Goal: Complete application form: Complete application form

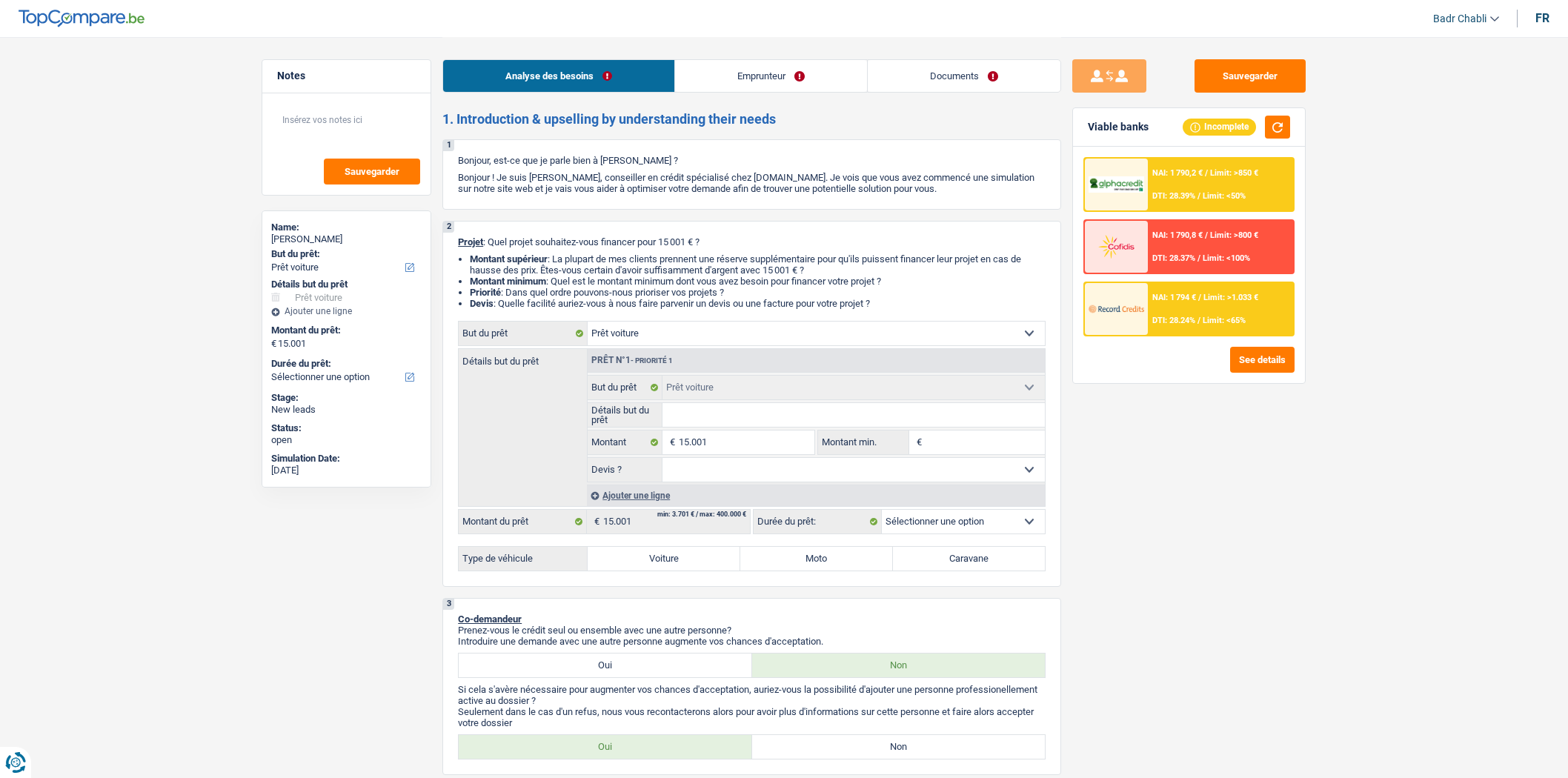
select select "car"
select select "privateEmployee"
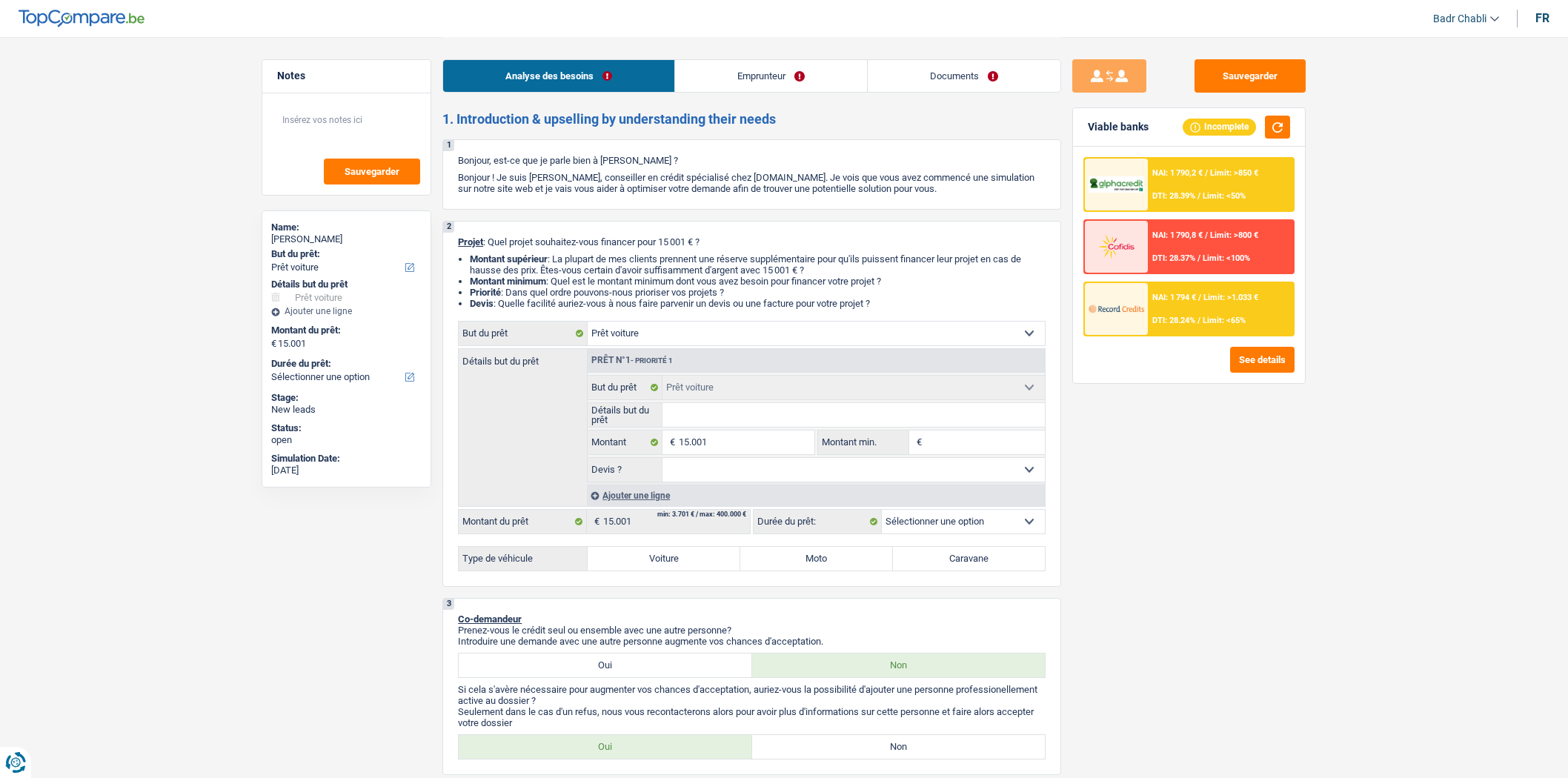
select select "netSalary"
select select "mealVouchers"
select select "rents"
select select "car"
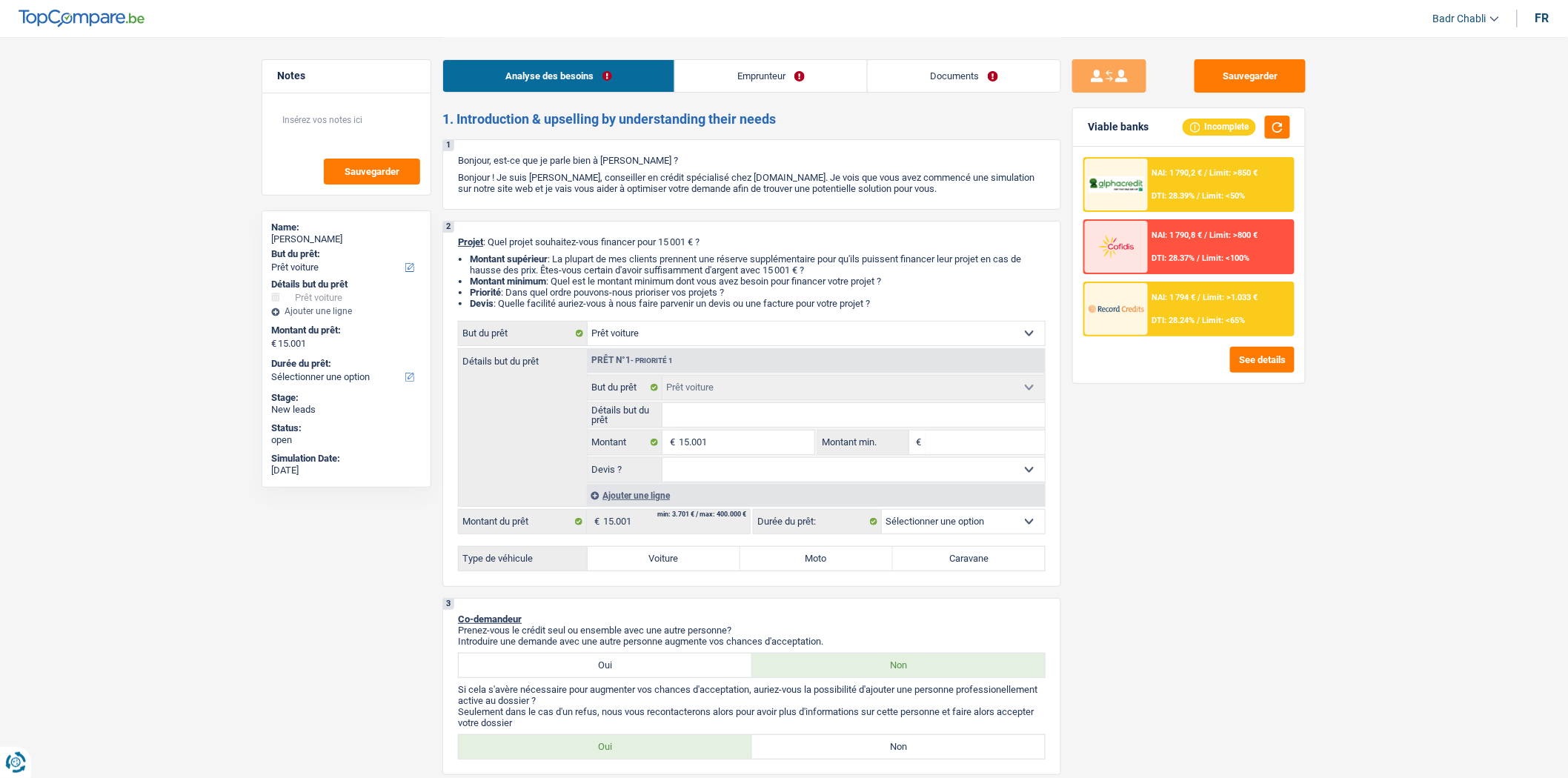
click at [898, 468] on select "Oui Non Non répondu Sélectionner une option" at bounding box center [854, 470] width 383 height 24
click at [1547, 21] on div "fr" at bounding box center [1542, 17] width 14 height 14
select select
select select "mealVouchers"
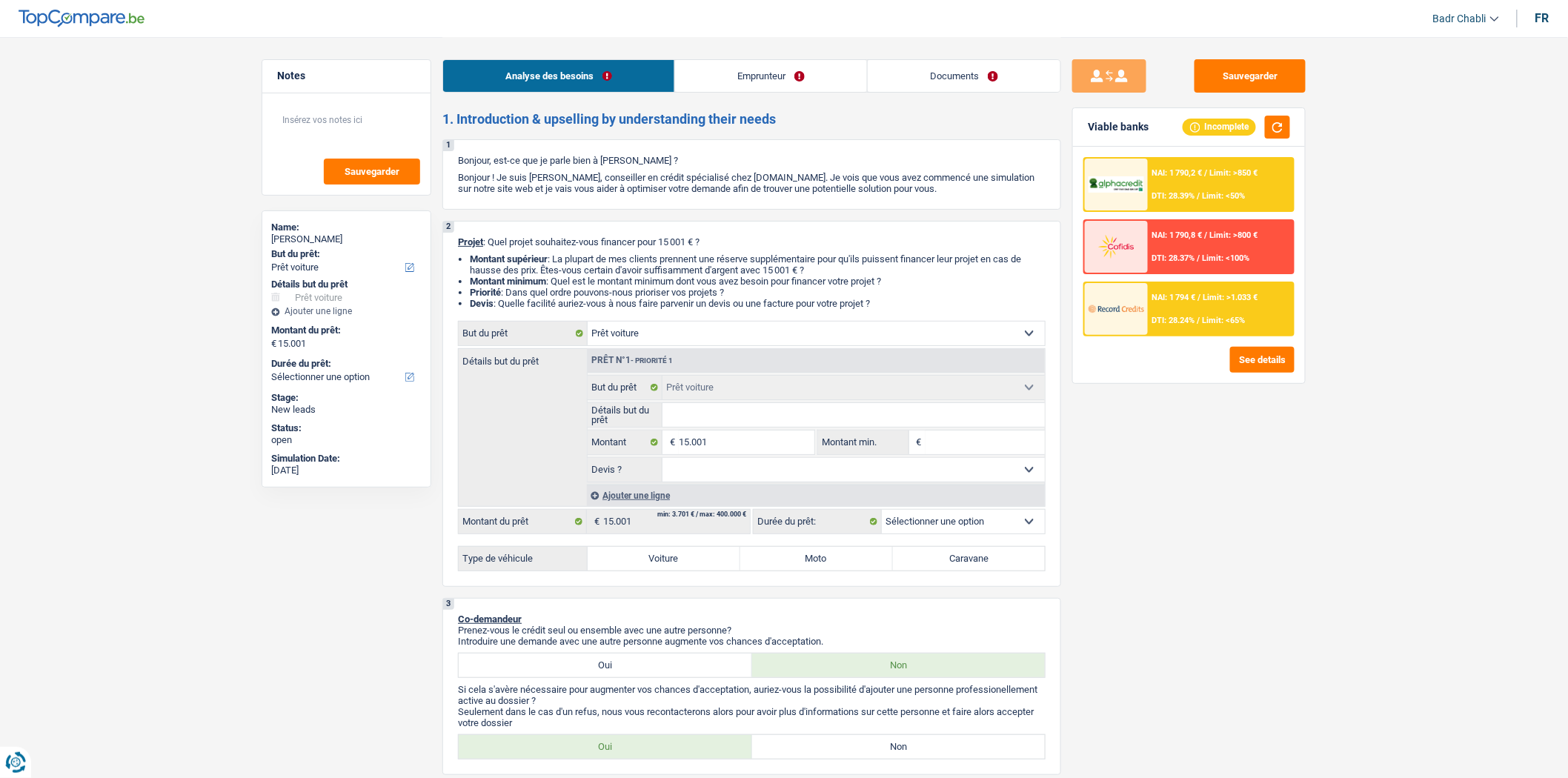
select select
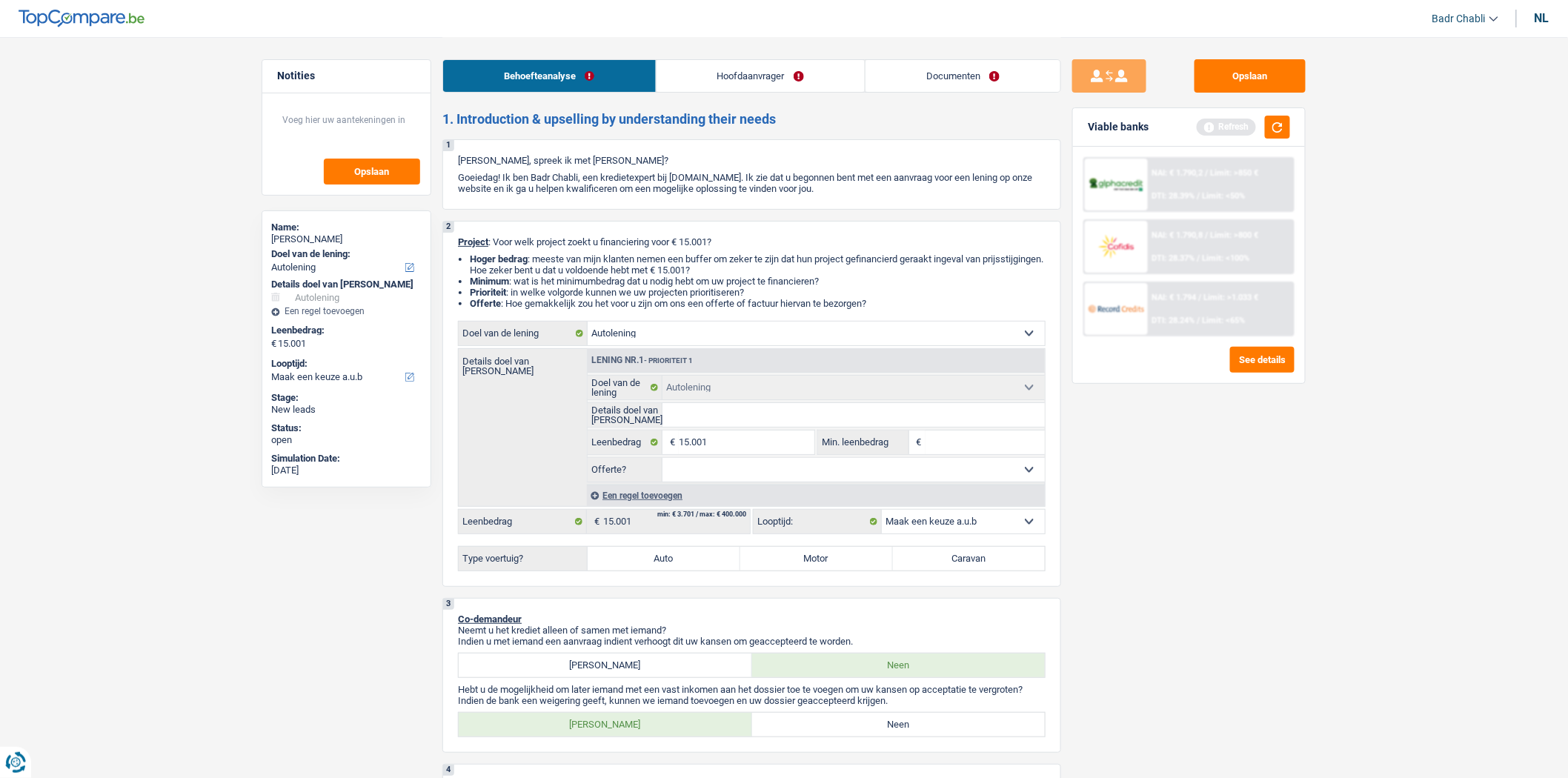
click at [741, 472] on select "Ja Neen Niet beantwoord Maak een keuze a.u.b" at bounding box center [854, 470] width 383 height 24
select select "false"
click at [662, 462] on select "Ja Neen Niet beantwoord Maak een keuze a.u.b" at bounding box center [854, 470] width 383 height 24
select select "false"
click at [698, 563] on label "Auto" at bounding box center [664, 558] width 153 height 24
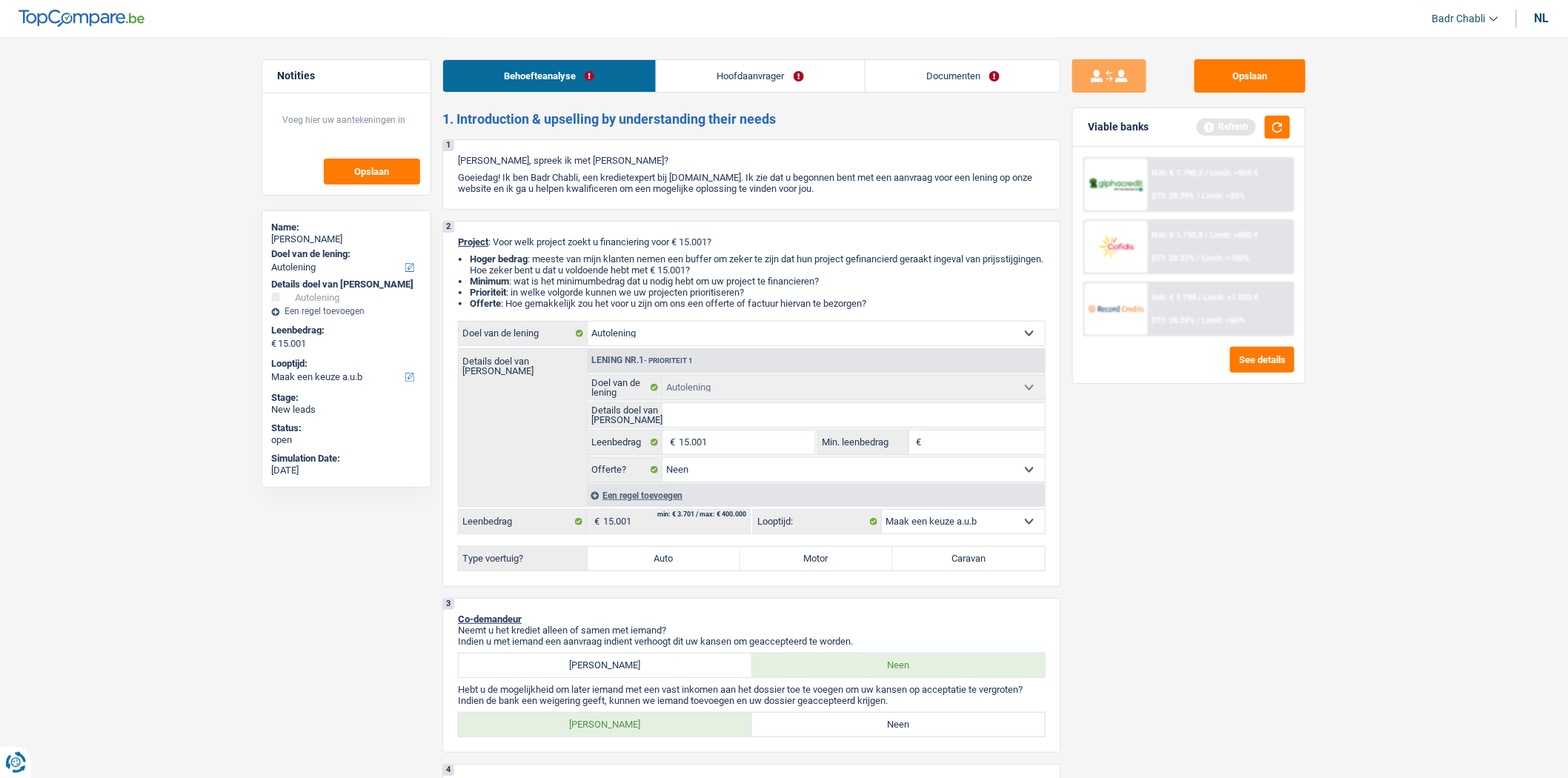
click at [698, 563] on input "Auto" at bounding box center [664, 558] width 153 height 24
radio input "true"
select select "60"
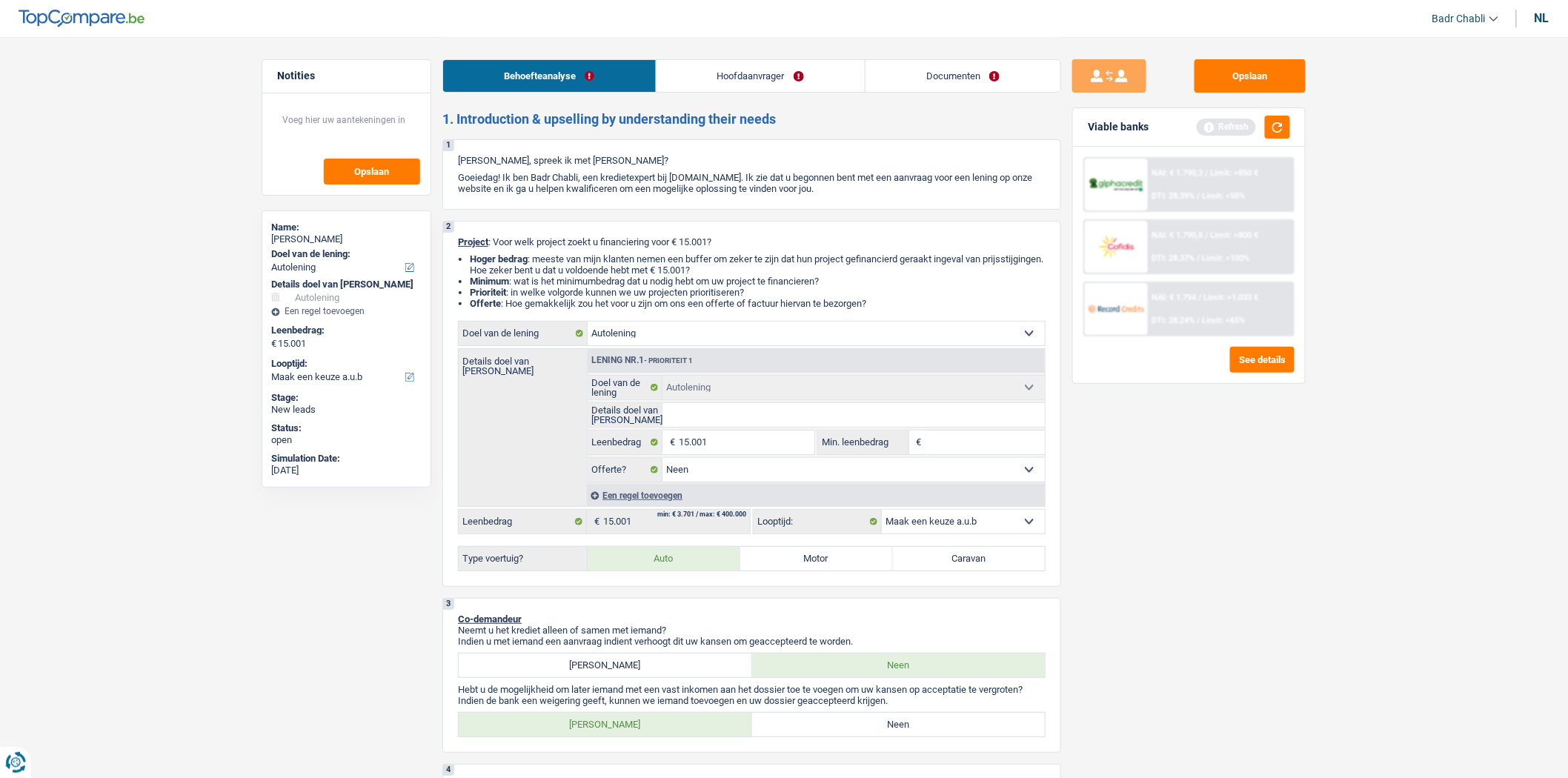
radio input "true"
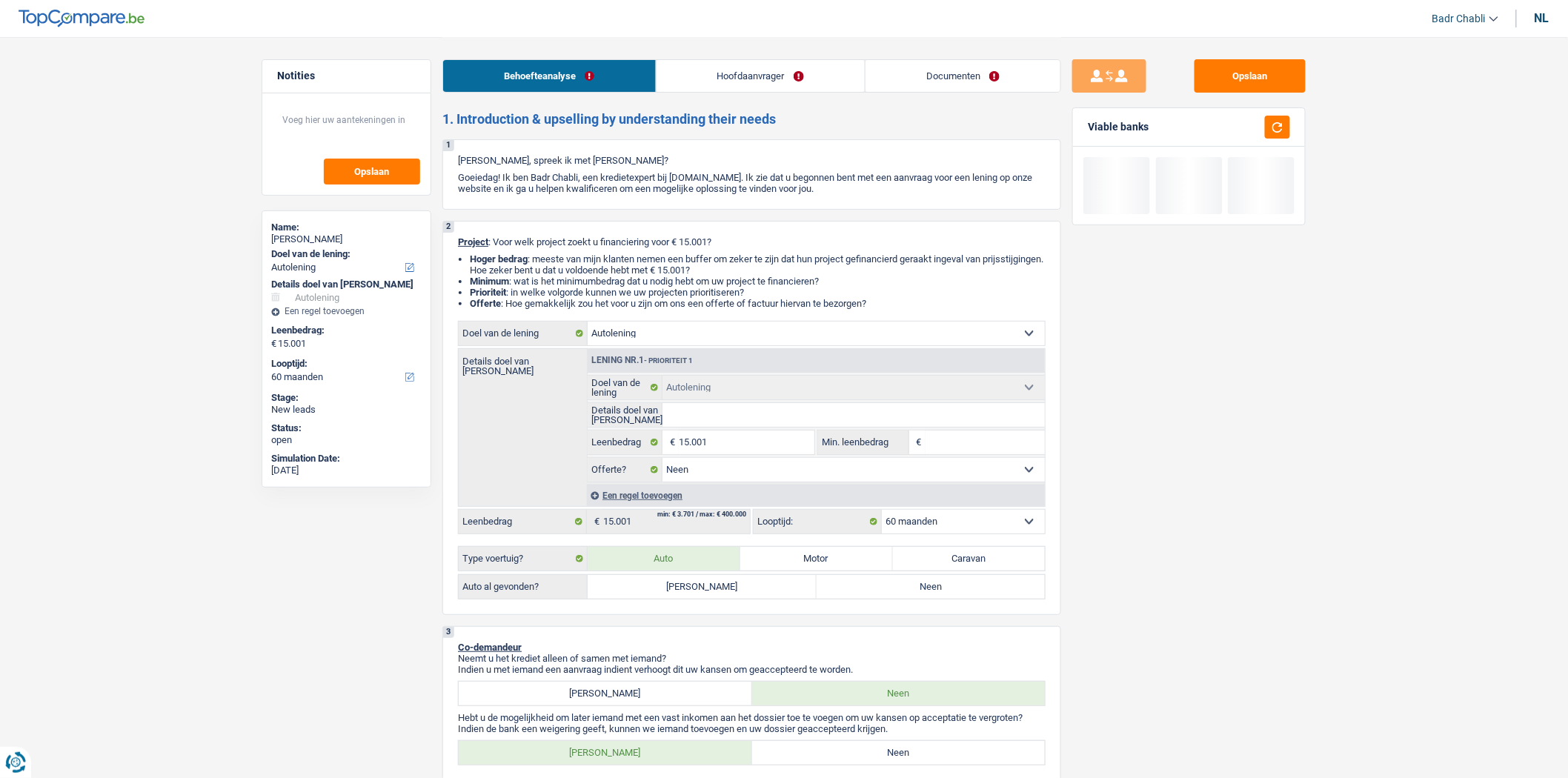
click at [871, 594] on label "Neen" at bounding box center [931, 586] width 229 height 24
click at [871, 594] on input "Neen" at bounding box center [931, 586] width 229 height 24
radio input "true"
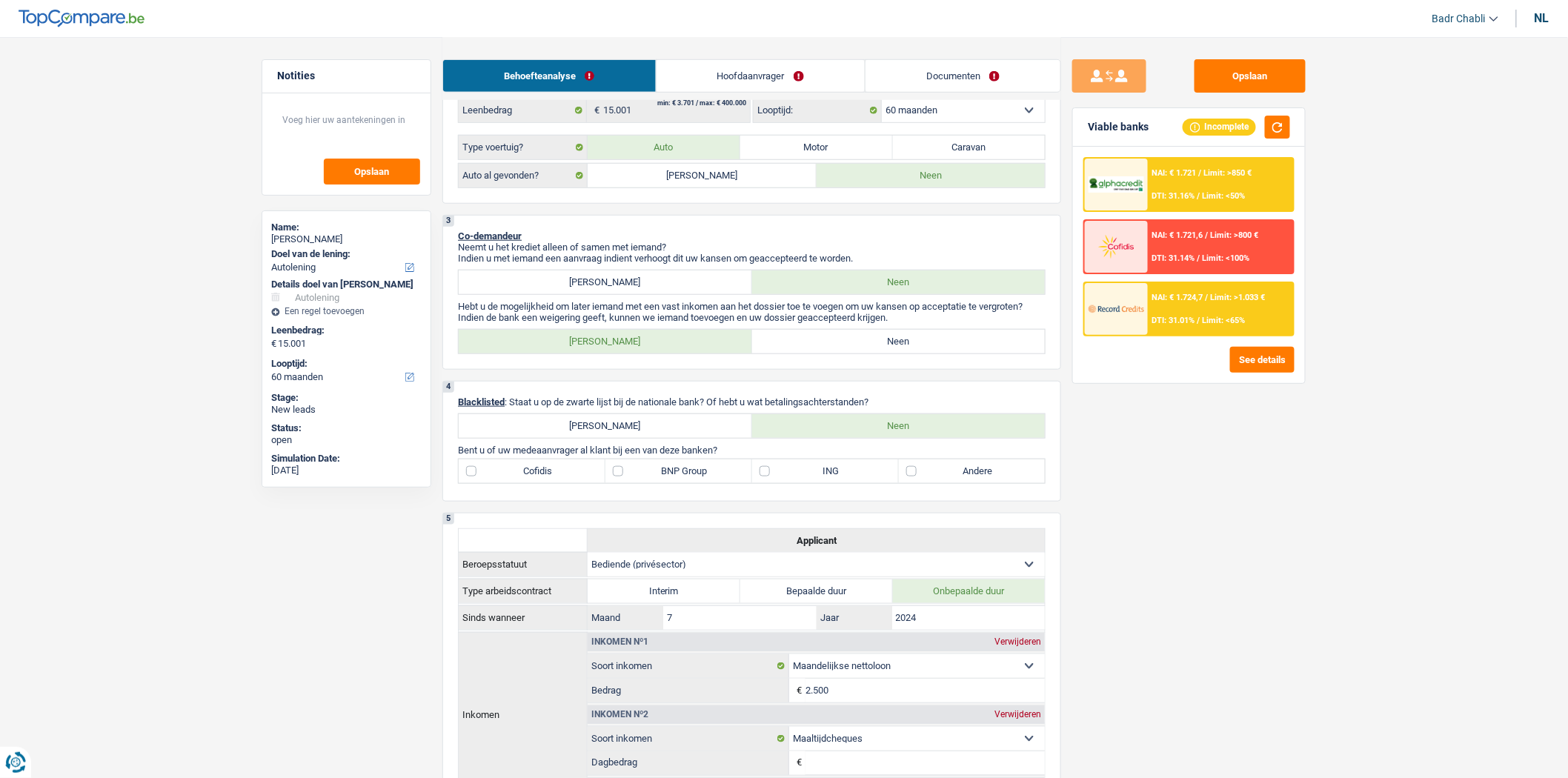
click at [907, 334] on div "3 Co-demandeur Neemt u het krediet alleen of samen met iemand? Indien u met iem…" at bounding box center [751, 292] width 618 height 155
click at [907, 353] on label "Neen" at bounding box center [898, 341] width 293 height 24
click at [907, 353] on input "Neen" at bounding box center [898, 341] width 293 height 24
radio input "true"
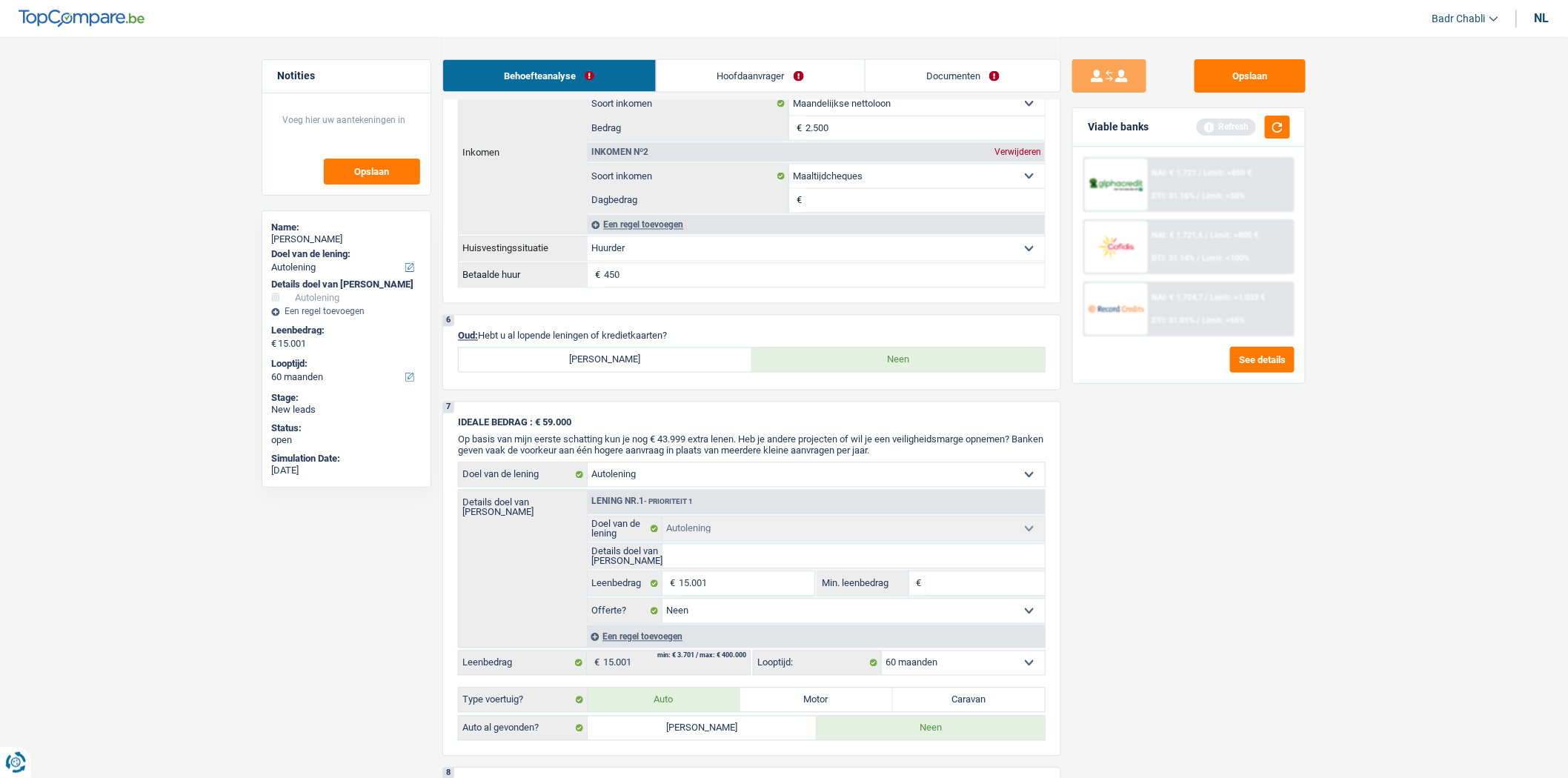
scroll to position [988, 0]
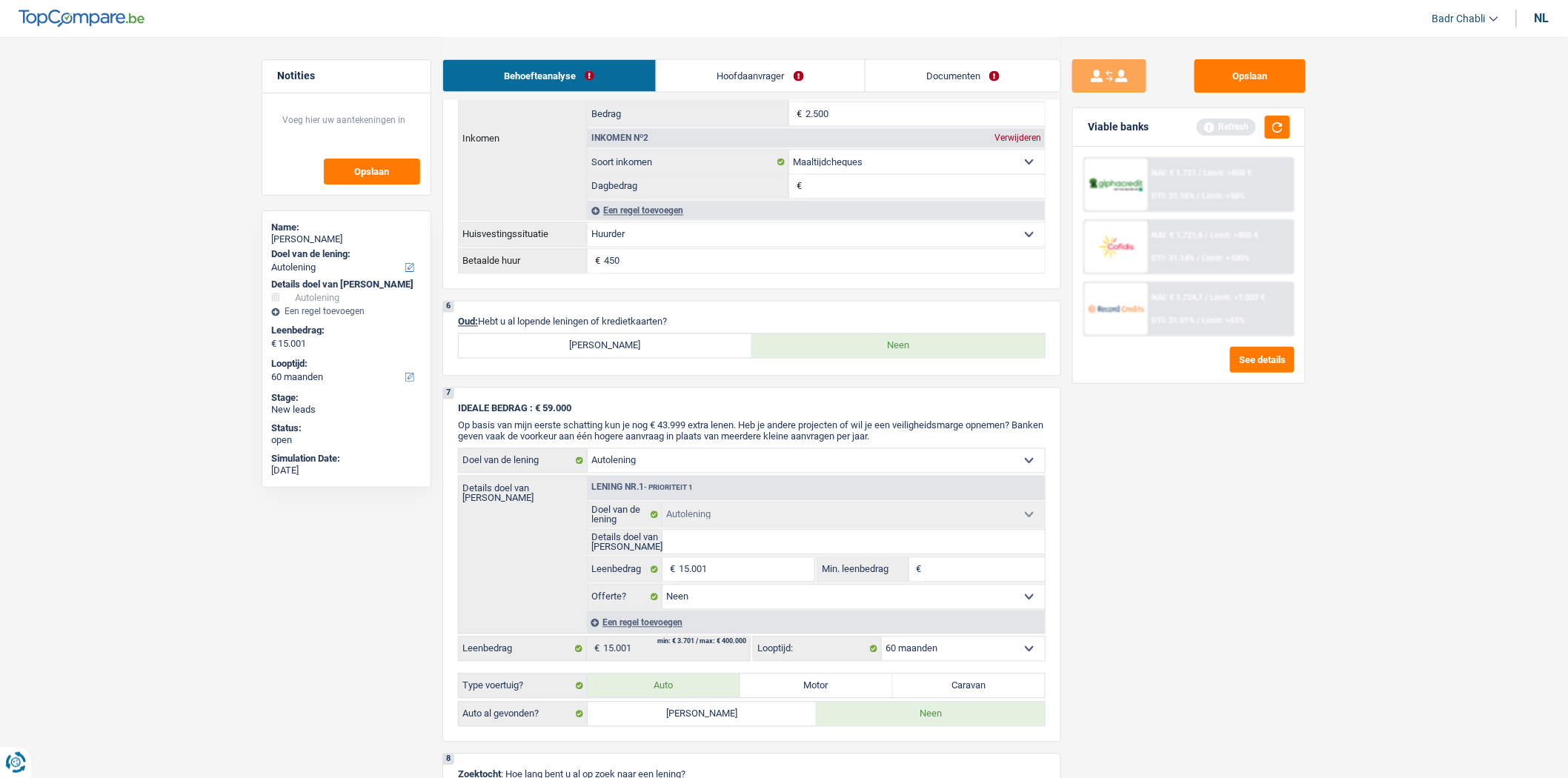
click at [613, 358] on label "[PERSON_NAME]" at bounding box center [604, 346] width 293 height 24
click at [613, 358] on input "[PERSON_NAME]" at bounding box center [604, 346] width 293 height 24
radio input "true"
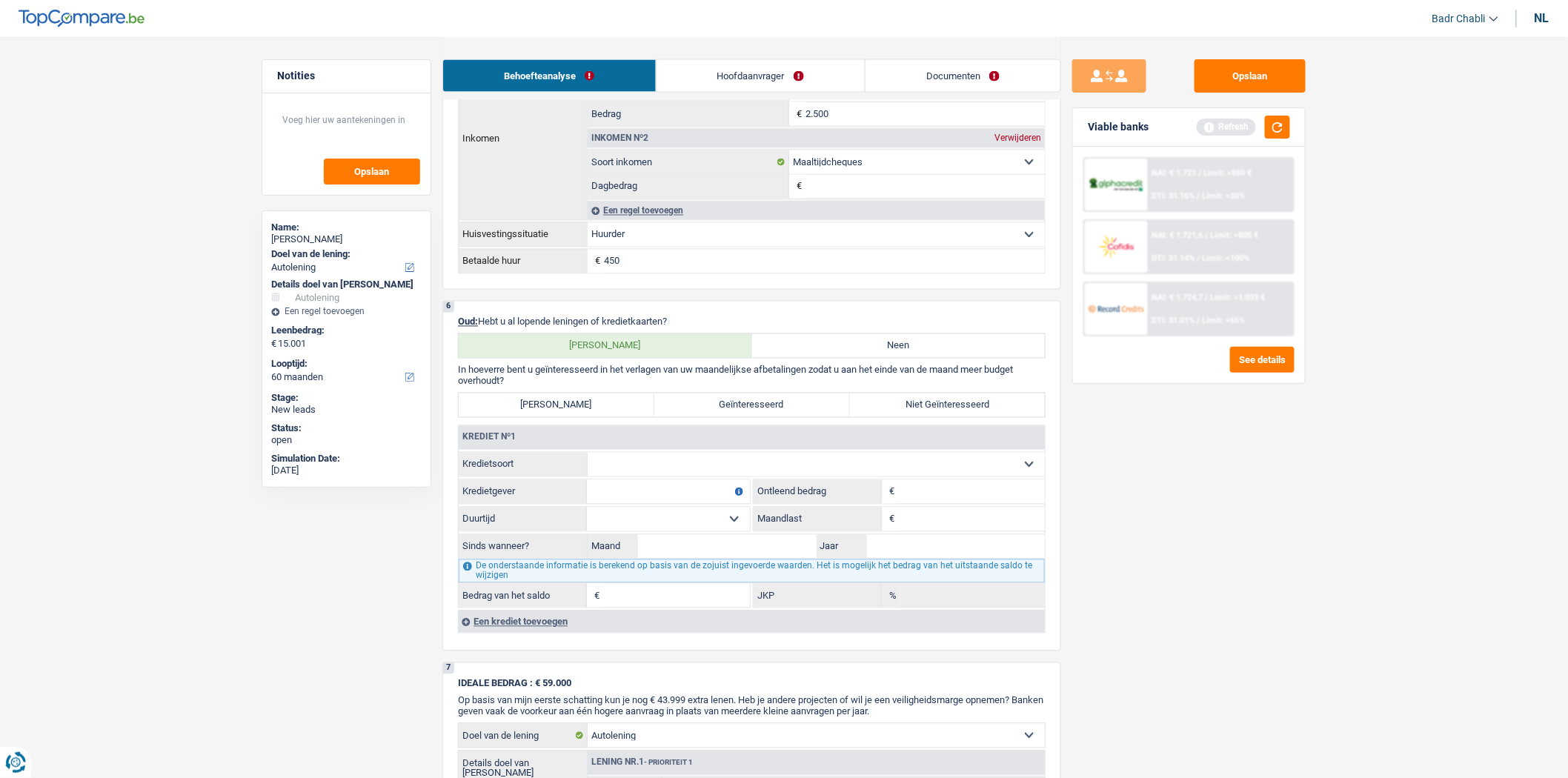
click at [892, 358] on label "Neen" at bounding box center [898, 346] width 293 height 24
click at [892, 358] on input "Neen" at bounding box center [898, 346] width 293 height 24
radio input "true"
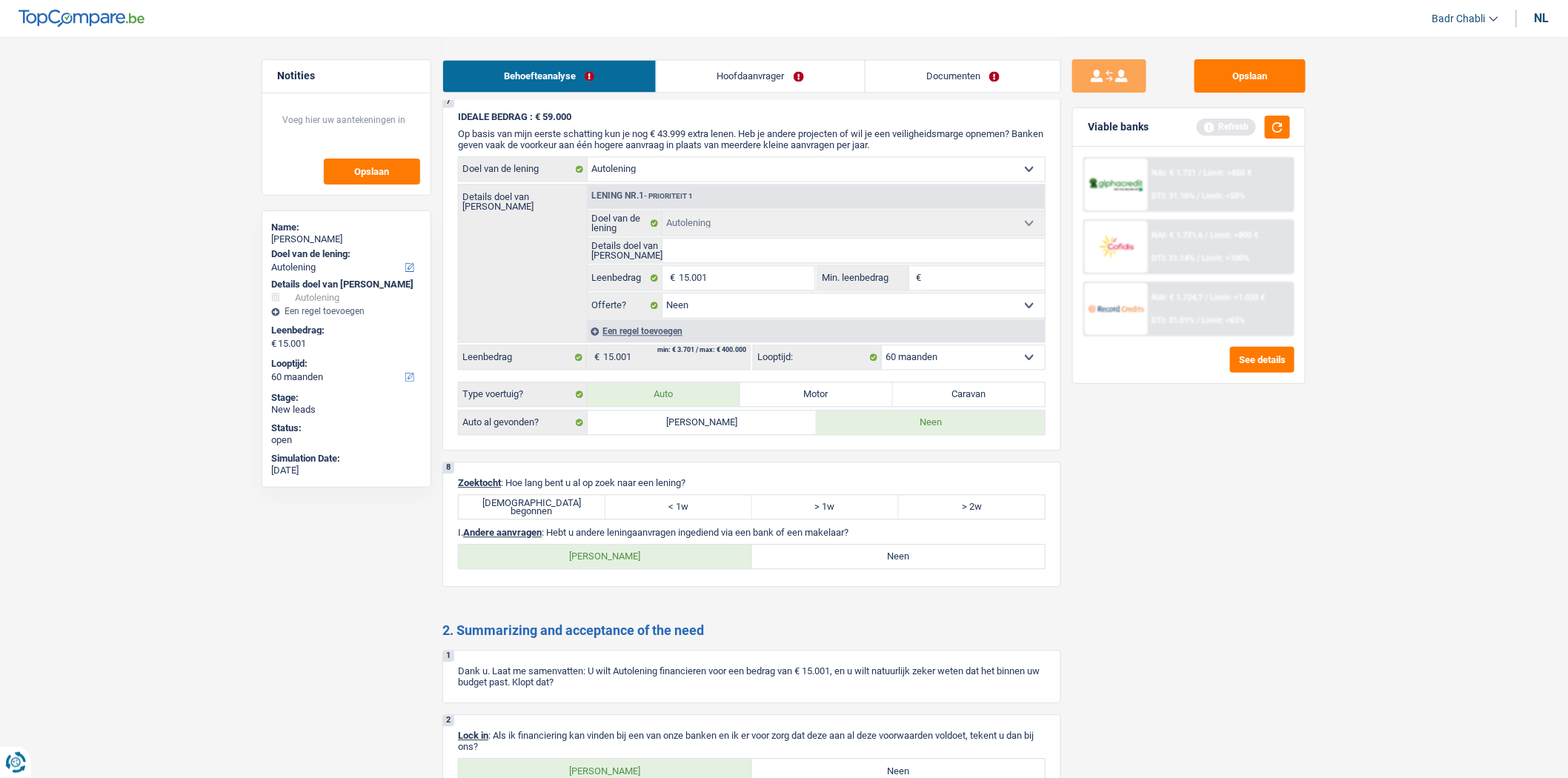
scroll to position [1399, 0]
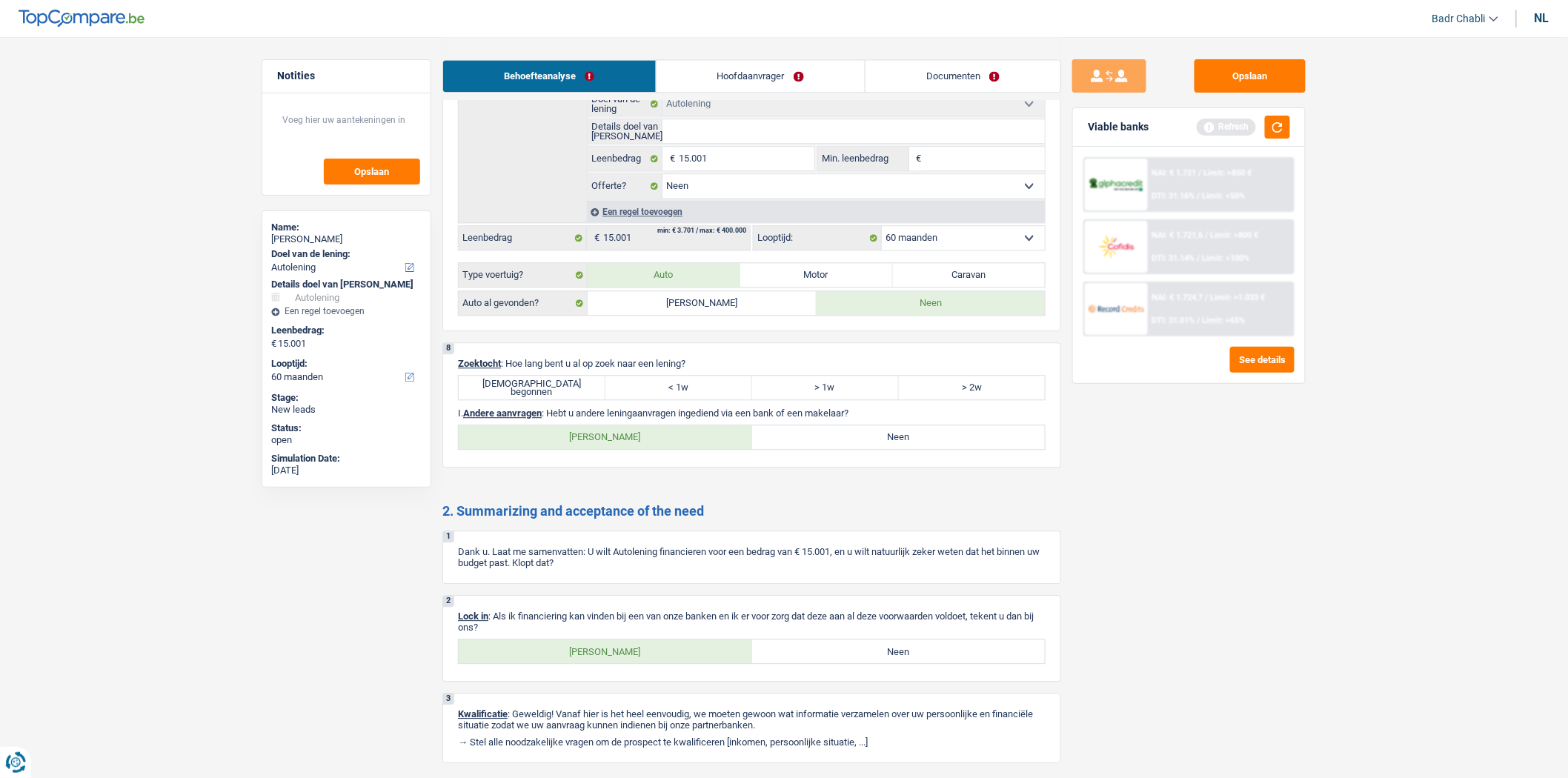
click at [585, 401] on div "Juist begonnen < 1w > 1w > 2w Alle velden zijn verplicht. Maak een keuze a.u.b" at bounding box center [752, 387] width 588 height 26
click at [585, 397] on label "[DEMOGRAPHIC_DATA] begonnen" at bounding box center [532, 387] width 147 height 24
click at [585, 397] on input "[DEMOGRAPHIC_DATA] begonnen" at bounding box center [532, 387] width 147 height 24
radio input "true"
click at [958, 449] on label "Neen" at bounding box center [898, 437] width 293 height 24
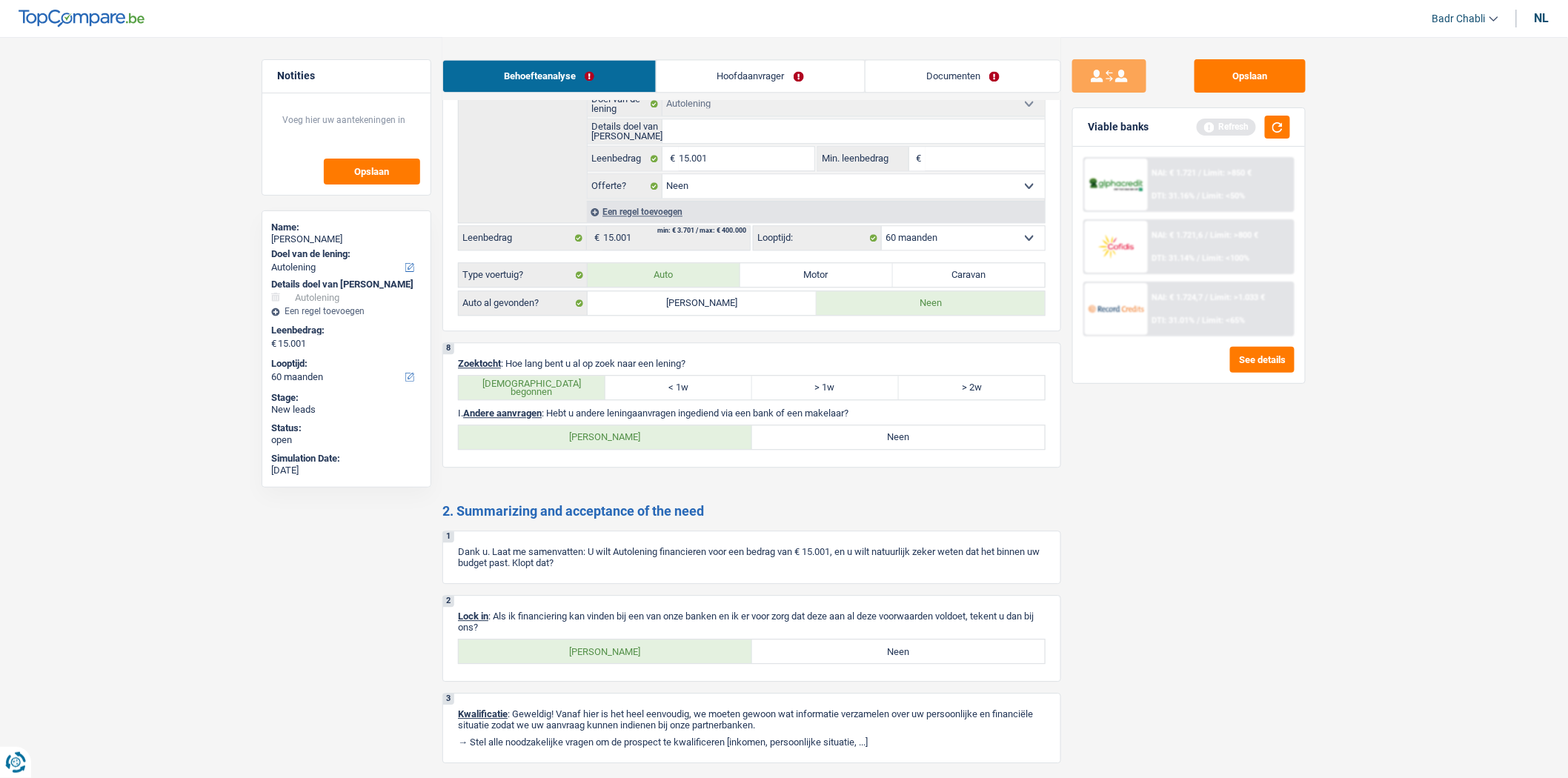
click at [958, 449] on input "Neen" at bounding box center [898, 437] width 293 height 24
radio input "true"
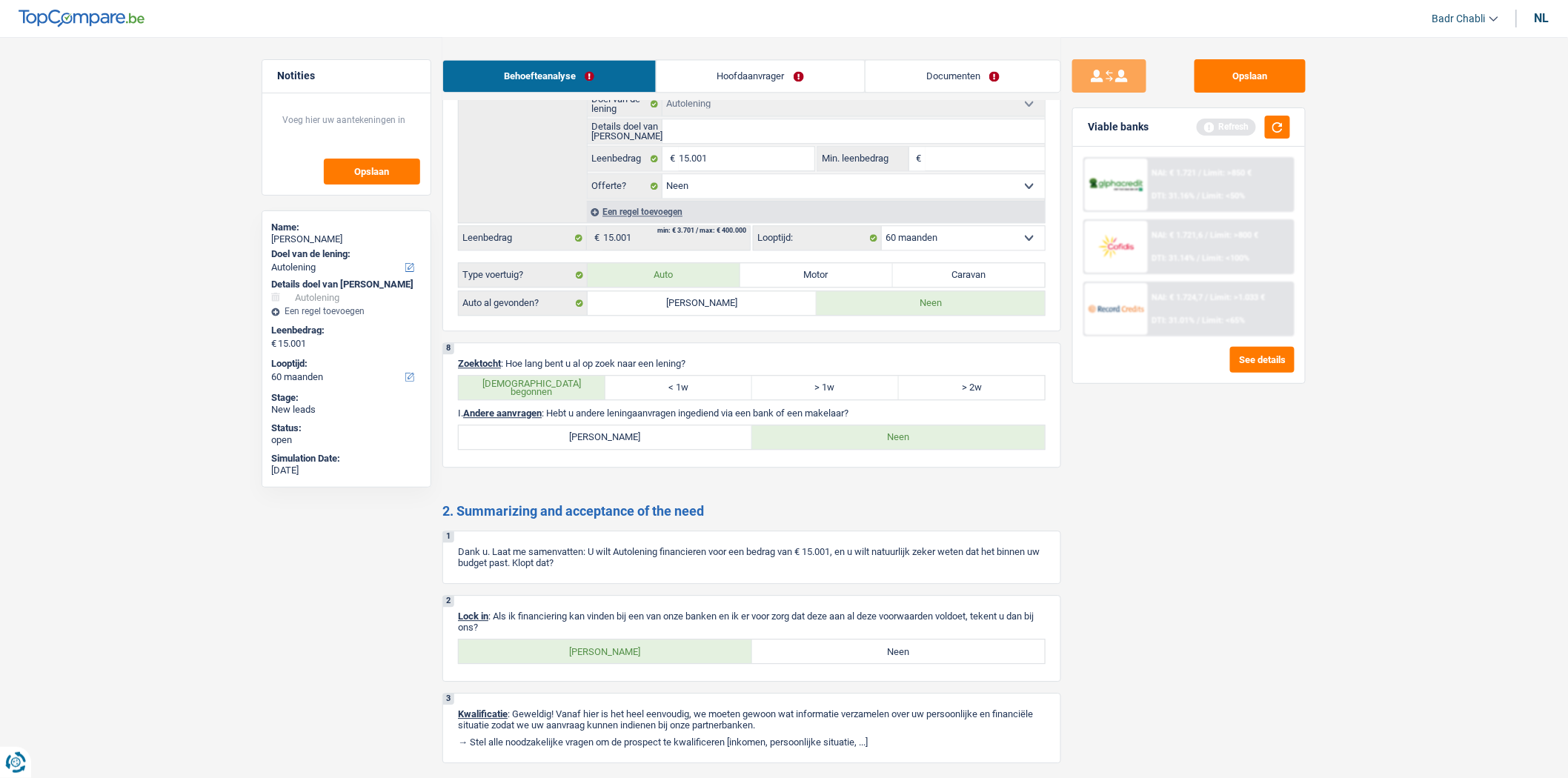
click at [703, 663] on label "[PERSON_NAME]" at bounding box center [604, 651] width 293 height 24
click at [703, 663] on input "[PERSON_NAME]" at bounding box center [604, 651] width 293 height 24
radio input "true"
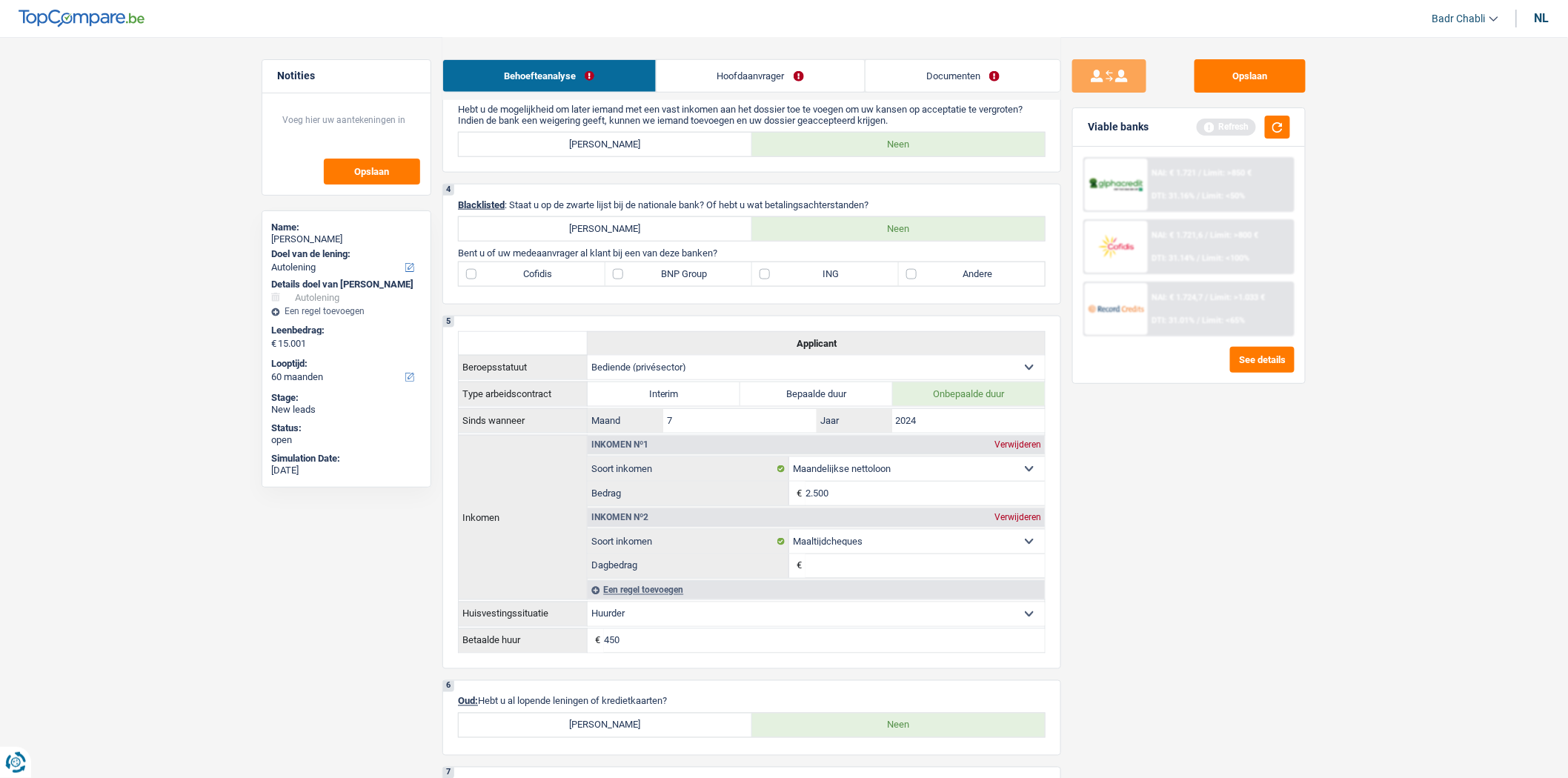
scroll to position [393, 0]
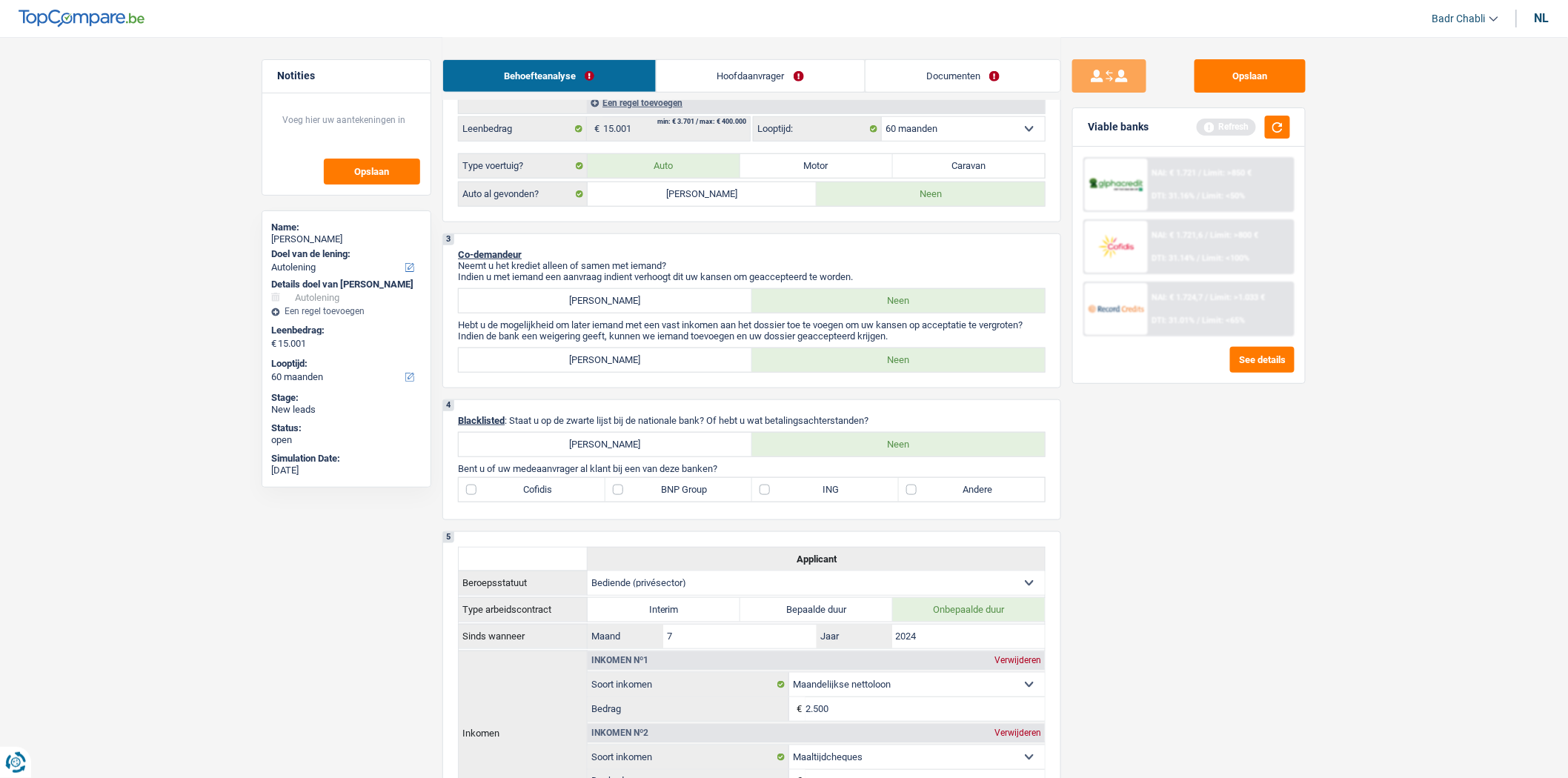
click at [921, 502] on label "Andere" at bounding box center [972, 490] width 147 height 24
click at [921, 502] on input "Andere" at bounding box center [972, 490] width 147 height 24
checkbox input "true"
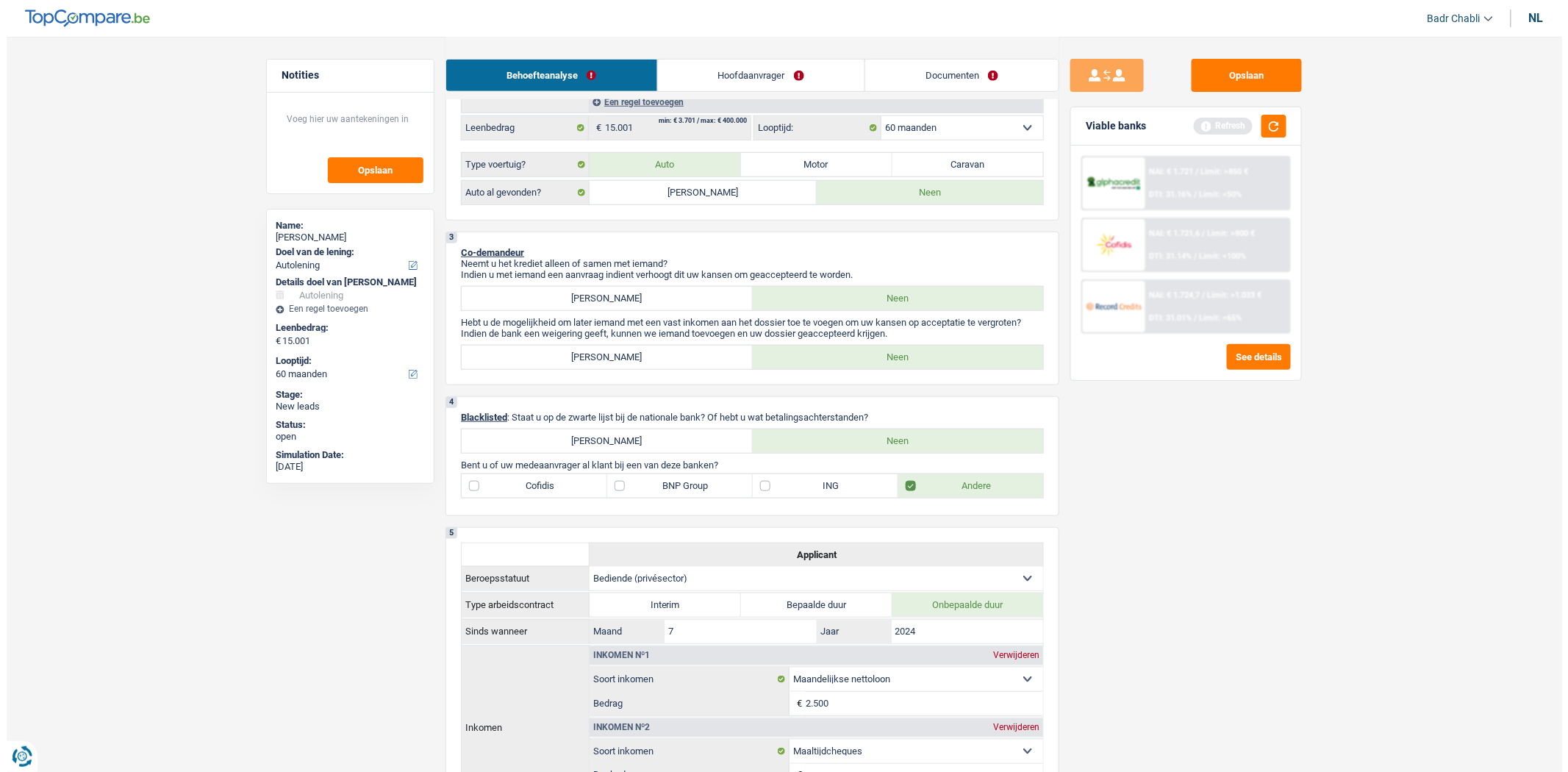
scroll to position [0, 0]
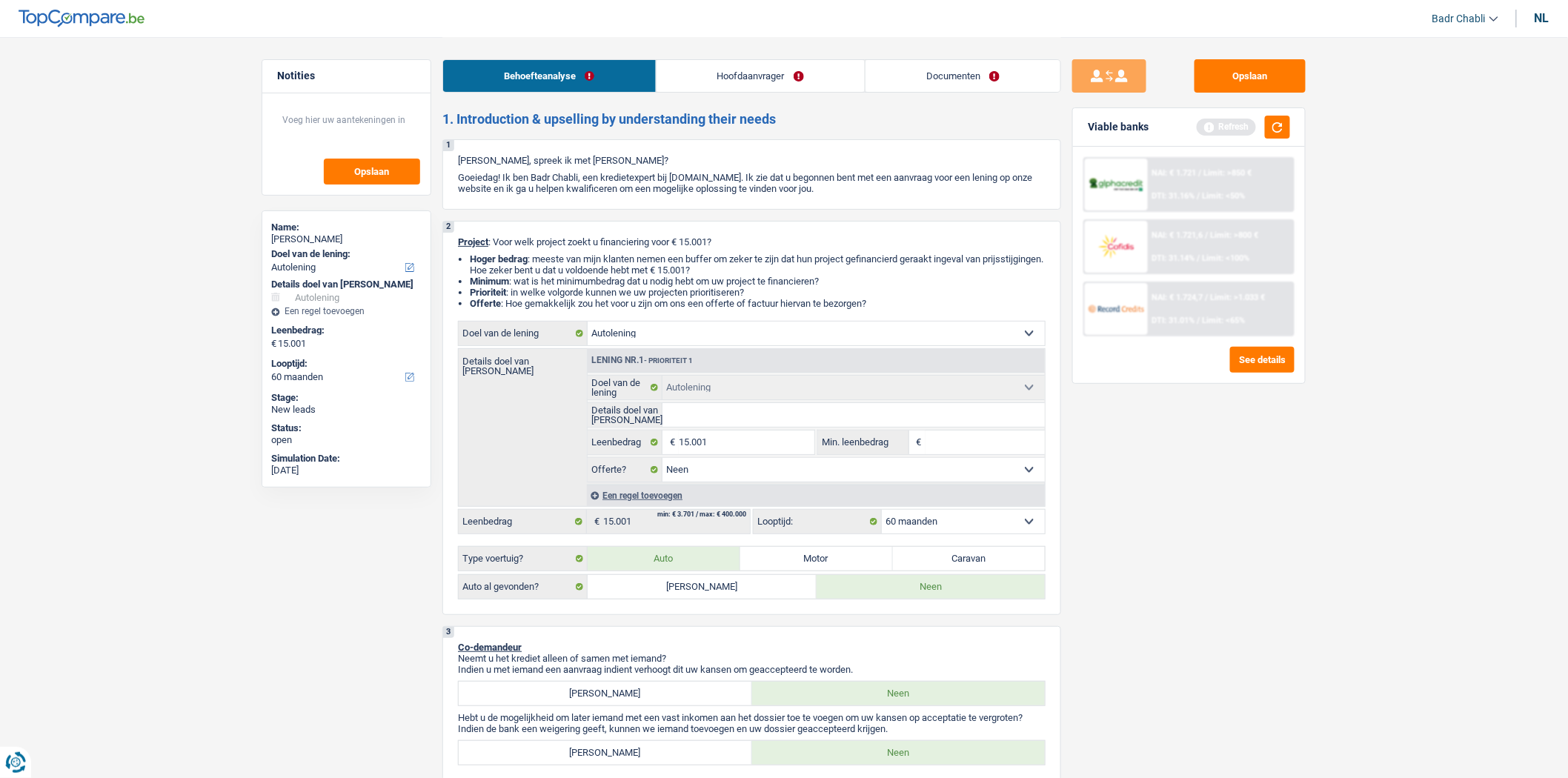
click at [753, 65] on link "Hoofdaanvrager" at bounding box center [760, 76] width 208 height 32
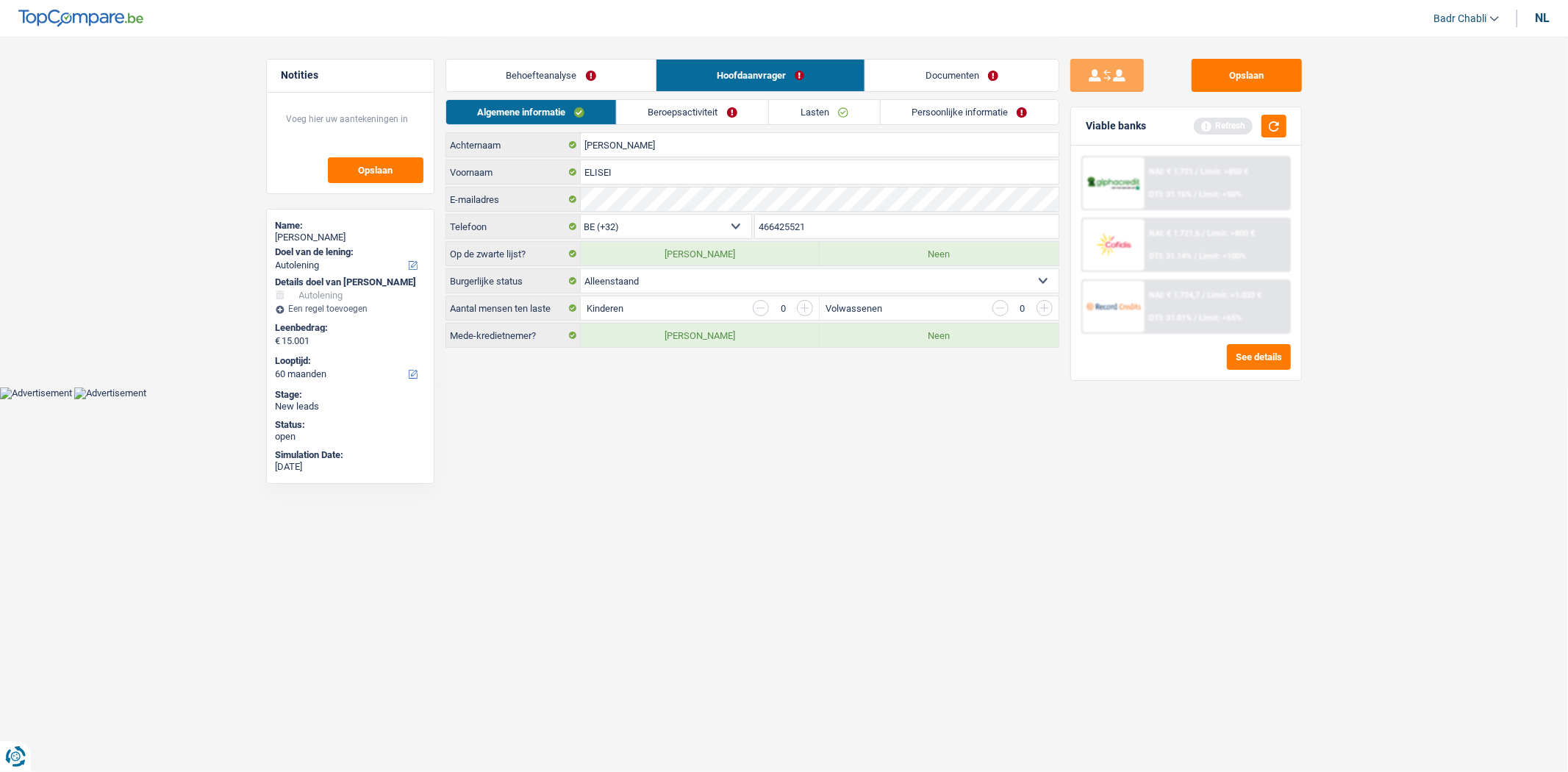
click at [707, 116] on link "Beroepsactiviteit" at bounding box center [692, 112] width 152 height 25
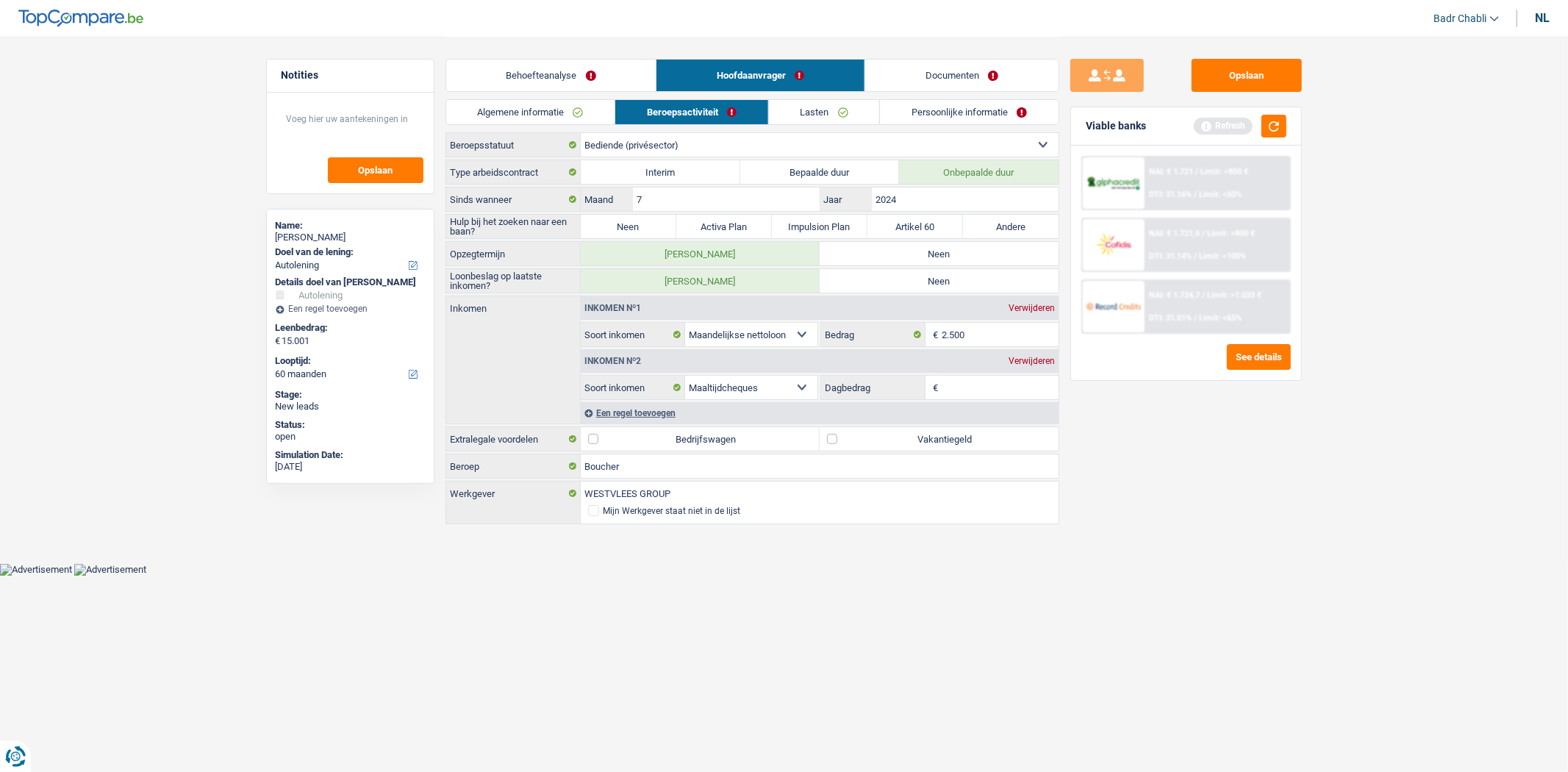
click at [642, 225] on label "Neen" at bounding box center [628, 226] width 96 height 24
click at [642, 225] on input "Neen" at bounding box center [628, 226] width 96 height 24
radio input "true"
click at [649, 465] on input "Boucher" at bounding box center [819, 466] width 478 height 24
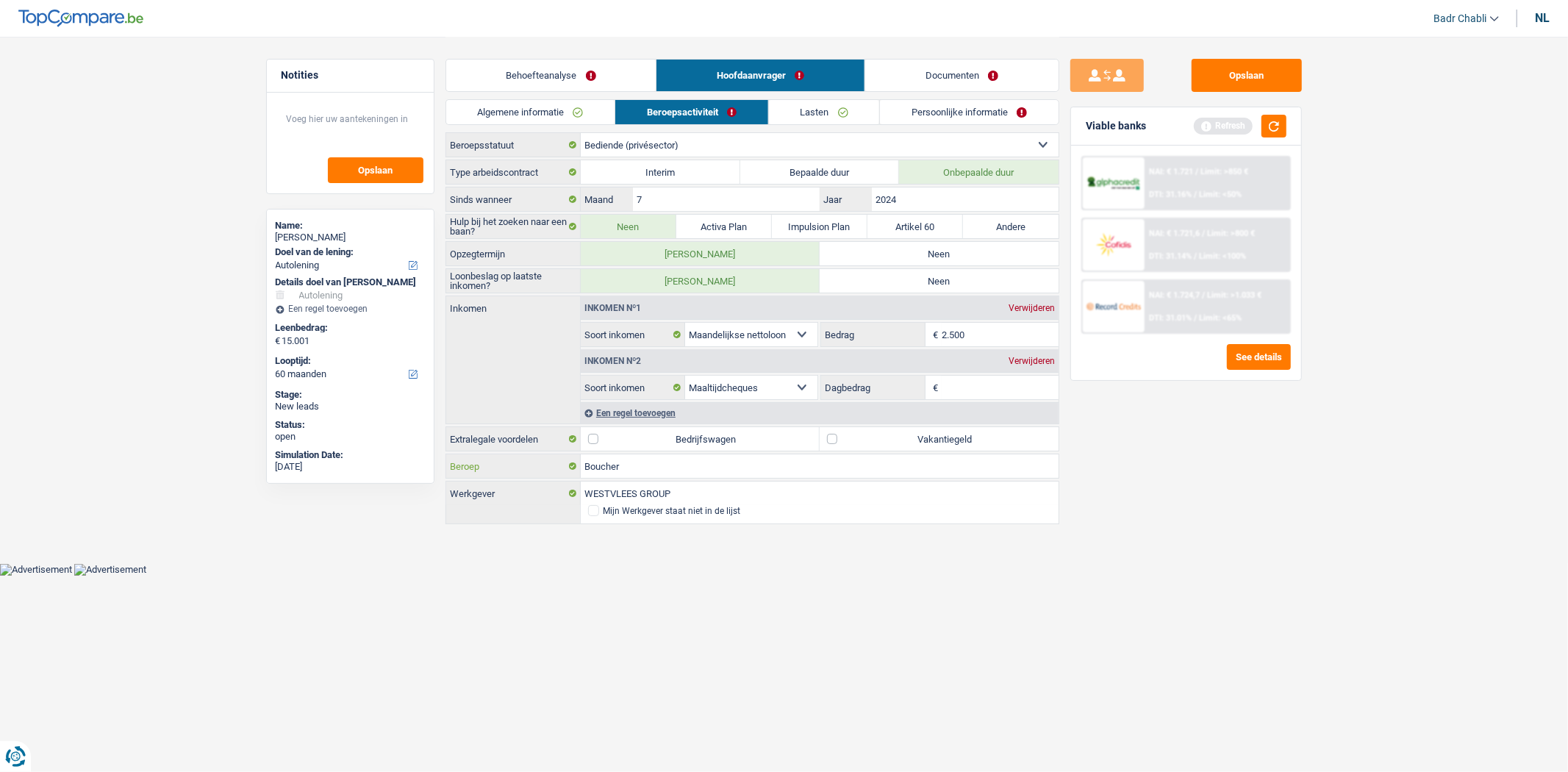
click at [649, 465] on input "Boucher" at bounding box center [819, 466] width 478 height 24
type input "Boucher"
click at [835, 440] on label "Vakantiegeld" at bounding box center [940, 438] width 239 height 24
click at [835, 440] on input "Vakantiegeld" at bounding box center [940, 438] width 239 height 24
checkbox input "true"
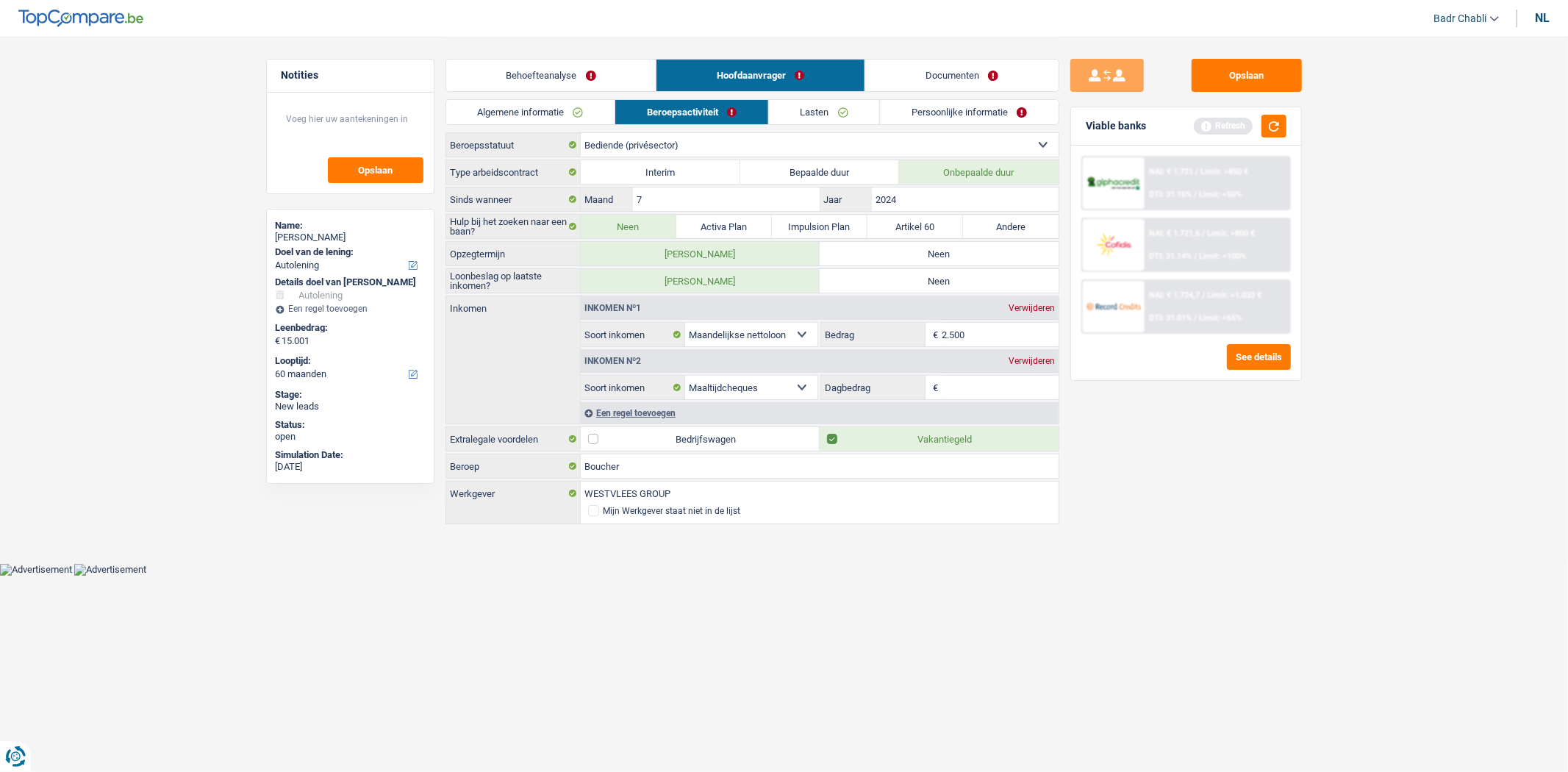
click at [971, 261] on label "Neen" at bounding box center [940, 253] width 239 height 24
click at [971, 261] on input "Neen" at bounding box center [940, 253] width 239 height 24
radio input "true"
click at [979, 299] on div "Inkomen nº1 Verwijderen" at bounding box center [819, 308] width 478 height 24
click at [977, 279] on label "Neen" at bounding box center [940, 280] width 239 height 24
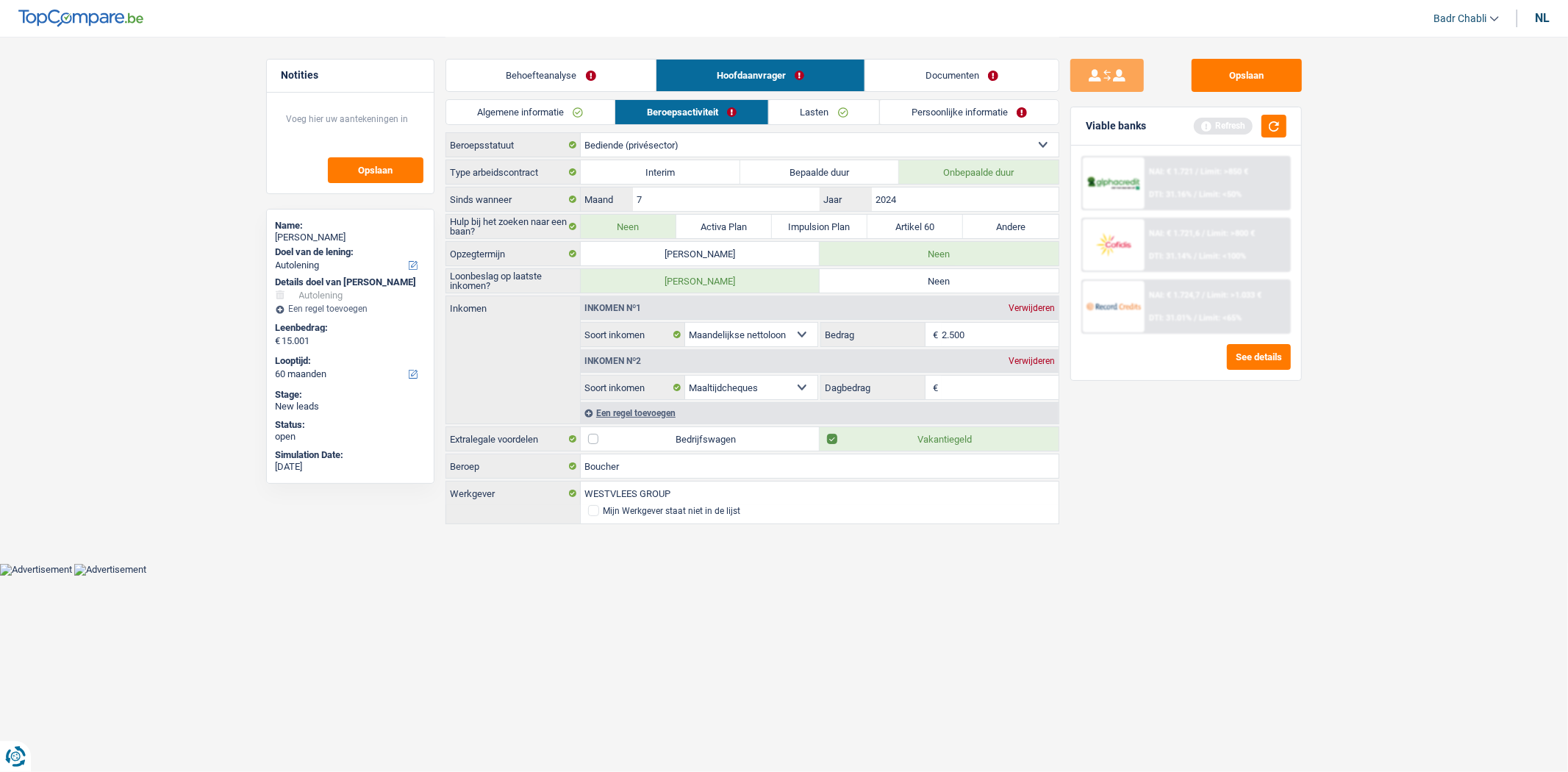
click at [977, 279] on input "Neen" at bounding box center [940, 280] width 239 height 24
radio input "true"
click at [993, 68] on link "Documenten" at bounding box center [962, 75] width 193 height 32
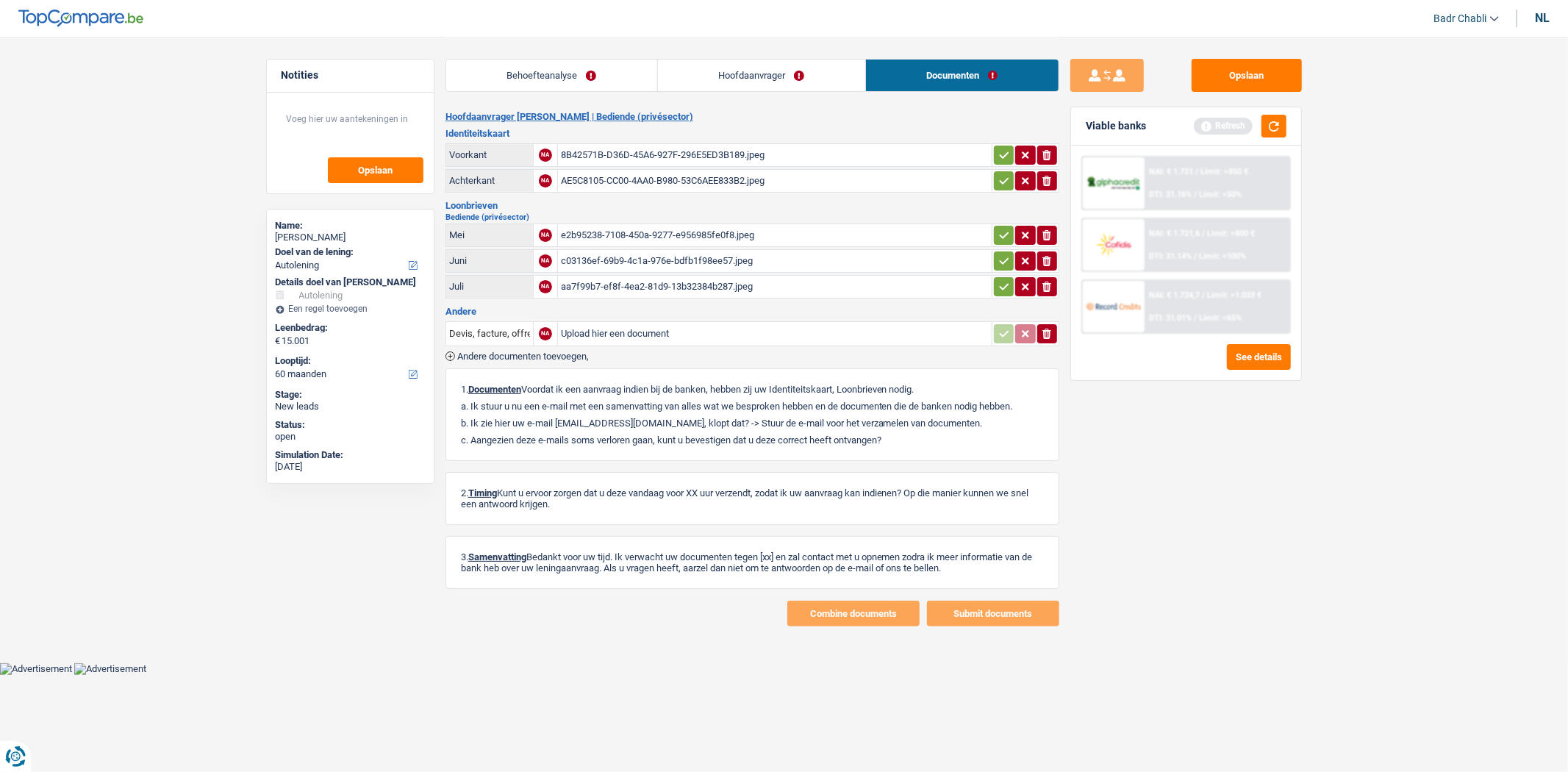
click at [797, 70] on link "Hoofdaanvrager" at bounding box center [761, 75] width 207 height 32
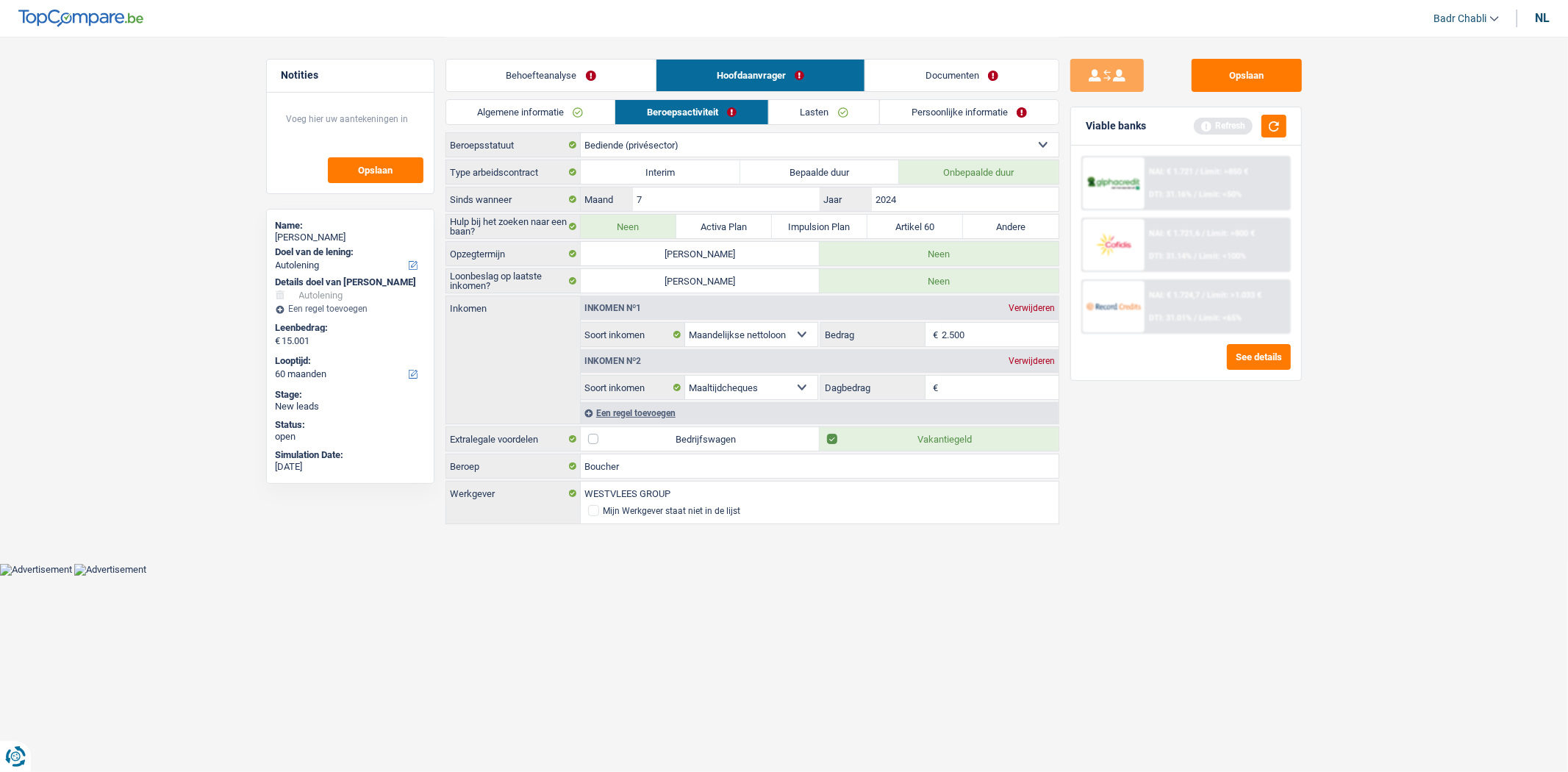
click at [986, 84] on link "Documenten" at bounding box center [962, 75] width 193 height 32
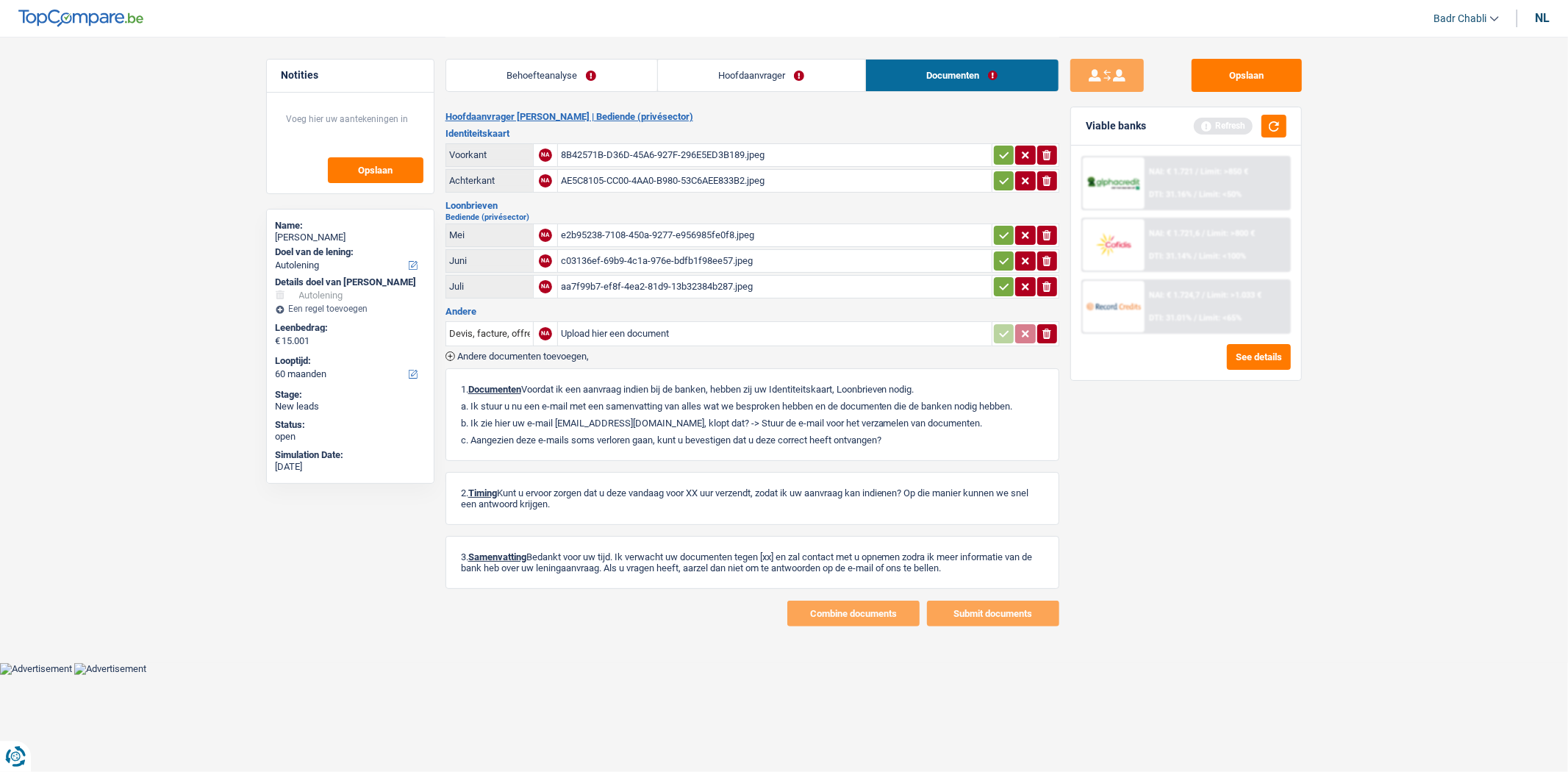
click at [702, 145] on div "8B42571B-D36D-45A6-927F-296E5ED3B189.jpeg" at bounding box center [775, 155] width 428 height 22
click at [734, 74] on link "Hoofdaanvrager" at bounding box center [761, 75] width 207 height 32
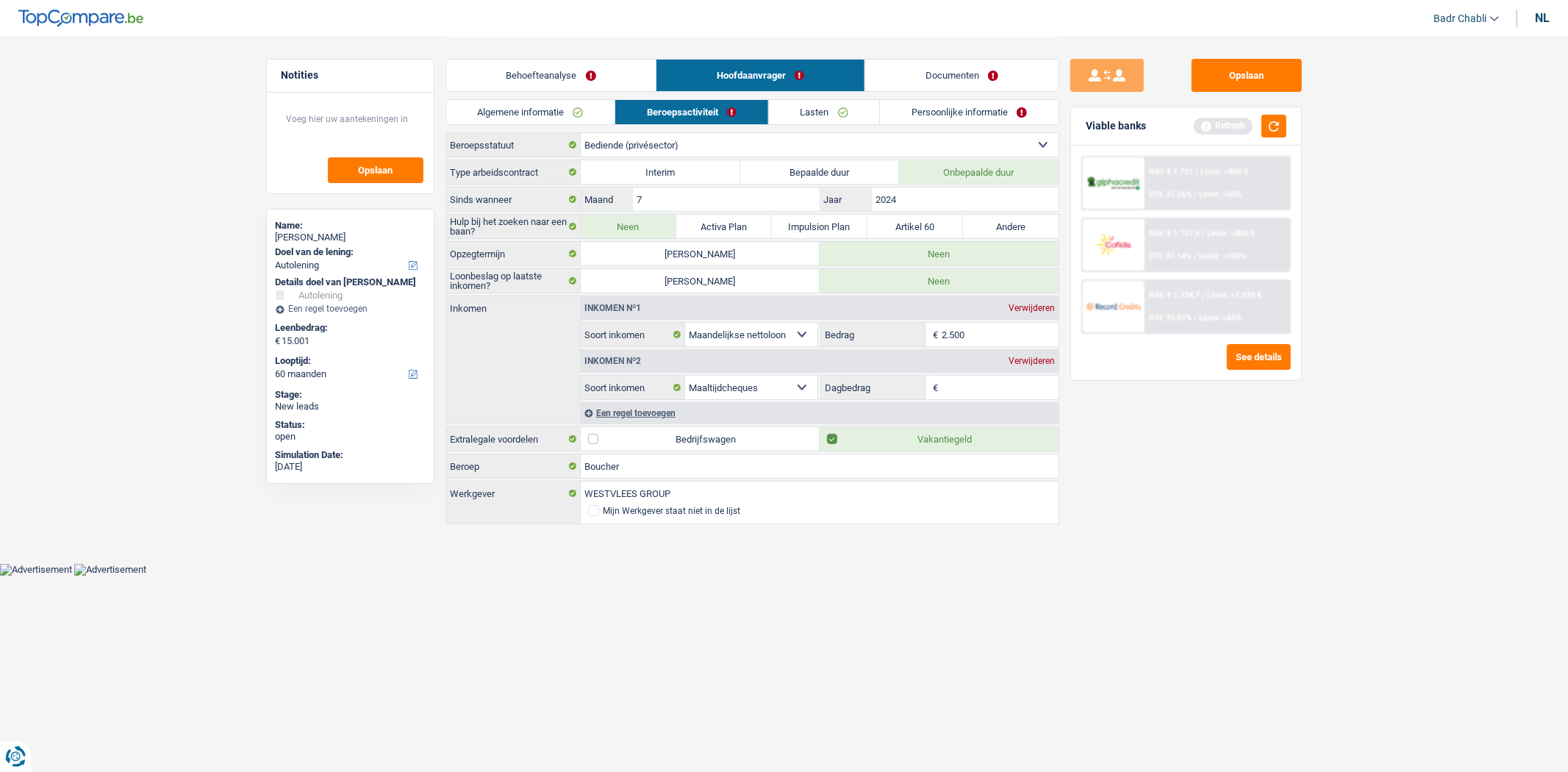
click at [949, 388] on input "Dagbedrag" at bounding box center [1000, 388] width 117 height 24
type input "8,0"
click at [834, 108] on link "Lasten" at bounding box center [824, 112] width 111 height 25
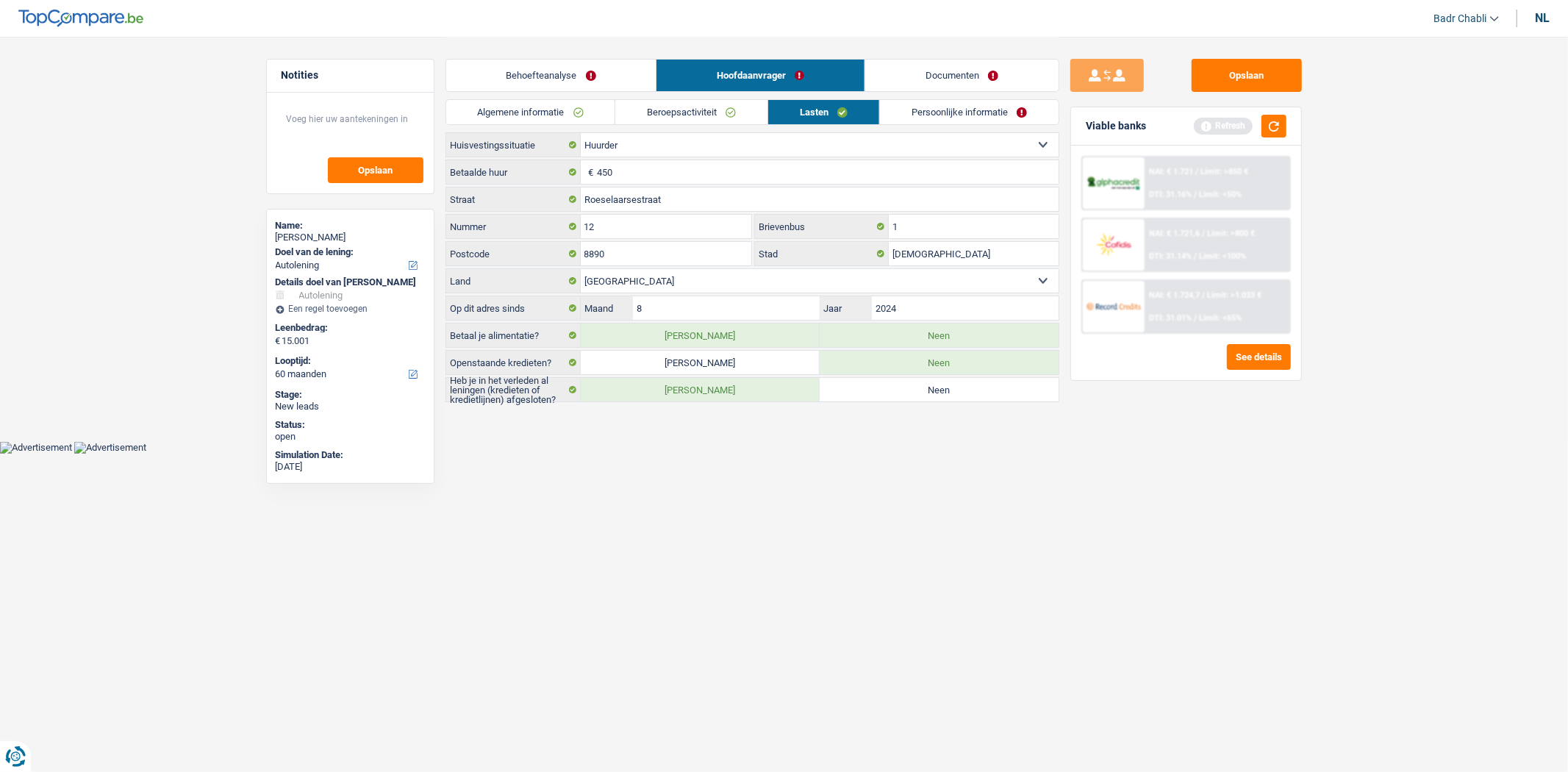
click at [956, 118] on link "Persoonlijke informatie" at bounding box center [969, 112] width 179 height 25
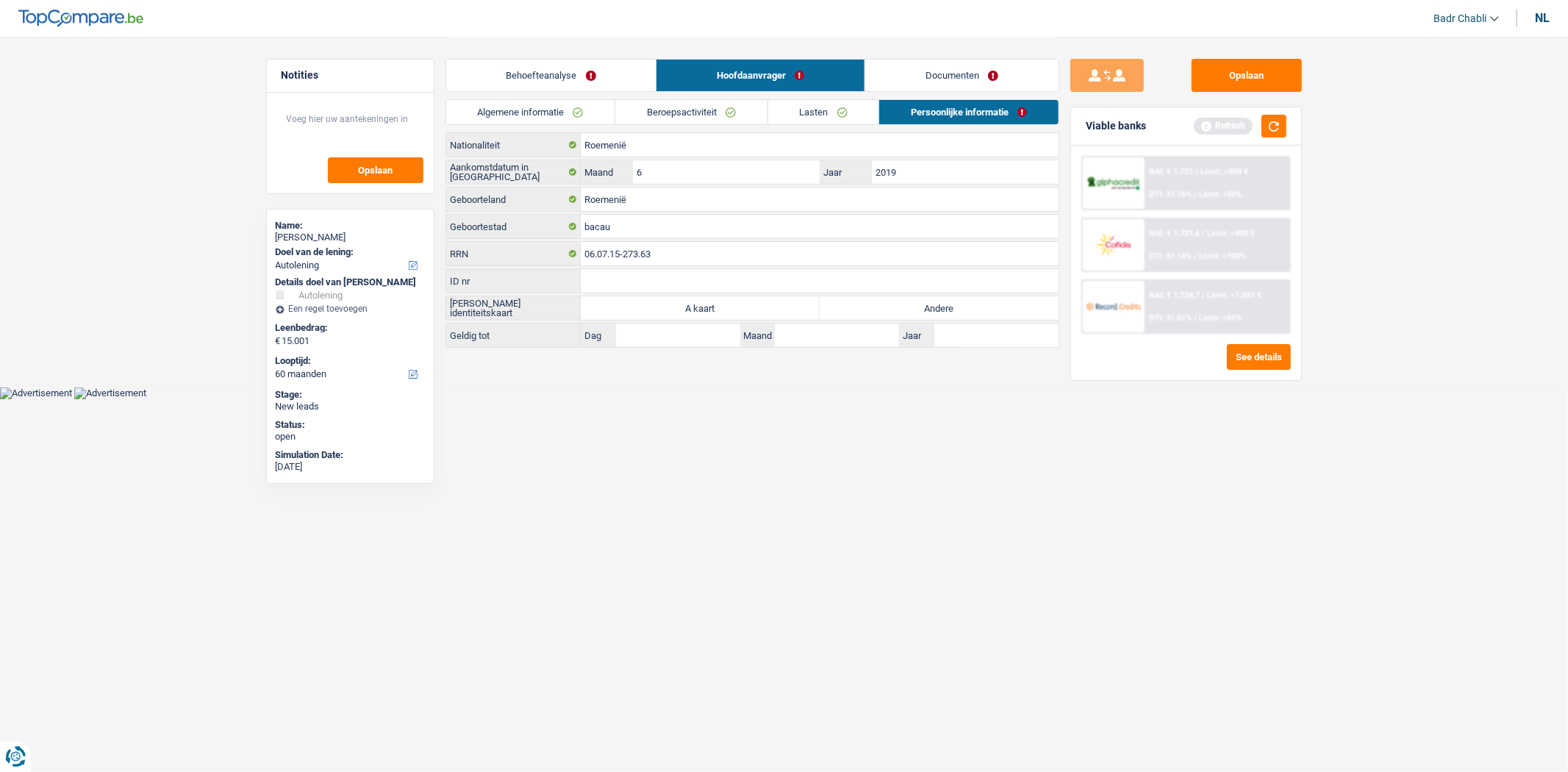
click at [906, 303] on label "Andere" at bounding box center [940, 308] width 239 height 24
click at [906, 303] on input "Andere" at bounding box center [940, 308] width 239 height 24
radio input "true"
click at [944, 85] on link "Documenten" at bounding box center [962, 75] width 193 height 32
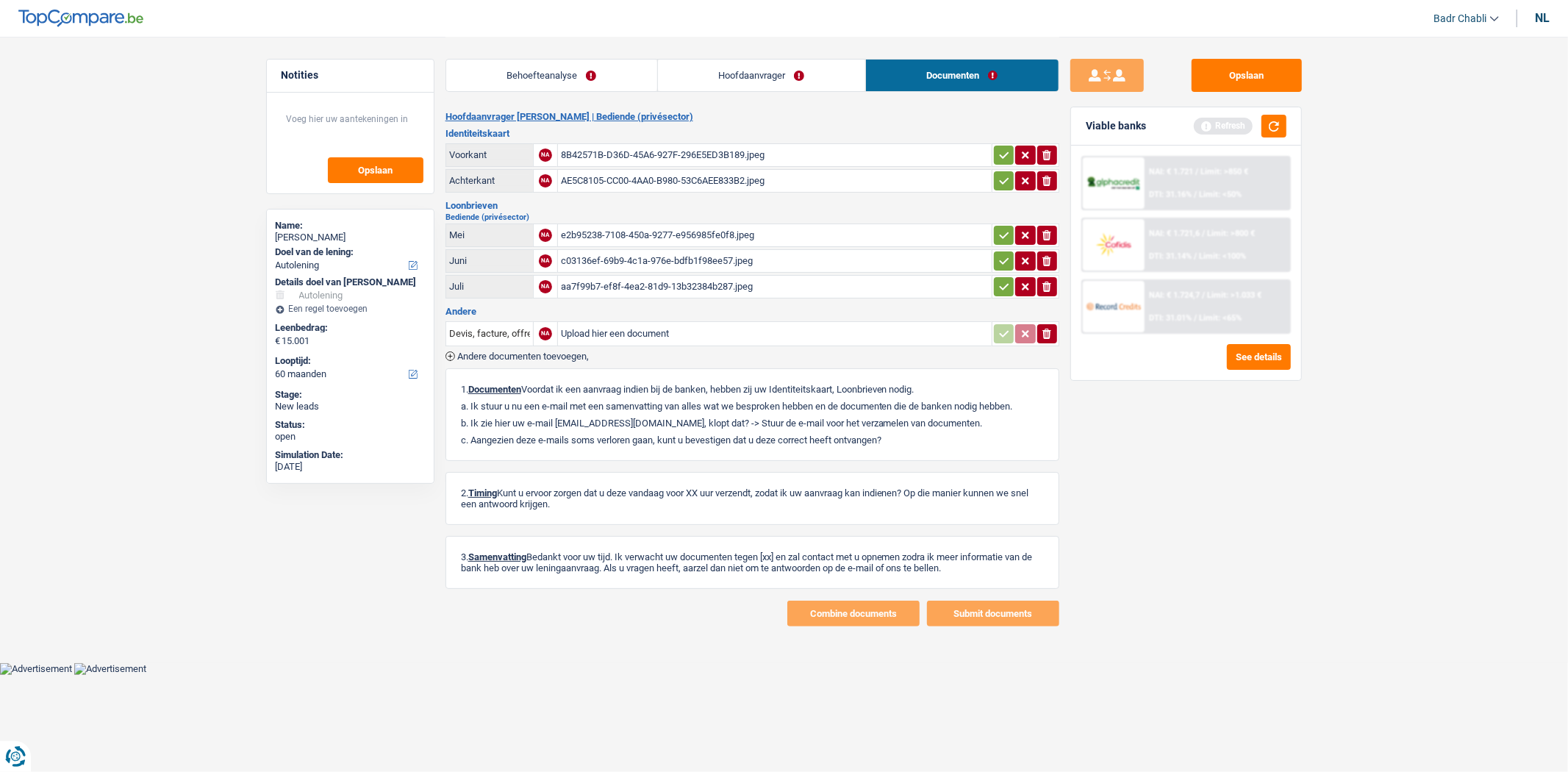
click at [669, 233] on div "e2b95238-7108-450a-9277-e956985fe0f8.jpeg" at bounding box center [775, 235] width 428 height 22
click at [710, 255] on div "c03136ef-69b9-4c1a-976e-bdfb1f98ee57.jpeg" at bounding box center [775, 261] width 428 height 22
click at [709, 282] on div "aa7f99b7-ef8f-4ea2-81d9-13b32384b287.jpeg" at bounding box center [775, 287] width 428 height 22
click at [1235, 75] on button "Opslaan" at bounding box center [1247, 75] width 111 height 33
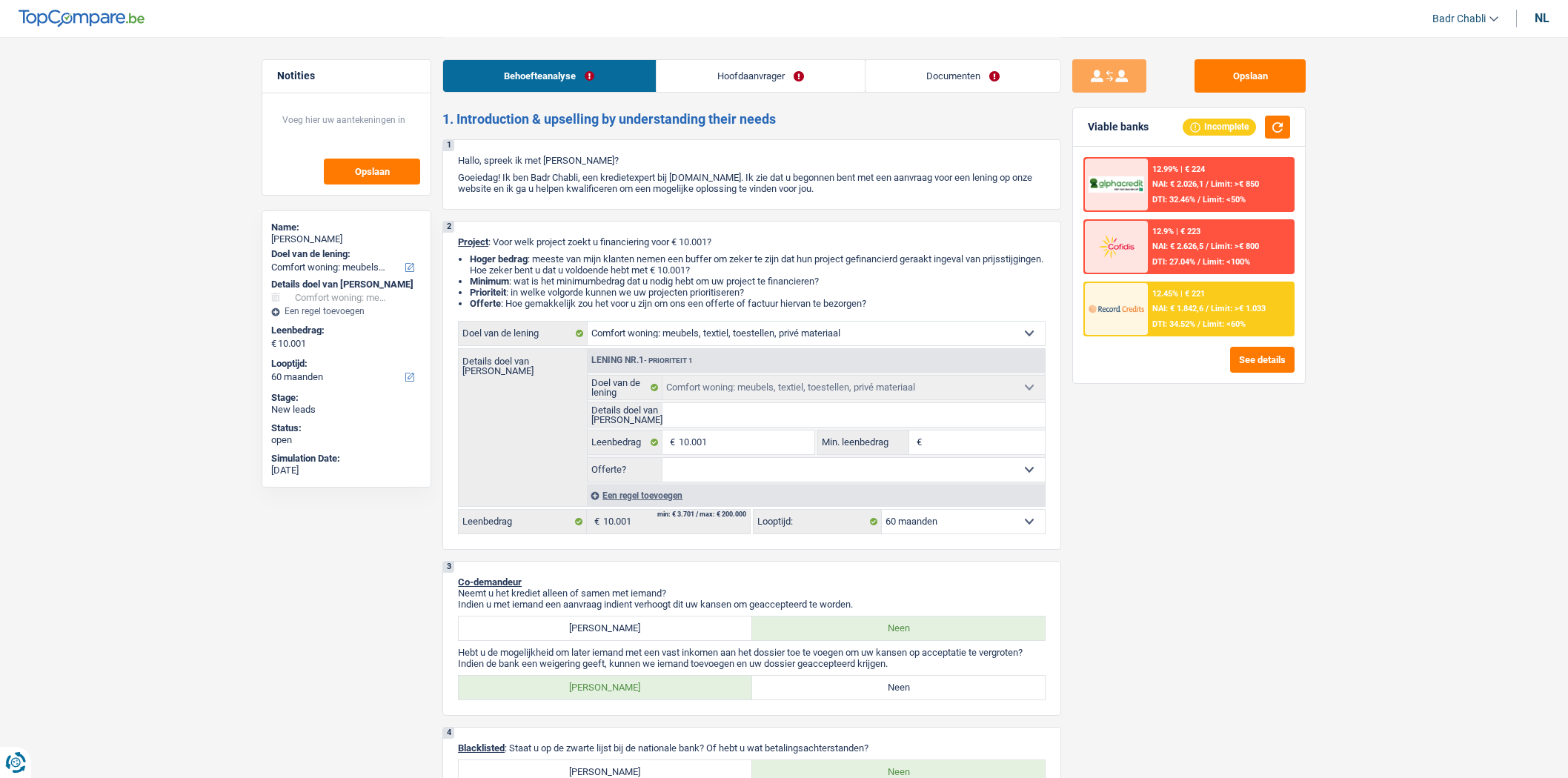
select select "household"
select select "60"
select select "household"
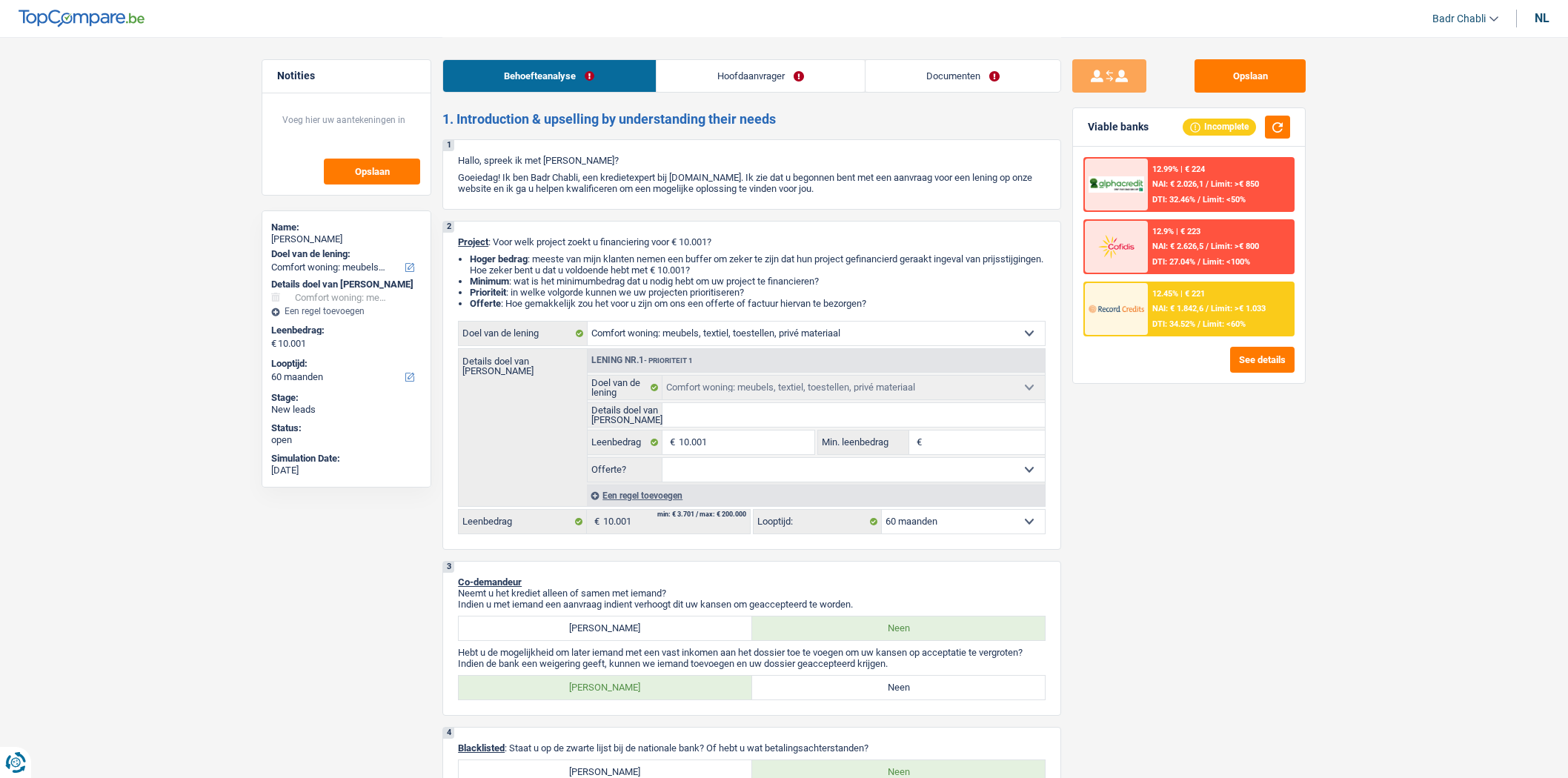
select select "60"
select select "privateEmployee"
select select "netSalary"
select select "familyAllowances"
select select "parttimeSelfemployed"
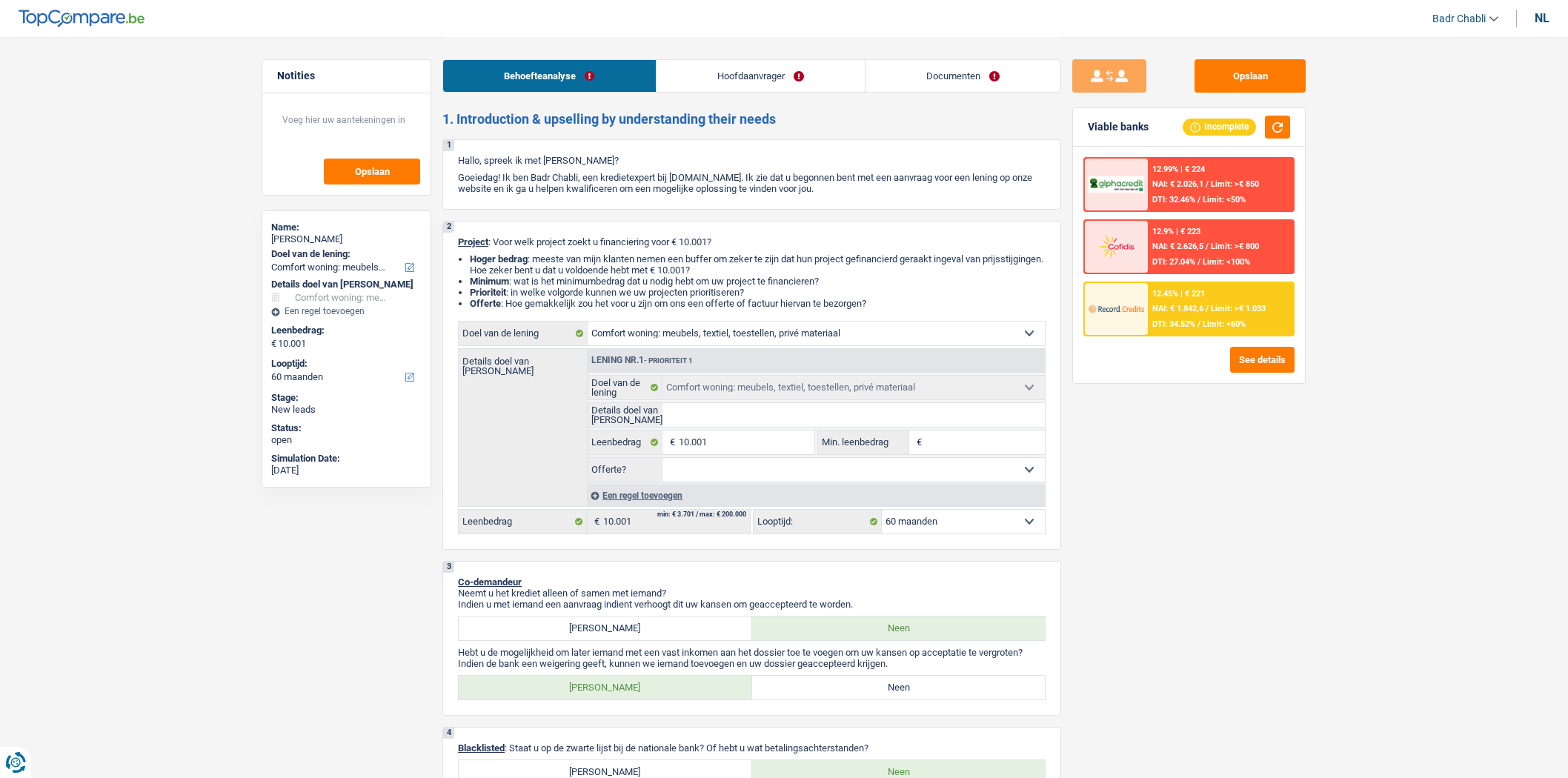
select select "mealVouchers"
select select "rents"
select select "household"
select select "60"
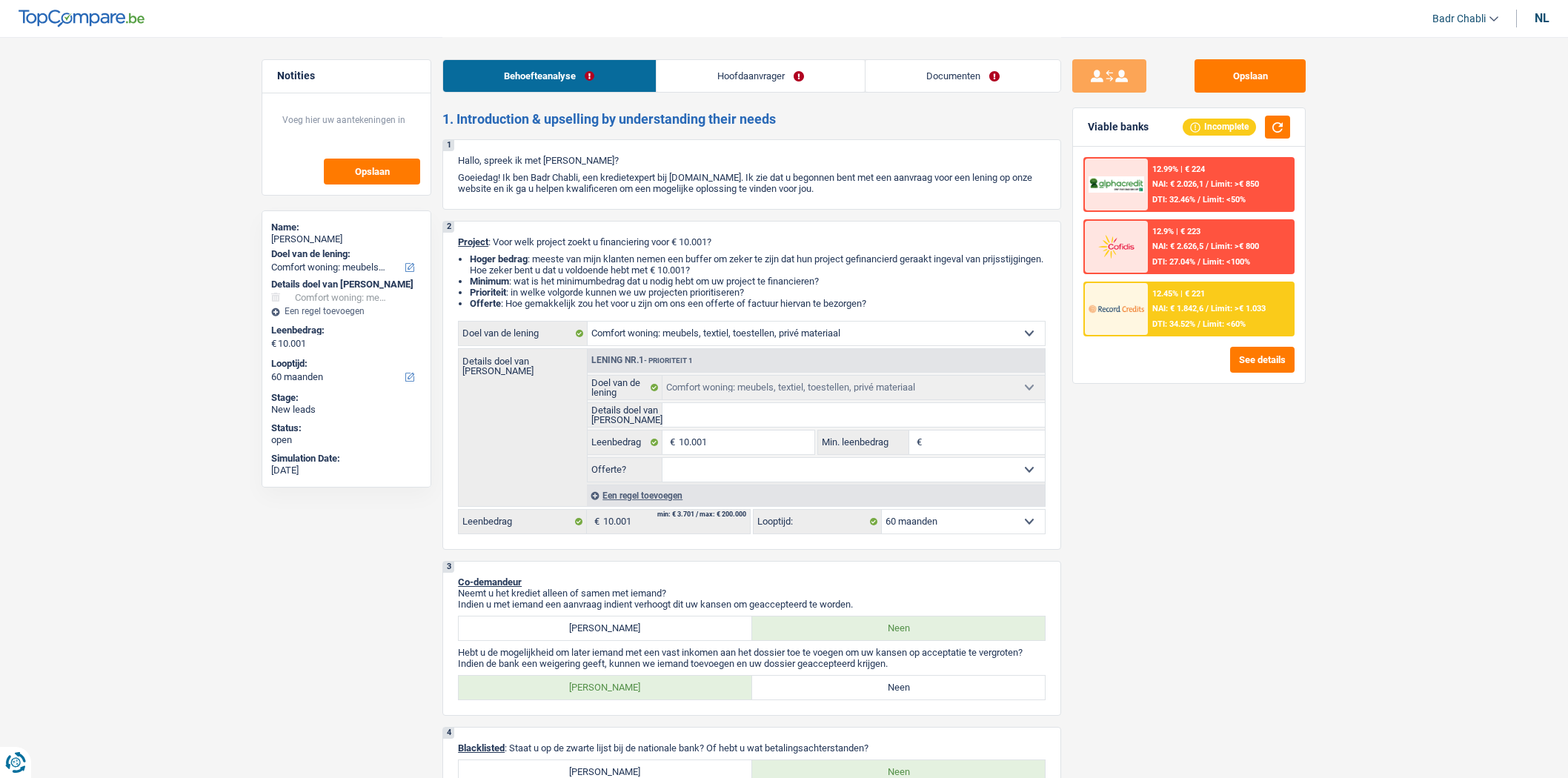
select select "household"
select select "60"
select select "household"
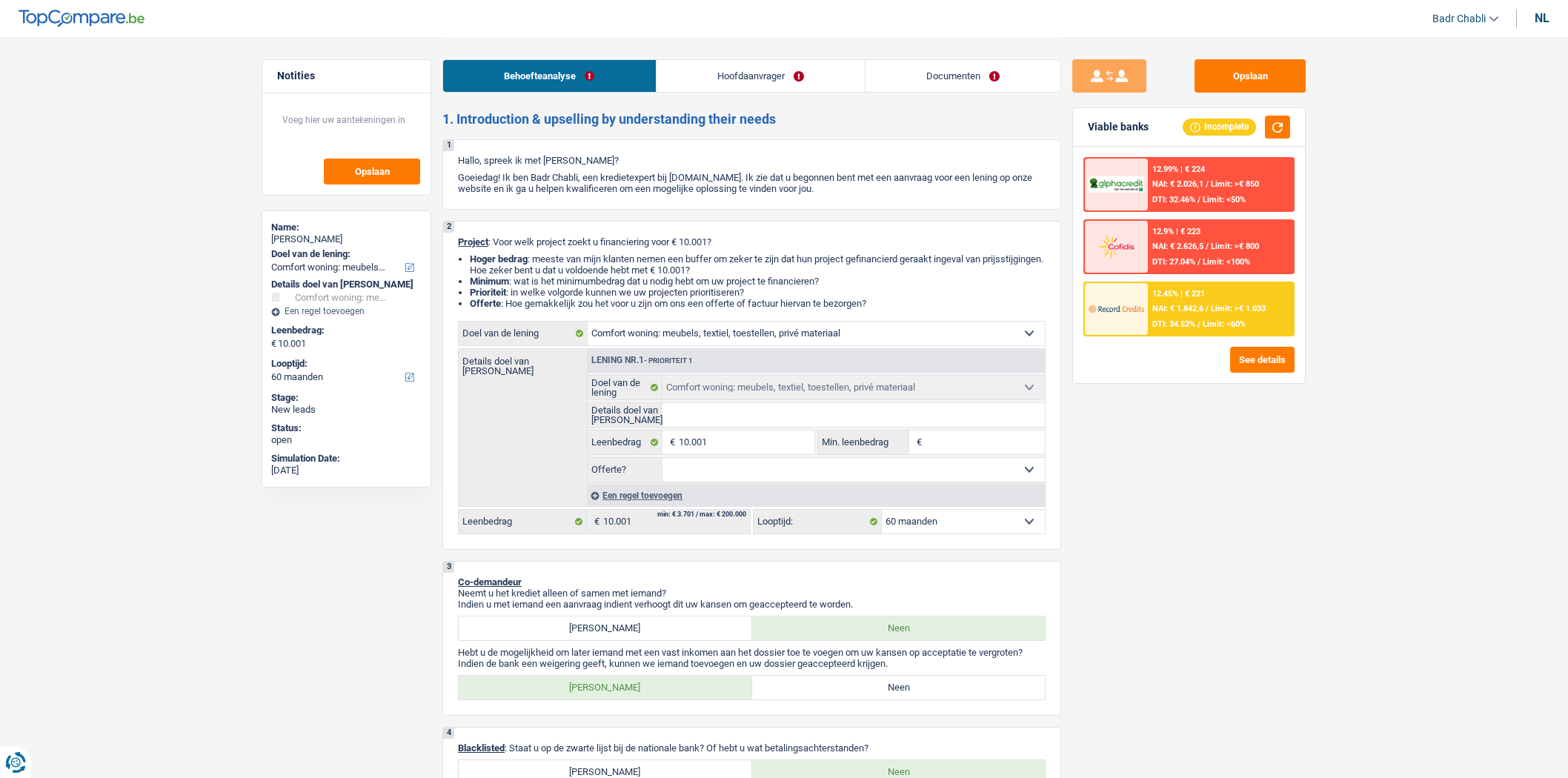
select select "60"
select select "privateEmployee"
select select "netSalary"
select select "familyAllowances"
select select "parttimeSelfemployed"
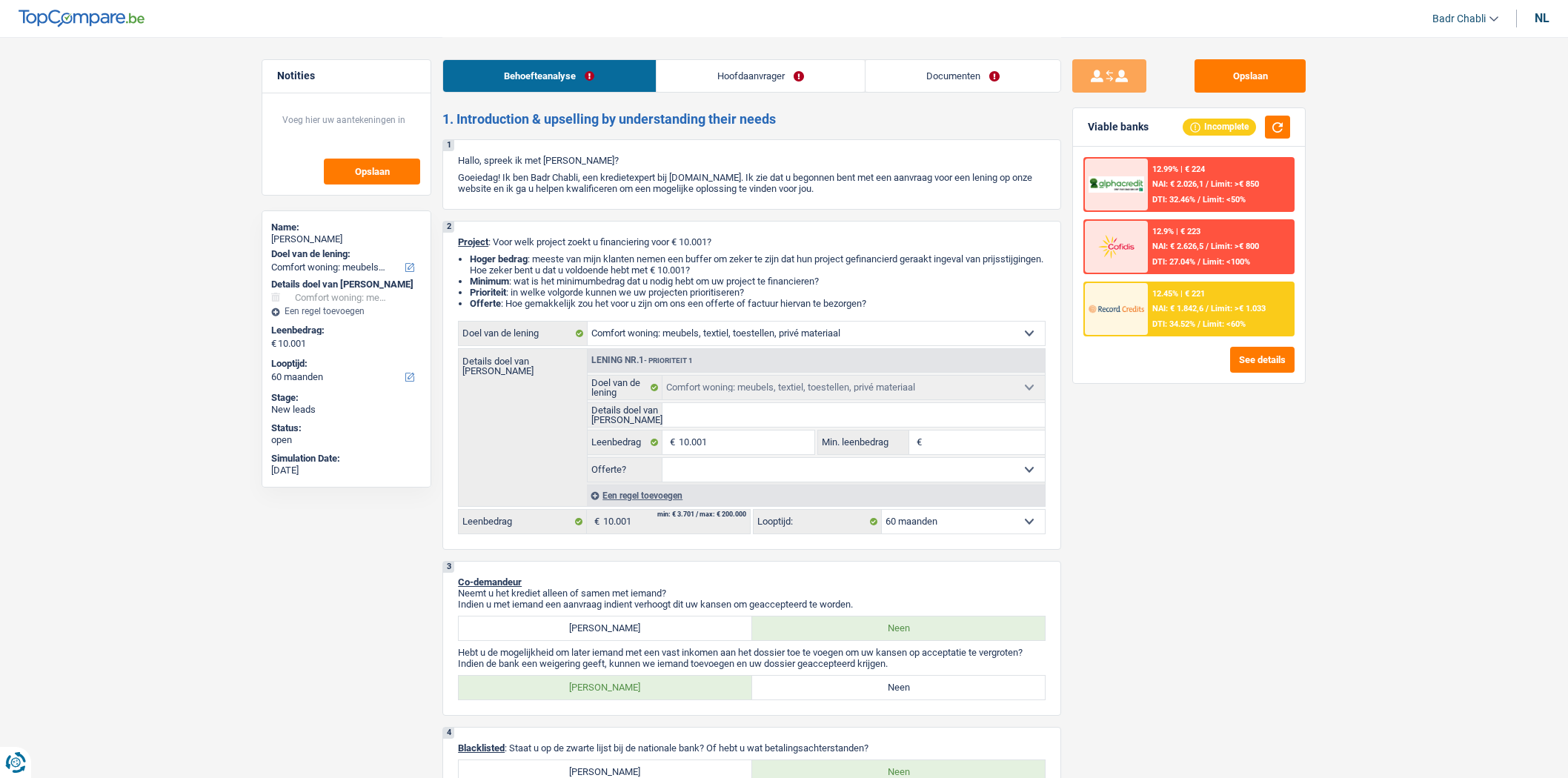
select select "mealVouchers"
select select "rents"
select select "household"
select select "60"
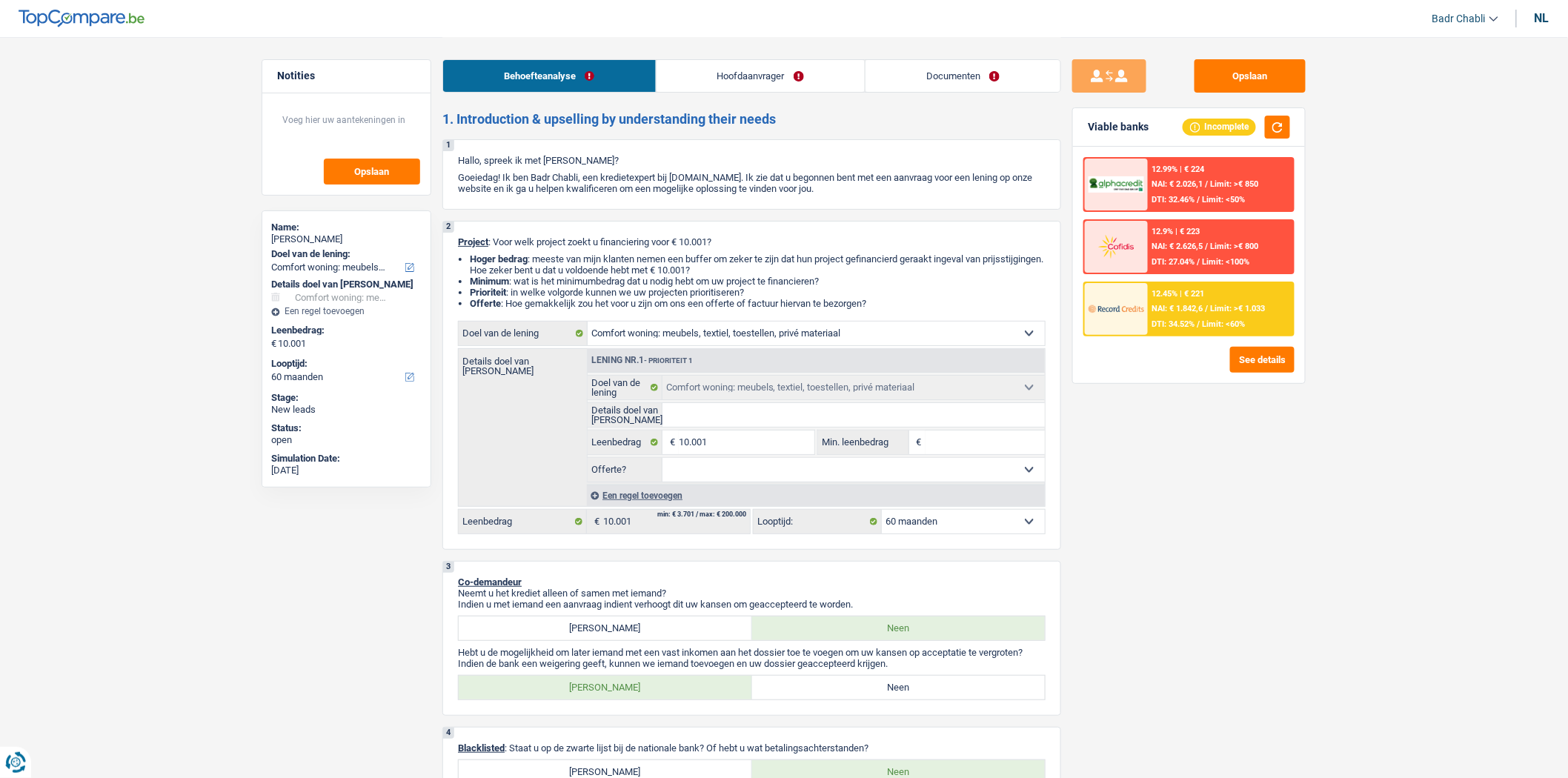
click at [733, 419] on input "Details doel van [PERSON_NAME]" at bounding box center [854, 415] width 383 height 24
type input "A"
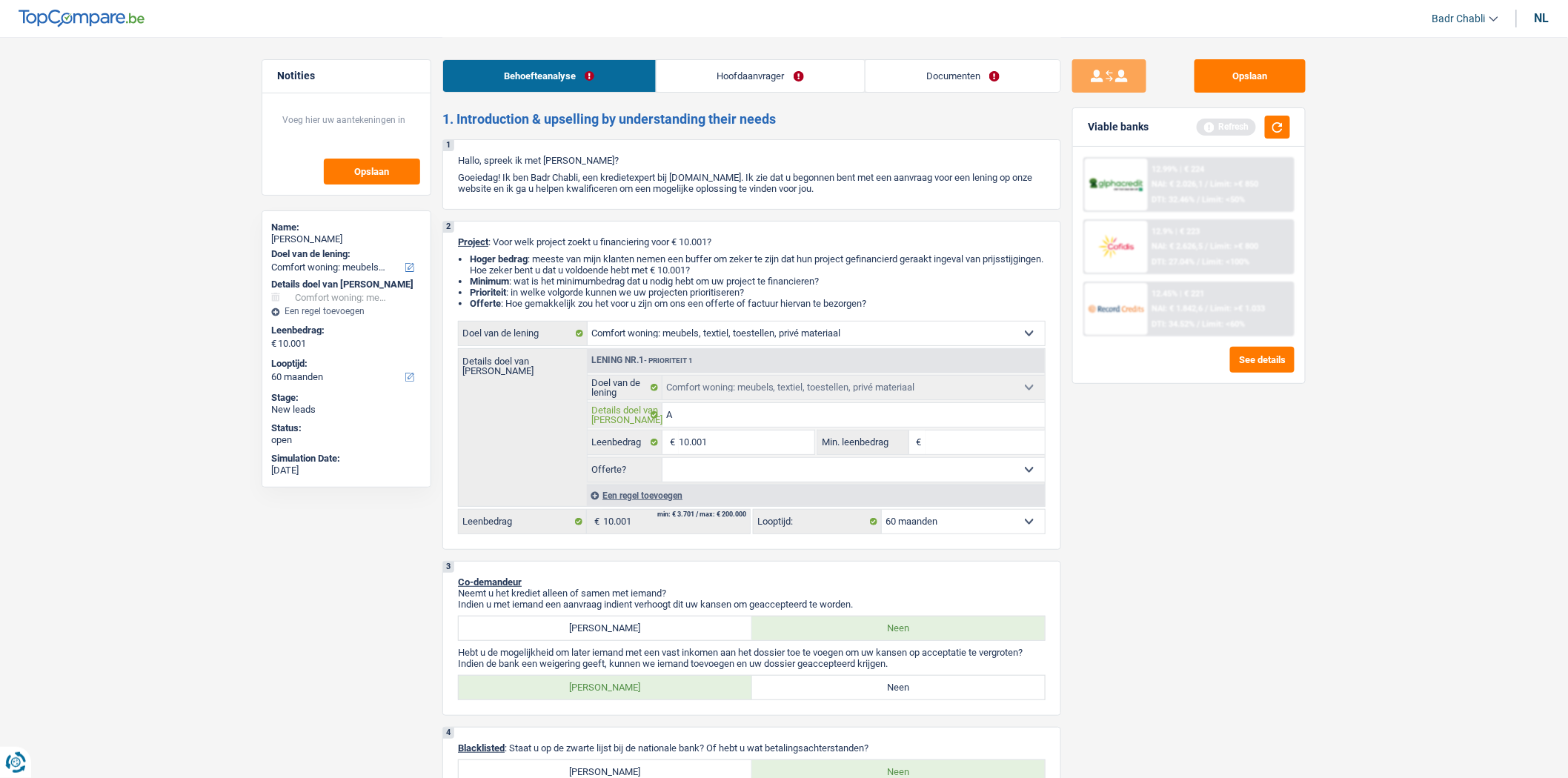
type input "Ac"
type input "A"
type input "Ac"
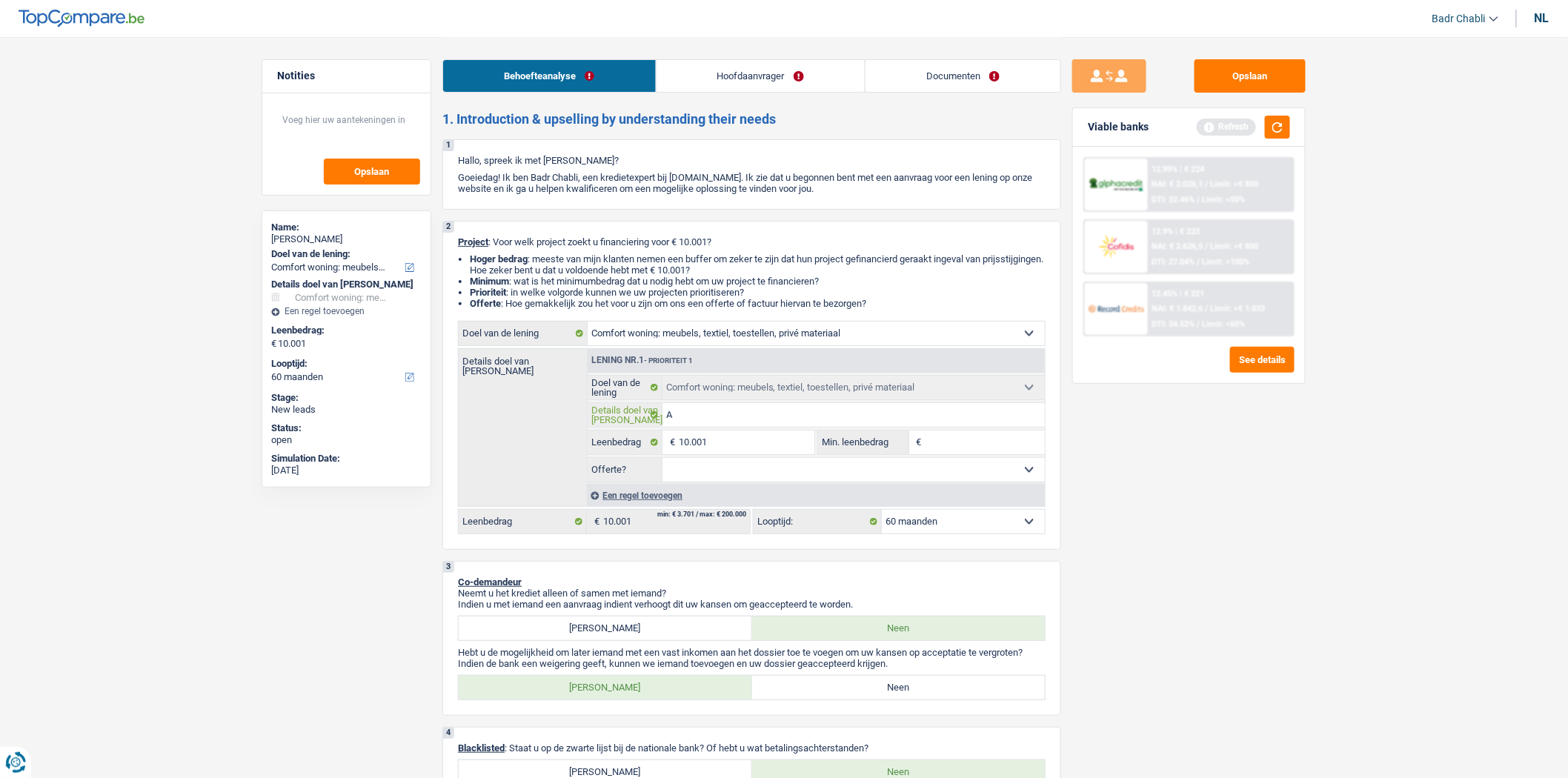
type input "Ac"
type input "Ach"
type input "Acha"
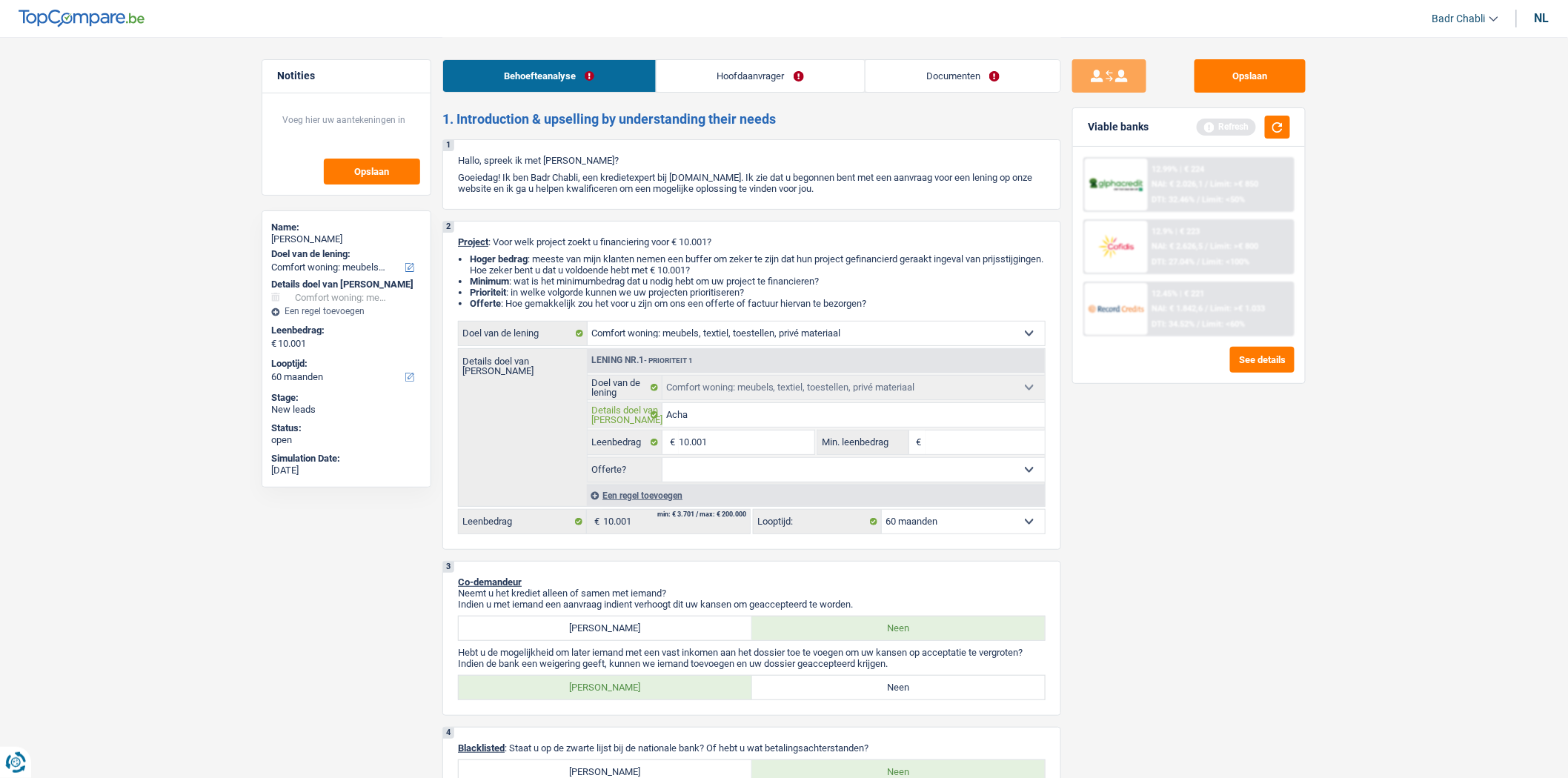
type input "Achat"
type input "Achat m"
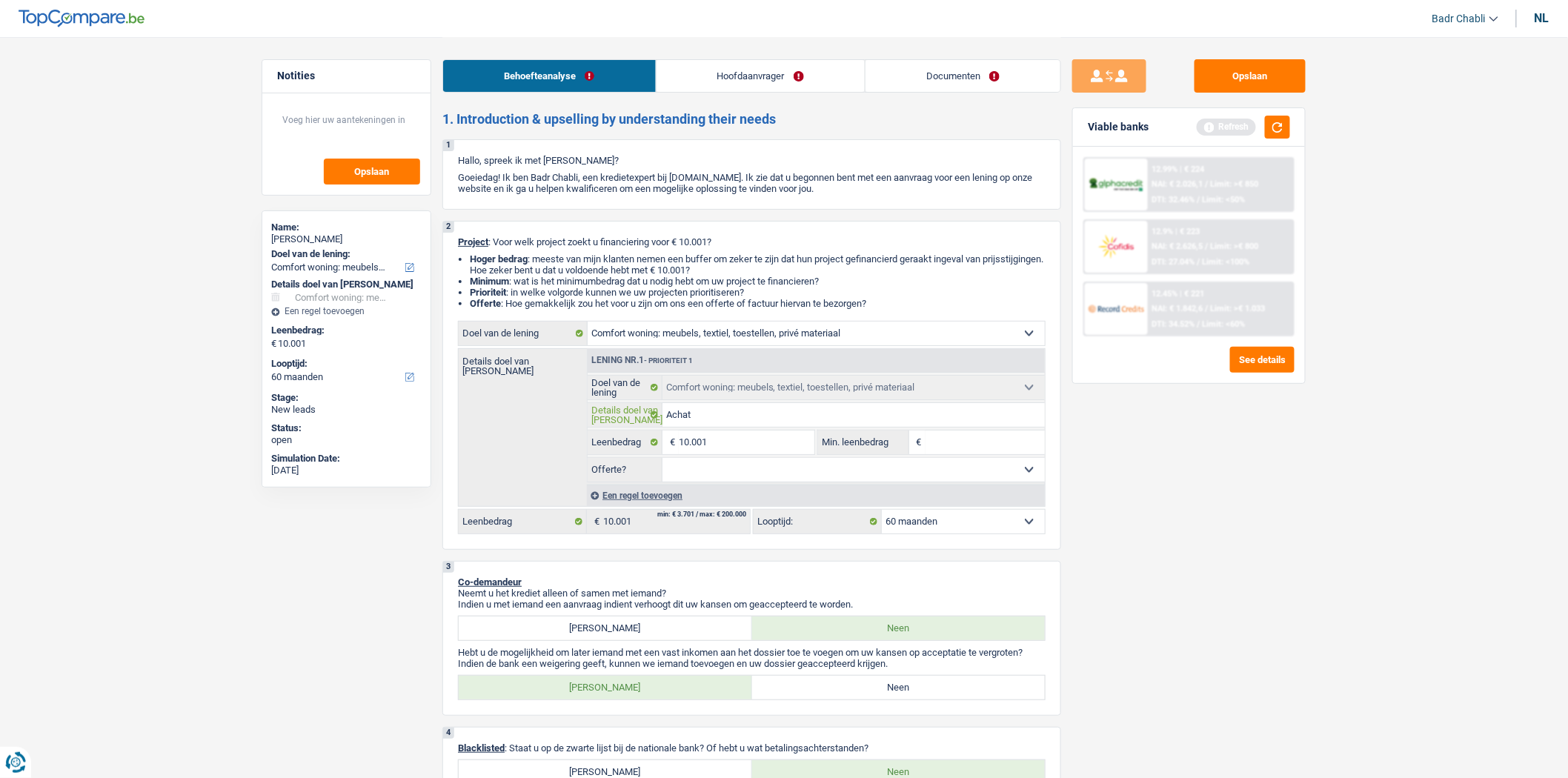
type input "Achat m"
type input "Achat me"
type input "Achat meu"
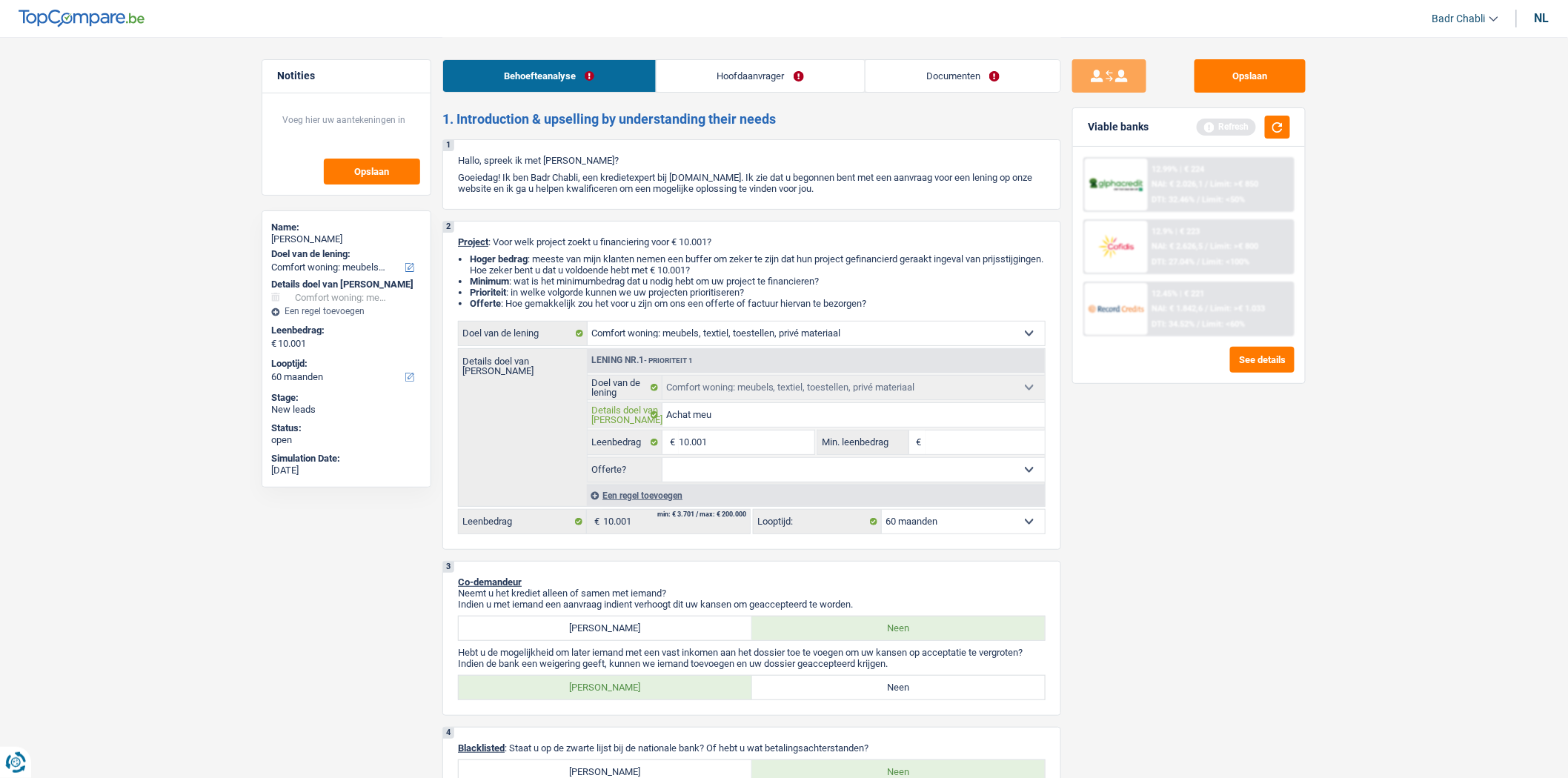
type input "Achat meub"
type input "Achat meubl"
type input "Achat meuble"
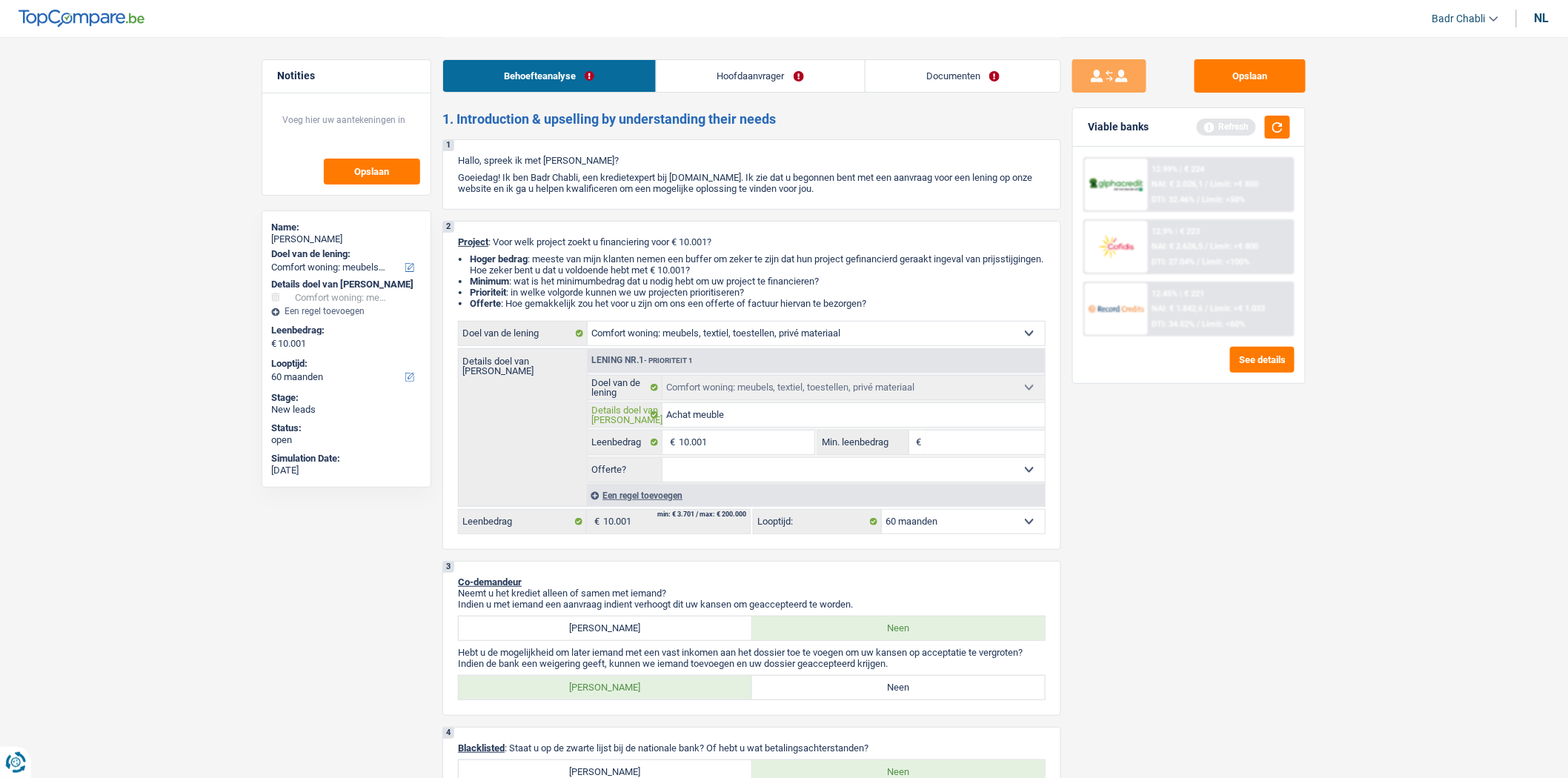
type input "Achat meuble"
type input "Achat meubles"
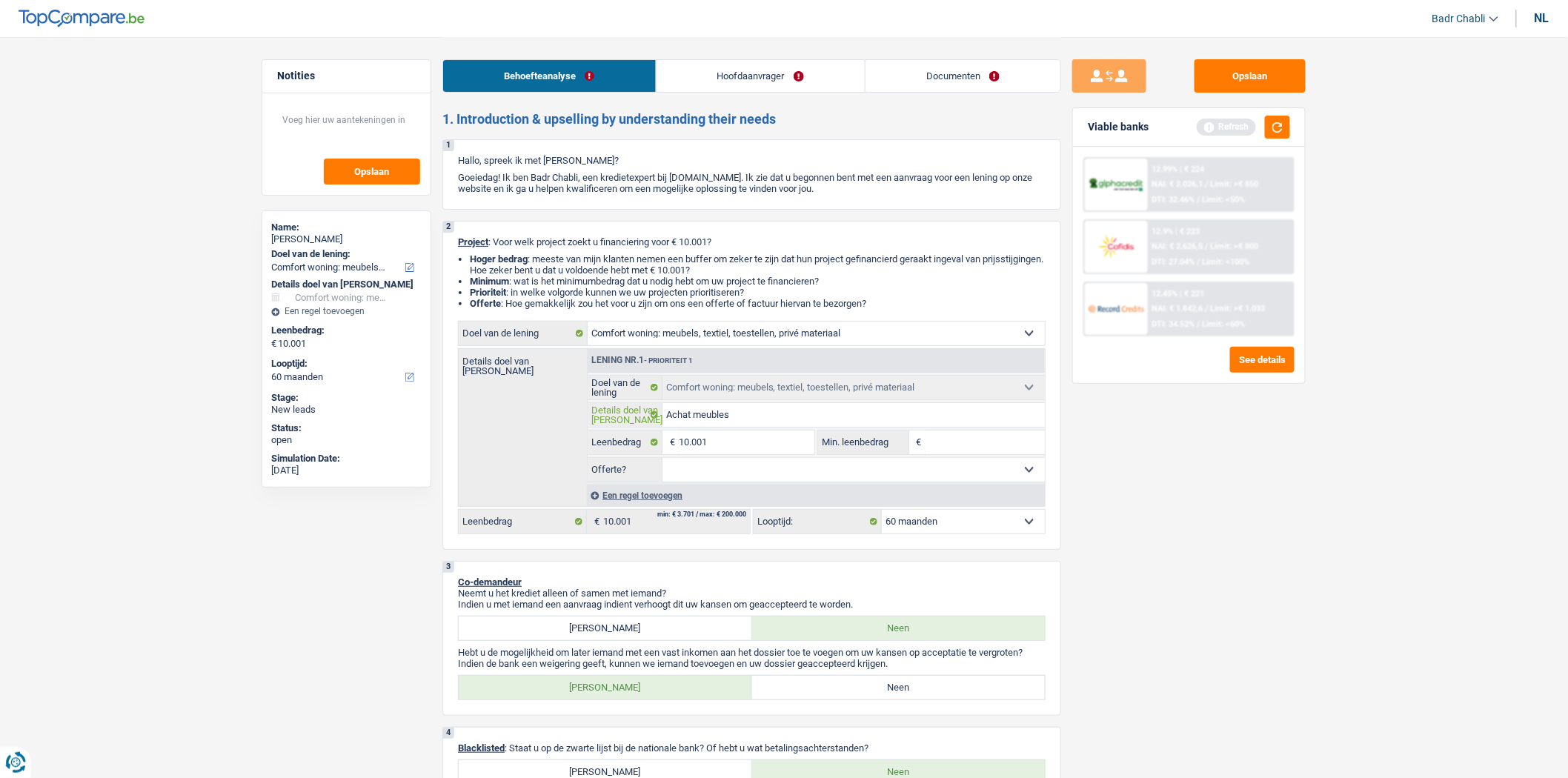
type input "Achat meubles"
click at [752, 453] on input "10.001" at bounding box center [746, 442] width 135 height 24
type input "8"
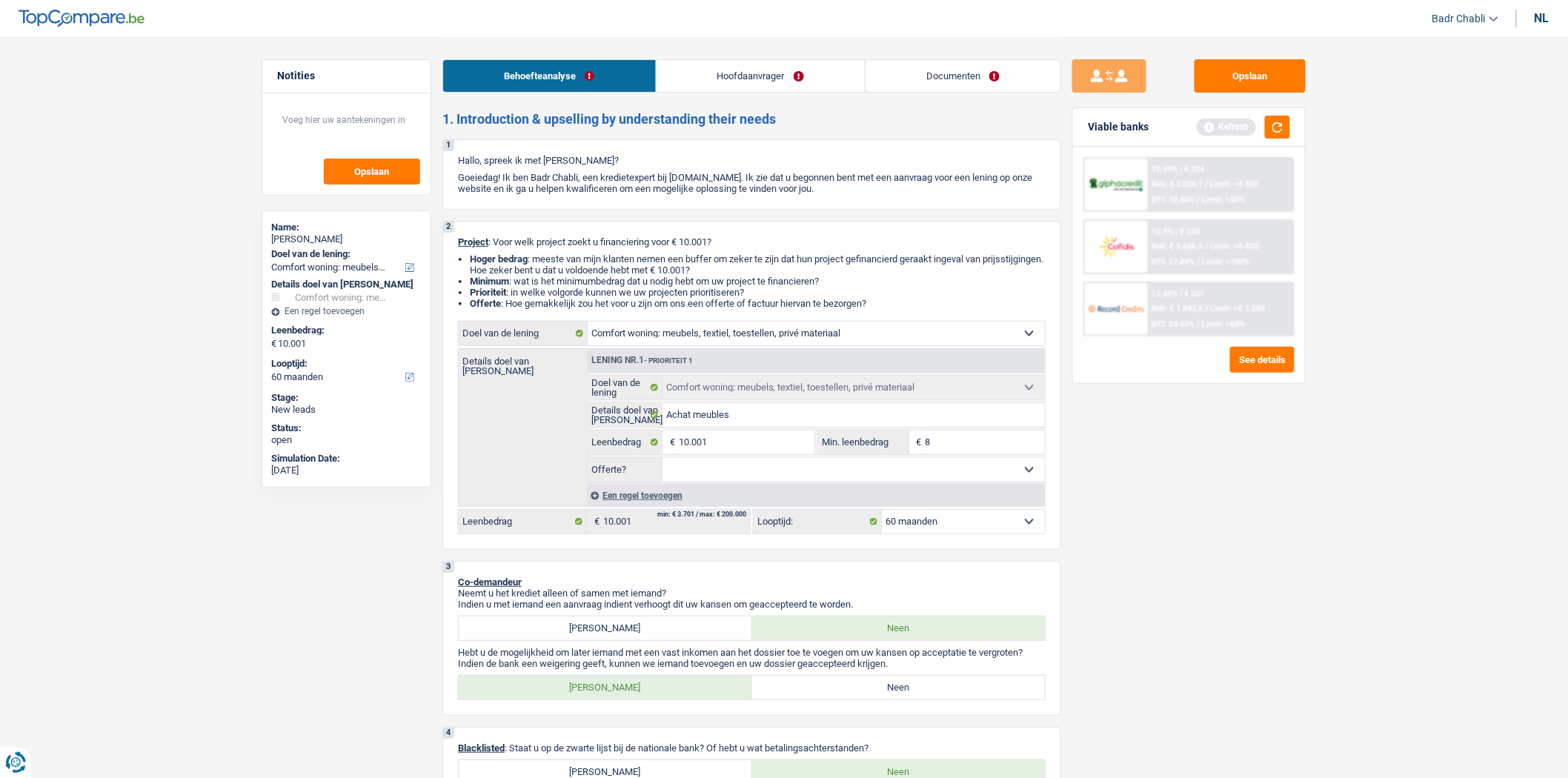
type input "80"
type input "800"
type input "8.000"
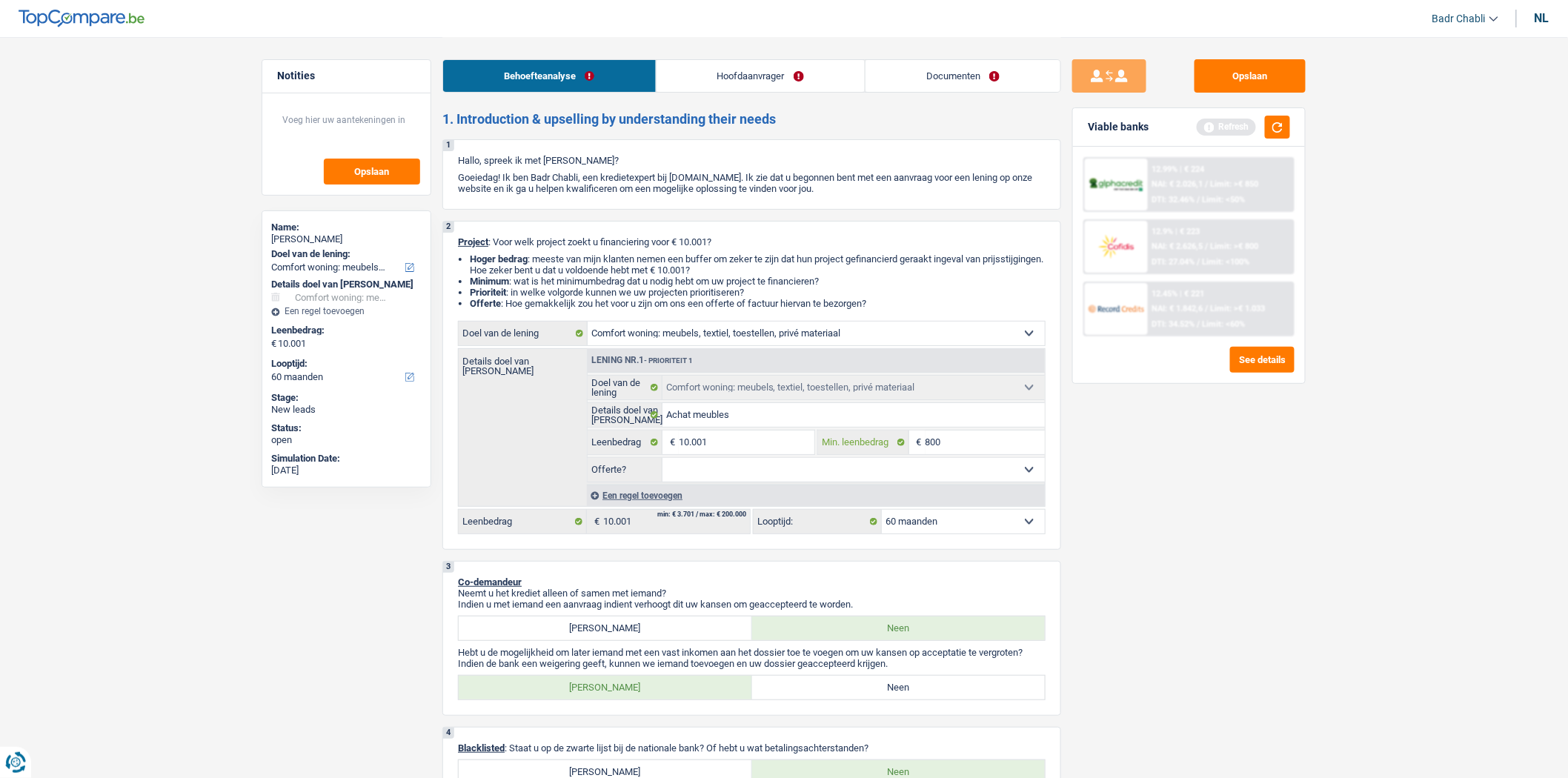
type input "8.000"
drag, startPoint x: 785, startPoint y: 468, endPoint x: 789, endPoint y: 483, distance: 15.5
click at [785, 468] on select "Ja Neen Niet beantwoord Maak een keuze a.u.b" at bounding box center [854, 470] width 383 height 24
select select "false"
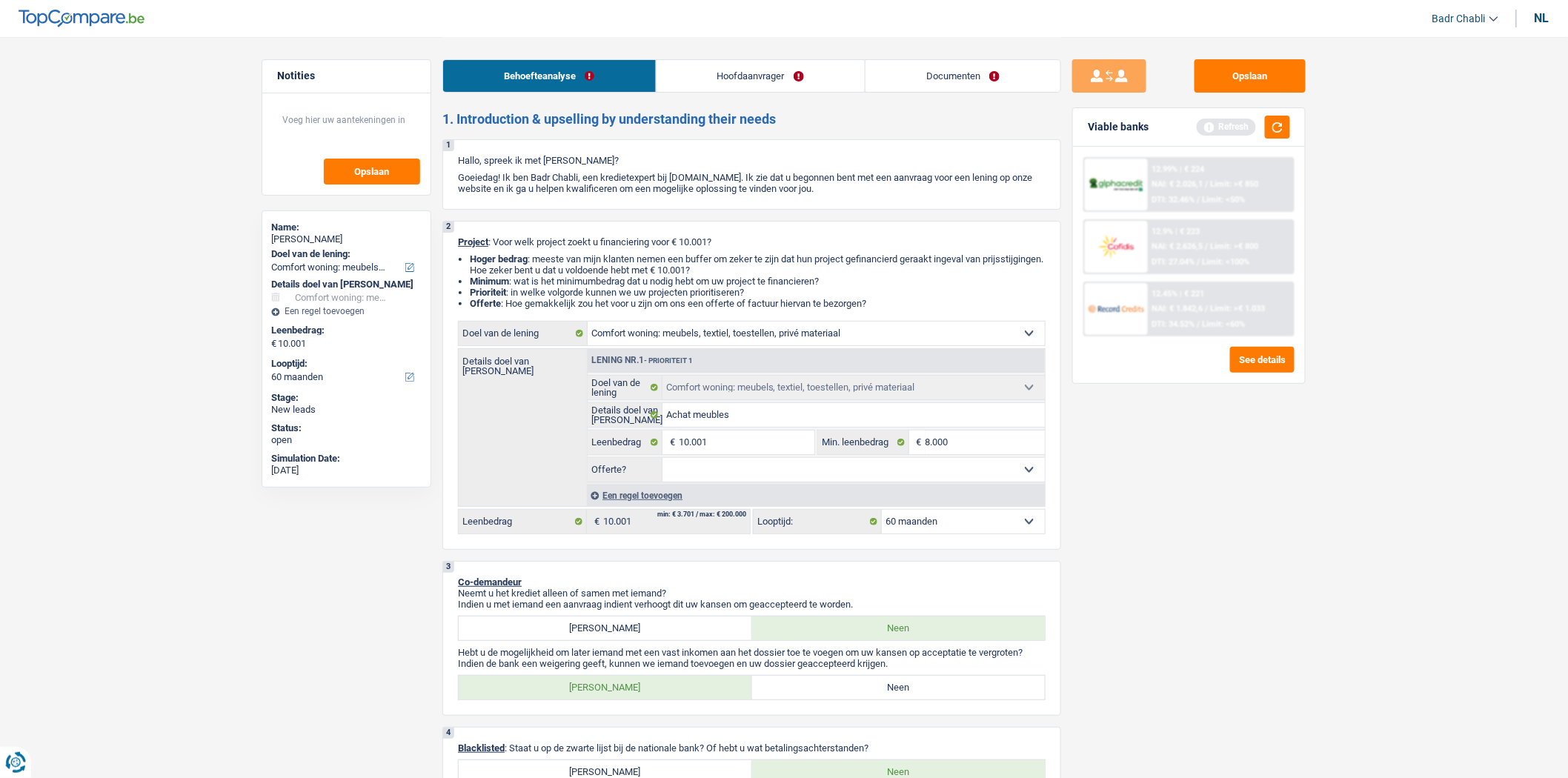
click at [662, 462] on select "Ja Neen Niet beantwoord Maak een keuze a.u.b" at bounding box center [854, 470] width 383 height 24
select select "false"
click at [1551, 12] on header "Badr Chabli Uitloggen nl" at bounding box center [784, 19] width 1568 height 38
drag, startPoint x: 1547, startPoint y: 15, endPoint x: 779, endPoint y: 40, distance: 768.4
click at [1546, 15] on div "nl" at bounding box center [1542, 17] width 15 height 14
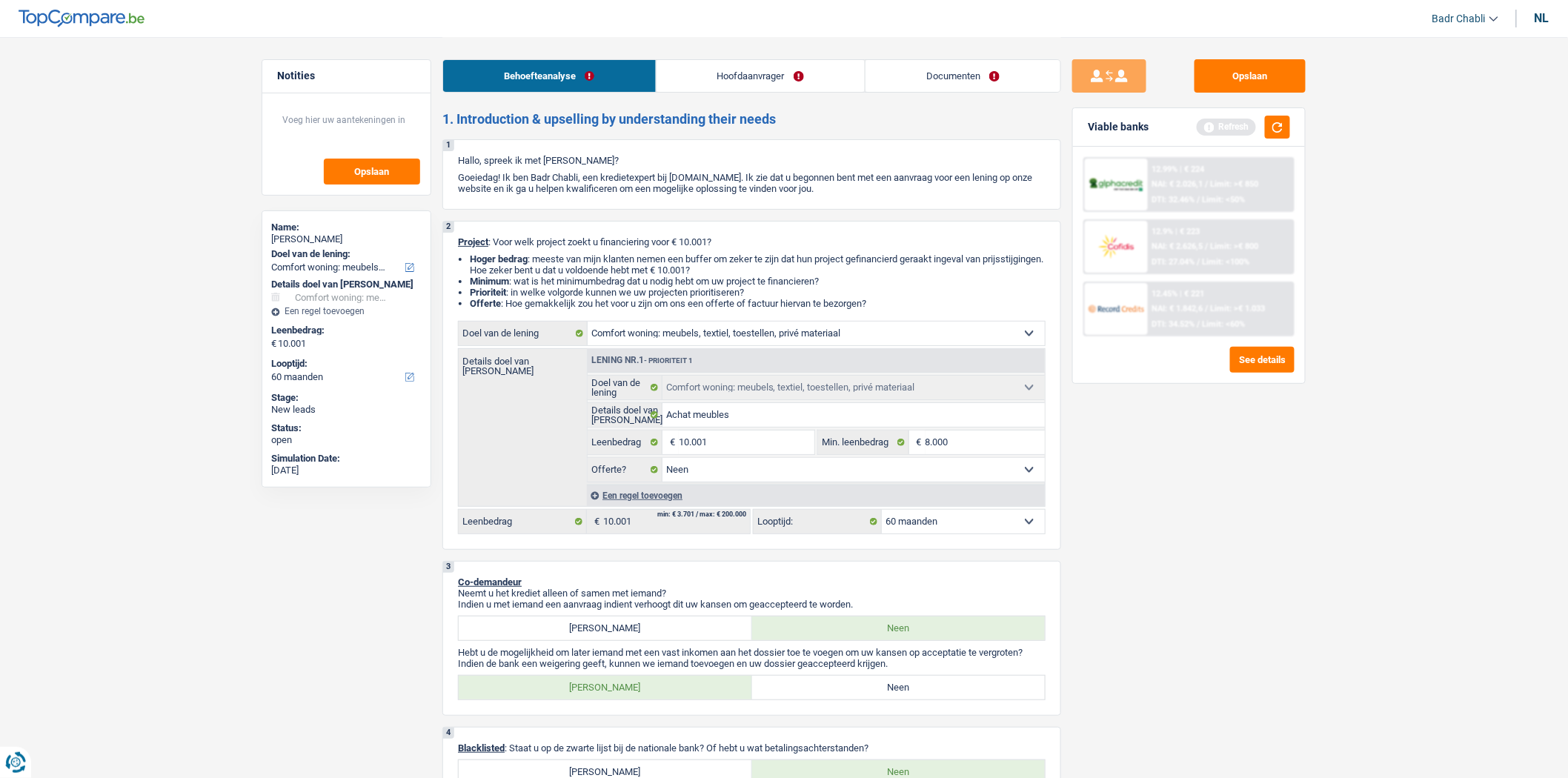
select select "familyAllowances"
select select "parttimeSelfemployed"
select select "mealVouchers"
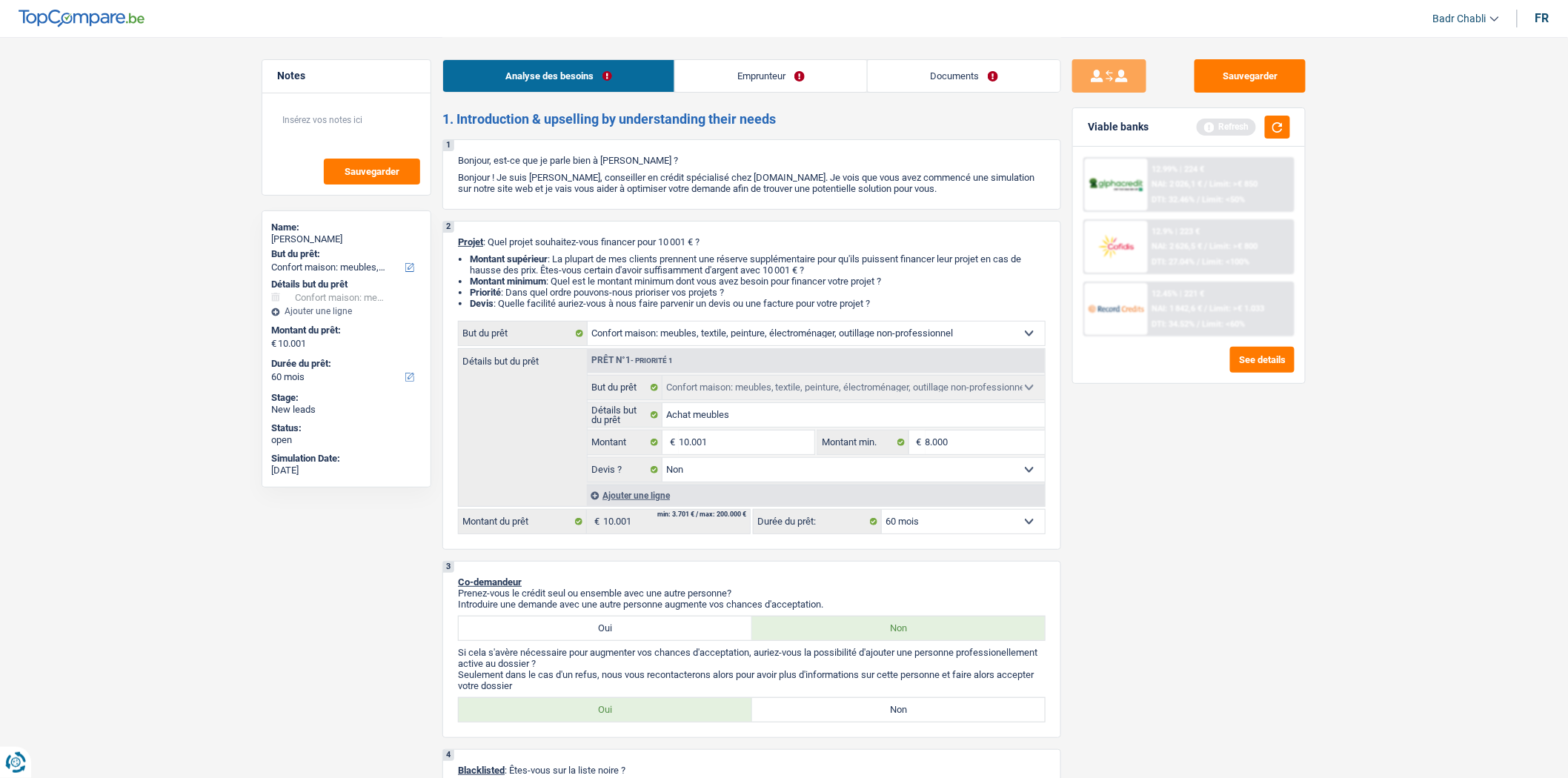
click at [917, 73] on link "Documents" at bounding box center [964, 76] width 192 height 32
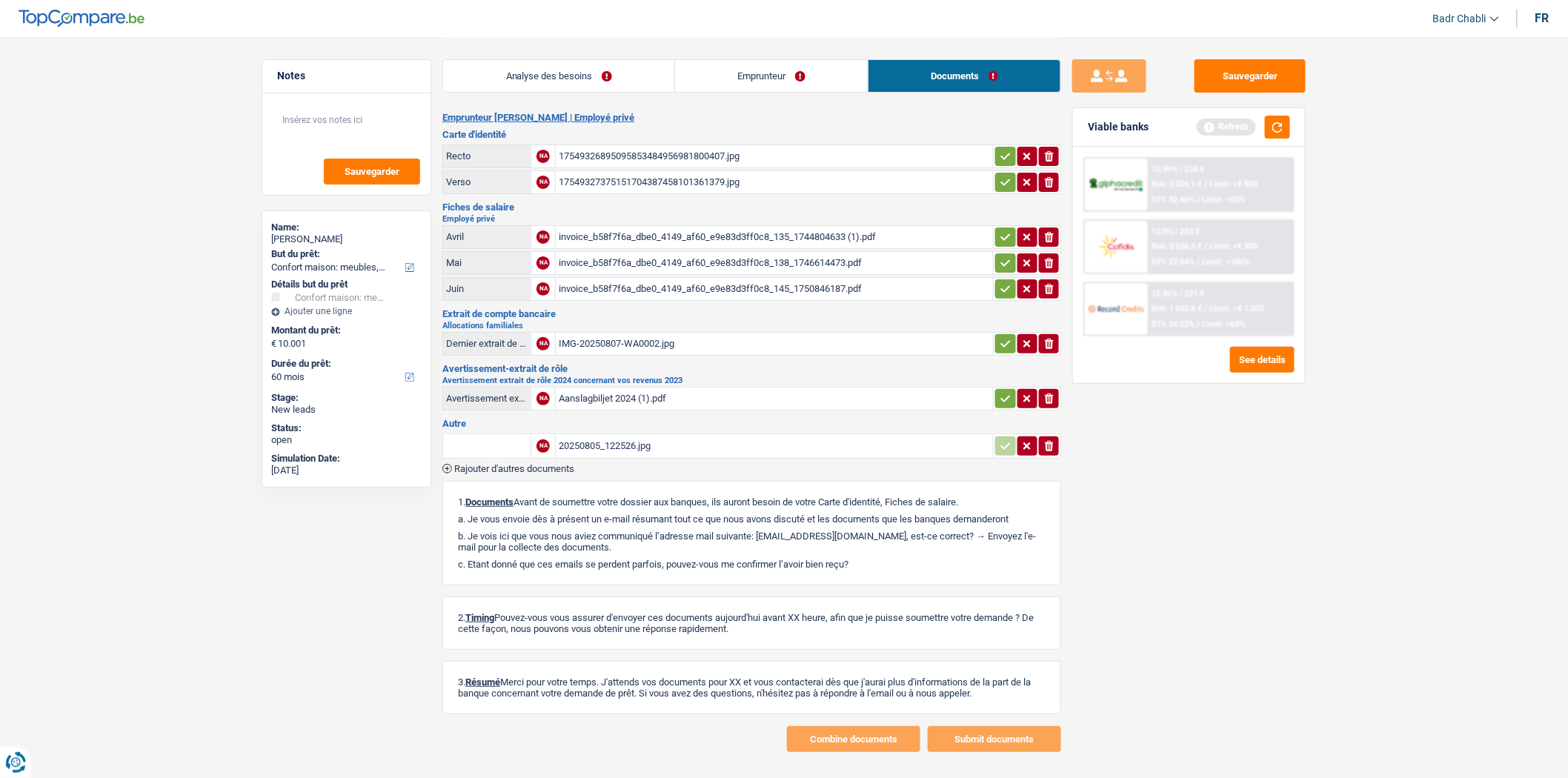
click at [561, 76] on link "Analyse des besoins" at bounding box center [559, 76] width 231 height 32
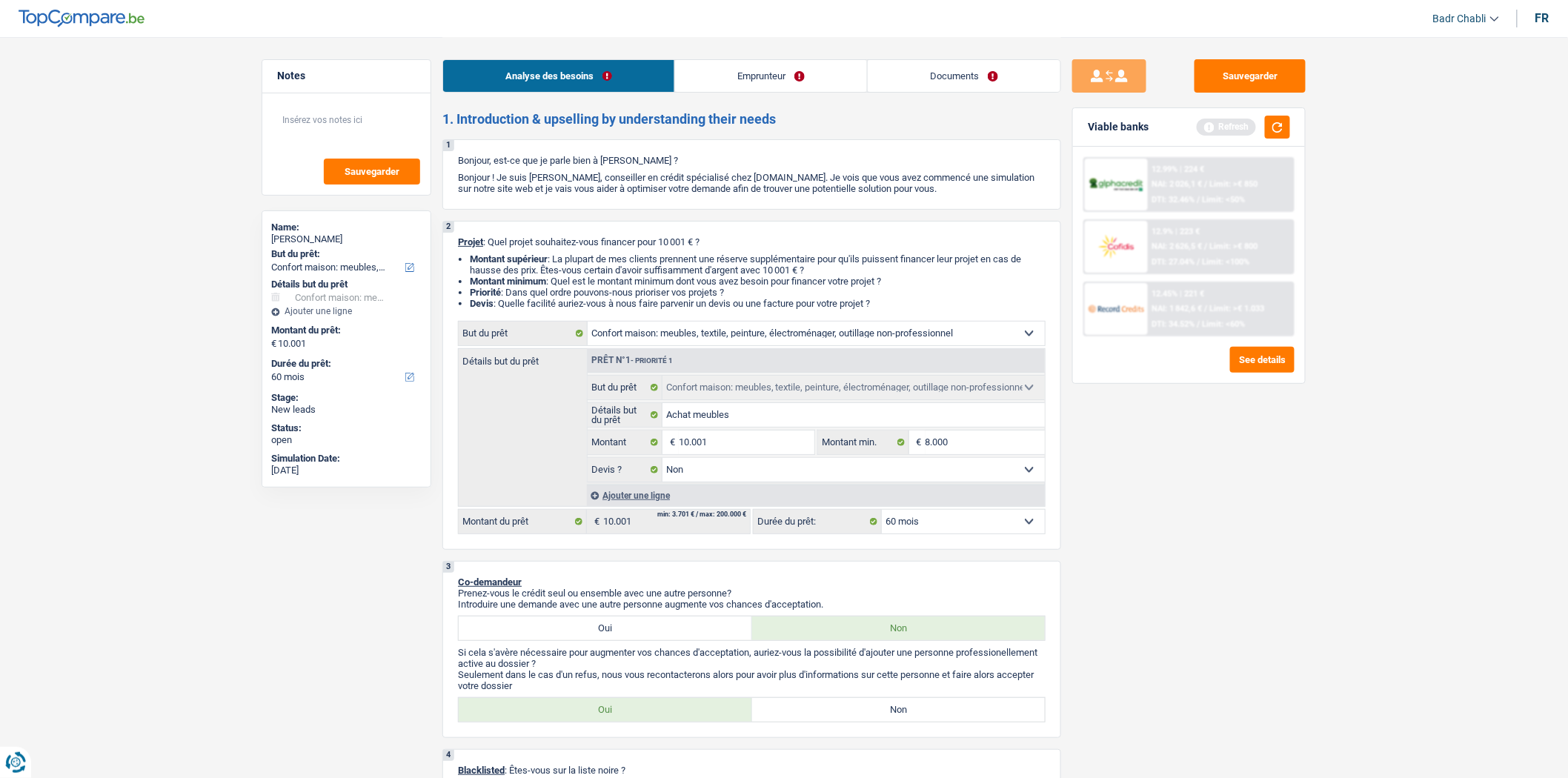
scroll to position [247, 0]
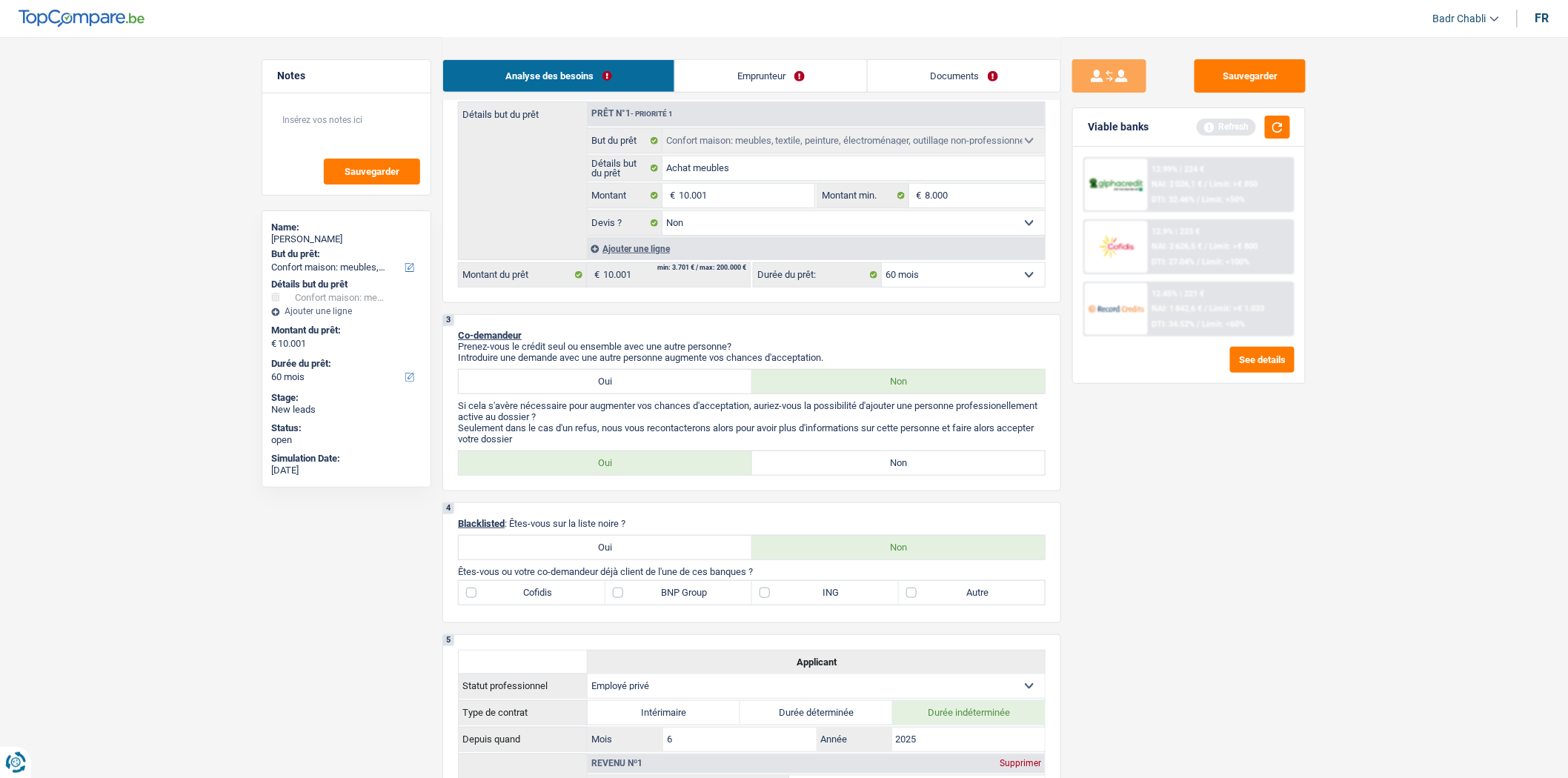
click at [865, 474] on label "Non" at bounding box center [898, 463] width 293 height 24
click at [865, 474] on input "Non" at bounding box center [898, 463] width 293 height 24
radio input "true"
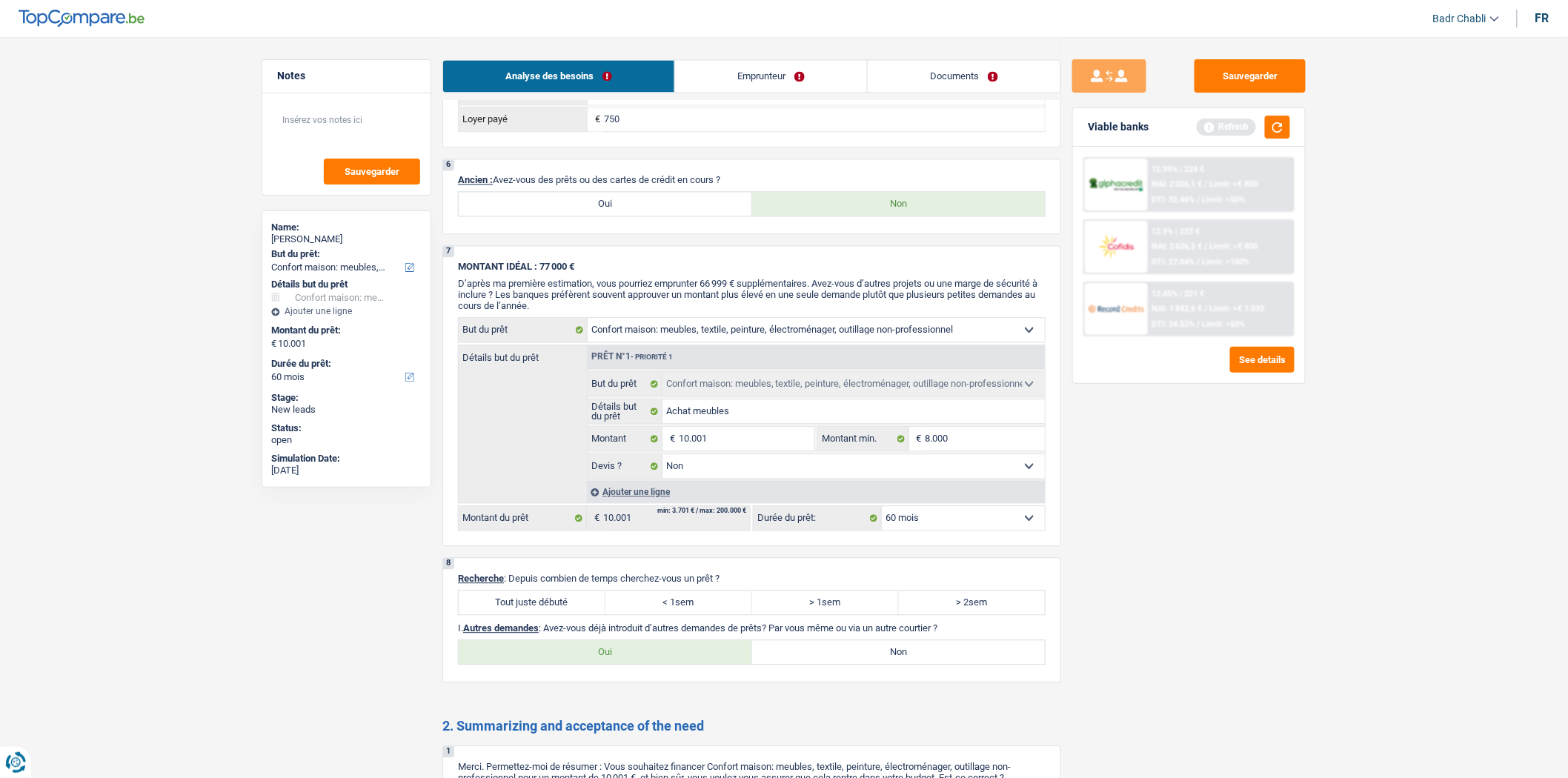
scroll to position [1399, 0]
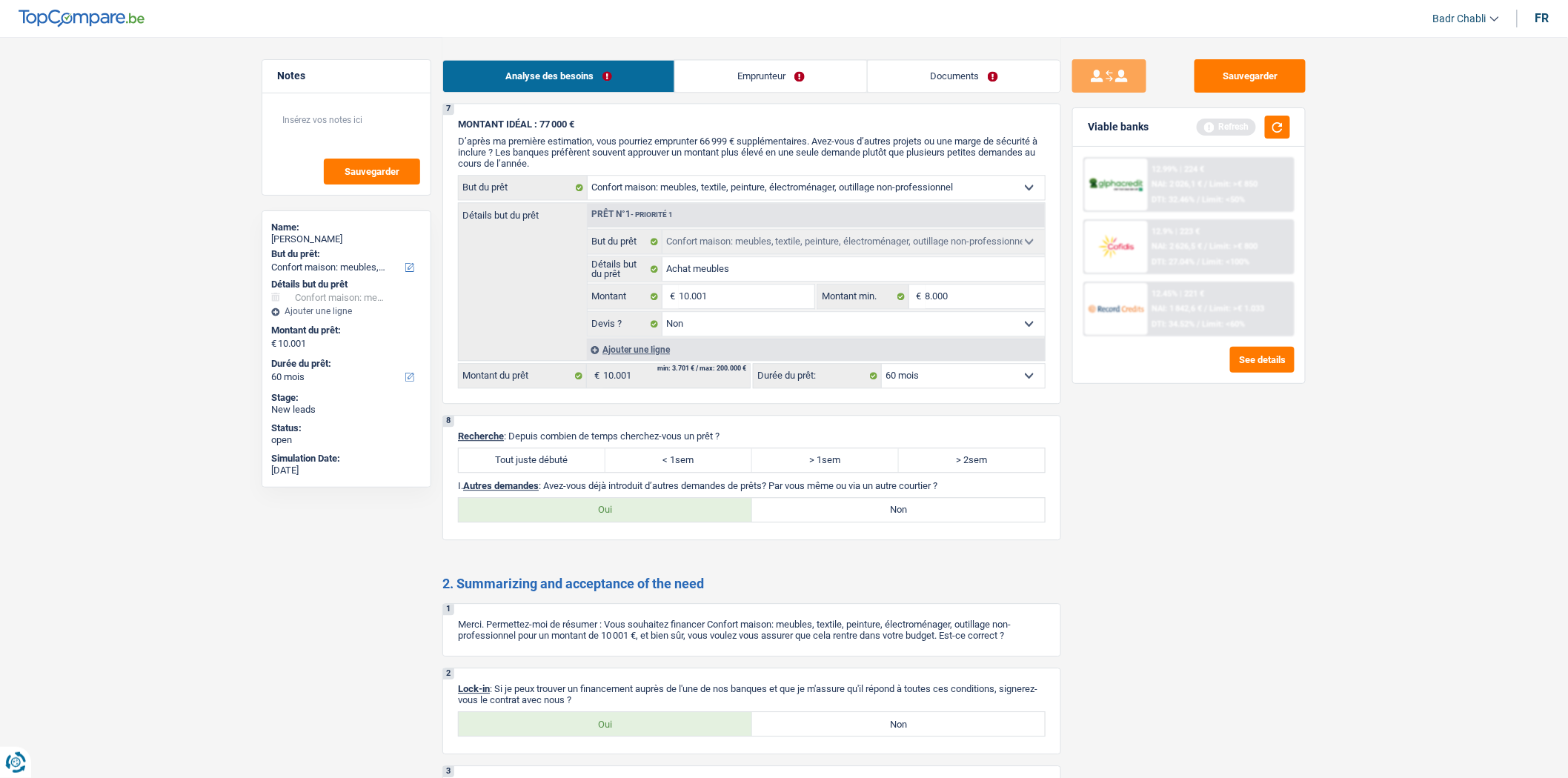
click at [514, 472] on label "Tout juste débuté" at bounding box center [532, 460] width 147 height 24
click at [514, 472] on input "Tout juste débuté" at bounding box center [532, 460] width 147 height 24
radio input "true"
click at [825, 522] on label "Non" at bounding box center [898, 510] width 293 height 24
click at [825, 522] on input "Non" at bounding box center [898, 510] width 293 height 24
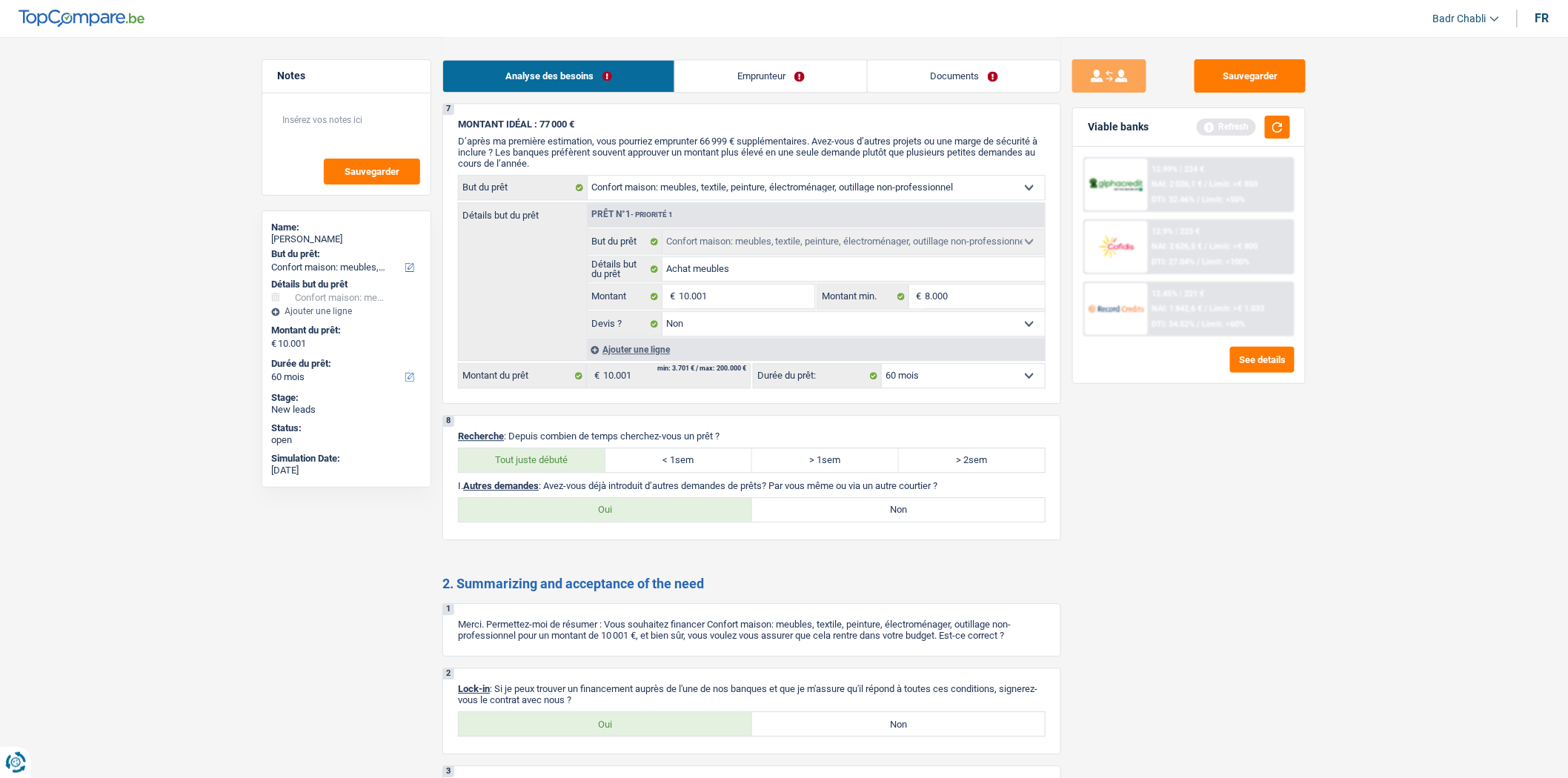
radio input "true"
click at [657, 736] on label "Oui" at bounding box center [604, 723] width 293 height 24
click at [657, 736] on input "Oui" at bounding box center [604, 723] width 293 height 24
radio input "true"
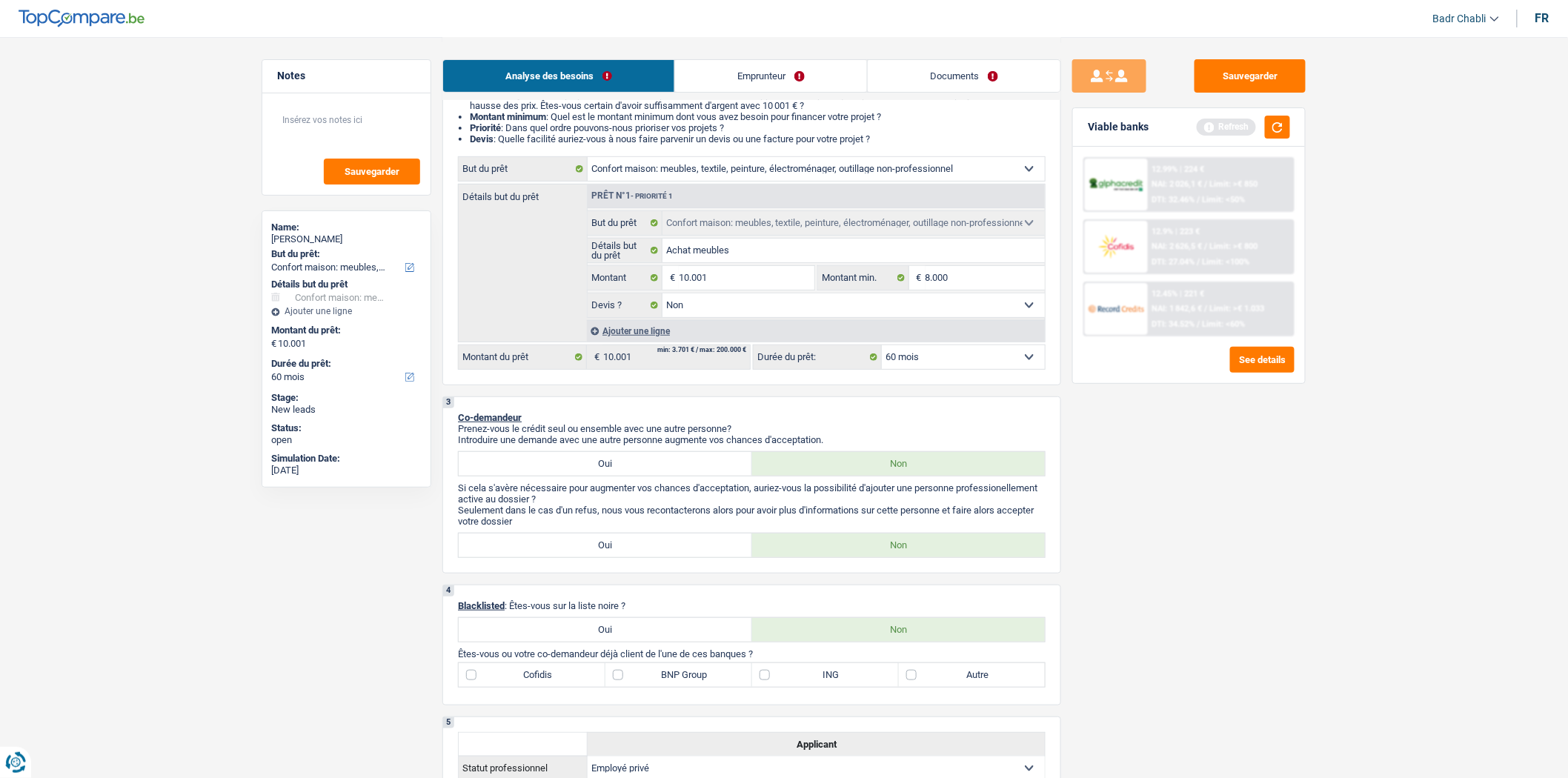
scroll to position [411, 0]
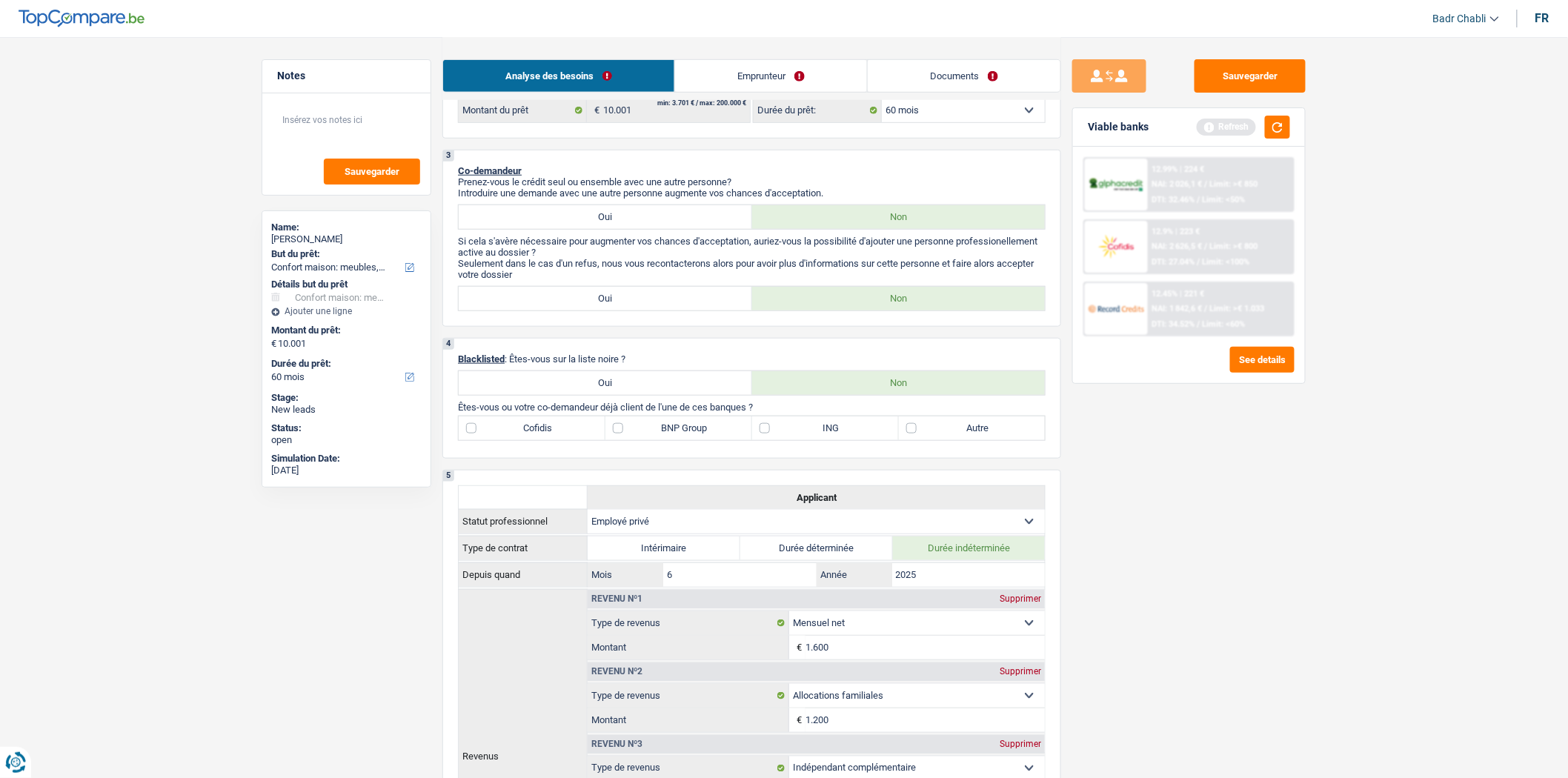
click at [516, 437] on label "Cofidis" at bounding box center [532, 428] width 147 height 24
click at [516, 437] on input "Cofidis" at bounding box center [532, 428] width 147 height 24
checkbox input "true"
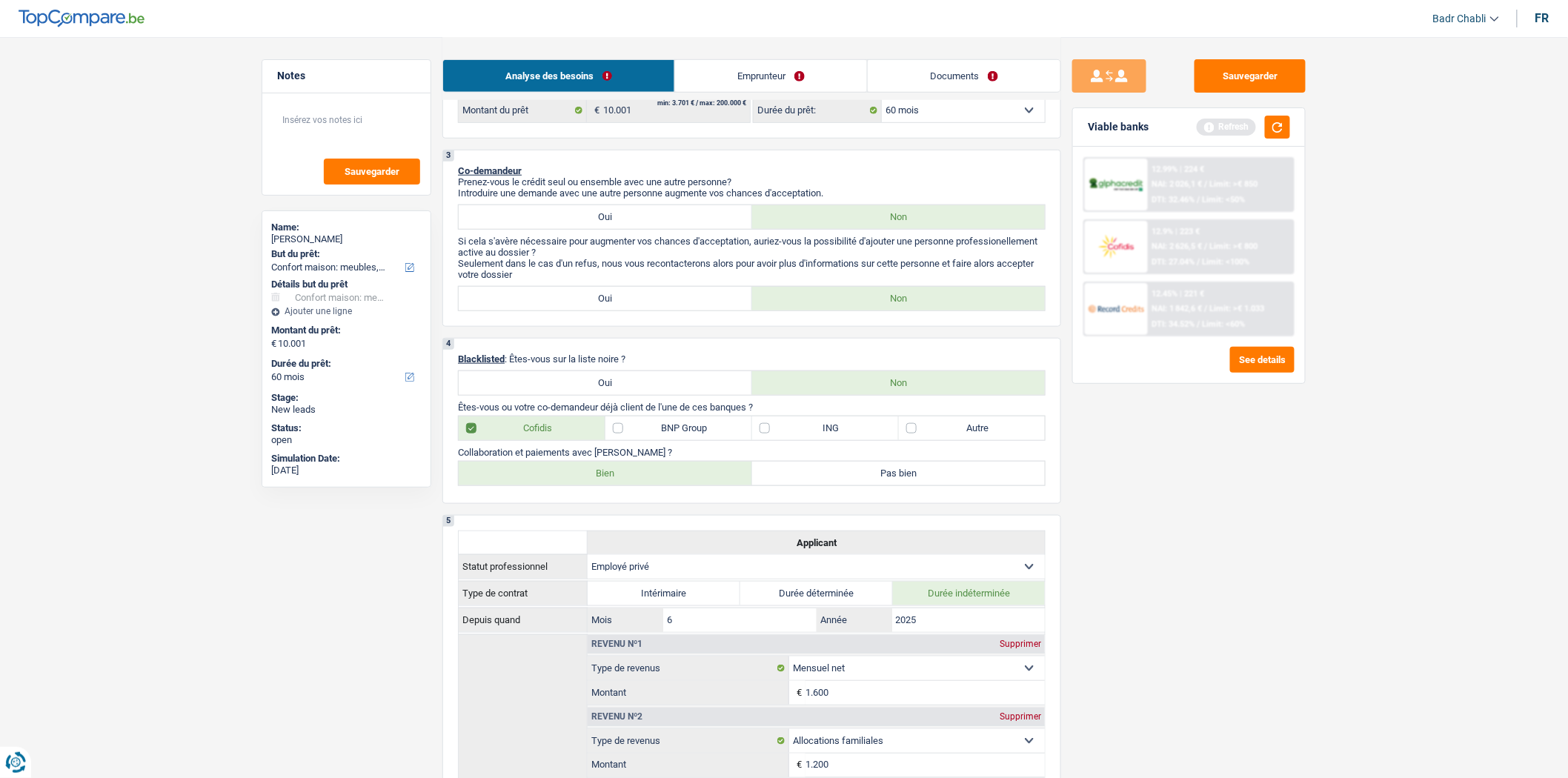
click at [596, 485] on label "Bien" at bounding box center [604, 473] width 293 height 24
click at [596, 485] on input "Bien" at bounding box center [604, 473] width 293 height 24
radio input "true"
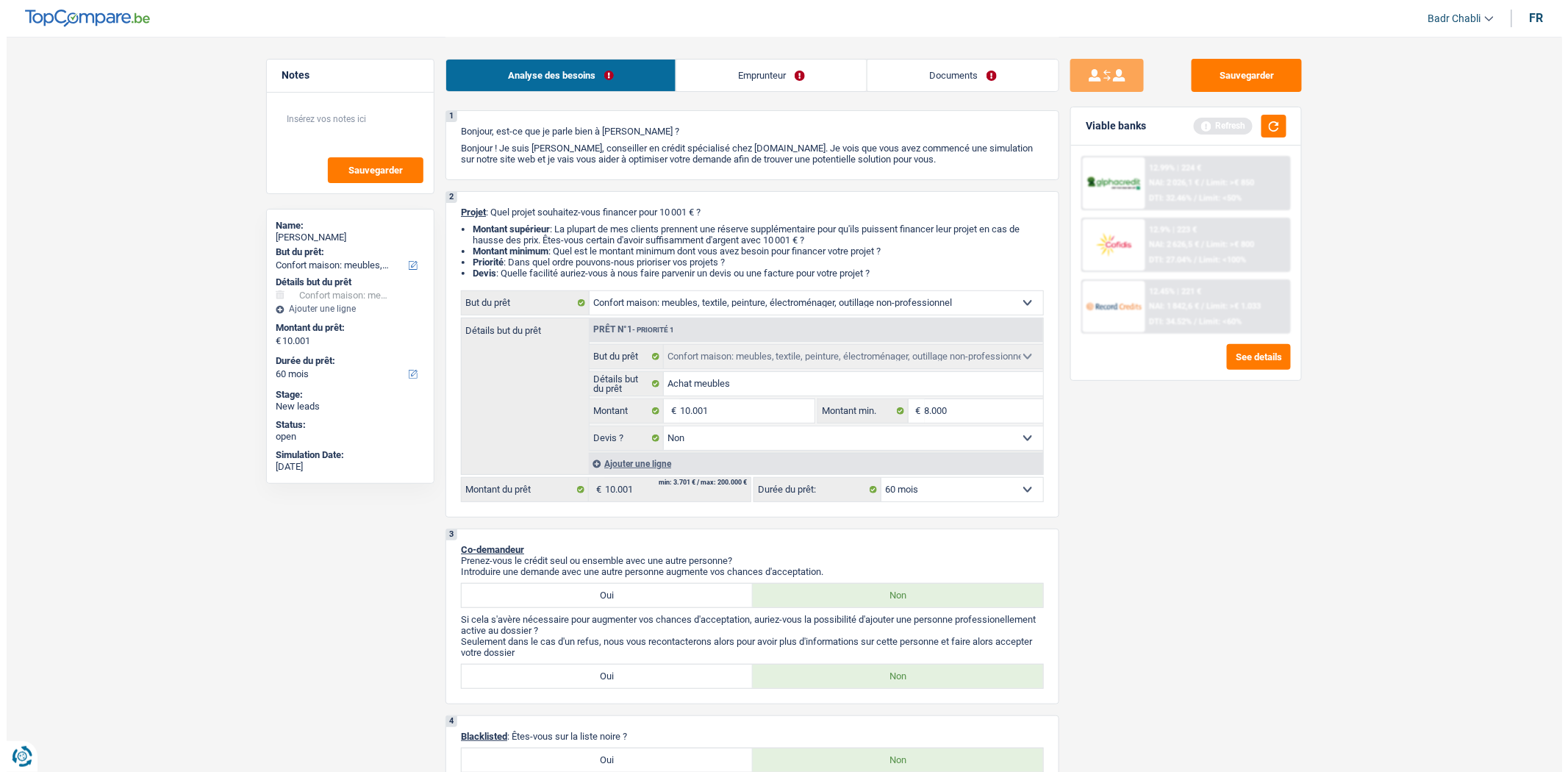
scroll to position [0, 0]
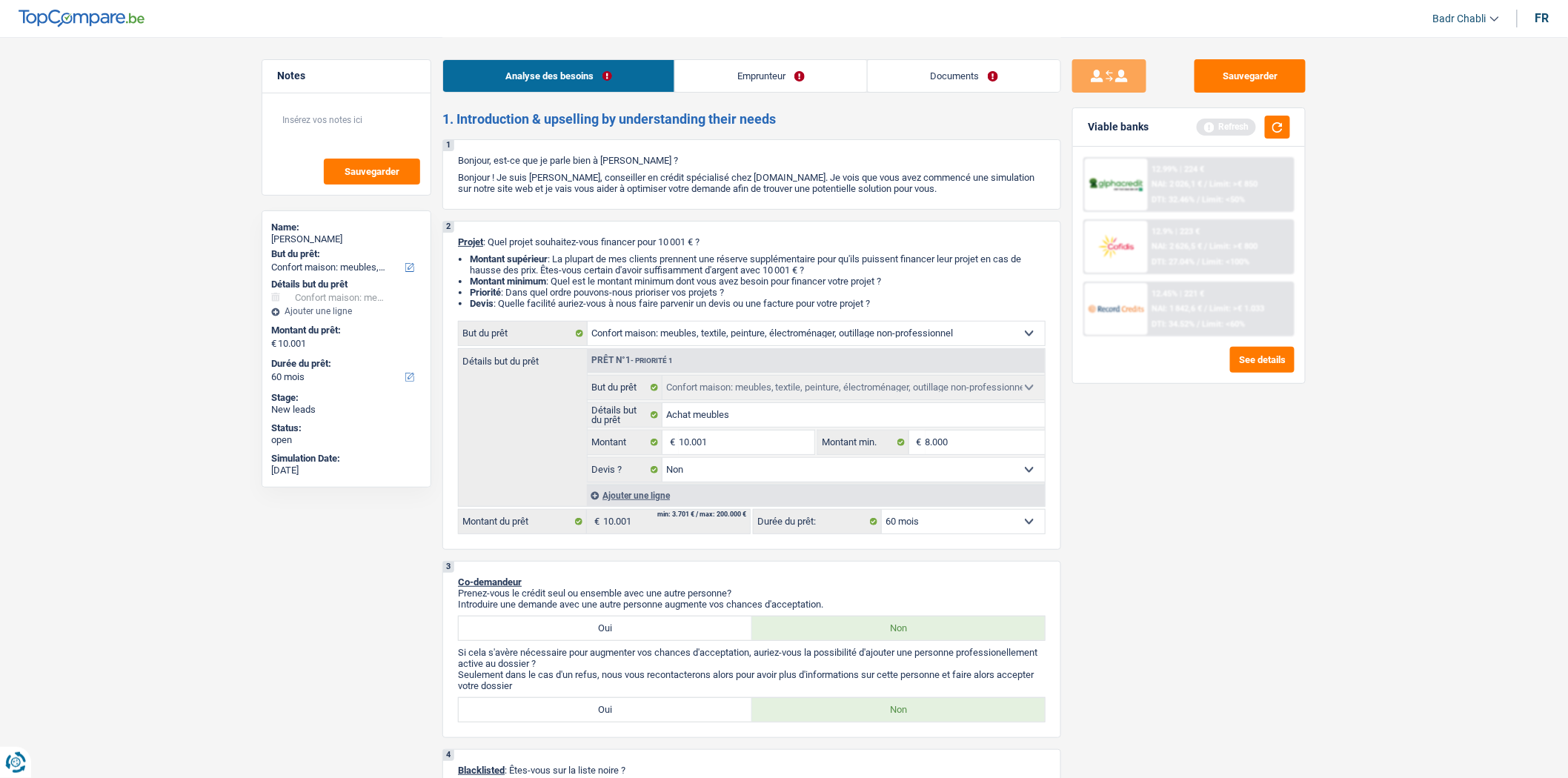
click at [738, 76] on link "Emprunteur" at bounding box center [770, 76] width 192 height 32
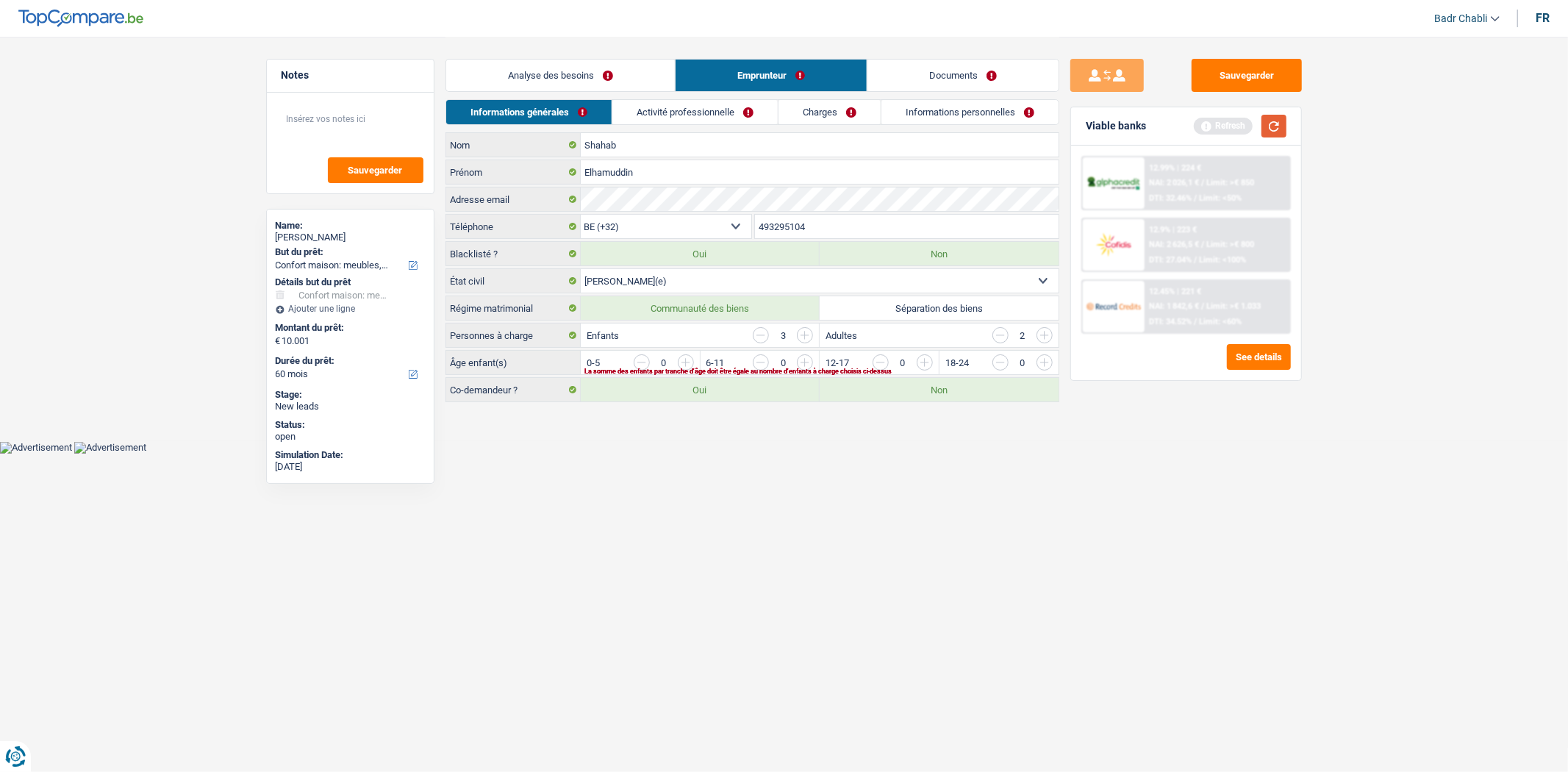
click at [1271, 129] on button "button" at bounding box center [1274, 126] width 25 height 23
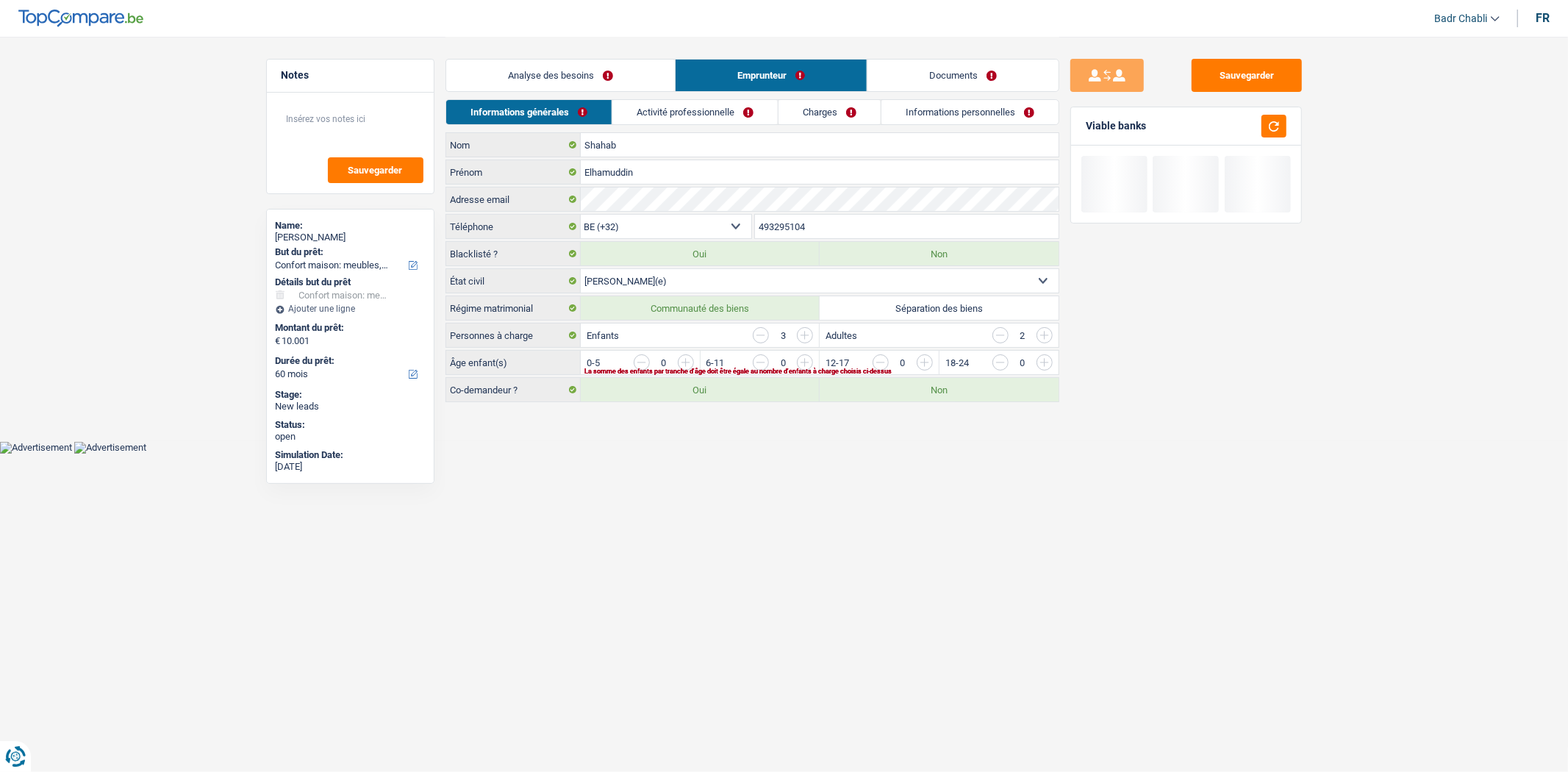
click at [684, 398] on label "Oui" at bounding box center [700, 389] width 239 height 24
click at [684, 398] on input "Oui" at bounding box center [700, 389] width 239 height 24
radio input "true"
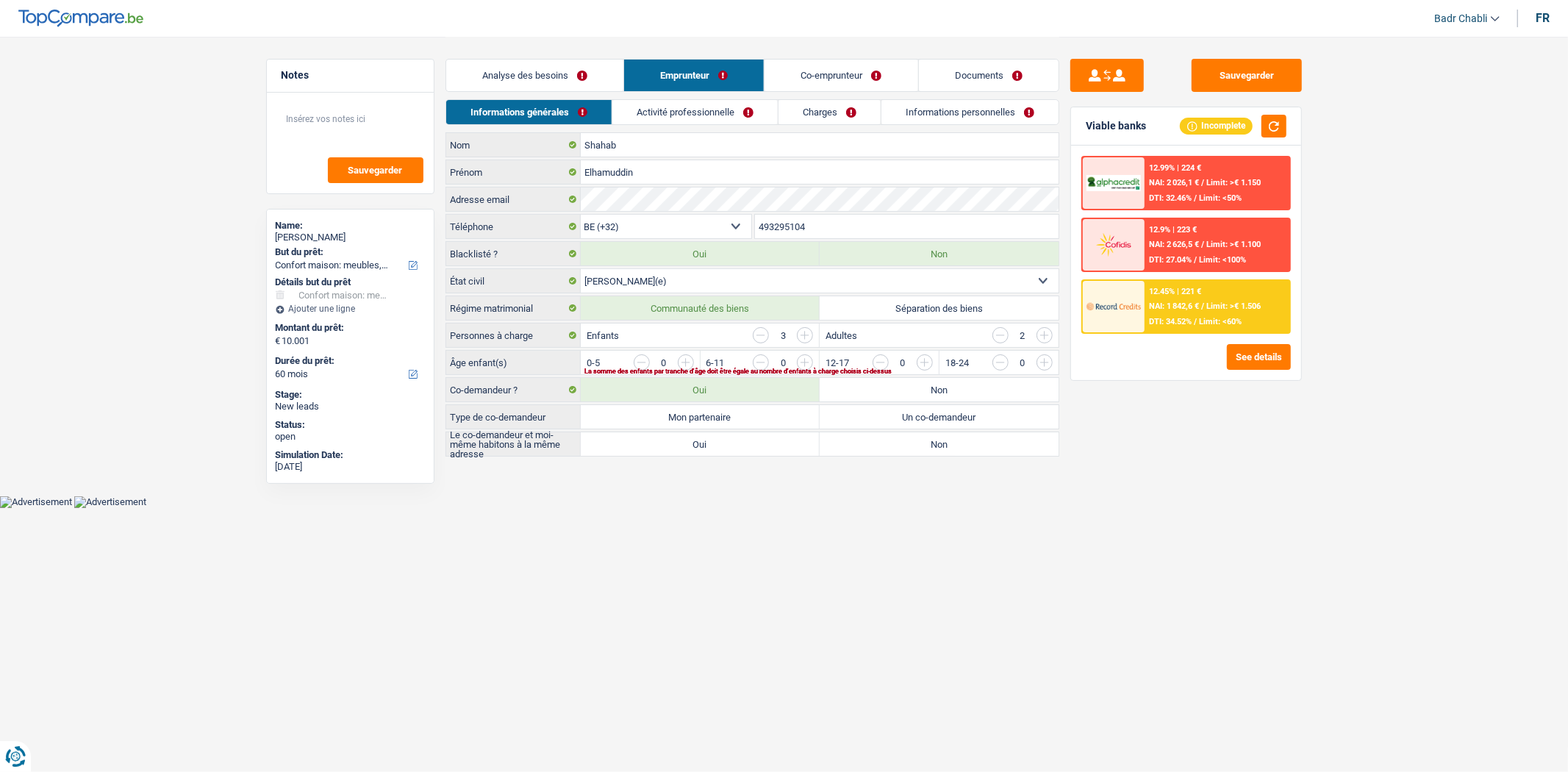
click at [700, 406] on label "Mon partenaire" at bounding box center [700, 416] width 239 height 24
click at [700, 406] on input "Mon partenaire" at bounding box center [700, 416] width 239 height 24
radio input "true"
click at [806, 363] on input "button" at bounding box center [1103, 366] width 612 height 24
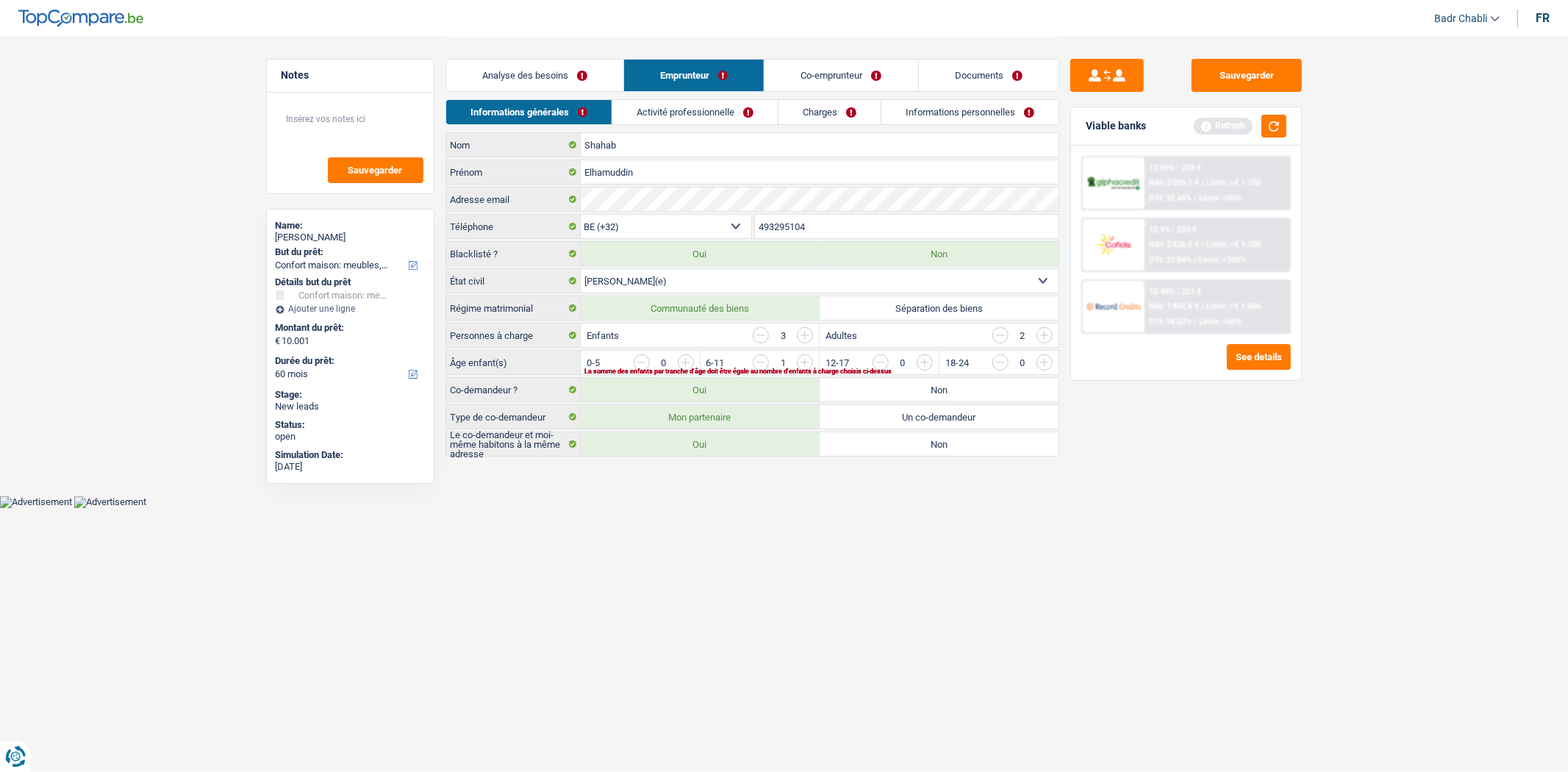
click at [750, 359] on input "button" at bounding box center [983, 366] width 612 height 24
click at [690, 361] on input "button" at bounding box center [983, 366] width 612 height 24
click at [809, 365] on input "button" at bounding box center [1103, 366] width 612 height 24
click at [800, 359] on input "button" at bounding box center [1103, 366] width 612 height 24
click at [634, 361] on input "button" at bounding box center [642, 363] width 16 height 16
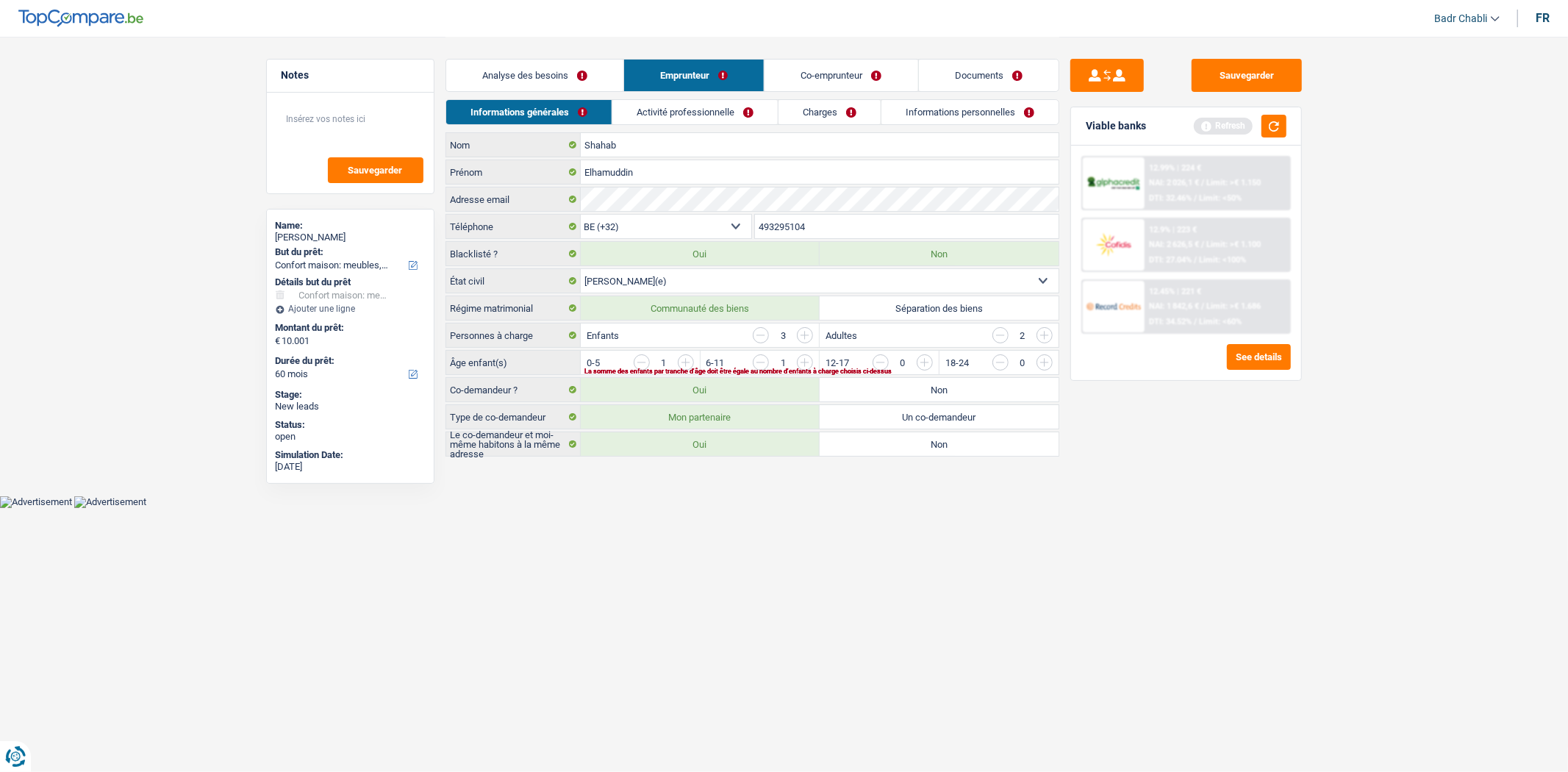
click at [804, 363] on input "button" at bounding box center [1103, 366] width 612 height 24
click at [759, 361] on input "button" at bounding box center [761, 363] width 16 height 16
click at [929, 359] on input "button" at bounding box center [1222, 366] width 612 height 24
click at [667, 116] on link "Activité professionnelle" at bounding box center [695, 112] width 165 height 25
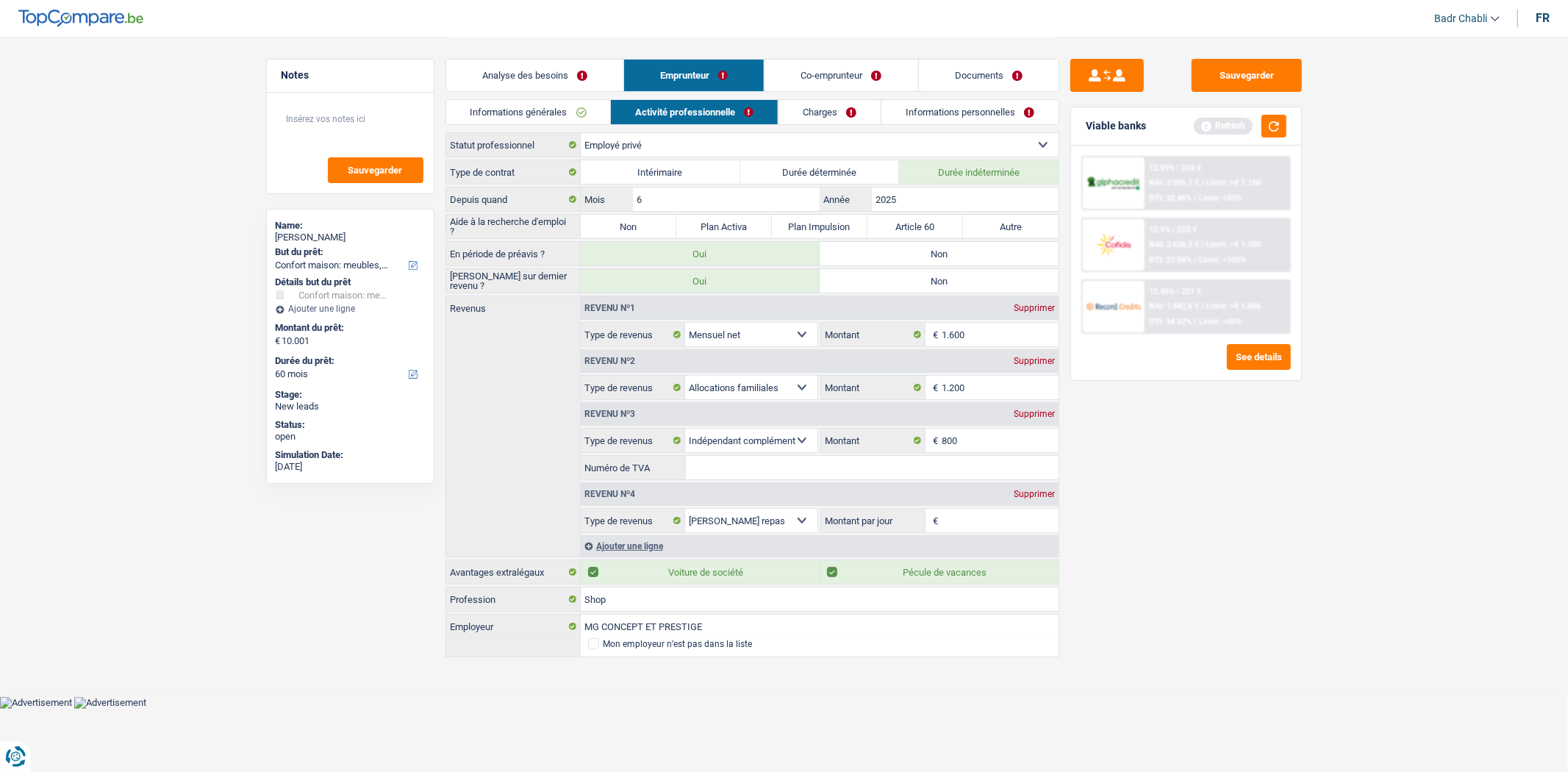
click at [644, 221] on label "Non" at bounding box center [628, 226] width 96 height 24
click at [644, 221] on input "Non" at bounding box center [628, 226] width 96 height 24
radio input "true"
click at [977, 258] on label "Non" at bounding box center [940, 253] width 239 height 24
click at [977, 258] on input "Non" at bounding box center [940, 253] width 239 height 24
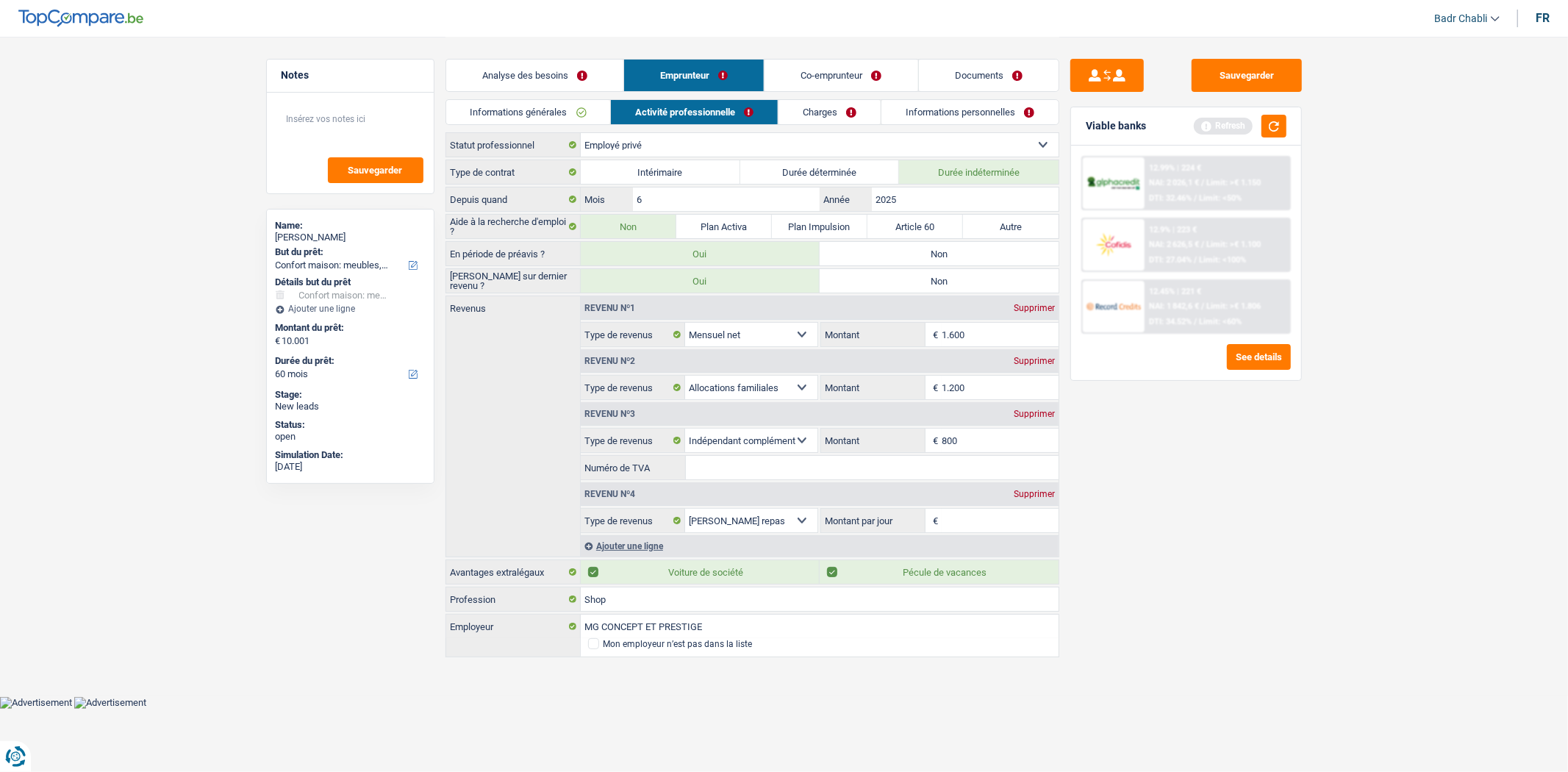
radio input "true"
click at [951, 283] on label "Non" at bounding box center [940, 280] width 239 height 24
click at [951, 283] on input "Non" at bounding box center [940, 280] width 239 height 24
radio input "true"
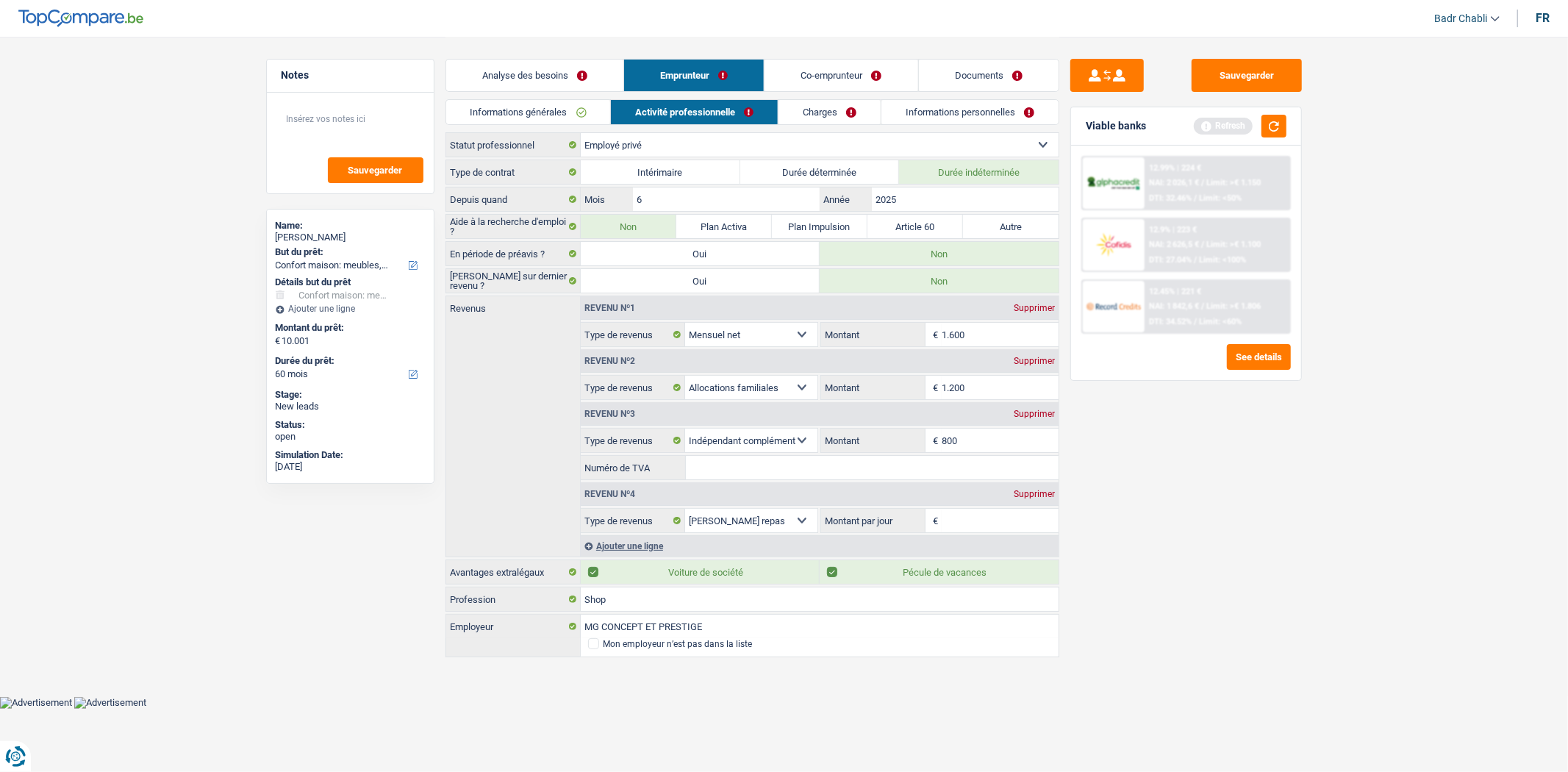
click at [729, 230] on label "Plan Activa" at bounding box center [724, 226] width 96 height 24
click at [729, 230] on input "Plan Activa" at bounding box center [724, 226] width 96 height 24
radio input "true"
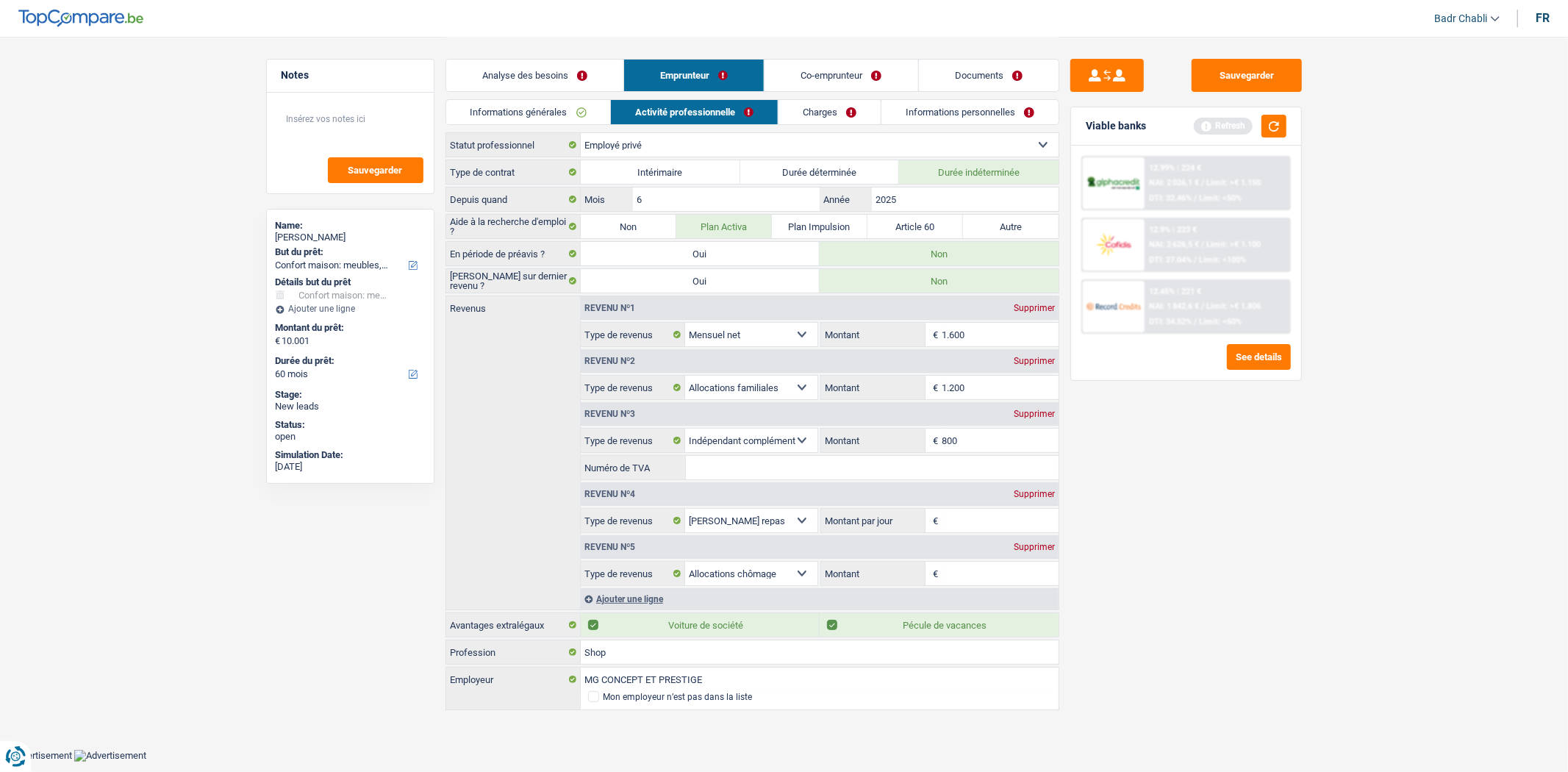
click at [960, 574] on input "Montant" at bounding box center [1000, 574] width 117 height 24
click at [737, 565] on select "Allocation d'handicap Allocations chômage Allocations familiales Chèques repas …" at bounding box center [751, 574] width 133 height 24
select select "other"
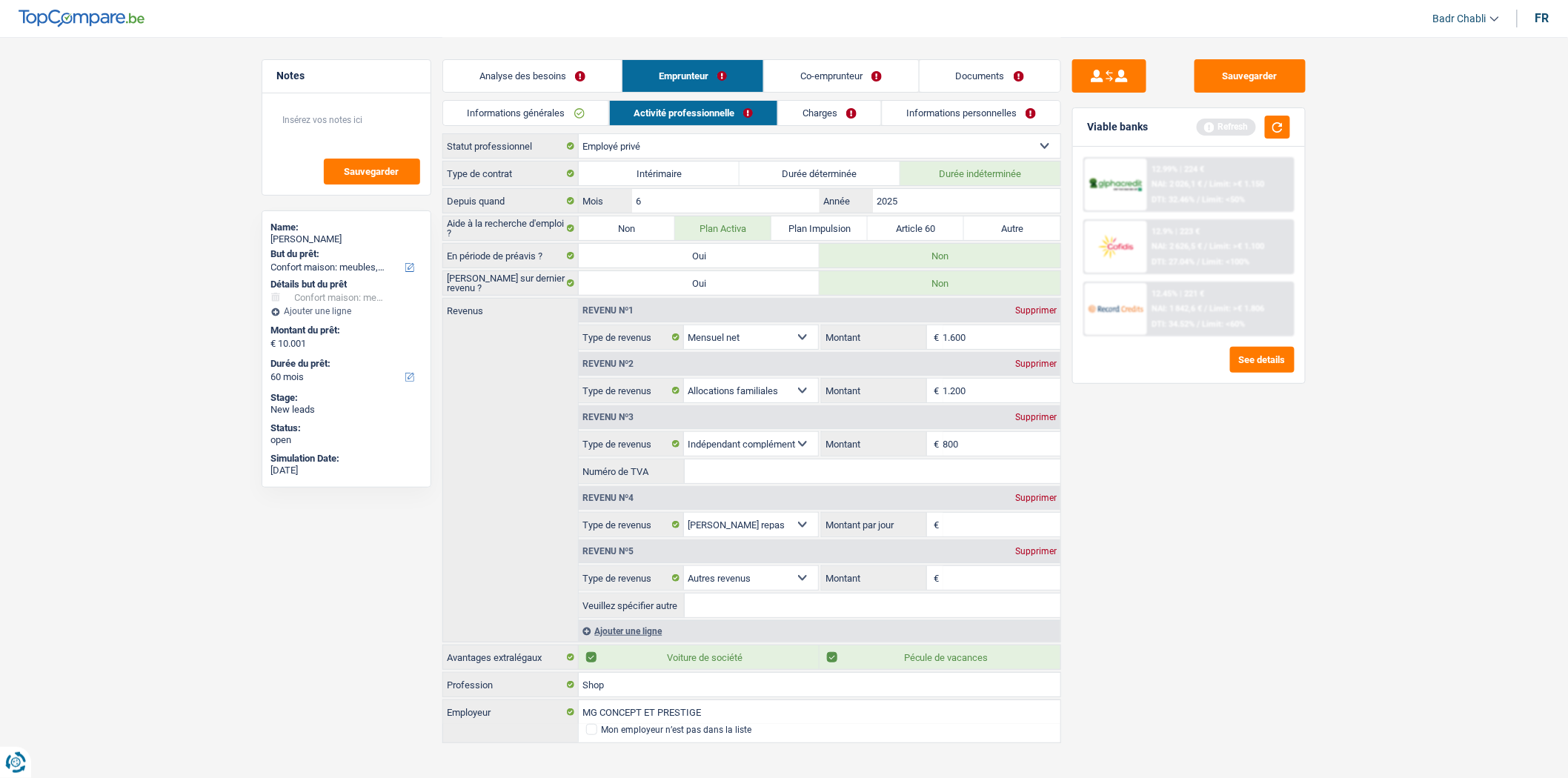
click at [962, 574] on input "Montant" at bounding box center [1002, 578] width 118 height 24
type input "350"
click at [841, 613] on input "Veuillez spécifier autre" at bounding box center [872, 605] width 376 height 24
type input "h"
type input "chomage plan activa"
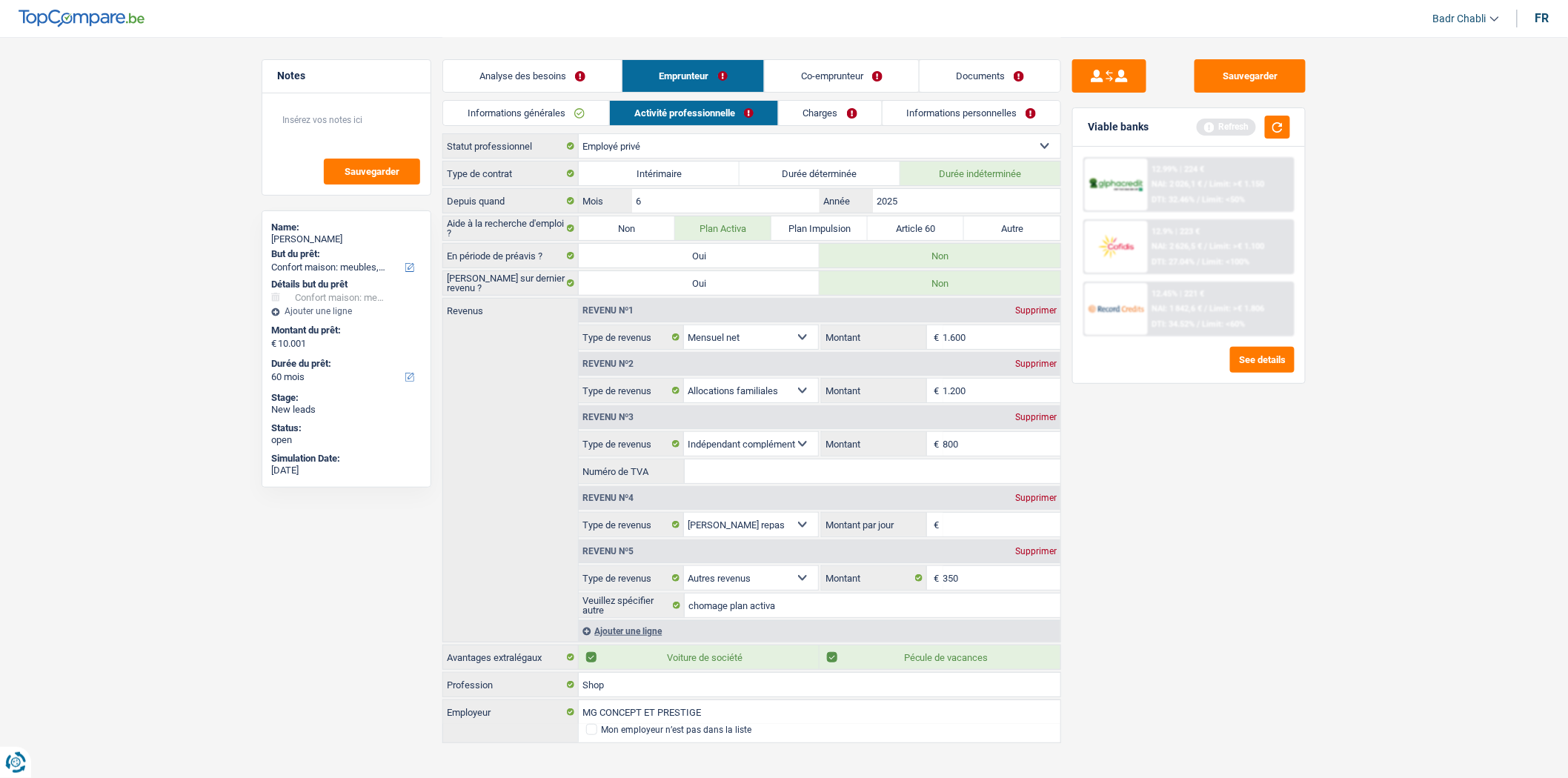
click at [1029, 494] on div "Supprimer" at bounding box center [1035, 498] width 49 height 9
select select "other"
type input "8"
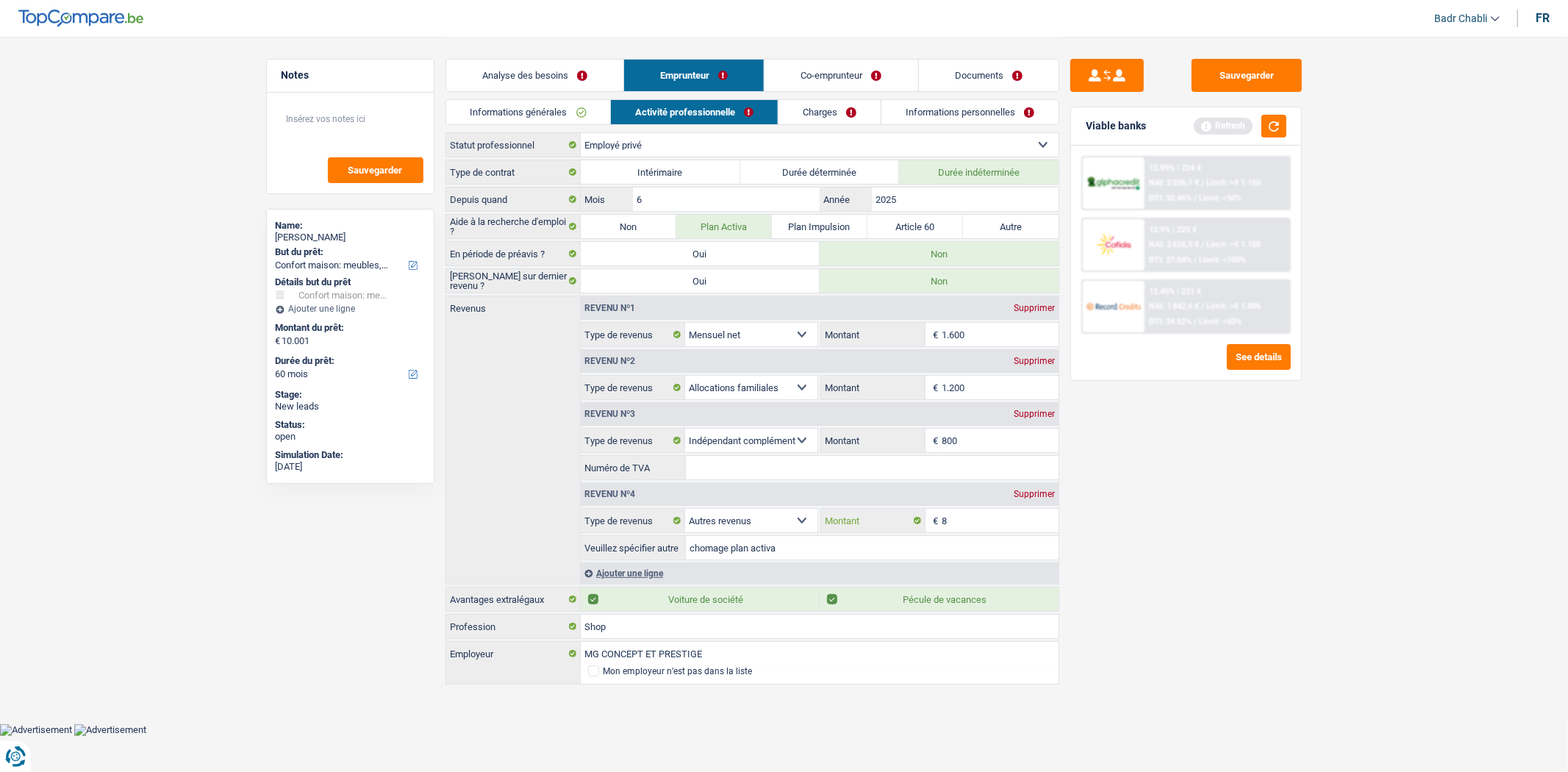
click at [964, 529] on input "8" at bounding box center [1000, 520] width 117 height 24
type input "350"
click at [827, 113] on link "Charges" at bounding box center [829, 112] width 102 height 25
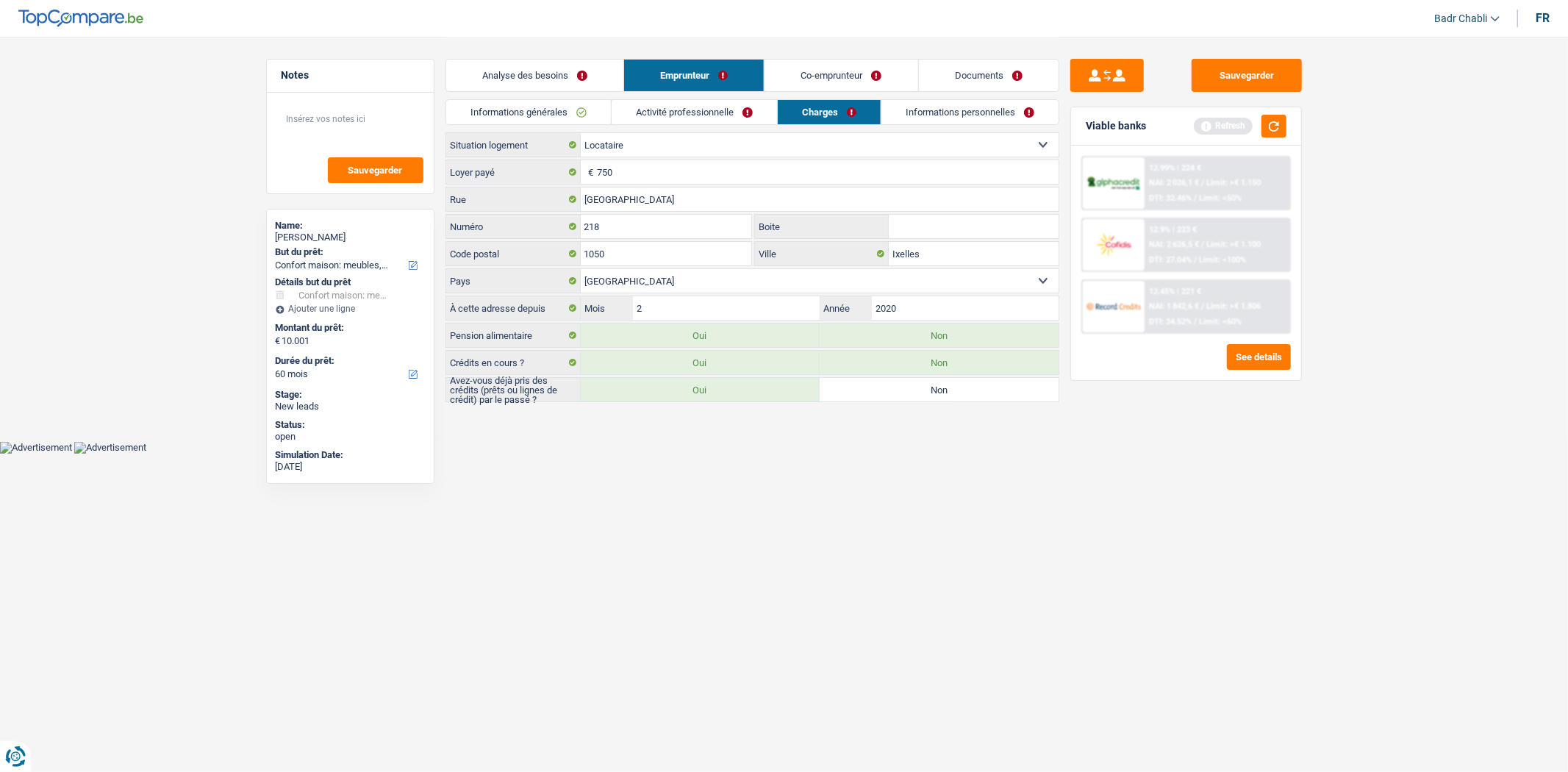
click at [936, 120] on link "Informations personnelles" at bounding box center [970, 112] width 177 height 25
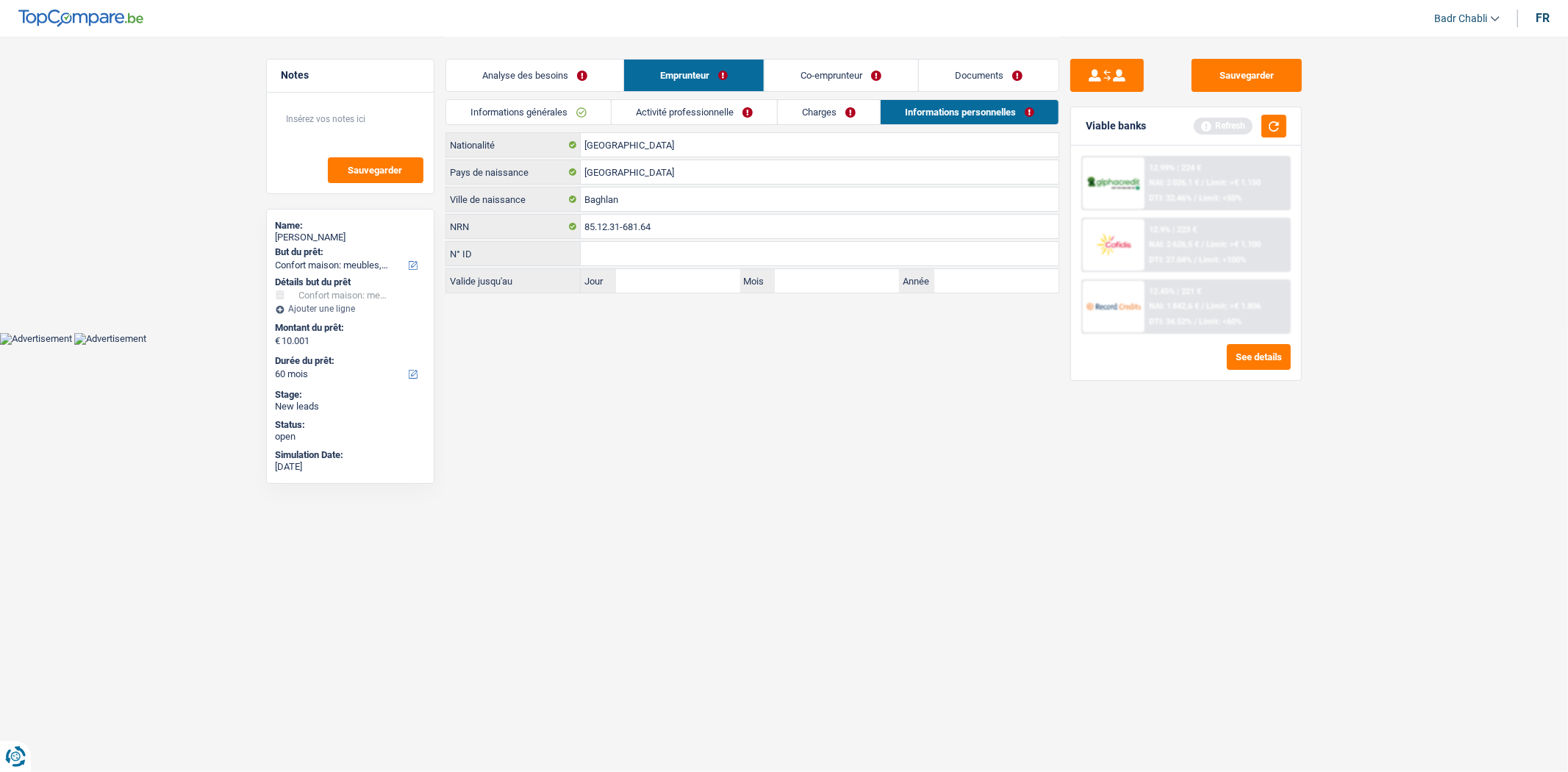
click at [879, 75] on link "Co-emprunteur" at bounding box center [841, 75] width 153 height 32
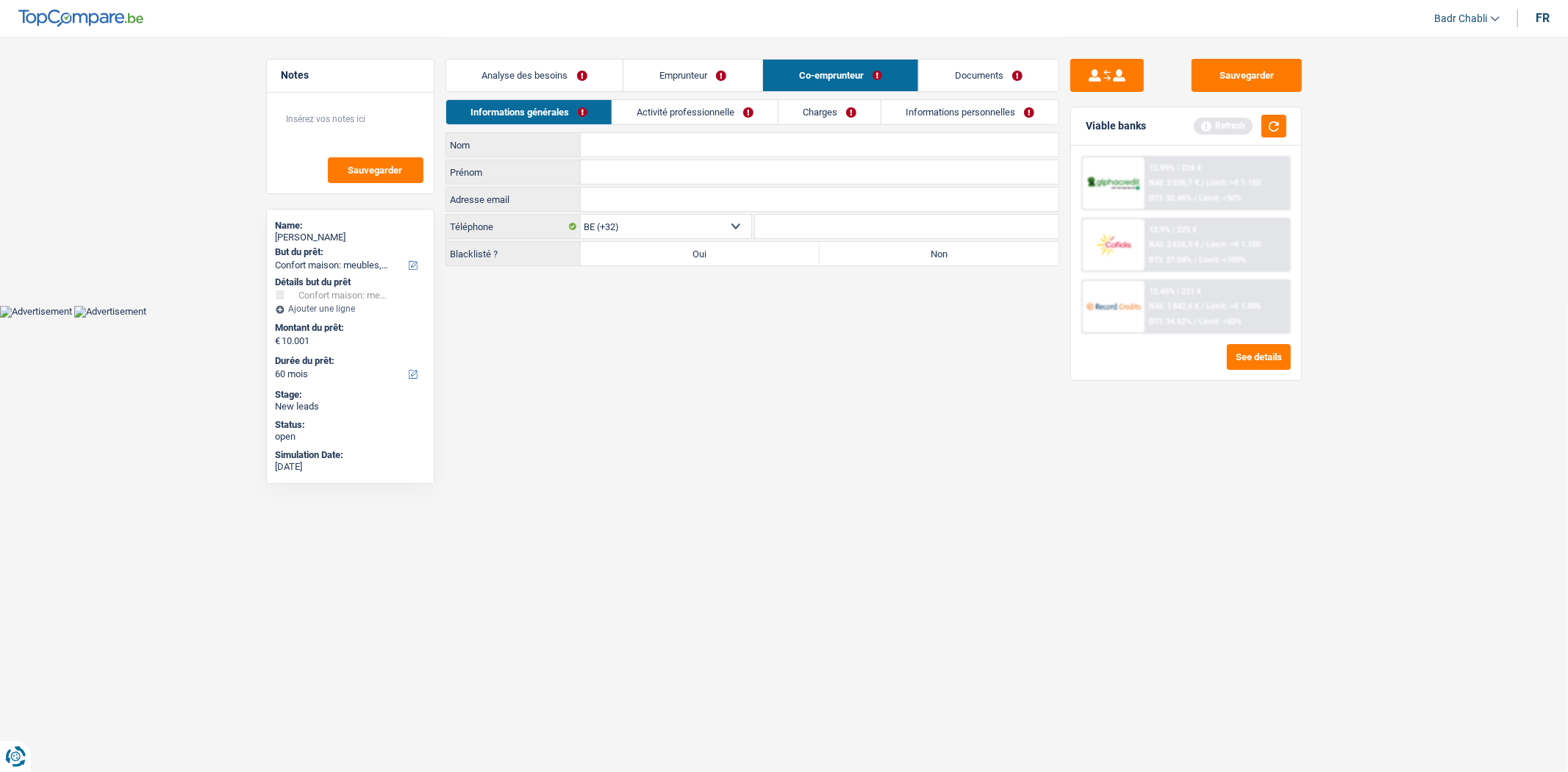
click at [968, 70] on link "Documents" at bounding box center [989, 75] width 139 height 32
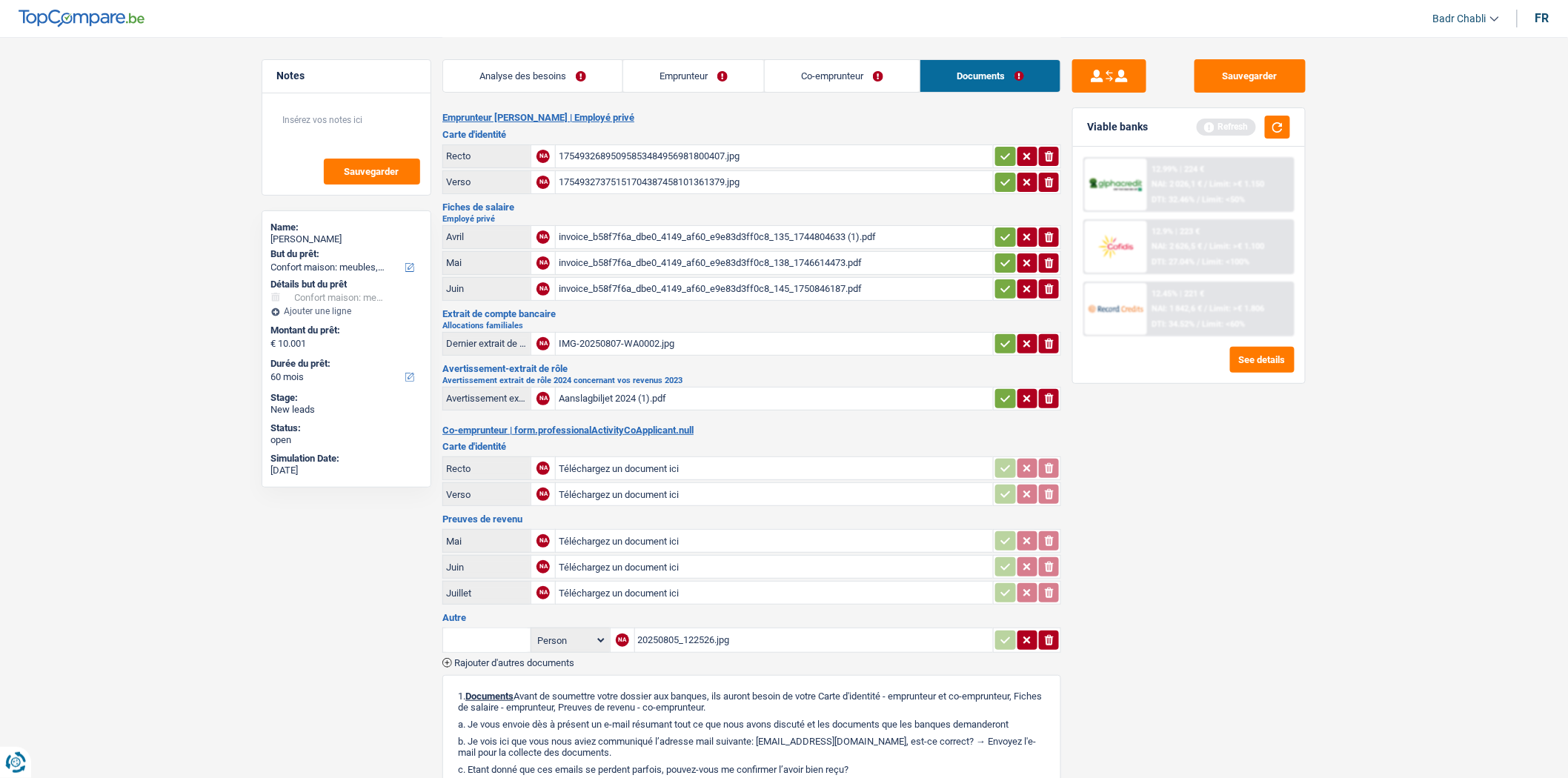
click at [605, 163] on div "17549326895095853484956981800407.jpg" at bounding box center [775, 156] width 431 height 22
click at [618, 387] on div "Aanslagbiljet 2024 (1).pdf" at bounding box center [775, 398] width 431 height 22
click at [702, 67] on link "Emprunteur" at bounding box center [694, 76] width 140 height 32
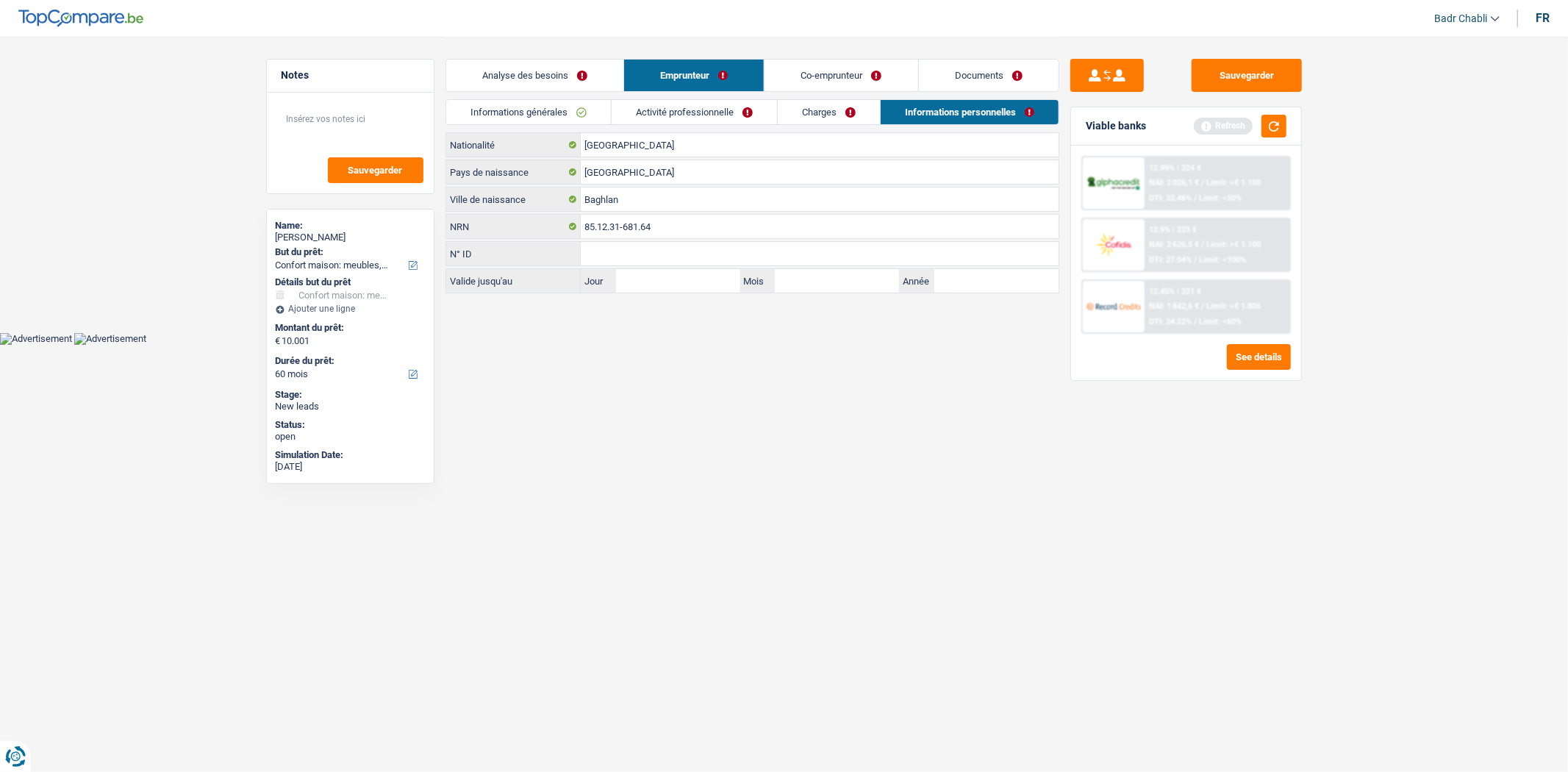
click at [658, 103] on link "Activité professionnelle" at bounding box center [695, 112] width 165 height 25
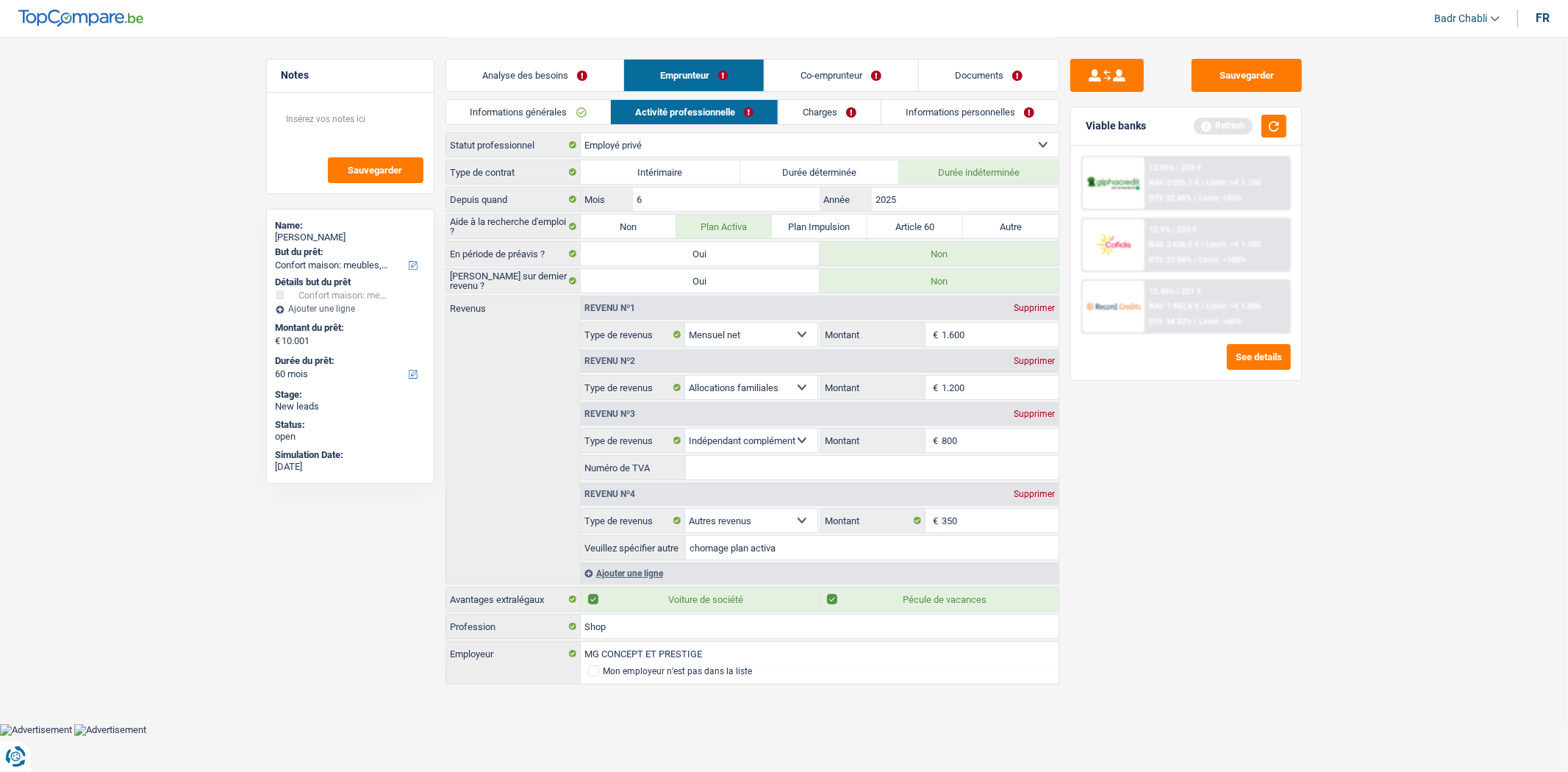
click at [1013, 402] on div "Revenu nº3 Supprimer Allocation d'handicap Allocations chômage Allocations fami…" at bounding box center [819, 440] width 478 height 80
click at [1023, 411] on div "Supprimer" at bounding box center [1034, 414] width 48 height 9
select select "other"
type input "350"
type input "chomage plan activa"
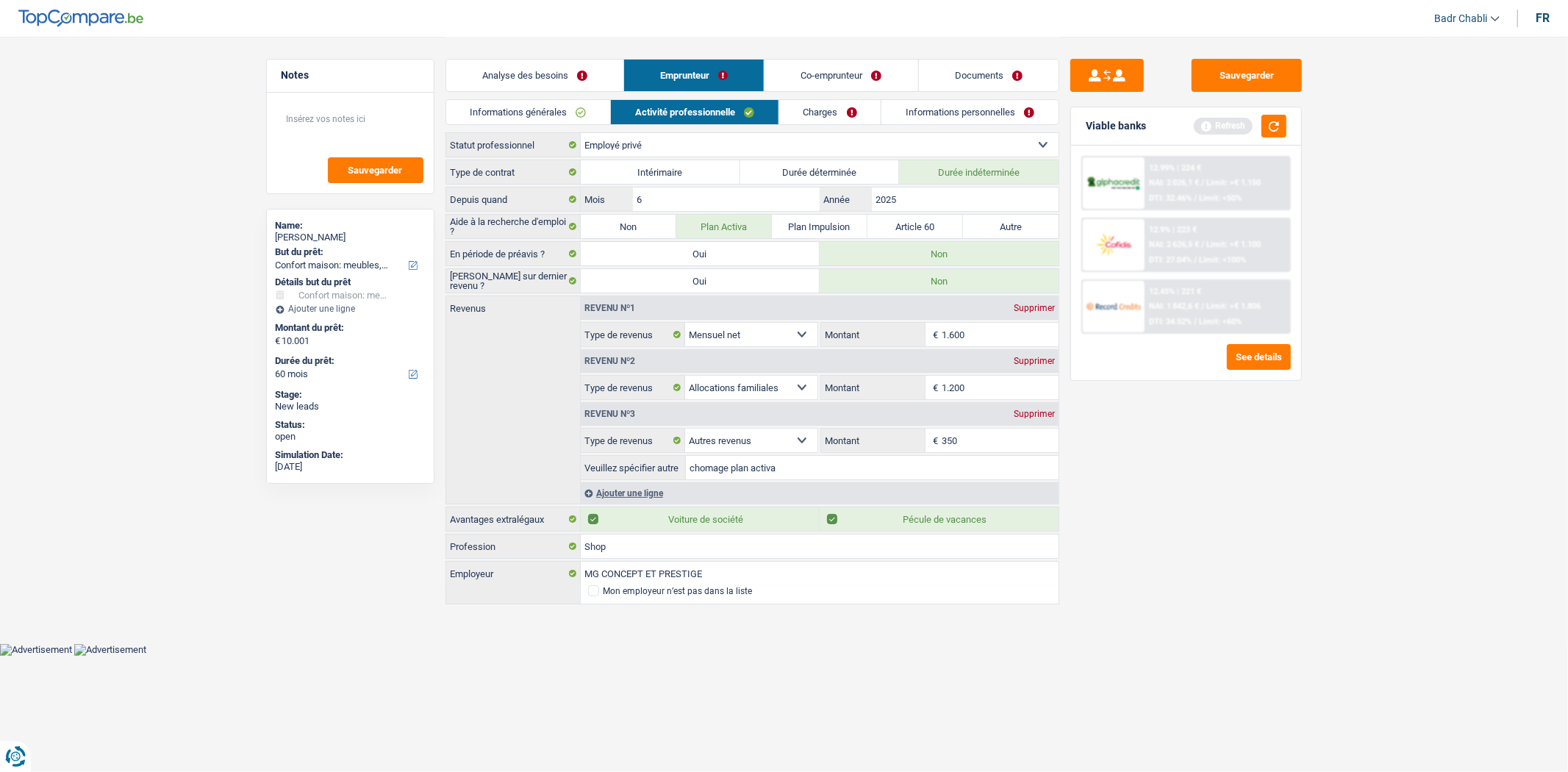
click at [798, 108] on link "Charges" at bounding box center [830, 112] width 102 height 25
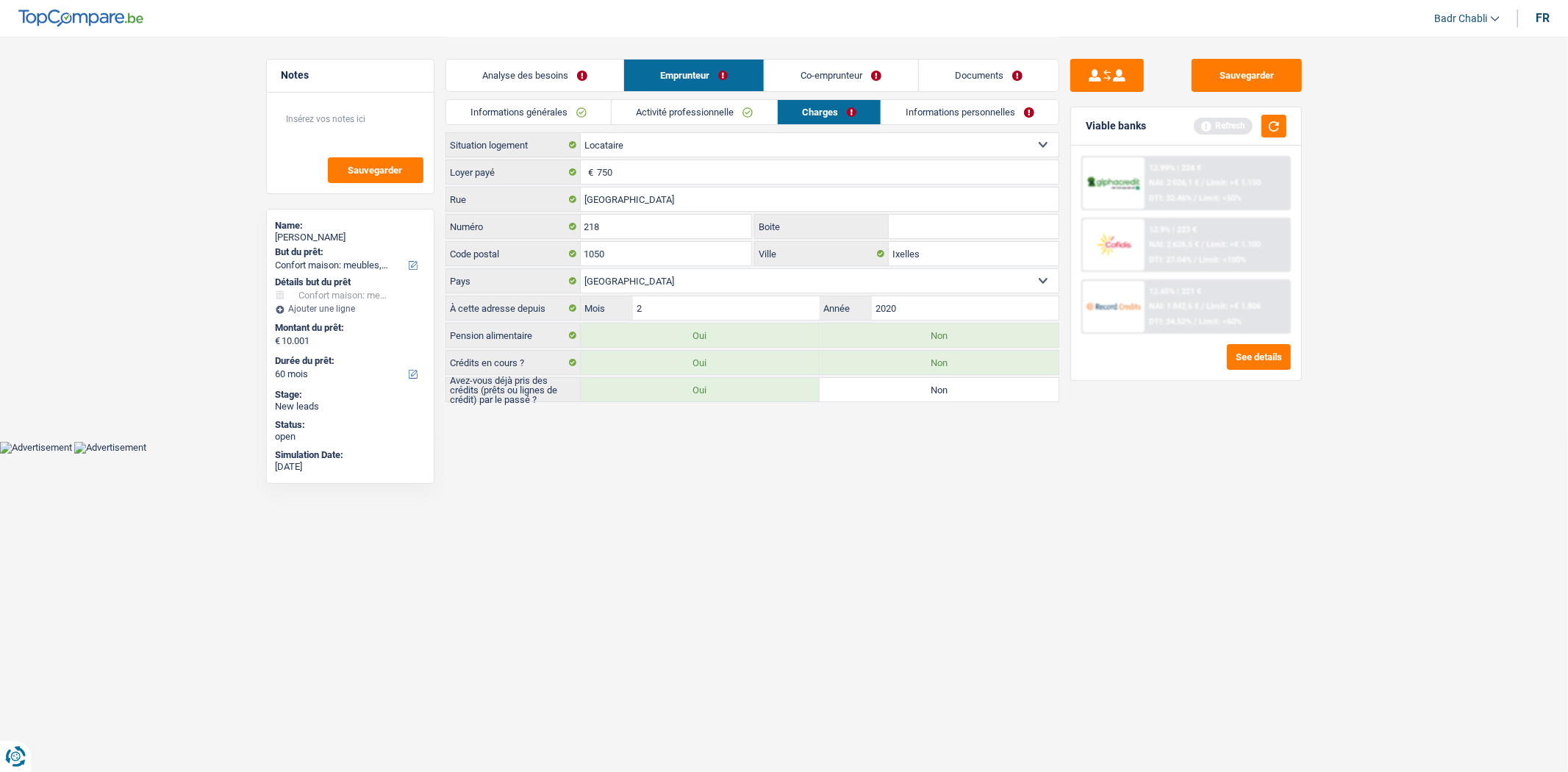
click at [718, 390] on label "Oui" at bounding box center [700, 389] width 239 height 24
click at [718, 390] on input "Oui" at bounding box center [700, 389] width 239 height 24
radio input "true"
click at [924, 114] on link "Informations personnelles" at bounding box center [970, 112] width 177 height 25
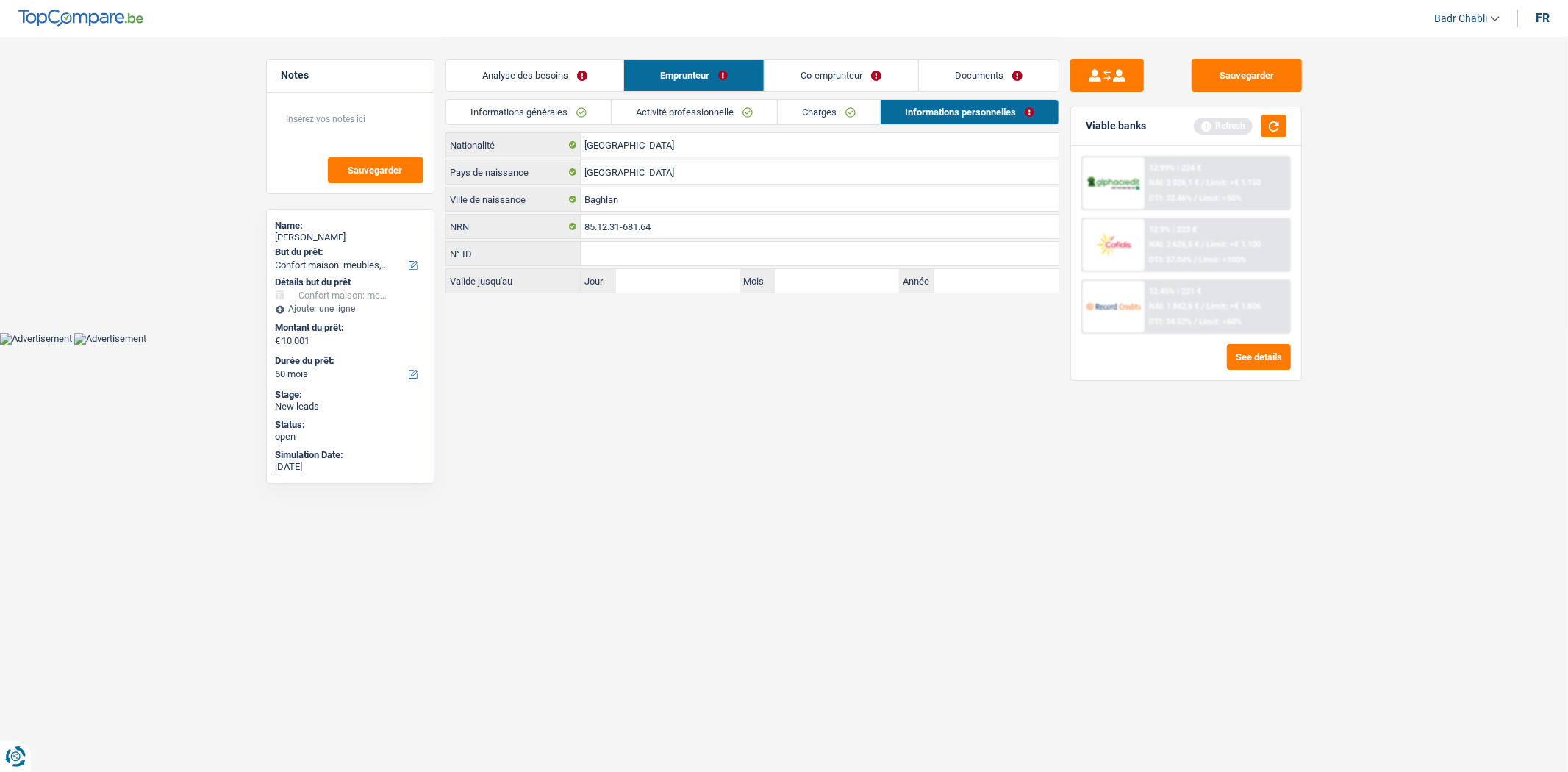
click at [836, 70] on link "Co-emprunteur" at bounding box center [841, 75] width 153 height 32
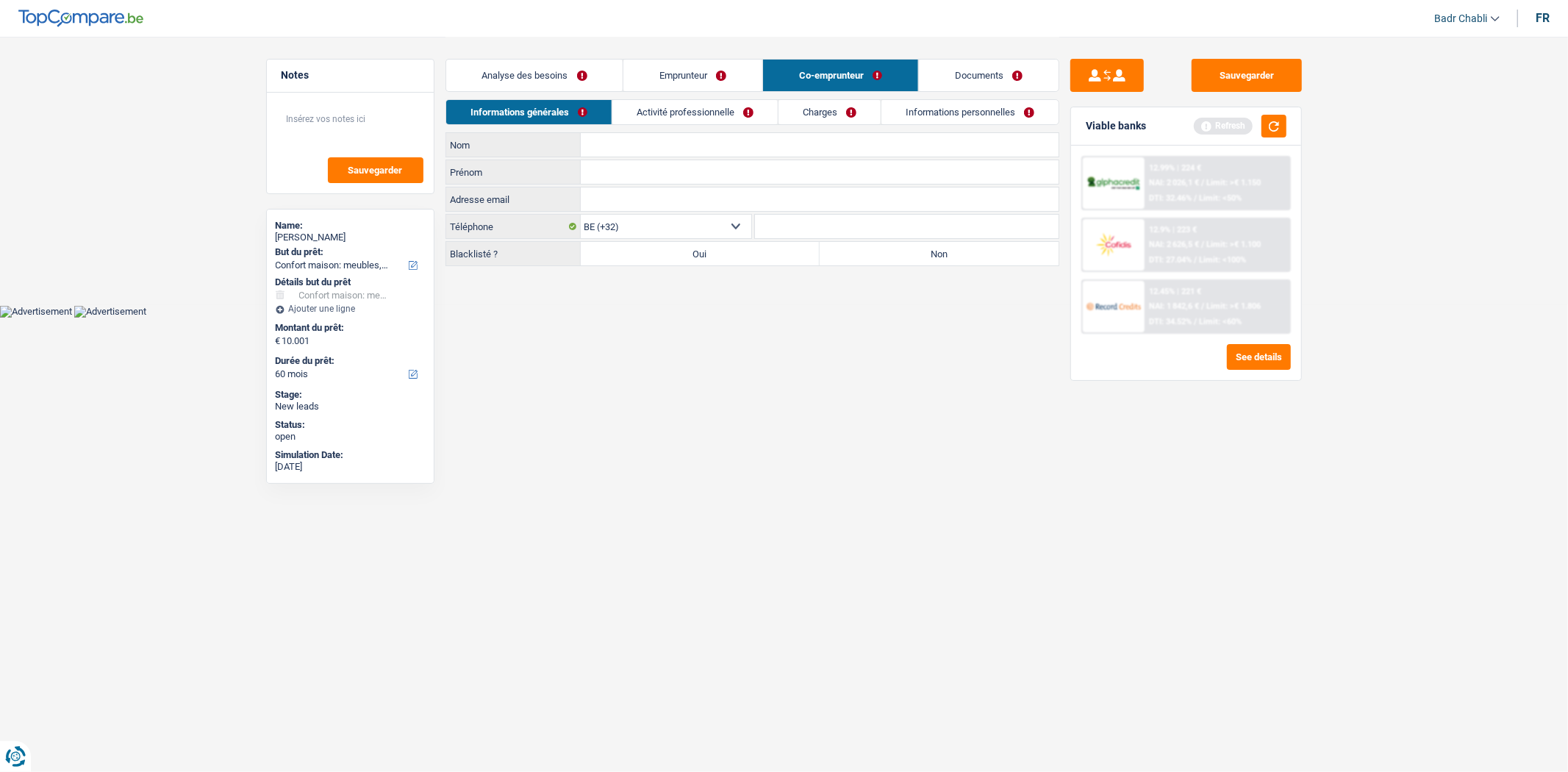
click at [637, 141] on input "Nom" at bounding box center [819, 144] width 478 height 24
click at [640, 139] on input "Nom" at bounding box center [819, 144] width 478 height 24
click at [637, 140] on input "Nom" at bounding box center [819, 144] width 478 height 24
click at [347, 240] on div "Elhamuddin Shahab" at bounding box center [351, 238] width 149 height 11
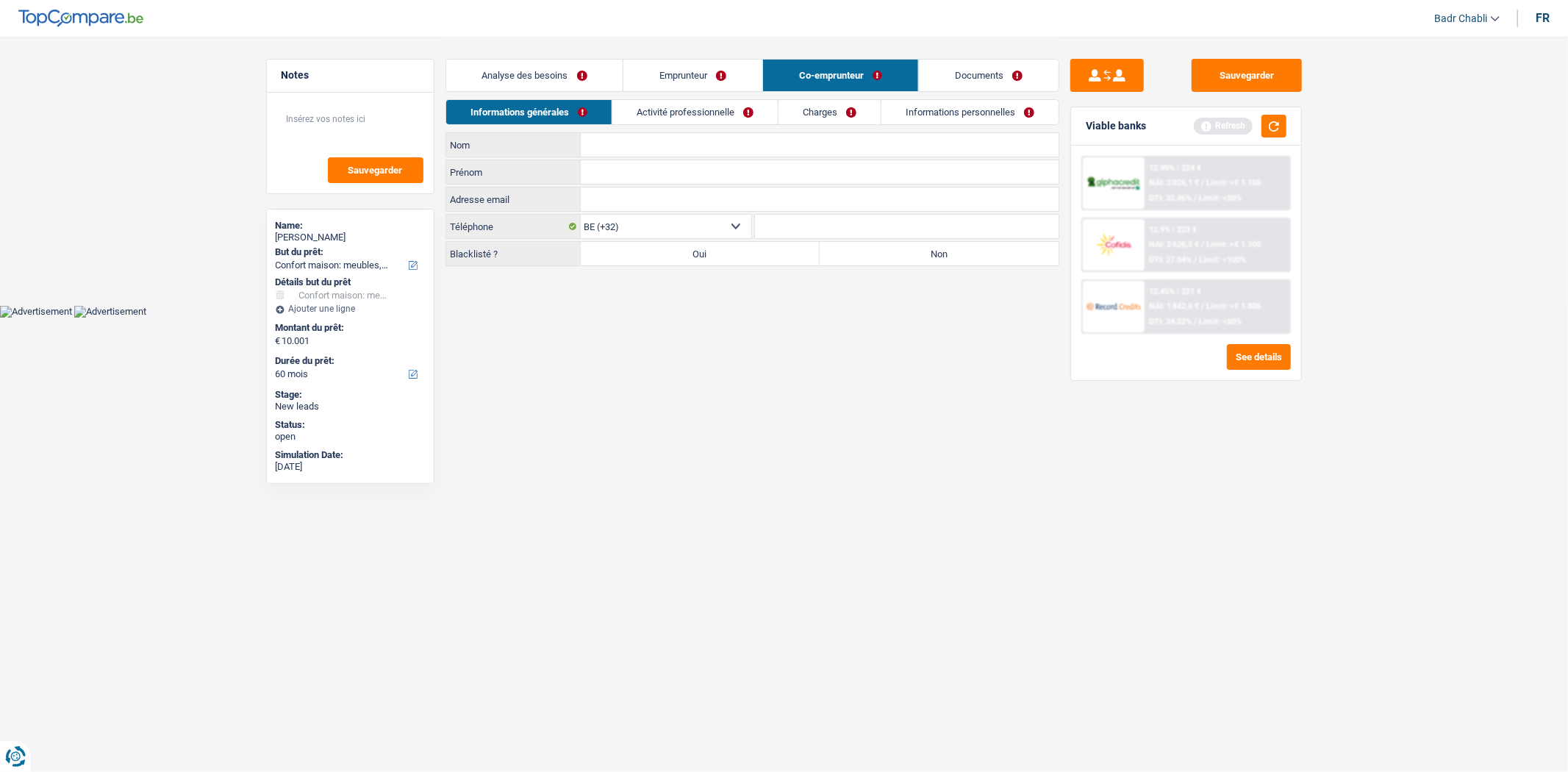
copy div "Shahab"
click at [618, 146] on input "Nom" at bounding box center [819, 144] width 478 height 24
paste input "Shahab"
type input "Shahab"
click at [620, 179] on input "Prénom" at bounding box center [819, 172] width 478 height 24
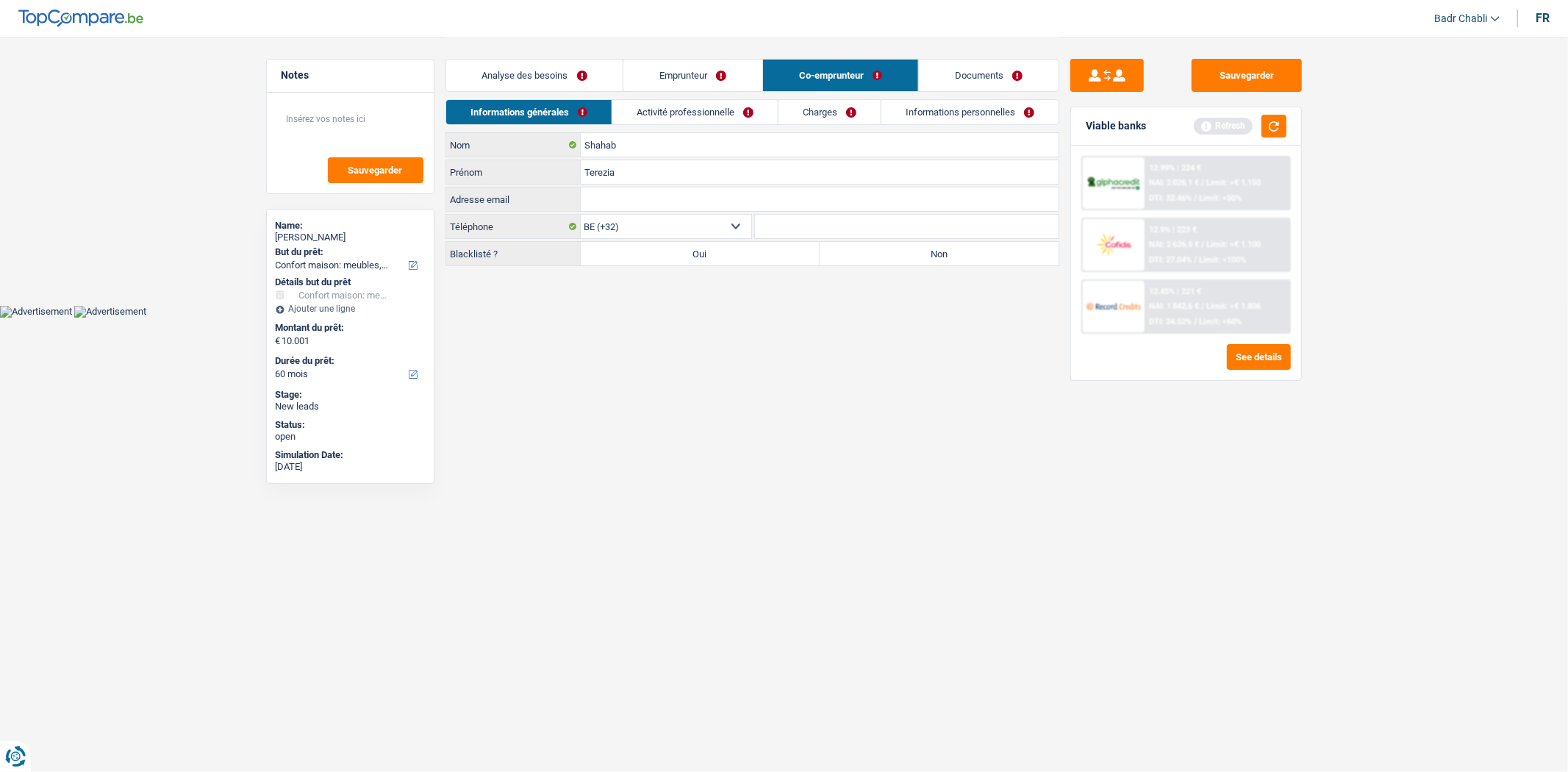
type input "Terezia"
click at [864, 251] on label "Non" at bounding box center [940, 253] width 239 height 24
click at [864, 251] on input "Non" at bounding box center [940, 253] width 239 height 24
radio input "true"
click at [681, 116] on link "Activité professionnelle" at bounding box center [695, 112] width 165 height 25
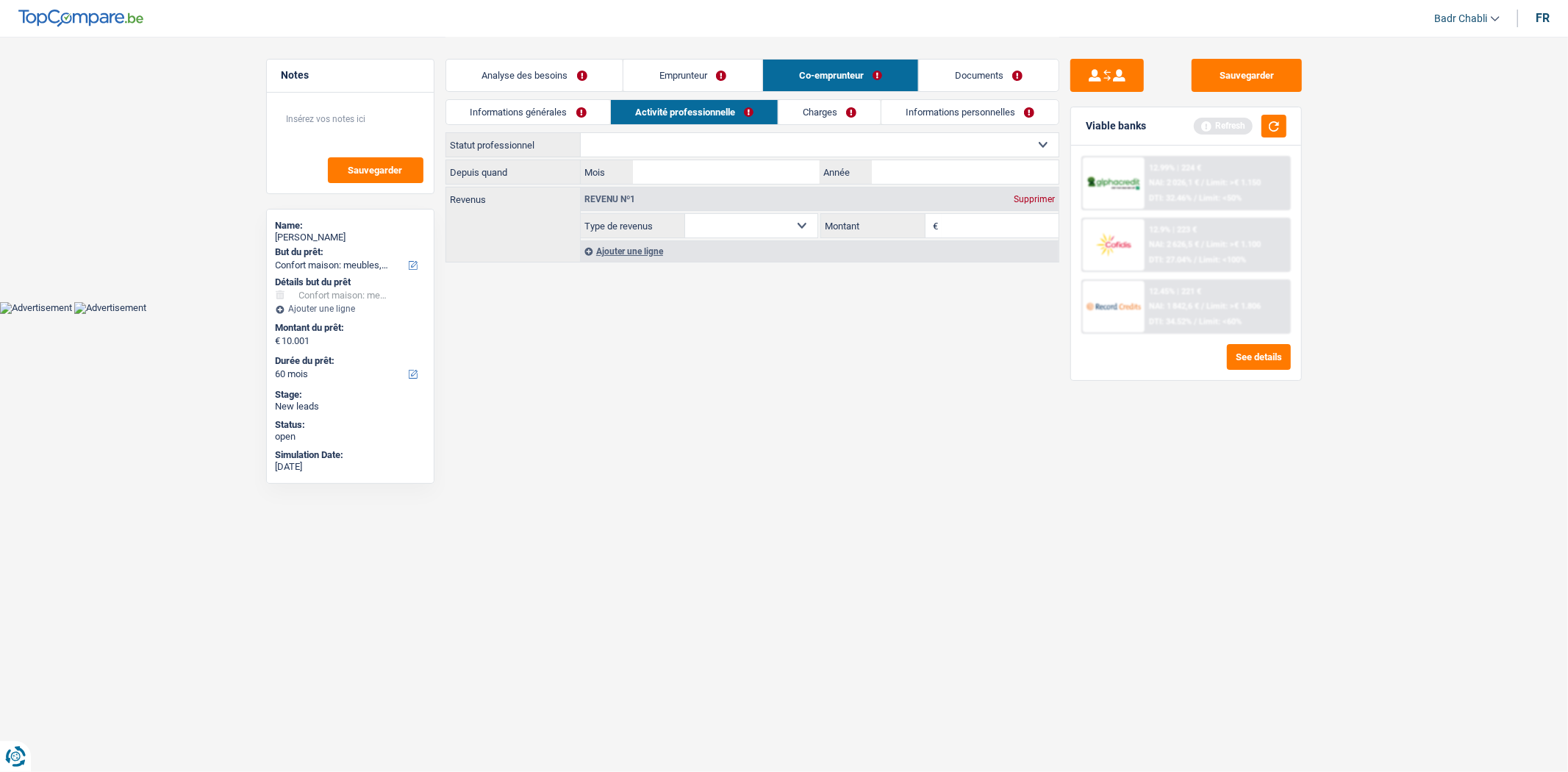
click at [712, 139] on select "Ouvrier Employé privé Employé public Invalide Indépendant Pensionné Chômeur Mut…" at bounding box center [819, 144] width 478 height 24
select select "housewife"
click at [581, 133] on select "Ouvrier Employé privé Employé public Invalide Indépendant Pensionné Chômeur Mut…" at bounding box center [819, 144] width 478 height 24
click at [757, 167] on input "Mois" at bounding box center [726, 172] width 186 height 24
type input "05"
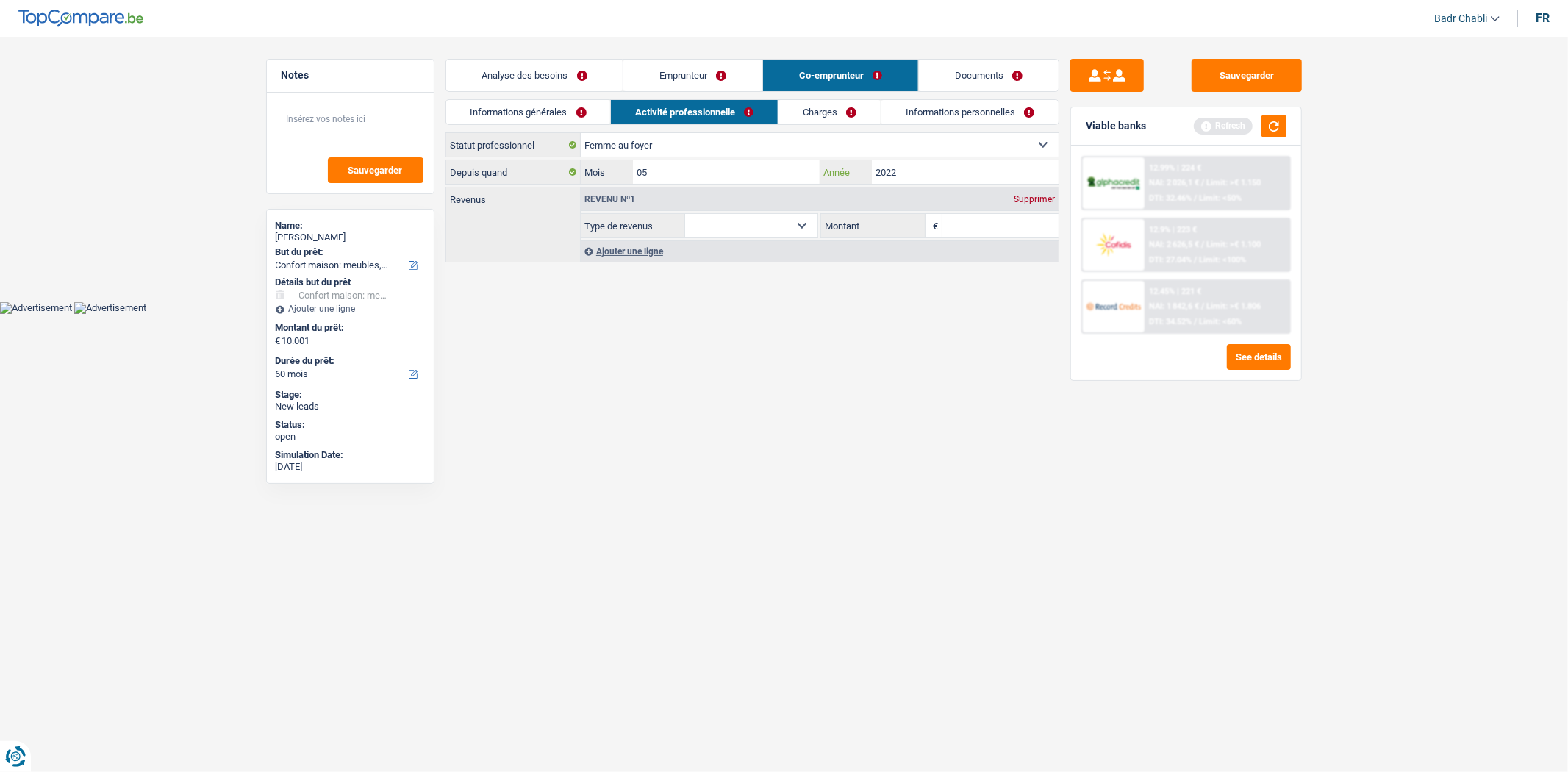
type input "2022"
click at [801, 123] on link "Charges" at bounding box center [829, 112] width 102 height 25
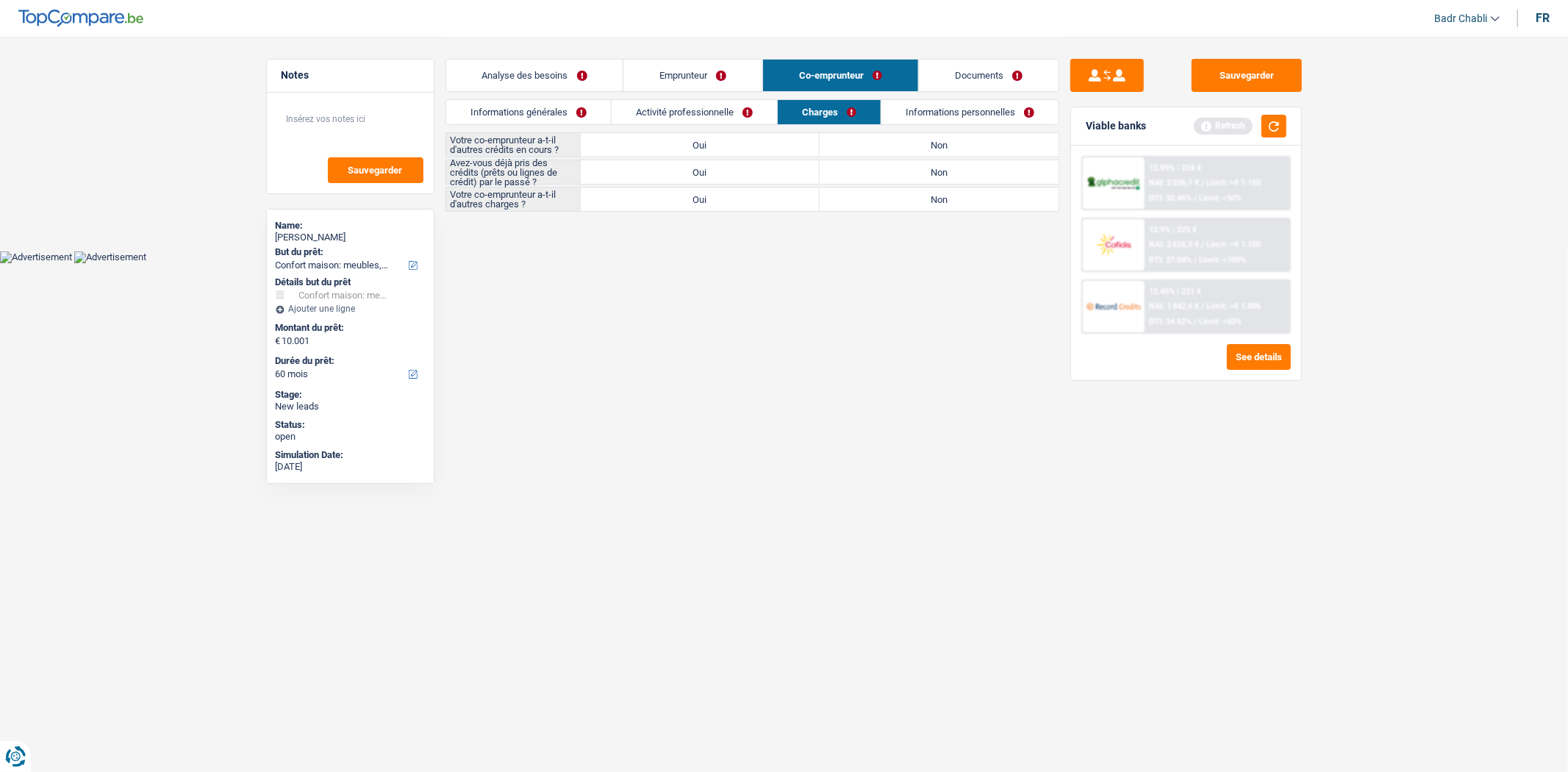
click at [944, 130] on div "Informations générales Activité professionnelle Charges Informations personnell…" at bounding box center [752, 116] width 614 height 33
click at [941, 141] on label "Non" at bounding box center [940, 144] width 239 height 24
click at [941, 141] on input "Non" at bounding box center [940, 144] width 239 height 24
radio input "true"
click at [942, 162] on label "Non" at bounding box center [940, 172] width 239 height 24
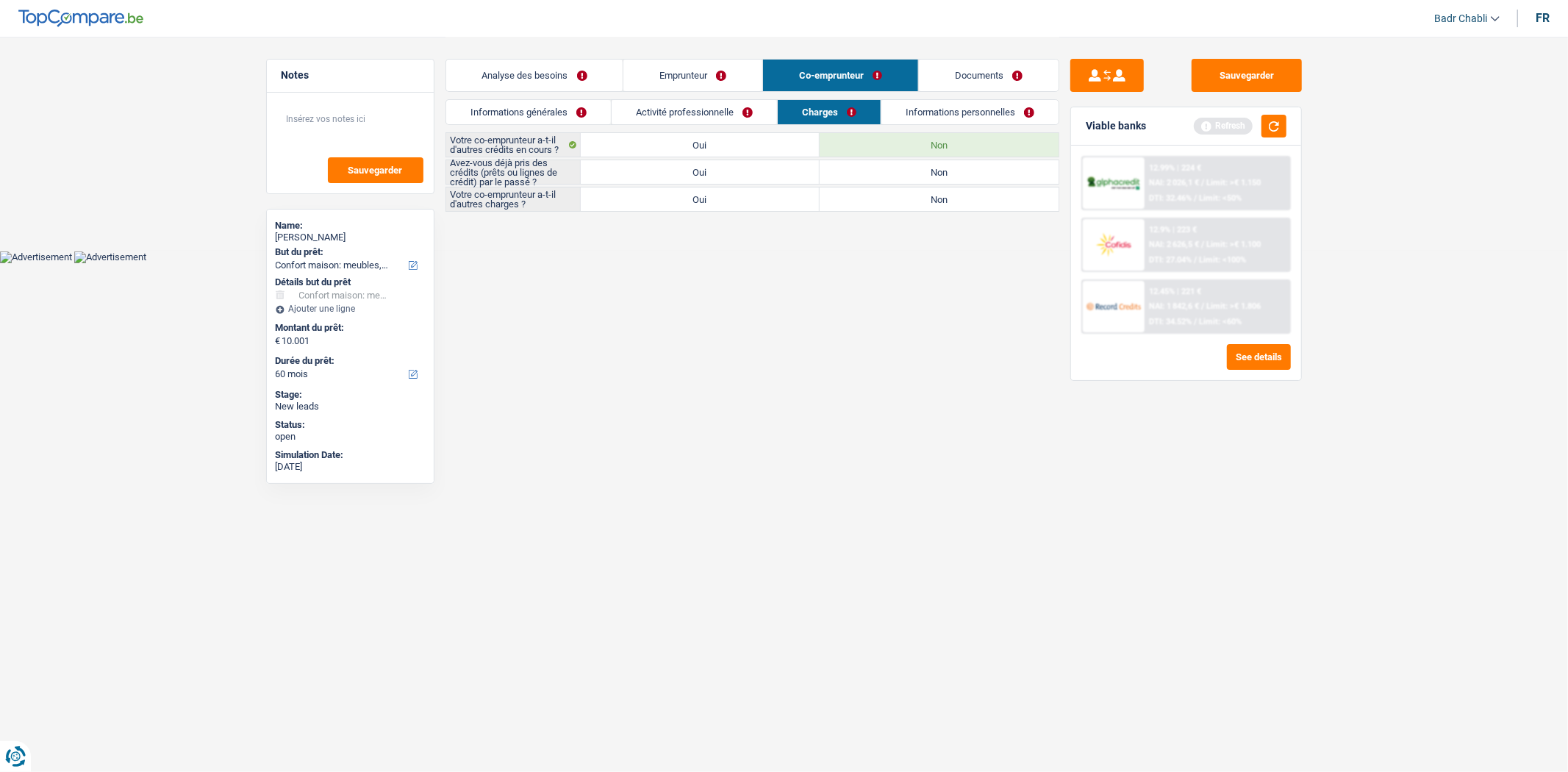
click at [942, 162] on input "Non" at bounding box center [940, 172] width 239 height 24
radio input "true"
click at [939, 197] on label "Non" at bounding box center [940, 199] width 239 height 24
click at [939, 197] on input "Non" at bounding box center [940, 199] width 239 height 24
radio input "true"
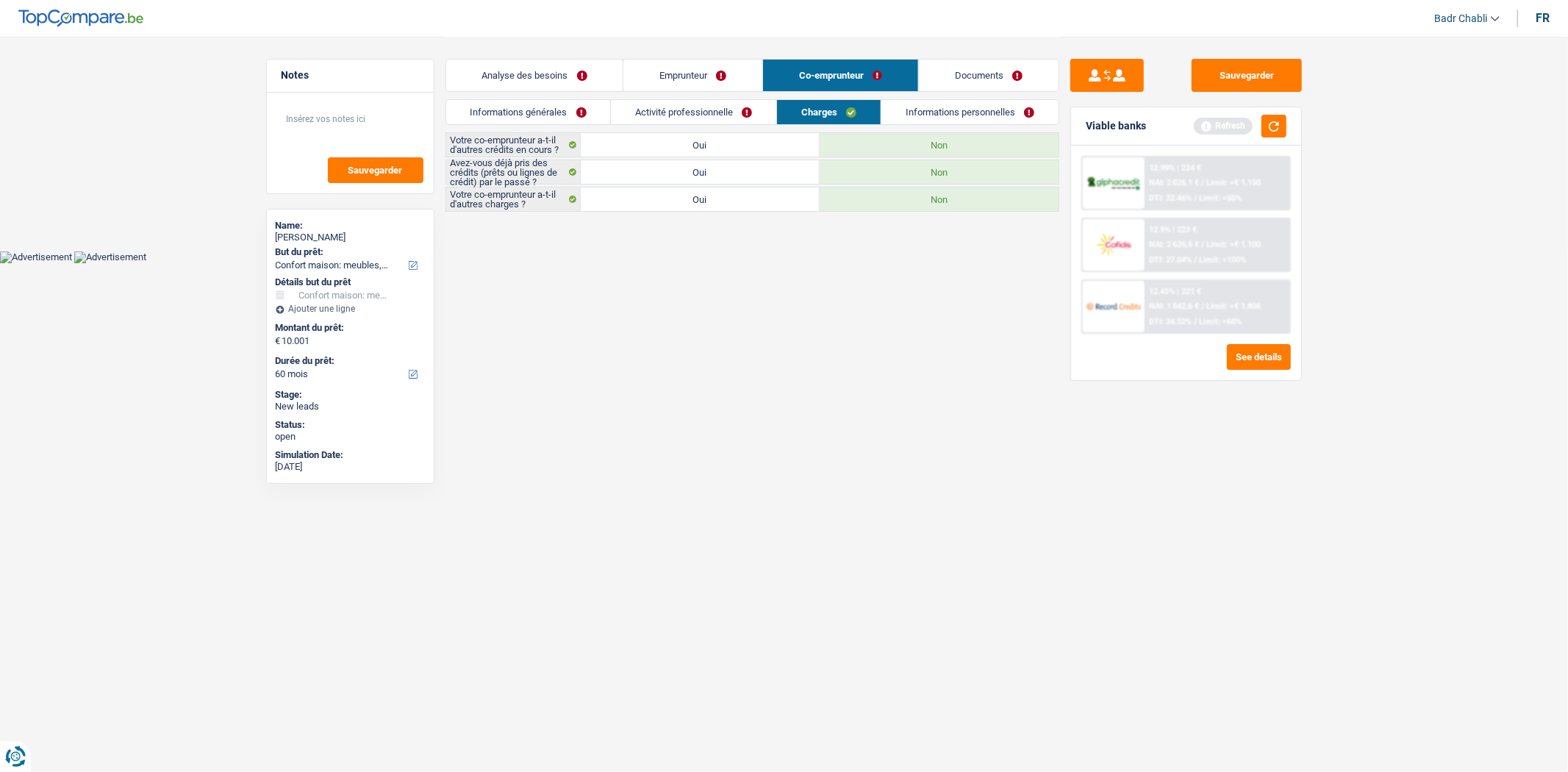
click at [557, 118] on link "Informations générales" at bounding box center [528, 112] width 165 height 25
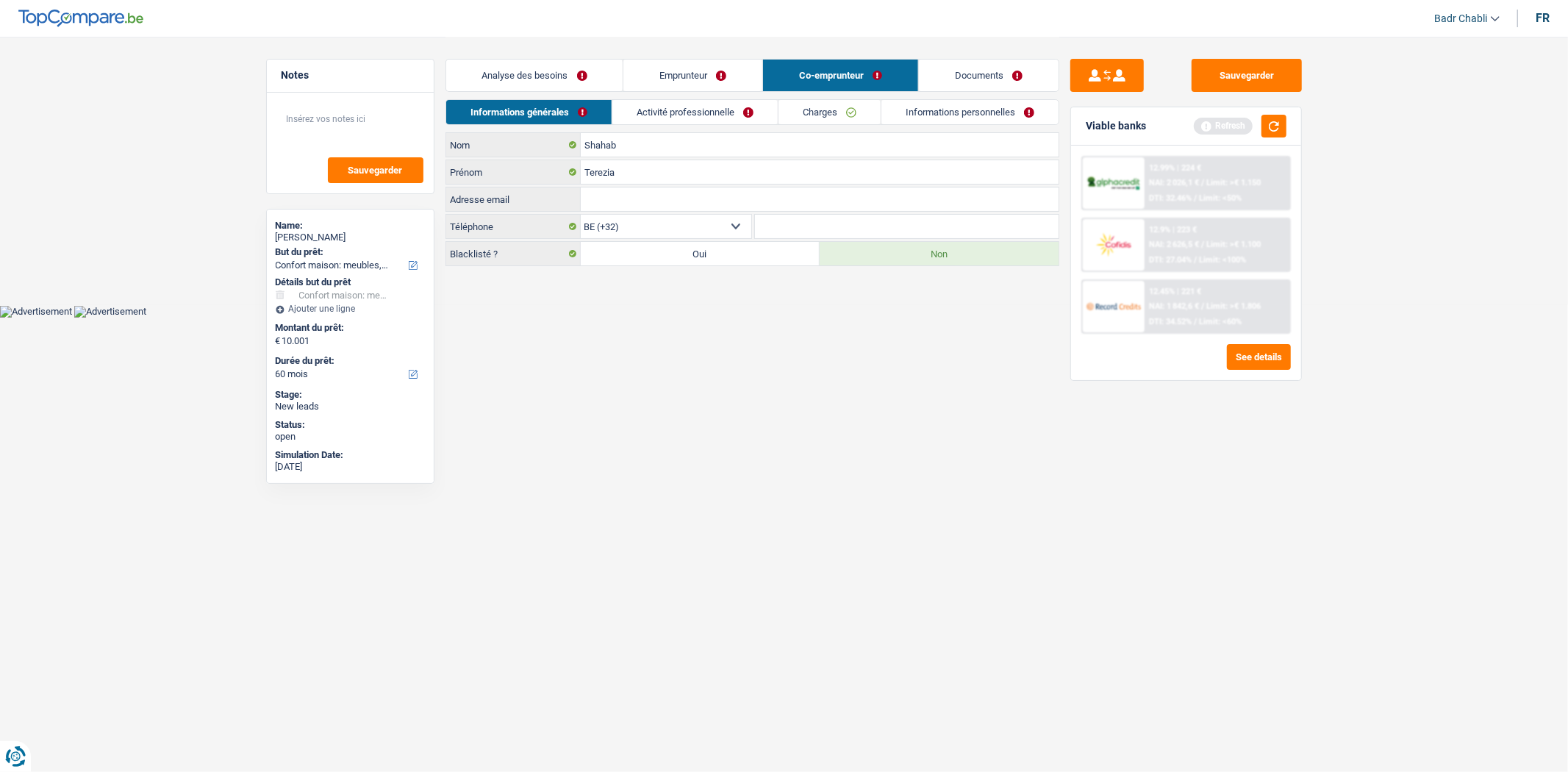
click at [734, 104] on link "Activité professionnelle" at bounding box center [695, 112] width 165 height 25
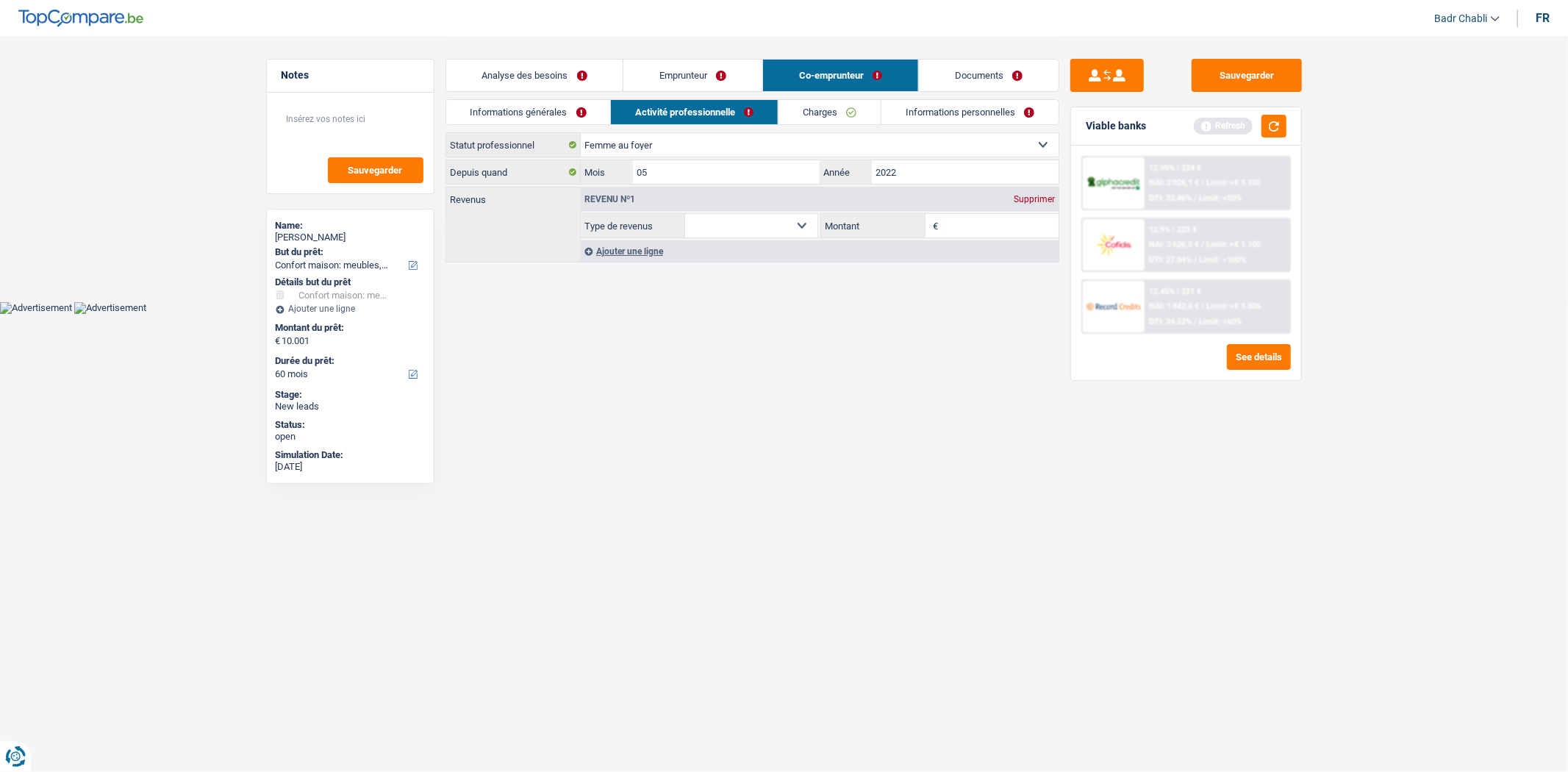
click at [855, 105] on link "Charges" at bounding box center [829, 112] width 102 height 25
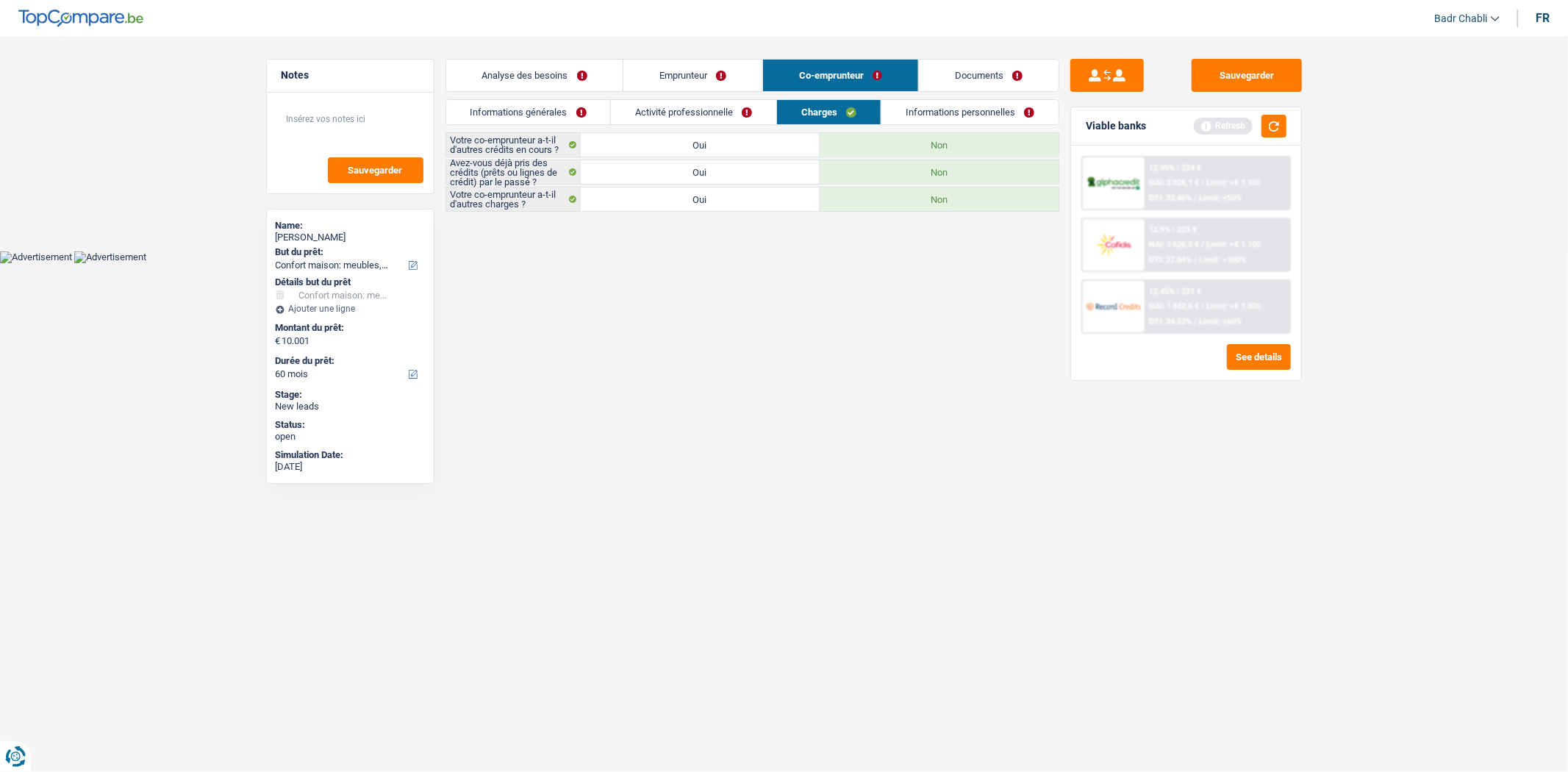
click at [929, 106] on link "Informations personnelles" at bounding box center [970, 112] width 177 height 25
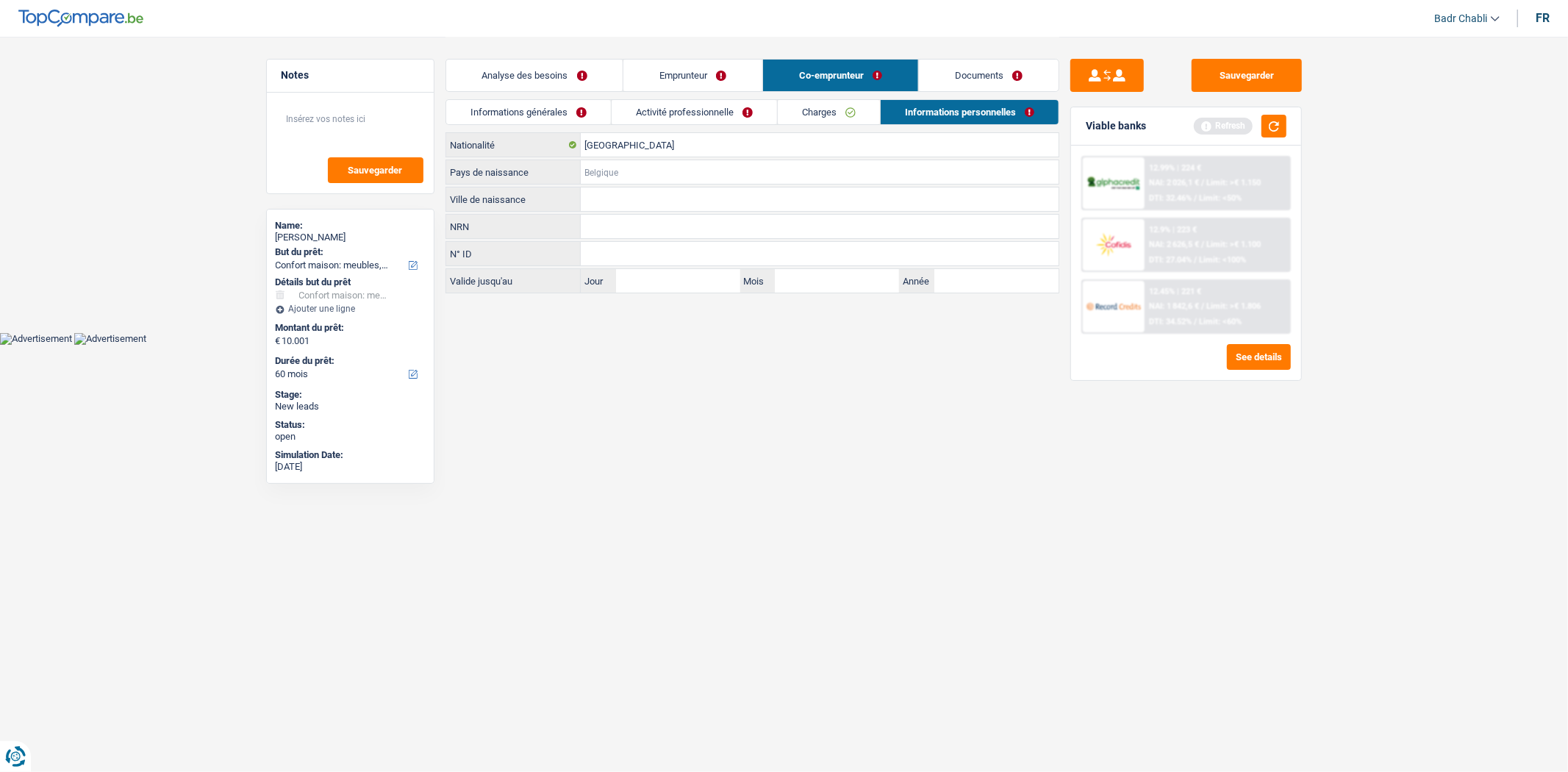
click at [611, 170] on input "Pays de naissance" at bounding box center [819, 172] width 478 height 24
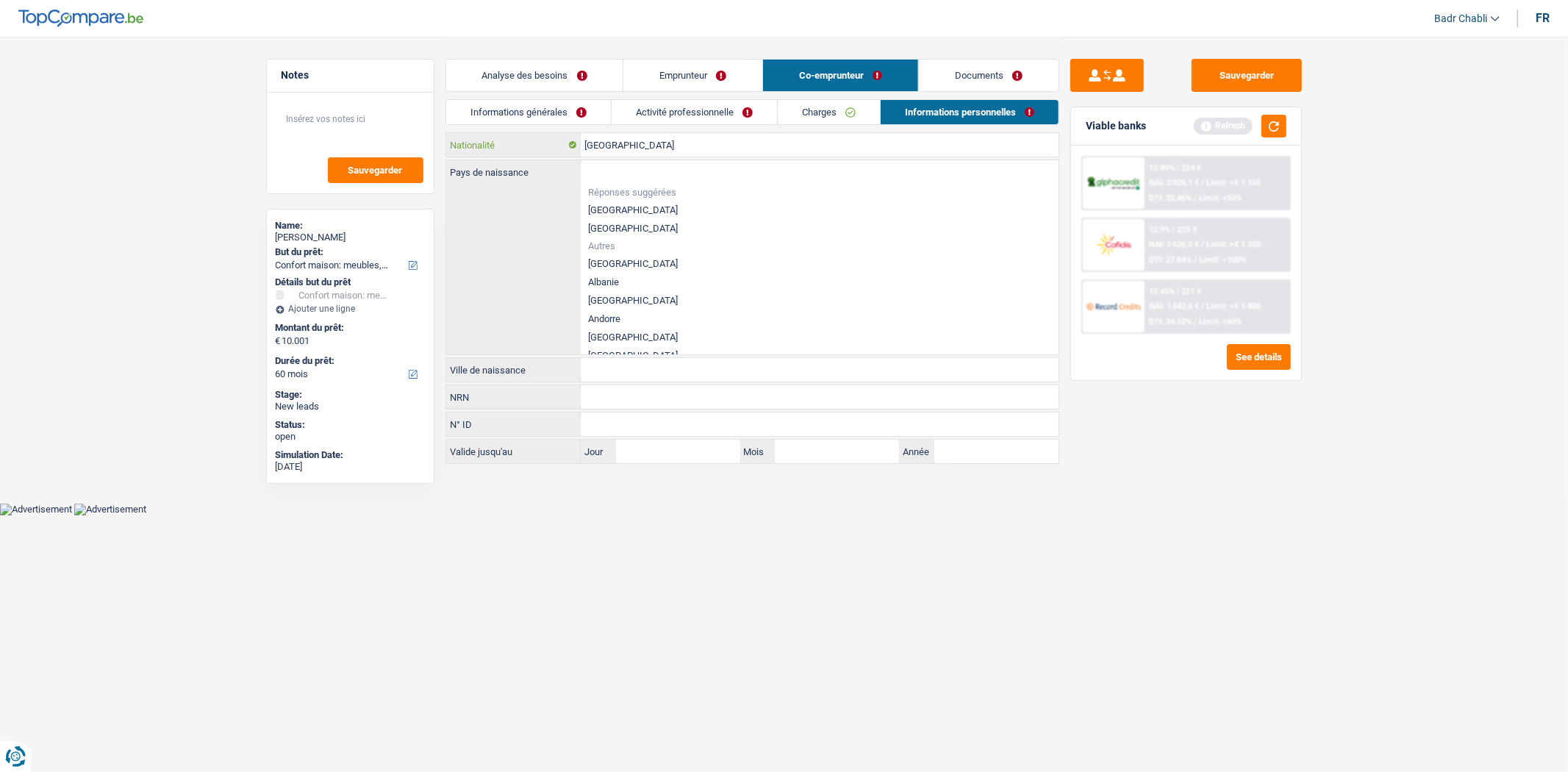
click at [613, 147] on input "Belgique" at bounding box center [819, 144] width 478 height 24
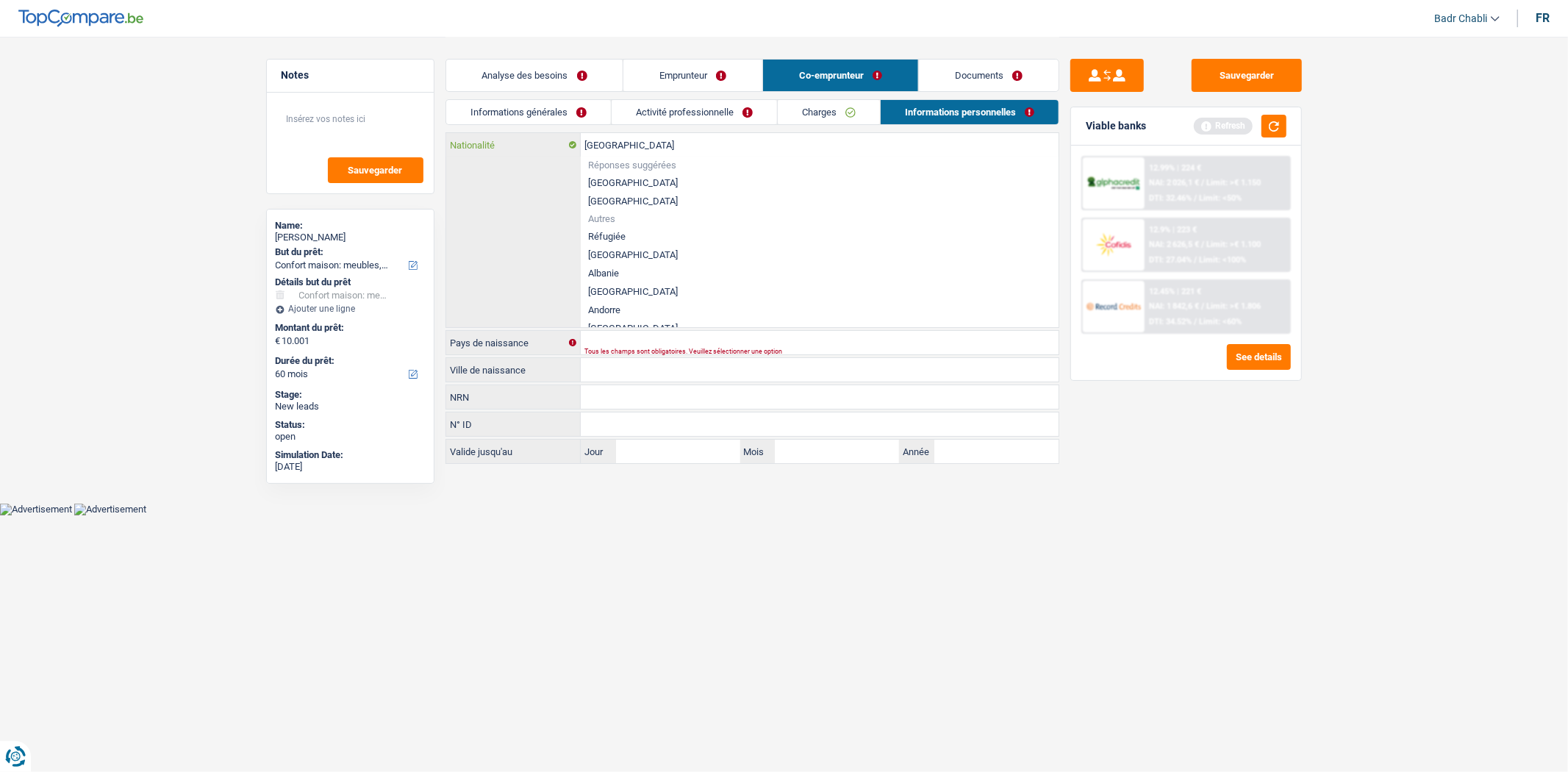
click at [613, 147] on input "Belgique" at bounding box center [819, 144] width 478 height 24
type input "sl"
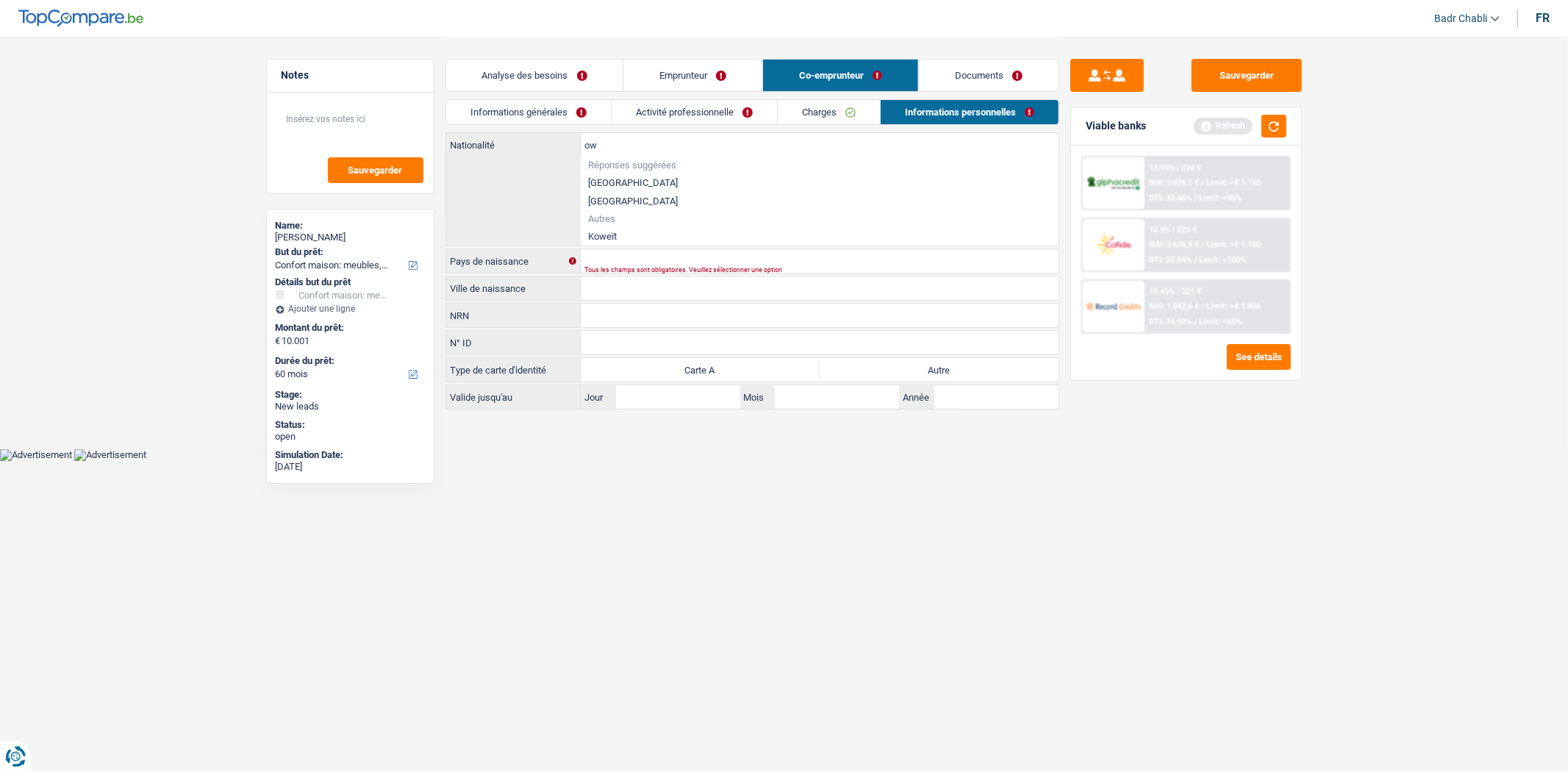
type input "o"
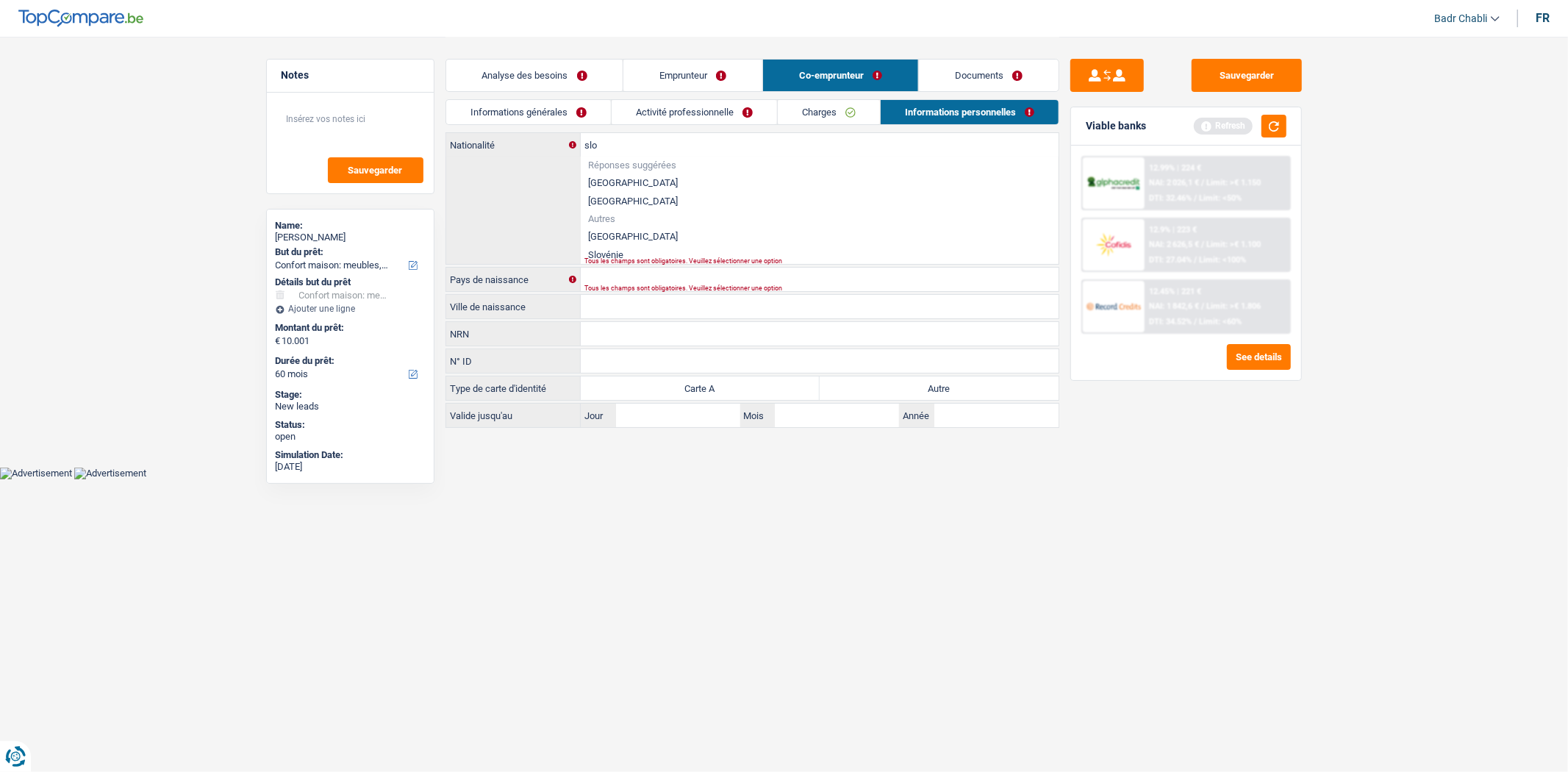
click at [607, 238] on li "Slovaquie" at bounding box center [819, 236] width 478 height 18
type input "Slovaquie"
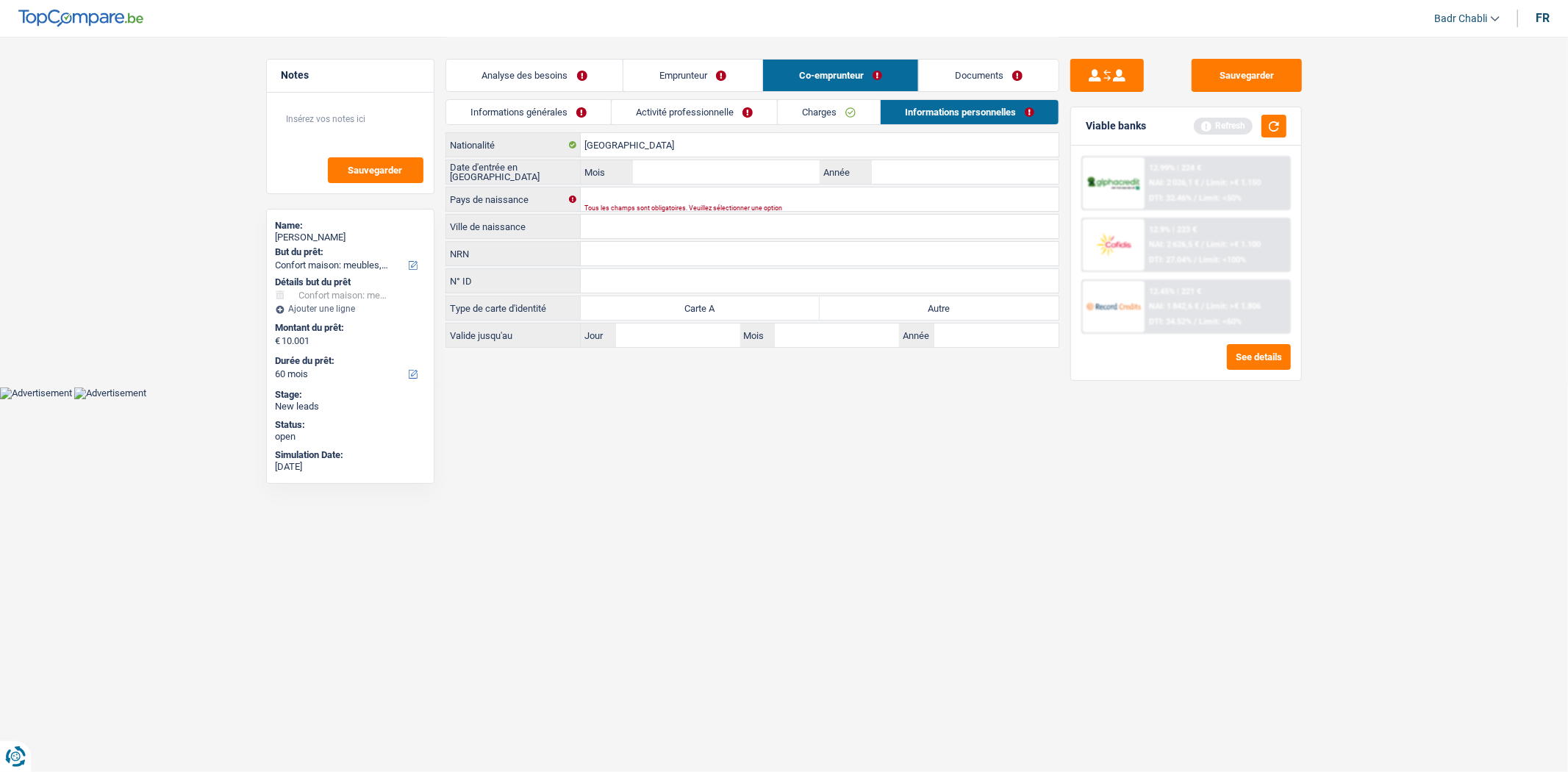
click at [641, 157] on div "Slovaquie Nationalité" at bounding box center [752, 145] width 614 height 25
click at [641, 151] on input "Slovaquie" at bounding box center [819, 144] width 478 height 24
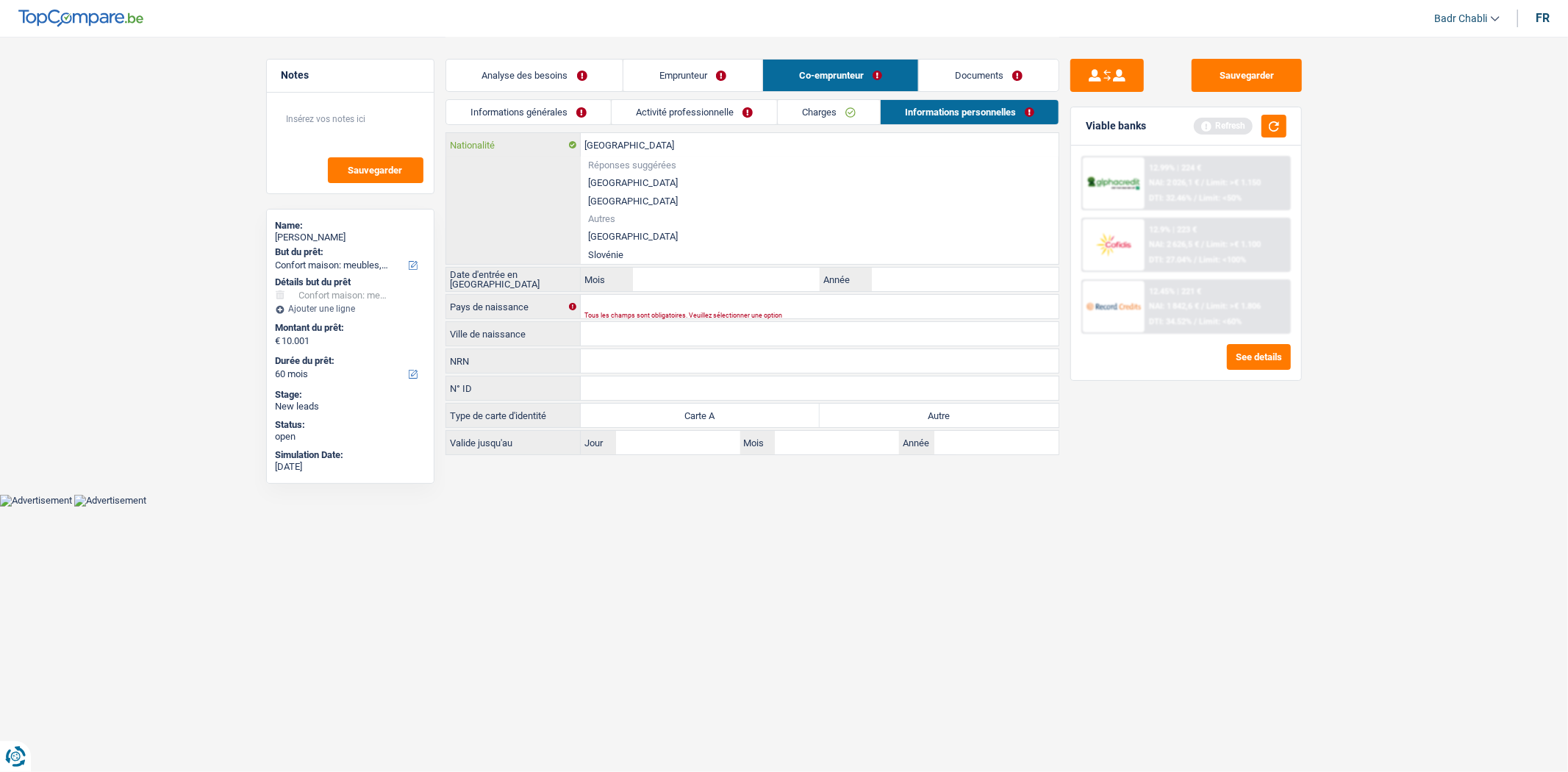
click at [641, 150] on input "Slovaquie" at bounding box center [819, 144] width 478 height 24
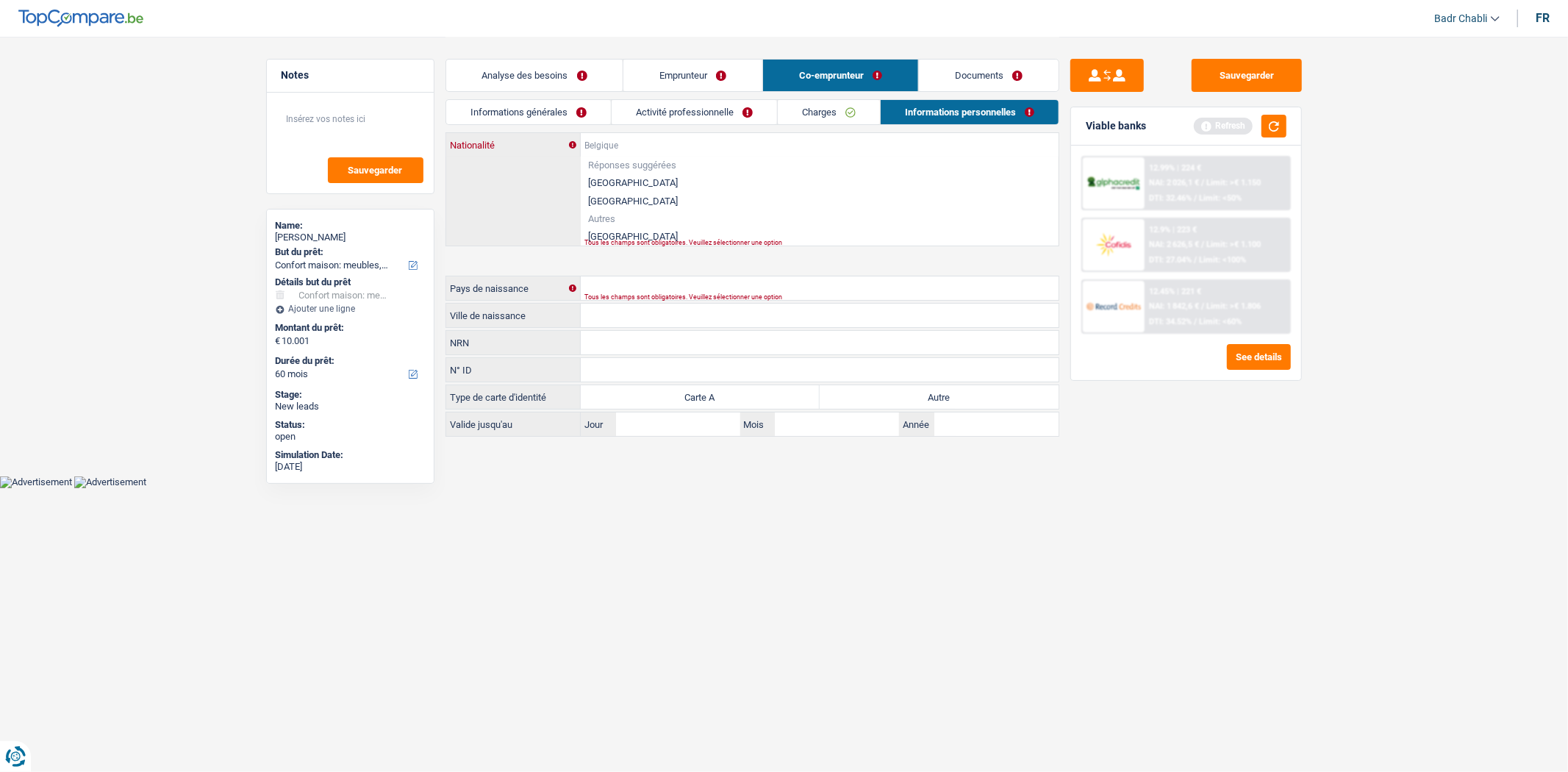
paste input "Slovaquie"
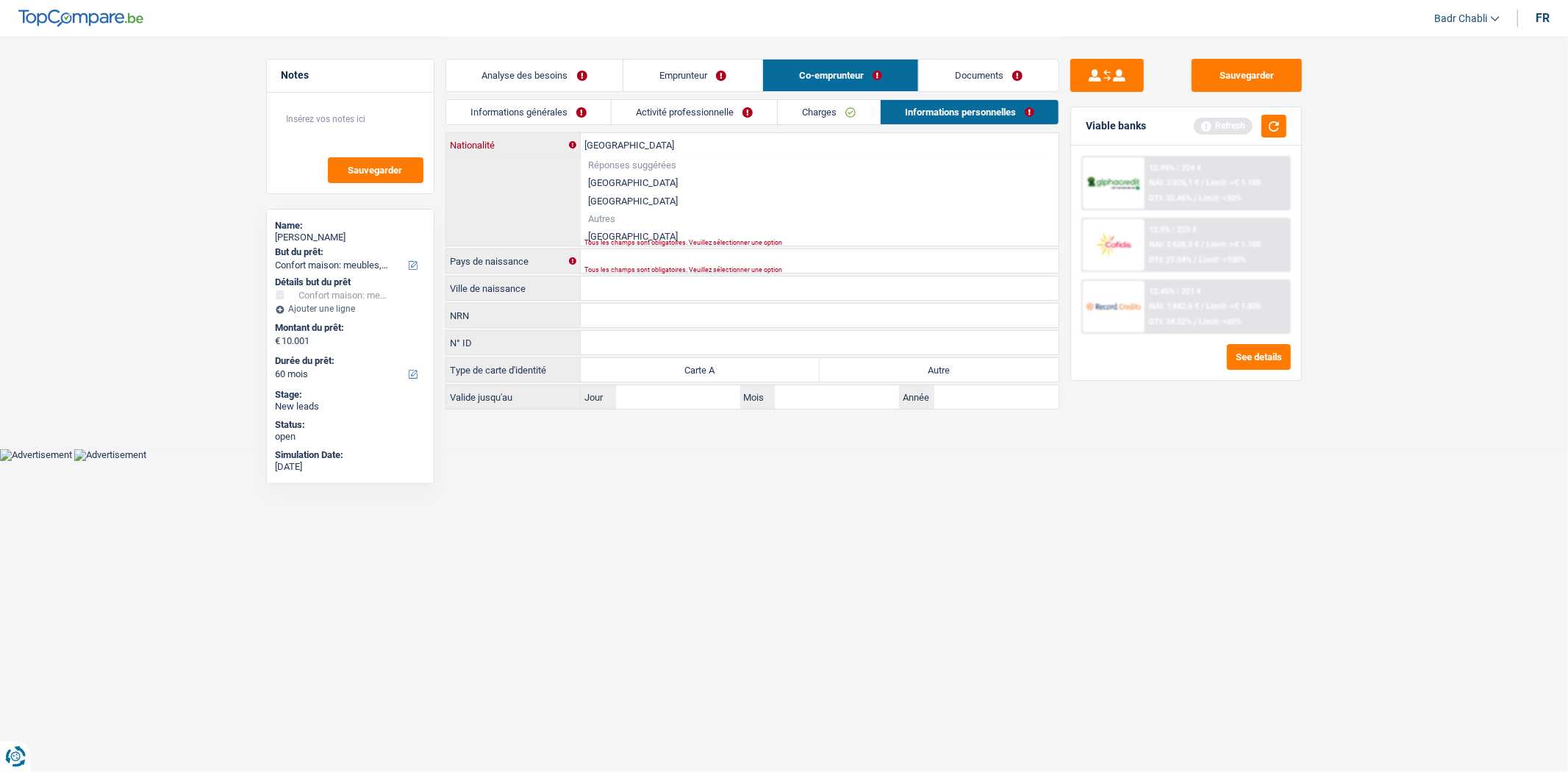
type input "Slovaquie"
click at [618, 237] on li "Slovaquie" at bounding box center [819, 236] width 478 height 18
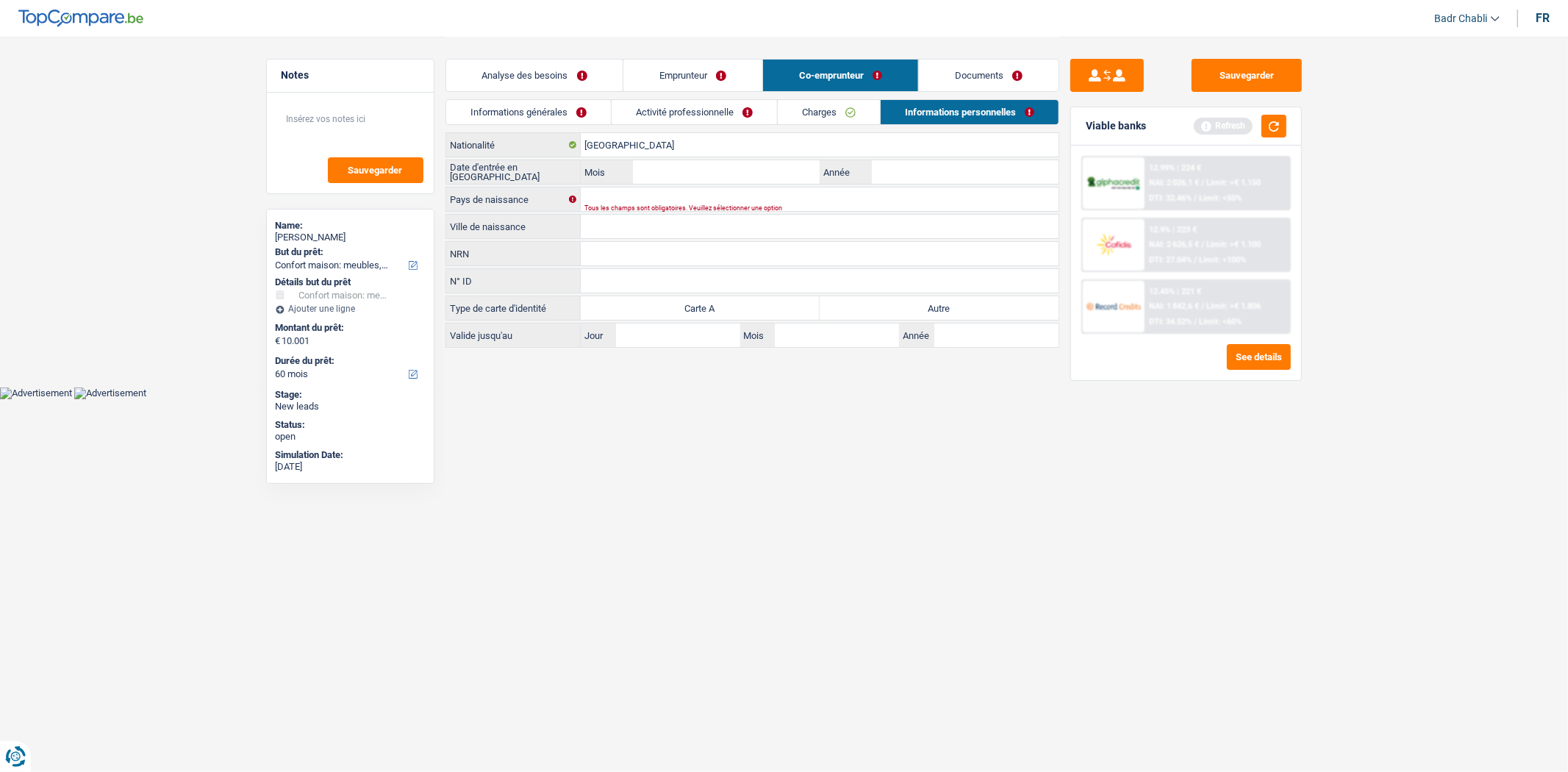
click at [628, 206] on div "Tous les champs sont obligatoires. Veuillez sélectionner une option" at bounding box center [796, 207] width 425 height 6
click at [634, 194] on input "Pays de naissance" at bounding box center [819, 199] width 478 height 24
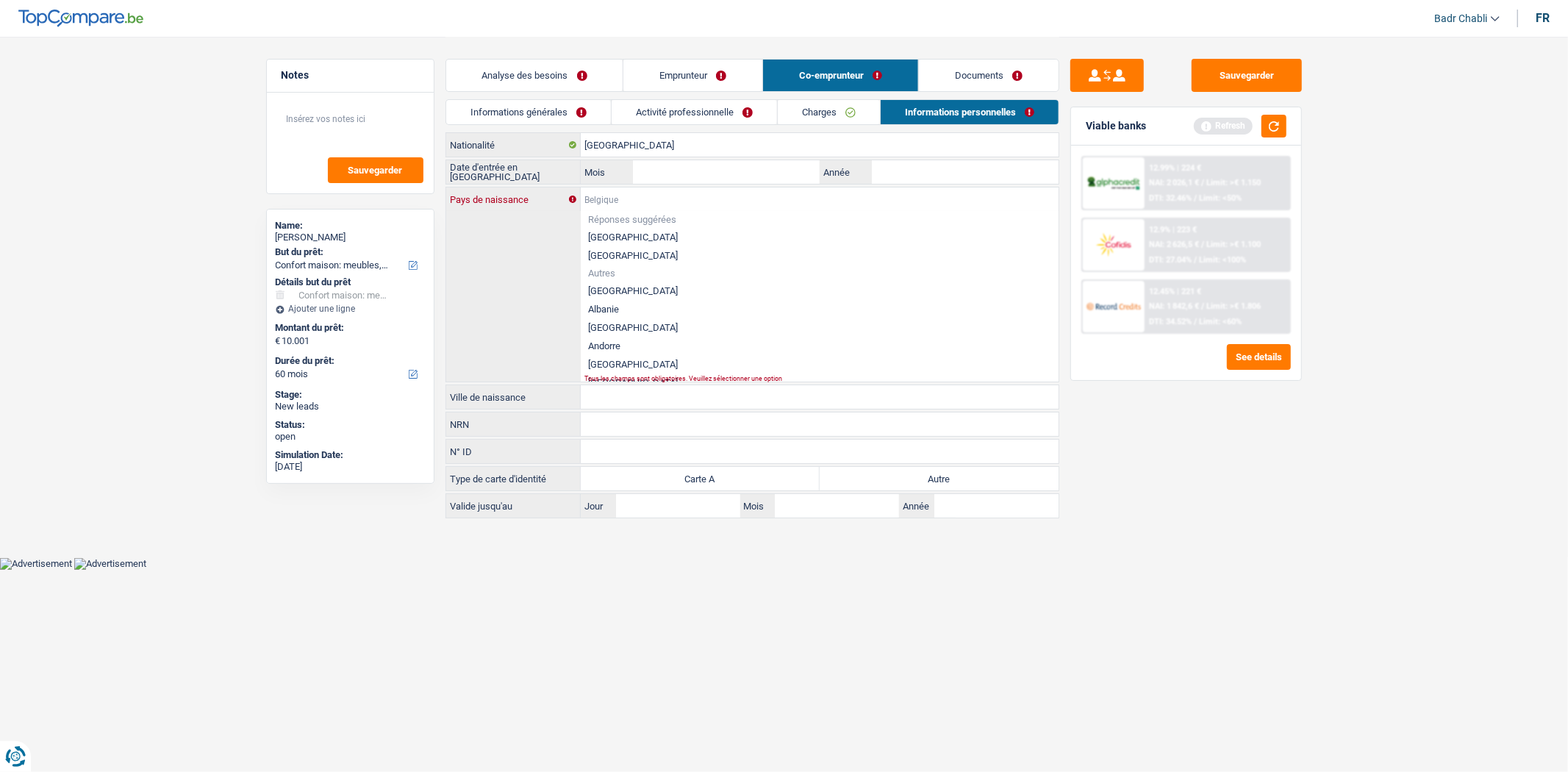
paste input "Slovaquie"
type input "Slovaquie"
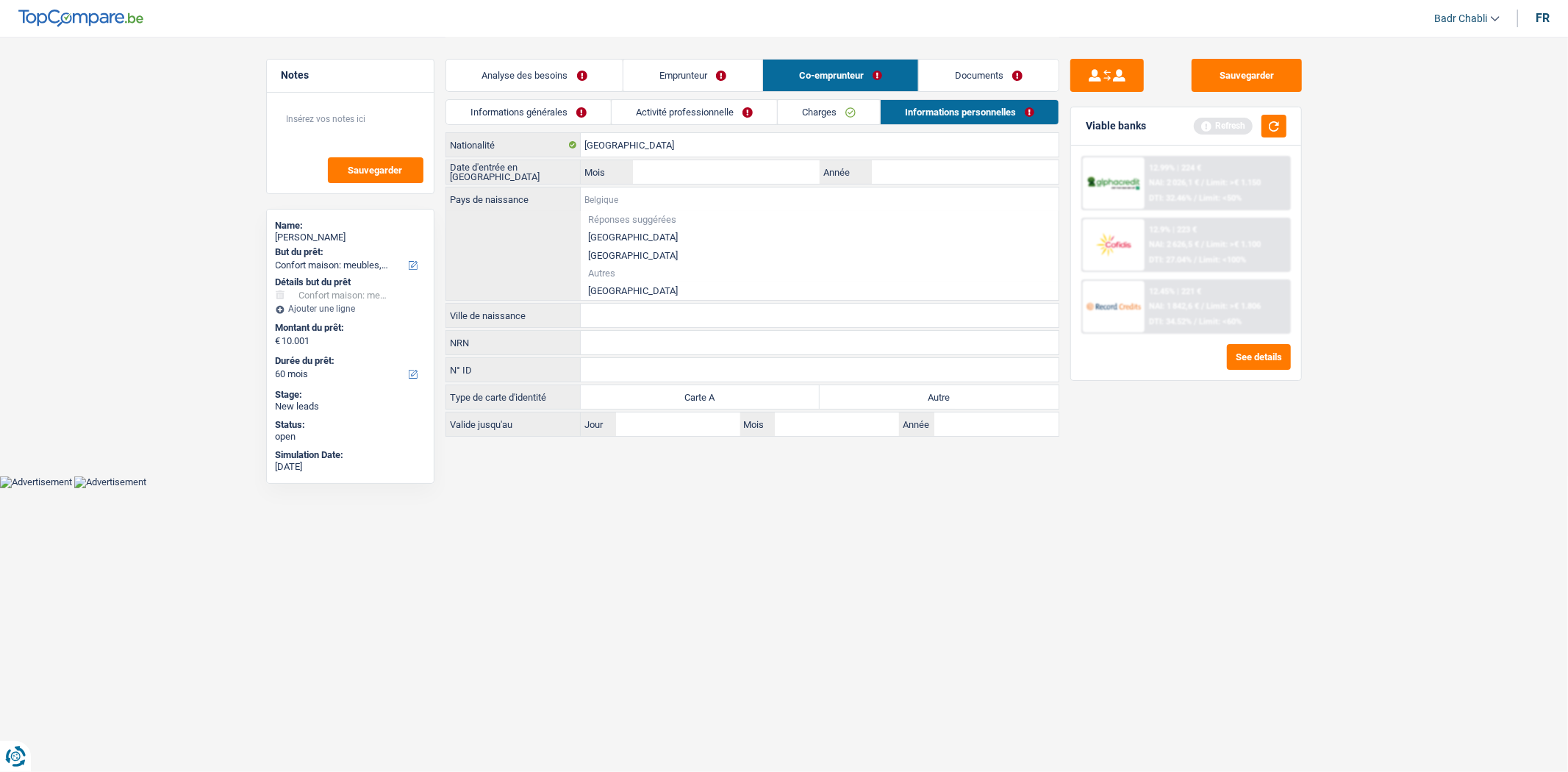
paste input "Slovaquie"
type input "Slovaquie"
click at [610, 288] on li "Slovaquie" at bounding box center [819, 291] width 478 height 18
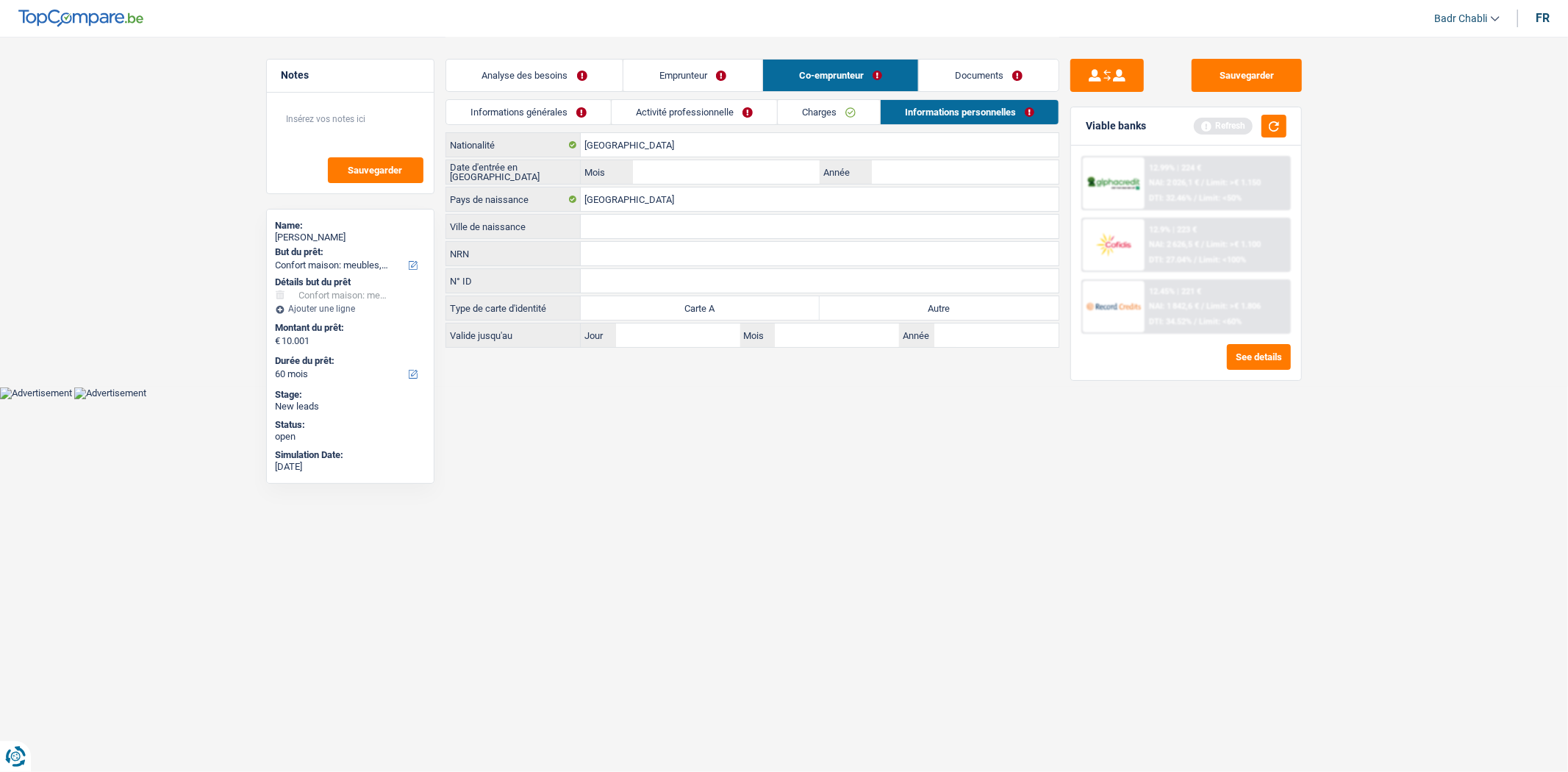
click at [615, 222] on input "Ville de naissance" at bounding box center [819, 226] width 478 height 24
click at [732, 170] on input "Mois" at bounding box center [726, 172] width 186 height 24
type input "01"
type input "2005"
click at [664, 222] on input "Ville de naissance" at bounding box center [819, 226] width 478 height 24
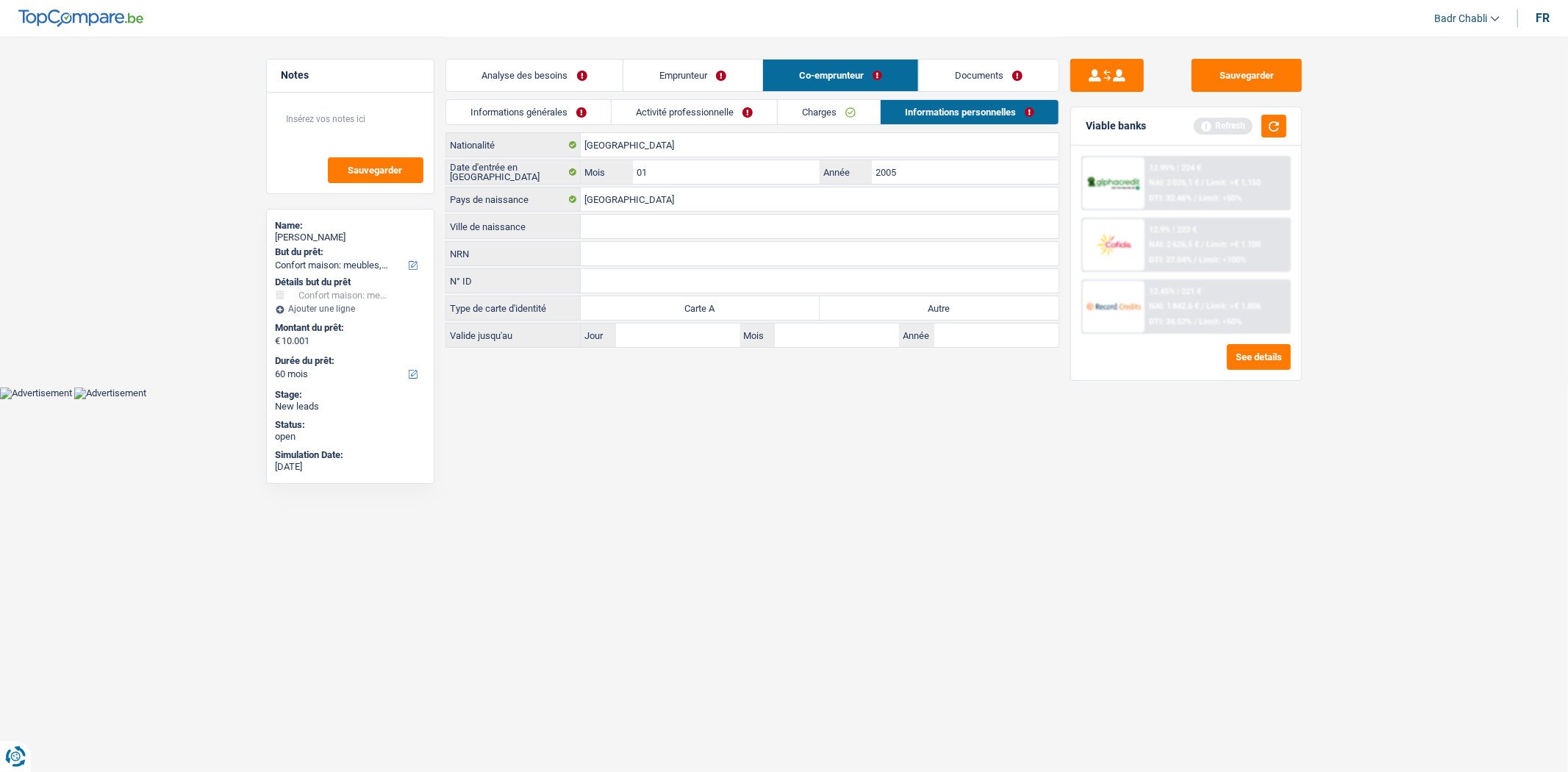
click at [669, 226] on input "Ville de naissance" at bounding box center [819, 226] width 478 height 24
type input "Kosie"
click at [959, 311] on label "Autre" at bounding box center [940, 308] width 239 height 24
click at [959, 311] on input "Autre" at bounding box center [940, 308] width 239 height 24
radio input "true"
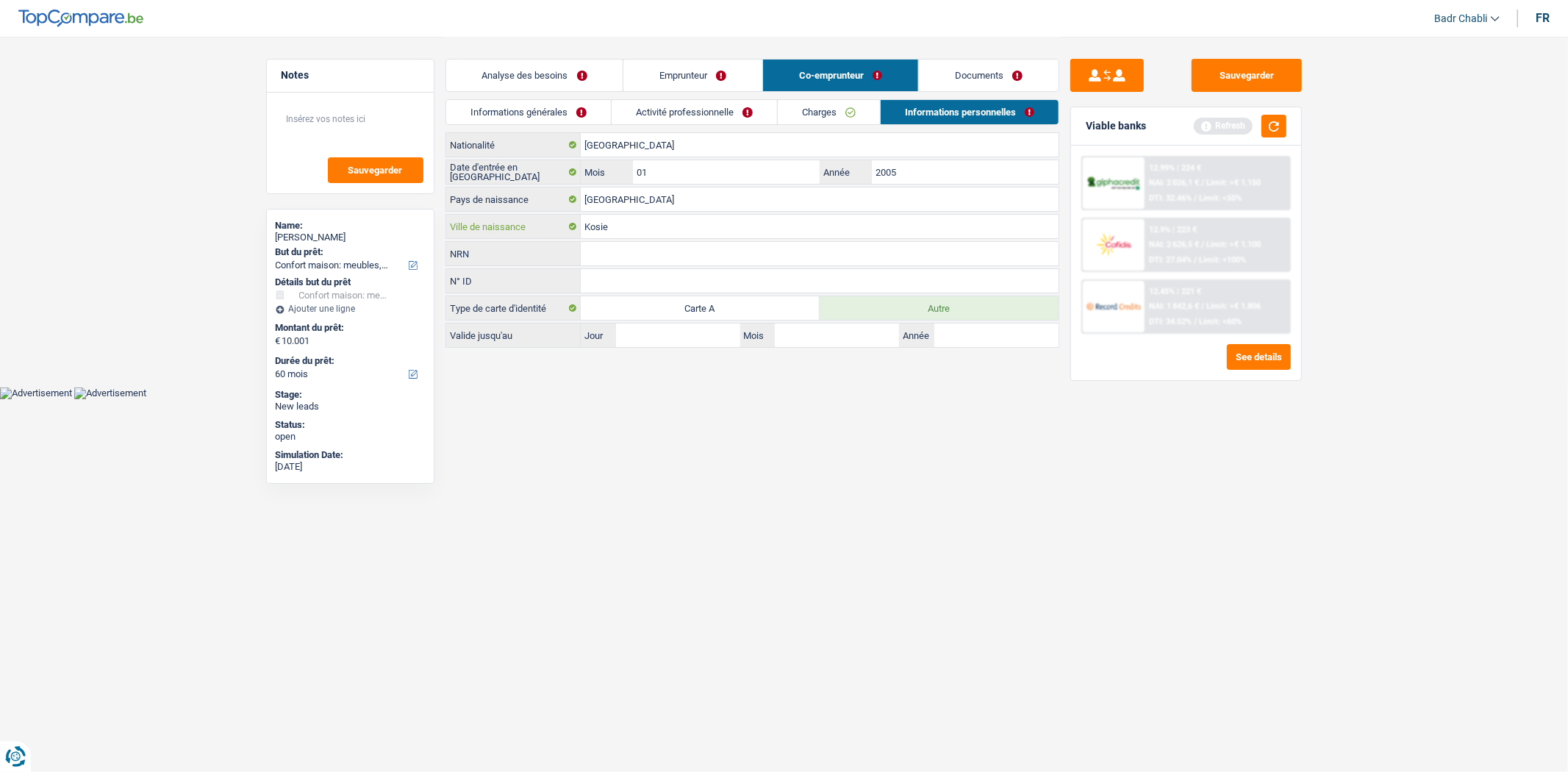
click at [744, 225] on input "Kosie" at bounding box center [819, 226] width 478 height 24
type input "Kosieze"
click at [849, 108] on link "Charges" at bounding box center [828, 112] width 102 height 25
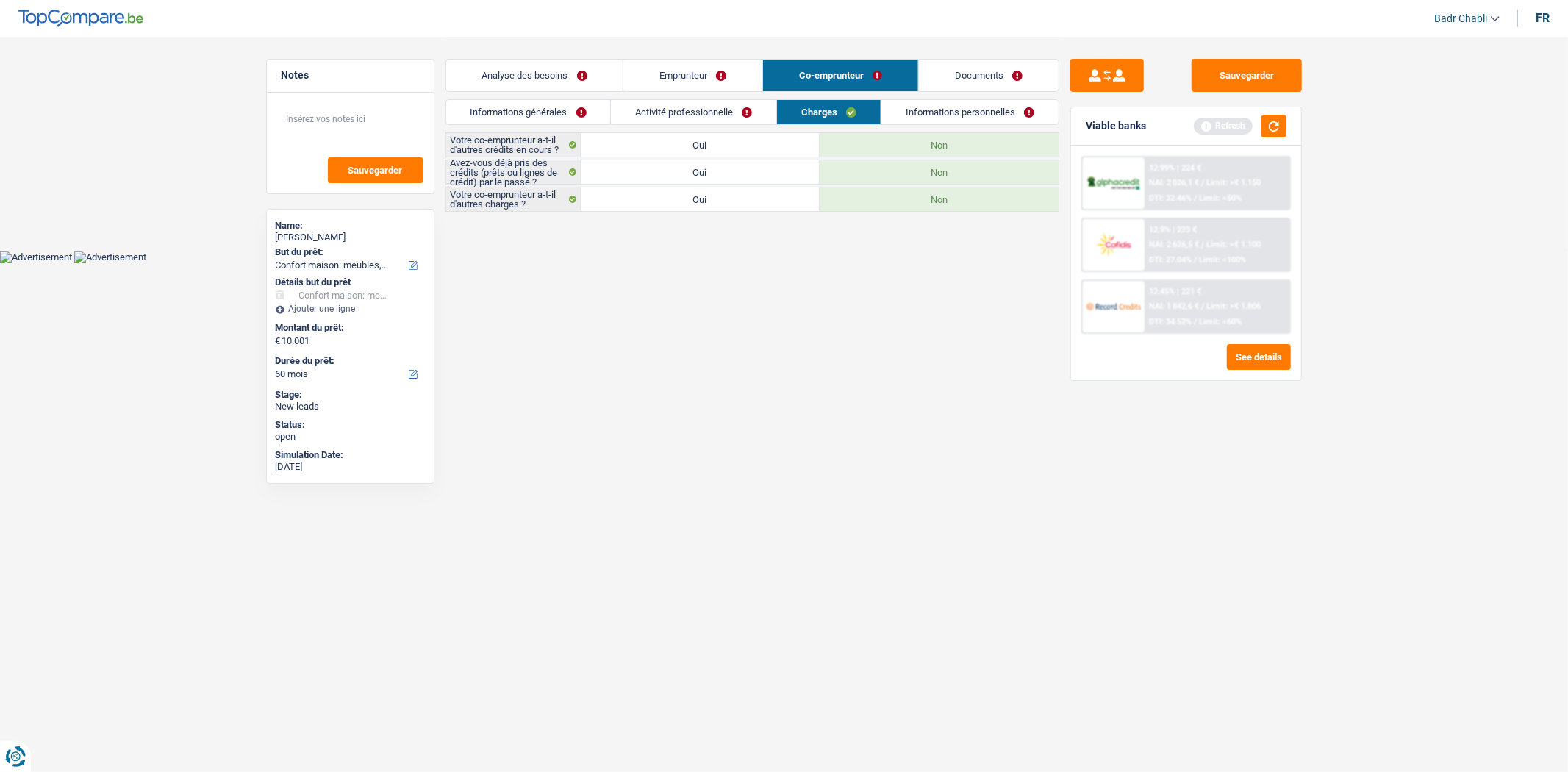
click at [684, 111] on link "Activité professionnelle" at bounding box center [694, 112] width 165 height 25
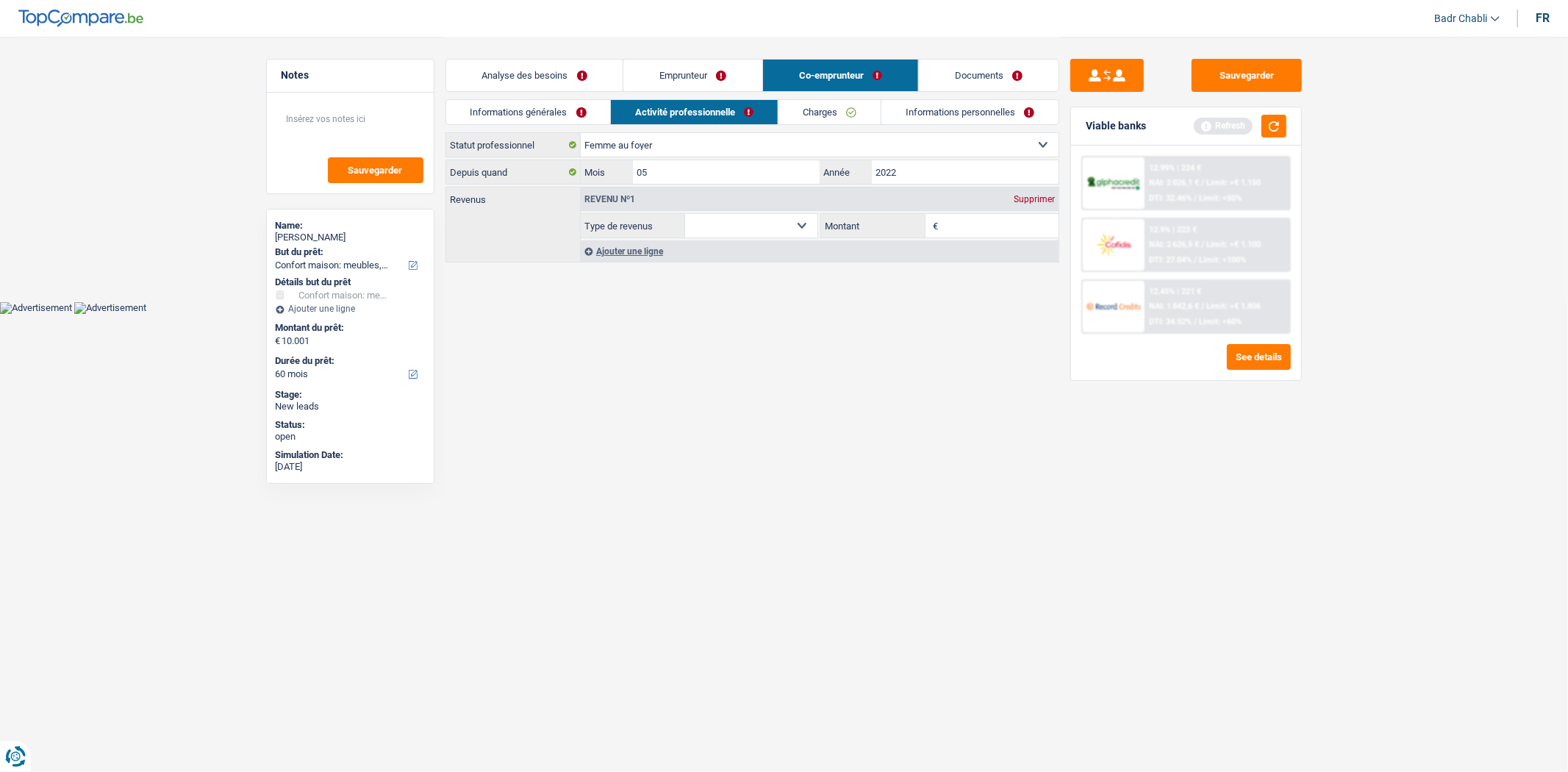
click at [980, 77] on link "Documents" at bounding box center [989, 75] width 139 height 32
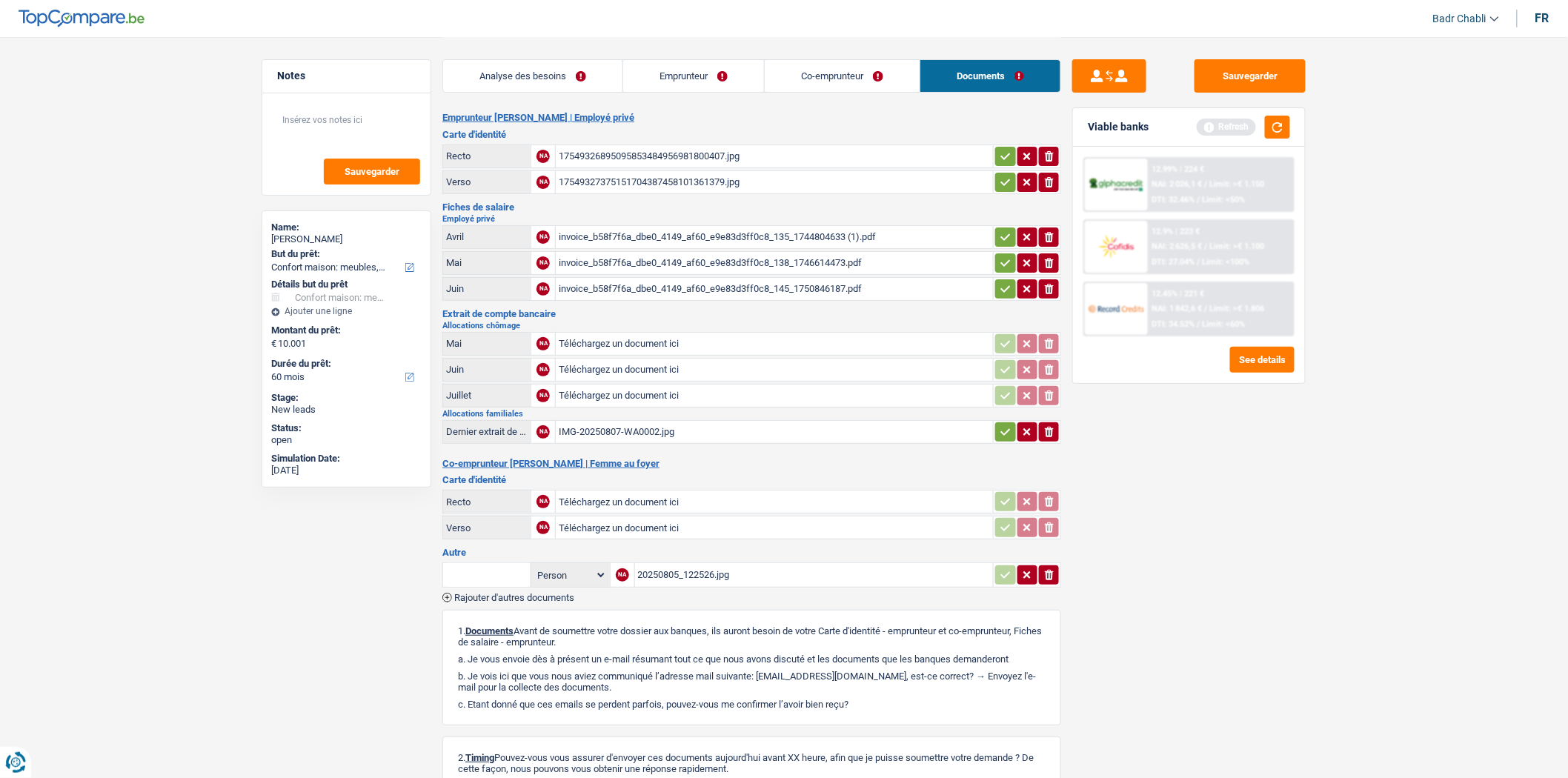
click at [727, 234] on div "invoice_b58f7f6a_dbe0_4149_af60_e9e83d3ff0c8_135_1744804633 (1).pdf" at bounding box center [775, 237] width 431 height 22
click at [694, 60] on link "Emprunteur" at bounding box center [694, 76] width 140 height 32
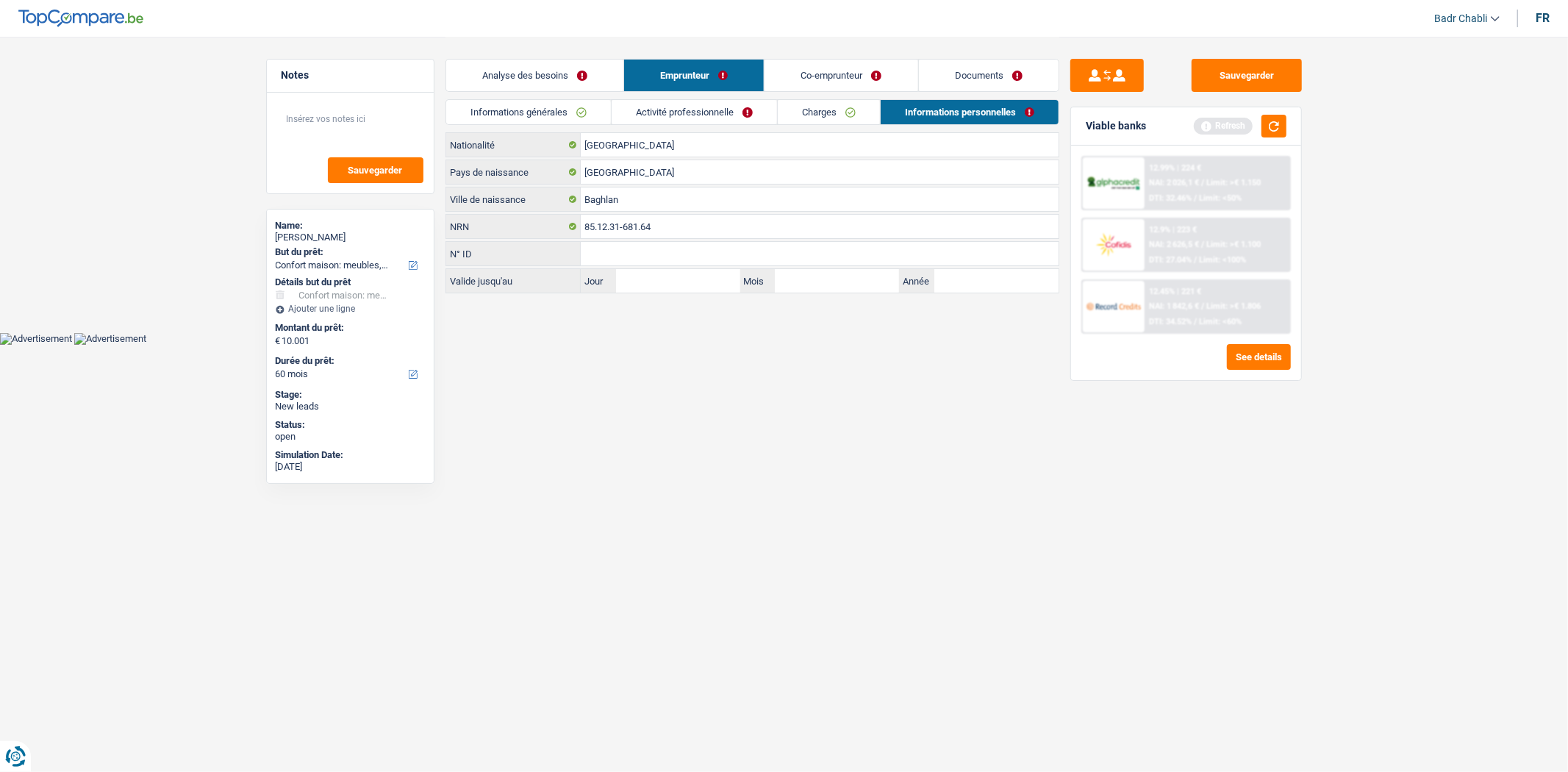
click at [985, 66] on link "Documents" at bounding box center [989, 75] width 139 height 32
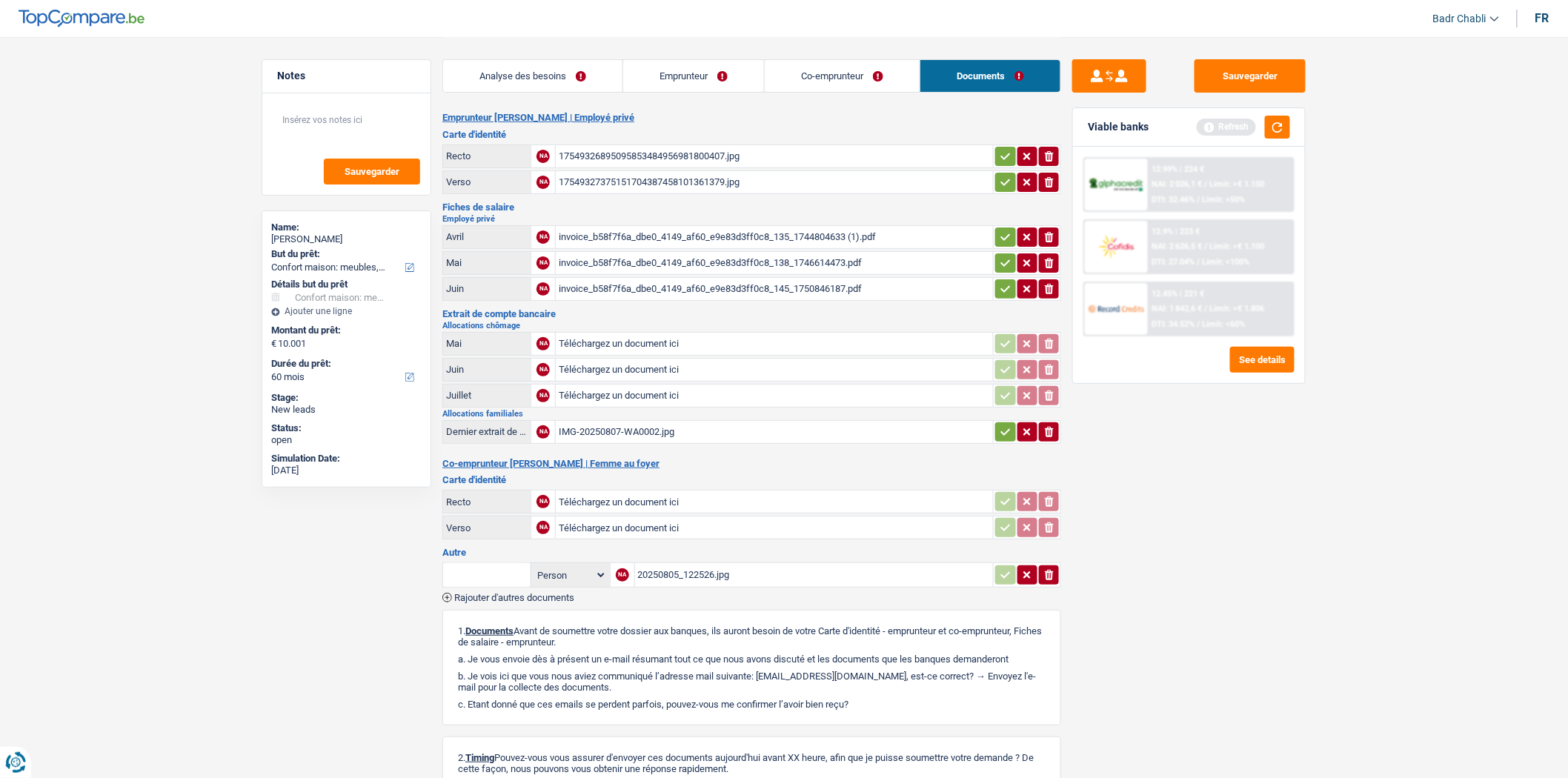
click at [706, 565] on div "20250805_122526.jpg" at bounding box center [814, 575] width 353 height 22
click at [630, 421] on div "IMG-20250807-WA0002.jpg" at bounding box center [775, 432] width 431 height 22
click at [719, 73] on link "Emprunteur" at bounding box center [694, 76] width 140 height 32
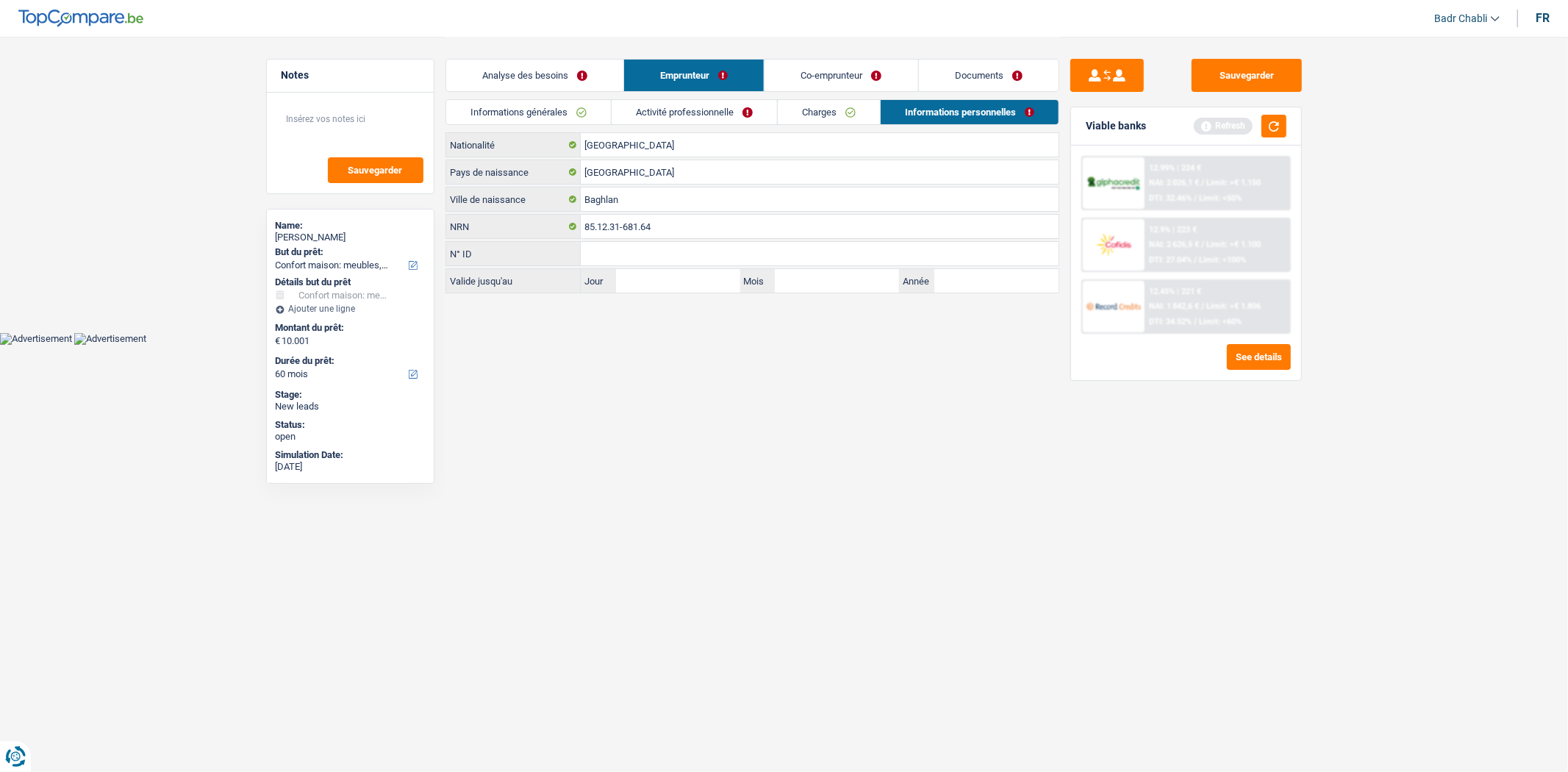
click at [668, 106] on link "Activité professionnelle" at bounding box center [695, 112] width 165 height 25
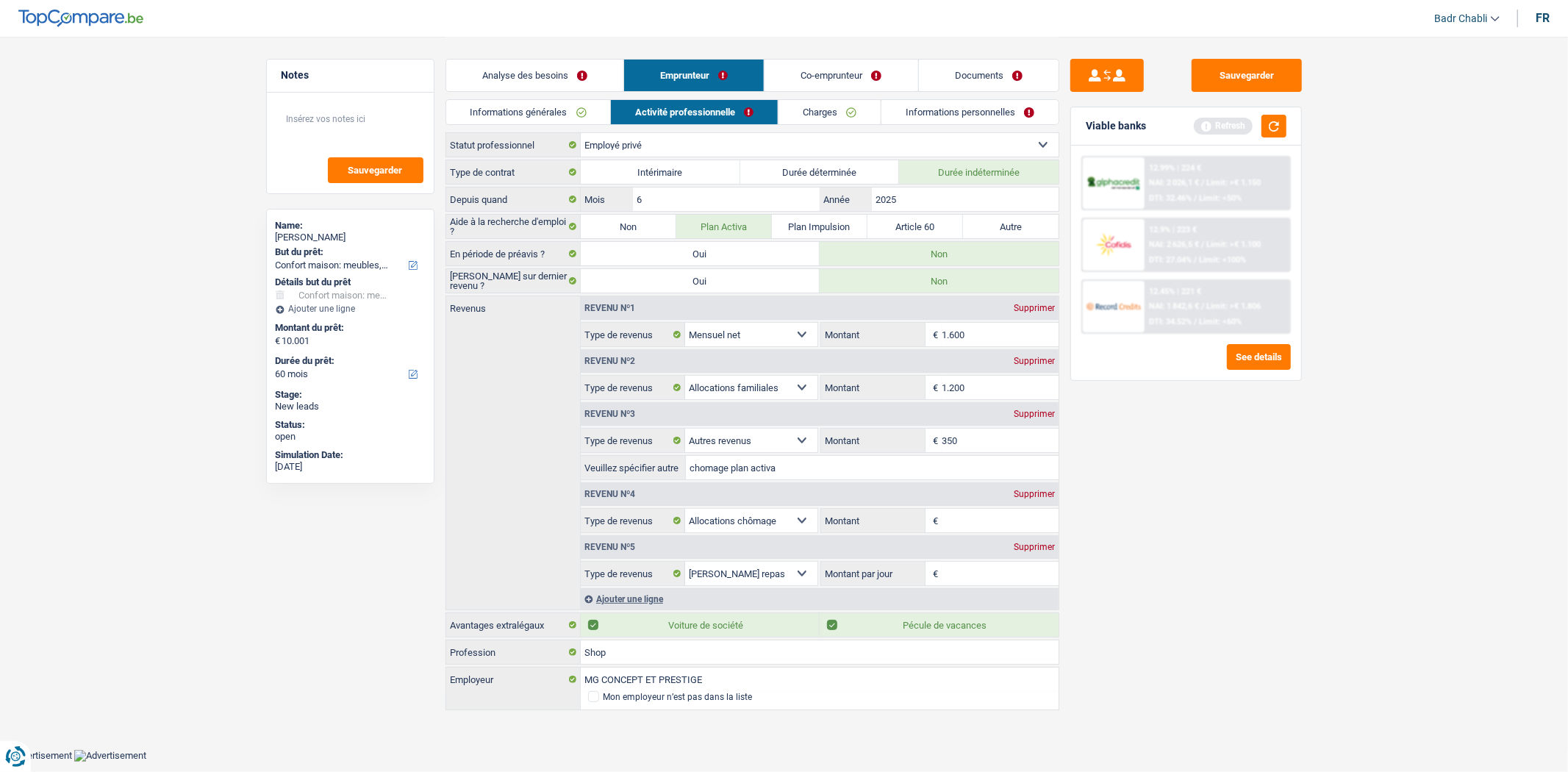
click at [987, 385] on input "1.200" at bounding box center [1000, 388] width 117 height 24
type input "1.269"
click at [1285, 75] on button "Sauvegarder" at bounding box center [1247, 75] width 111 height 33
click at [818, 120] on link "Charges" at bounding box center [829, 112] width 102 height 25
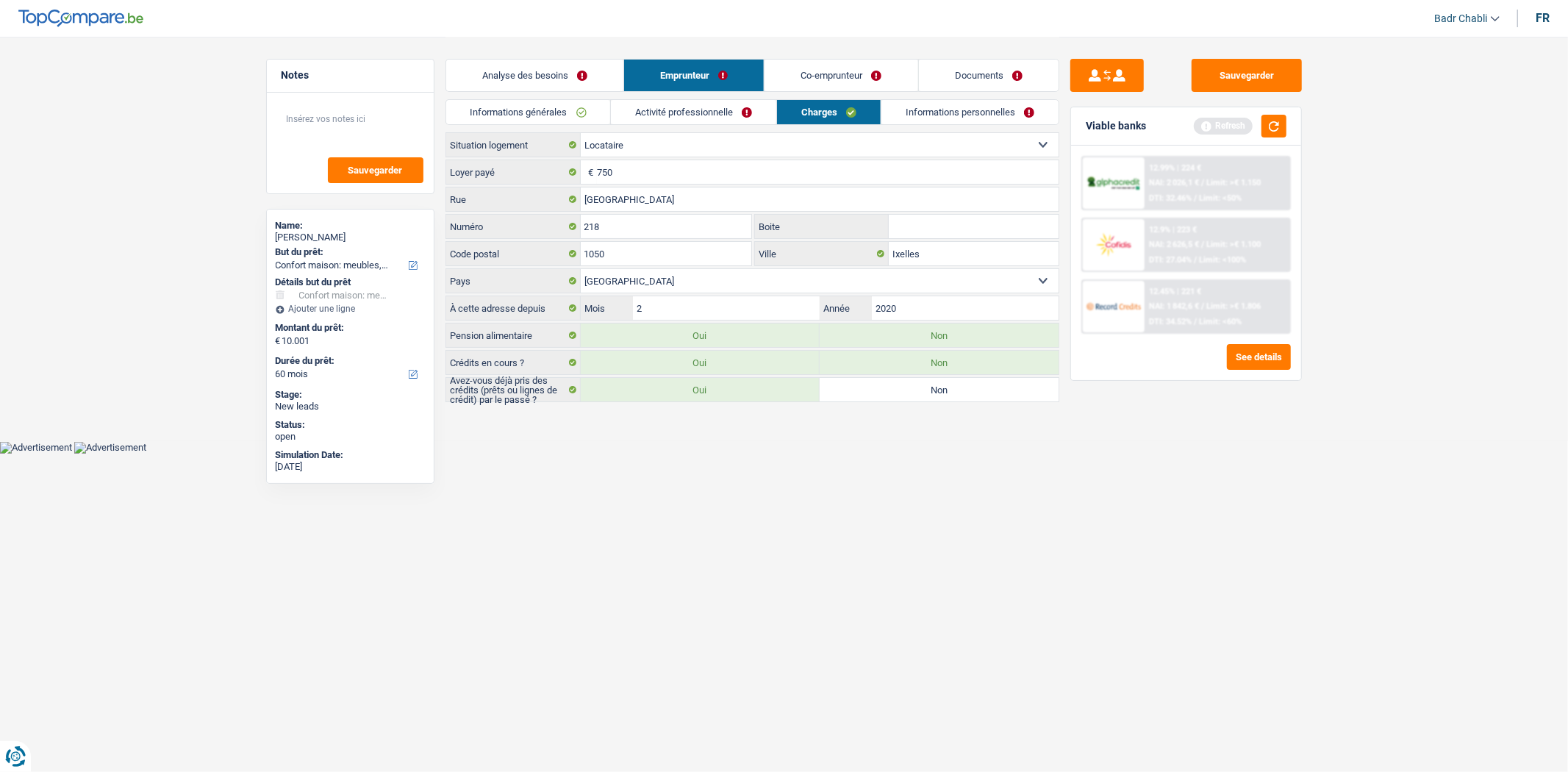
click at [980, 109] on link "Informations personnelles" at bounding box center [970, 112] width 177 height 25
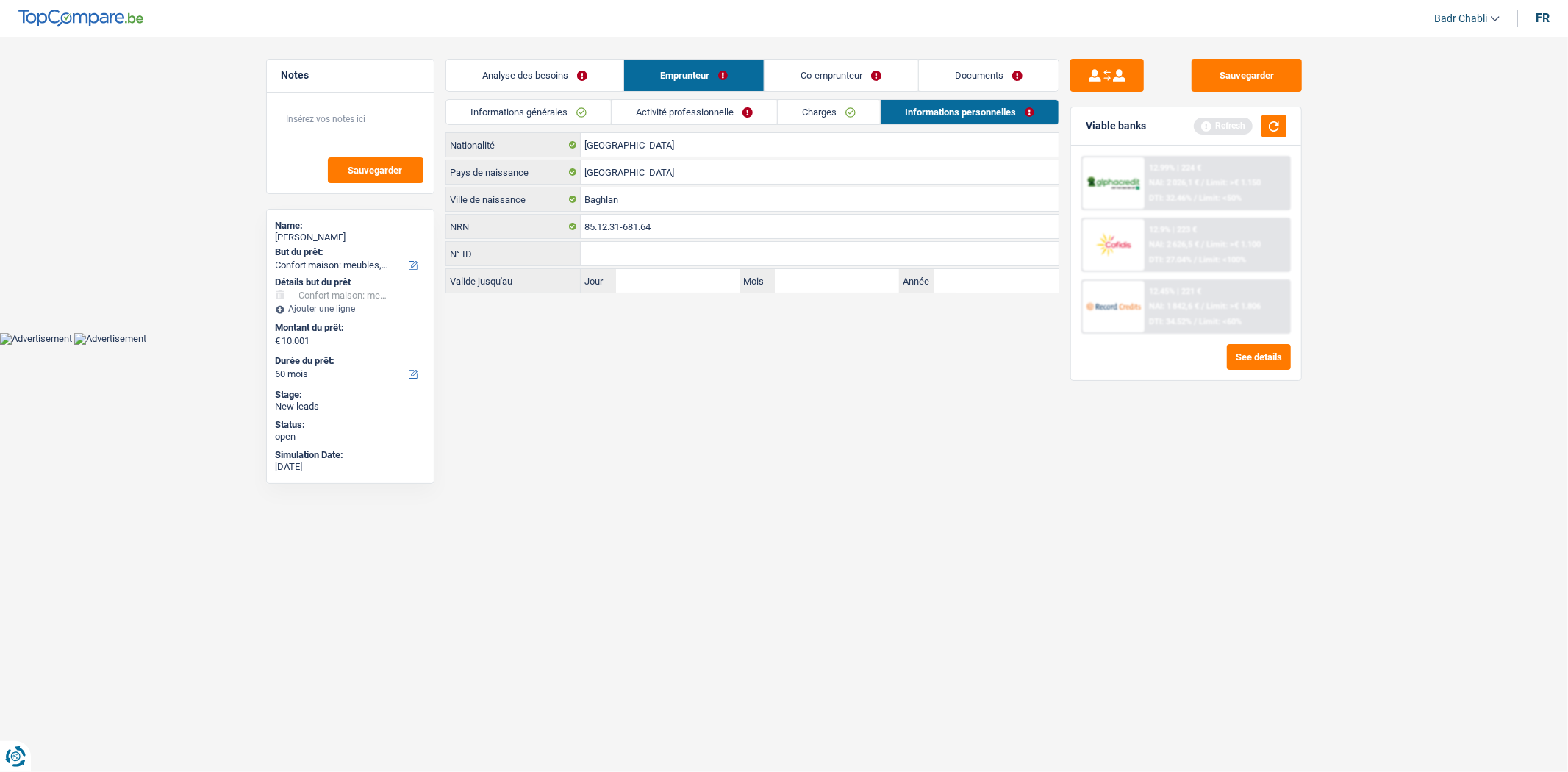
click at [718, 107] on link "Activité professionnelle" at bounding box center [695, 112] width 165 height 25
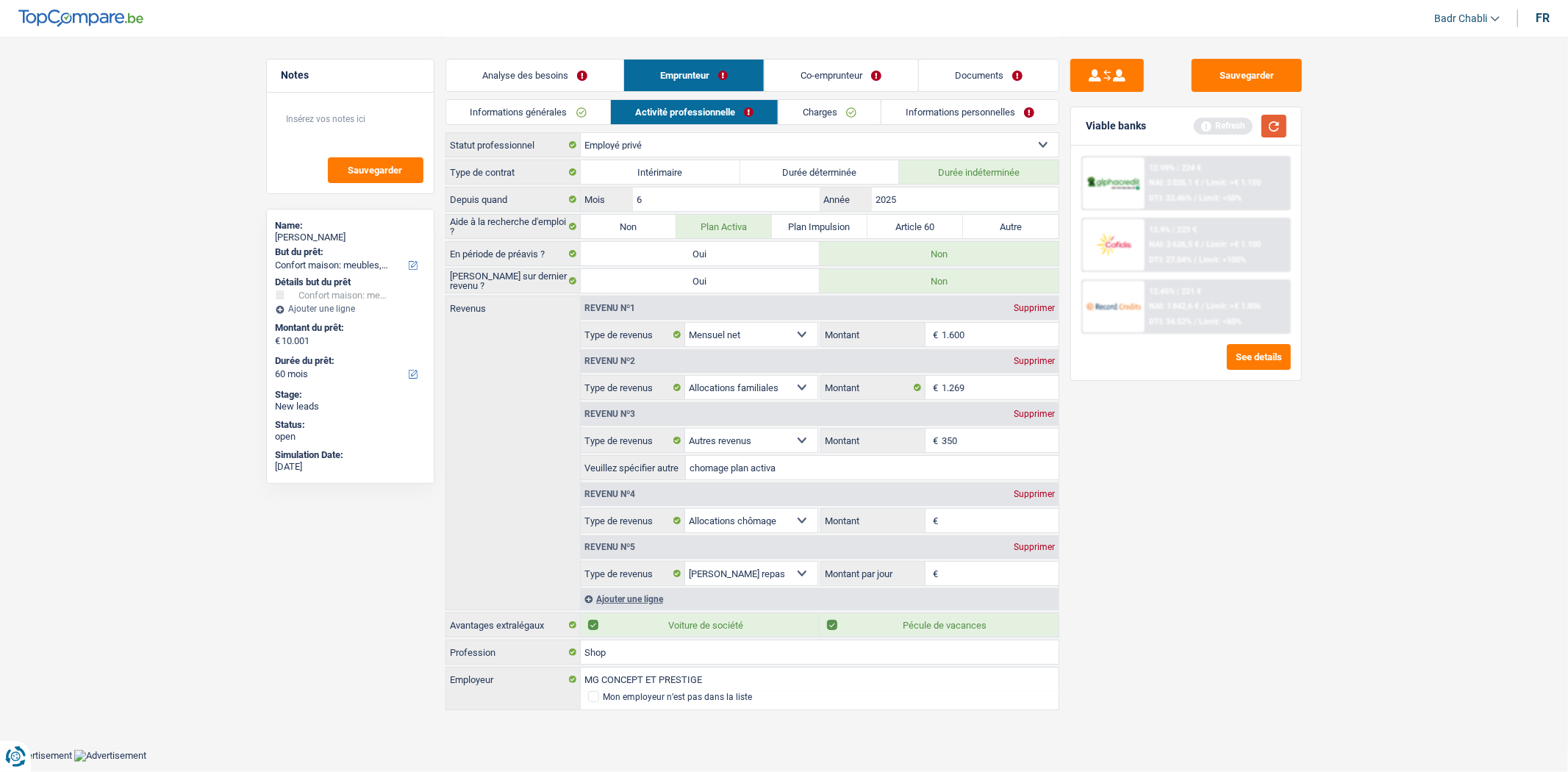
click at [1275, 129] on button "button" at bounding box center [1274, 126] width 25 height 23
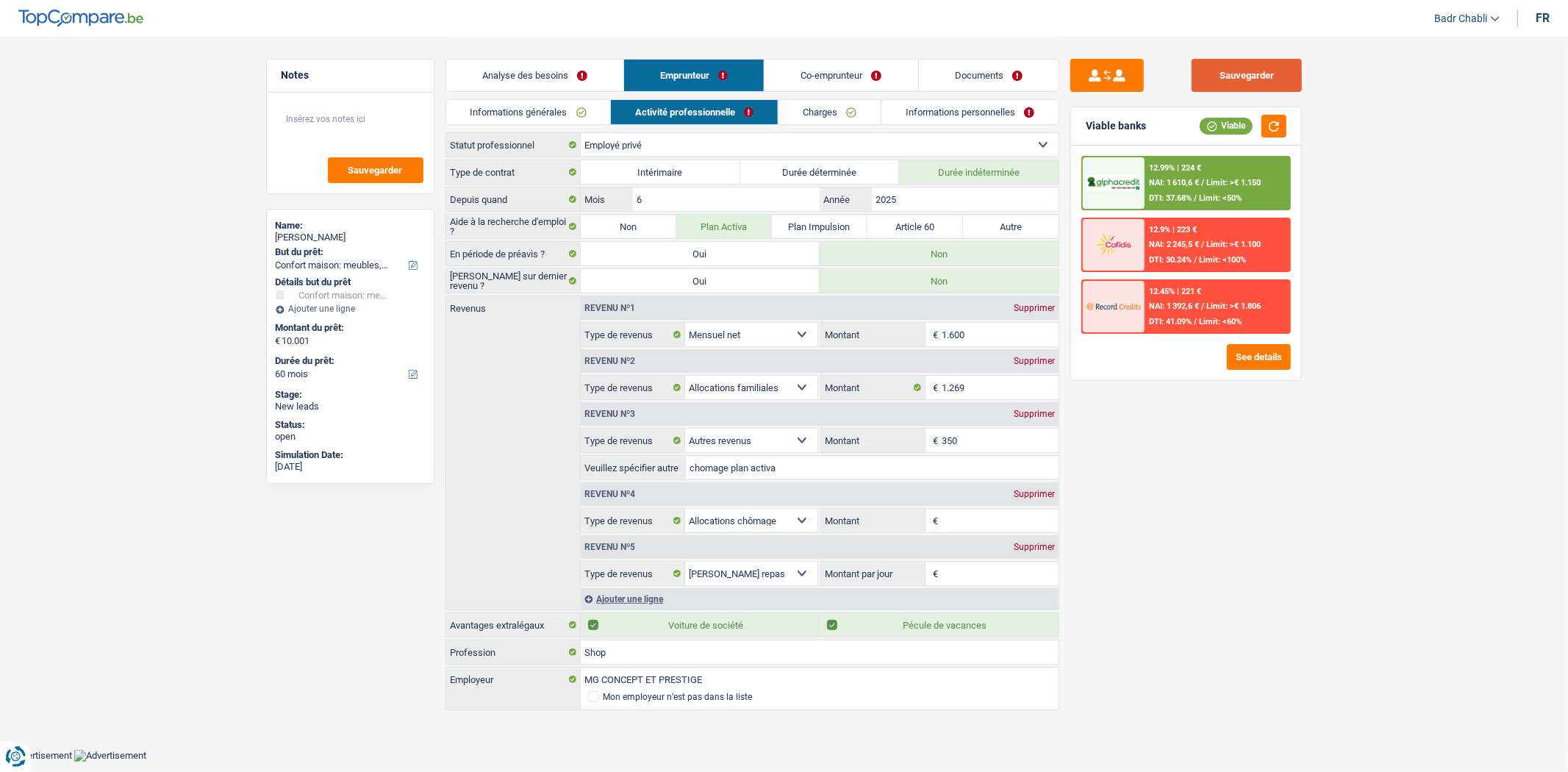
click at [1258, 70] on button "Sauvegarder" at bounding box center [1247, 75] width 111 height 33
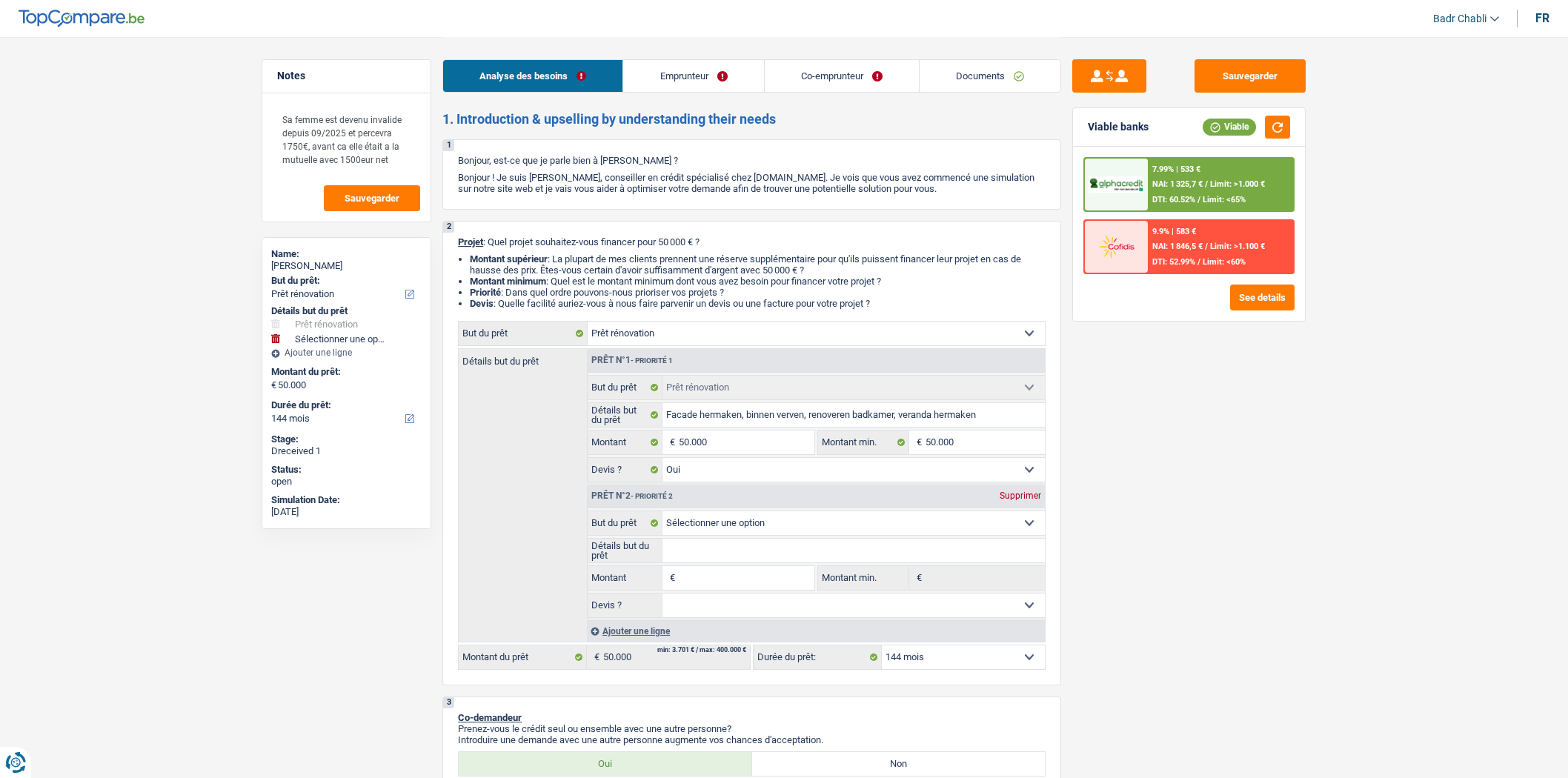
select select "renovation"
select select "144"
select select "renovation"
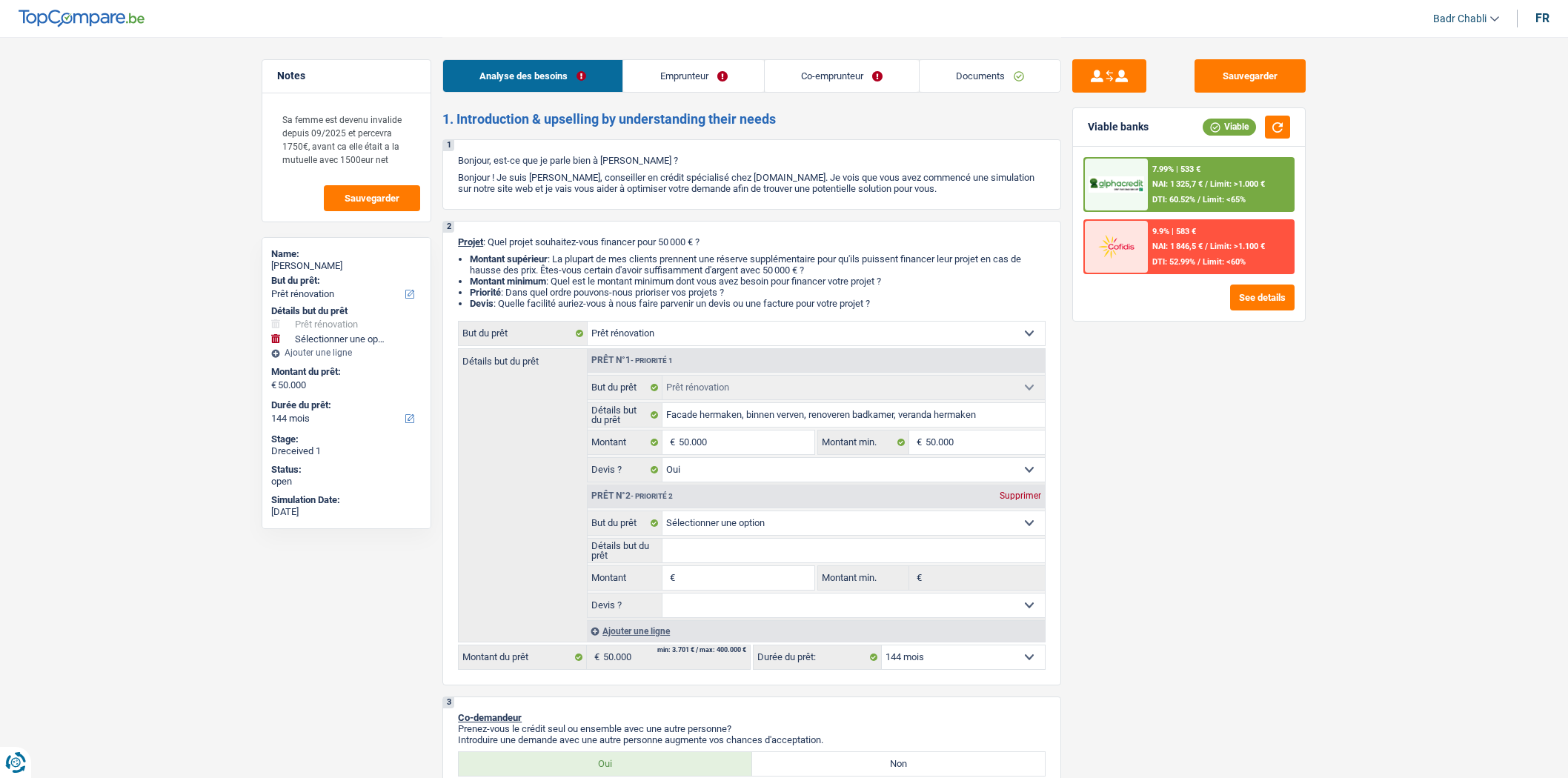
select select "yes"
select select "144"
select select "invalid"
select select "disabilityPension"
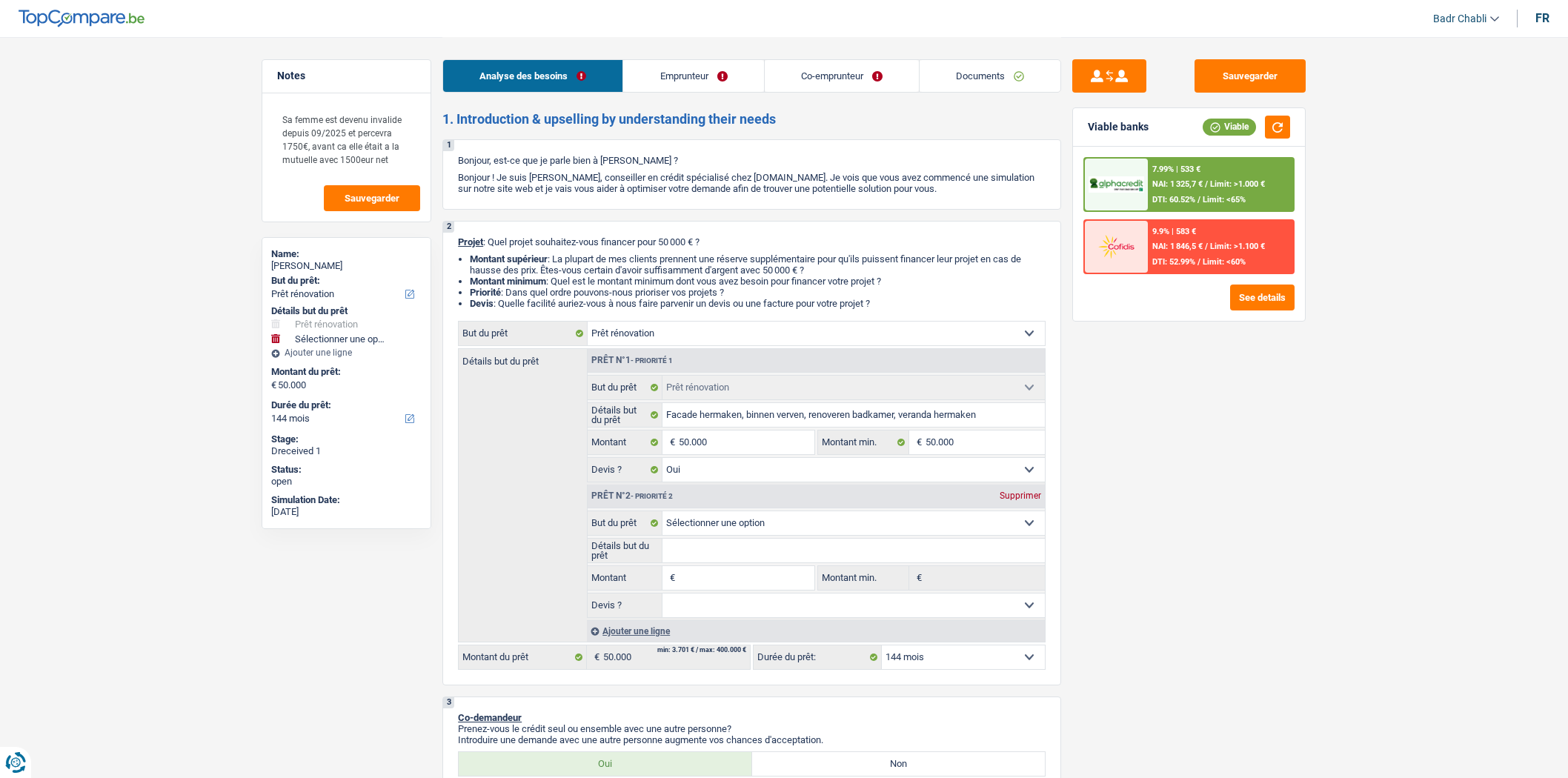
select select "familyAllowances"
select select "disabilityPension"
select select "ownerWithMortgage"
select select "mortgage"
select select "300"
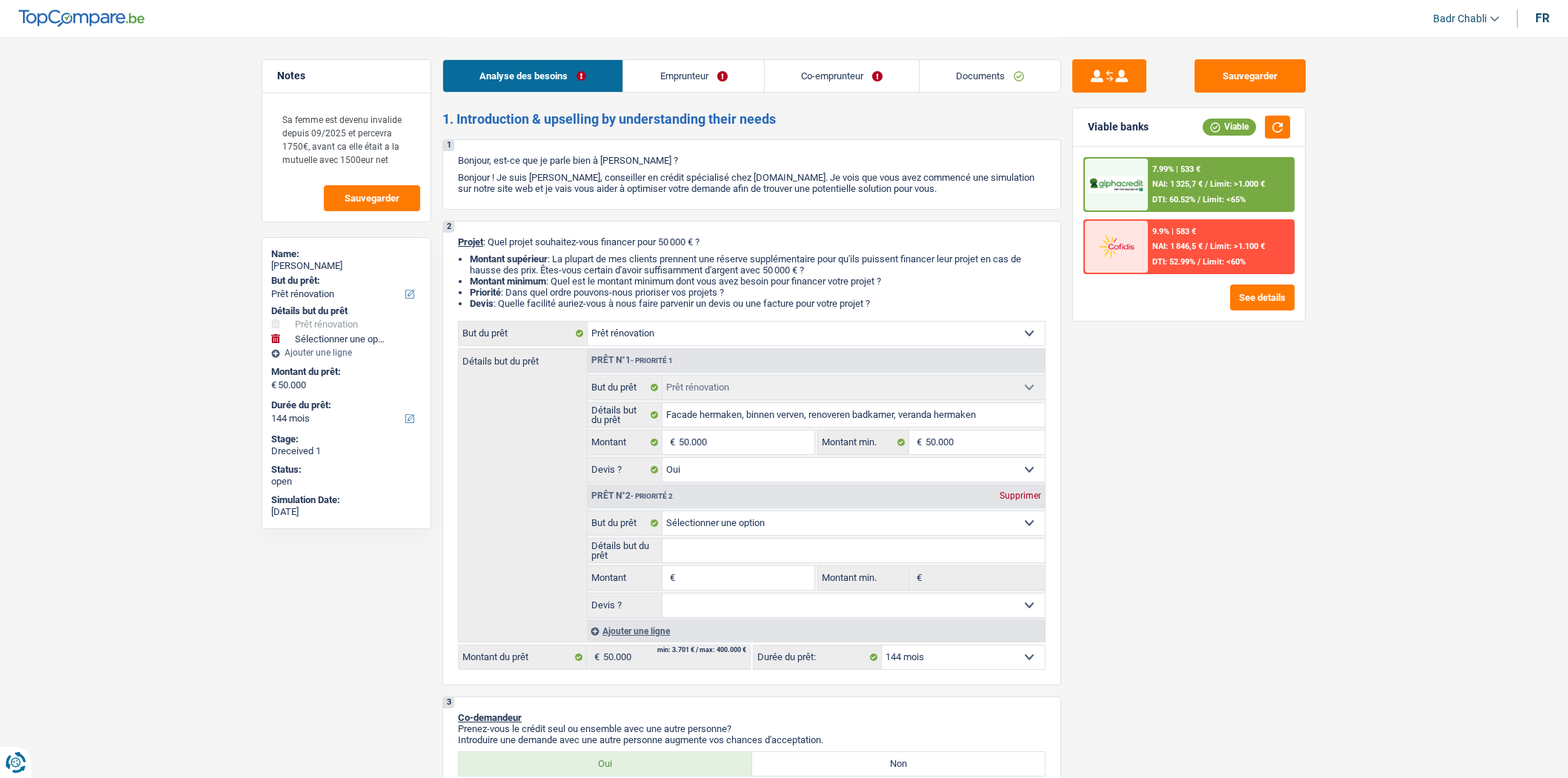
select select "carLoan"
select select "60"
select select "personalLoan"
select select "homeFurnishingOrRelocation"
select select "60"
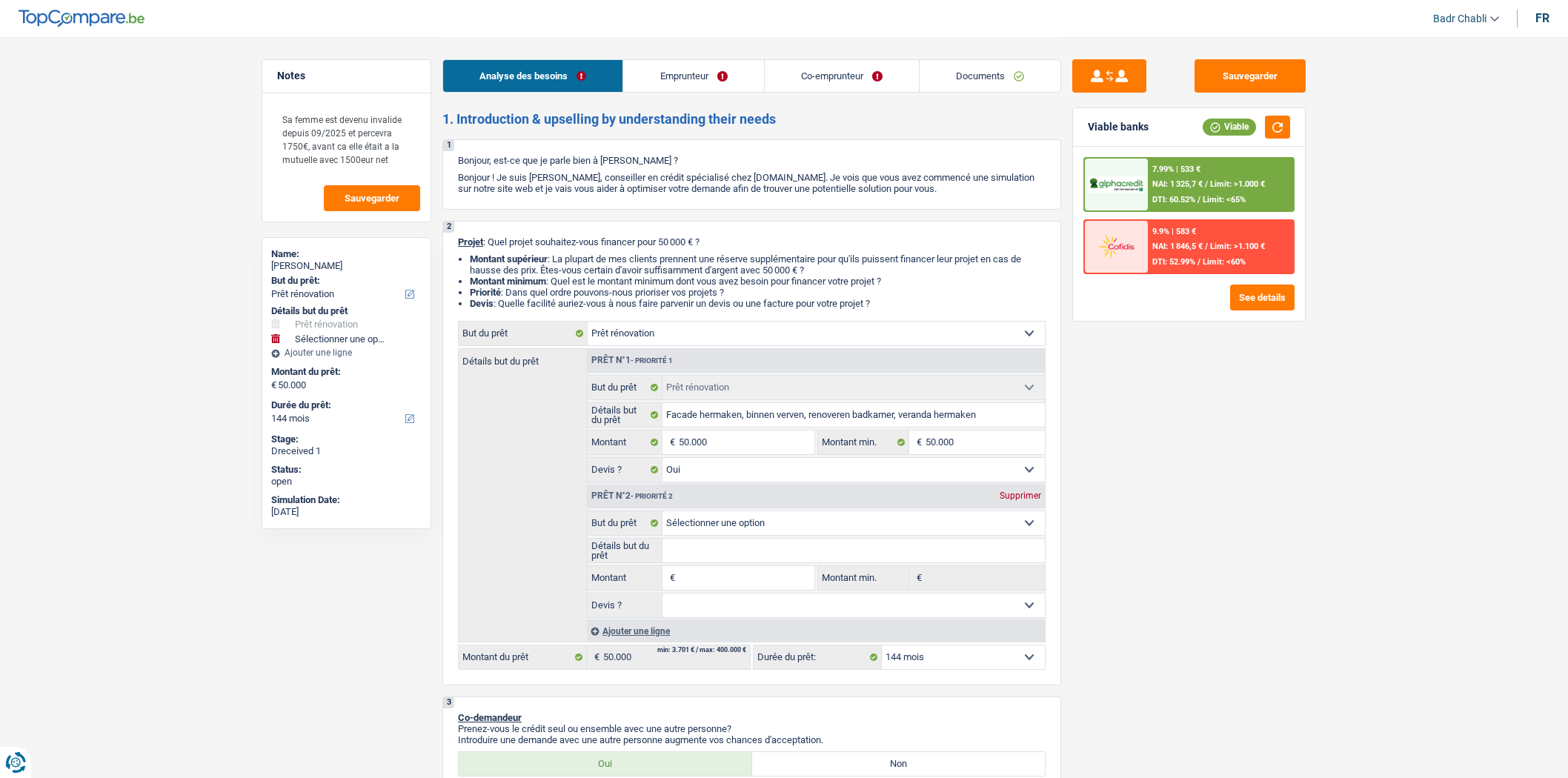
select select "renovation"
select select "yes"
select select "144"
drag, startPoint x: 921, startPoint y: 380, endPoint x: 1397, endPoint y: 397, distance: 476.3
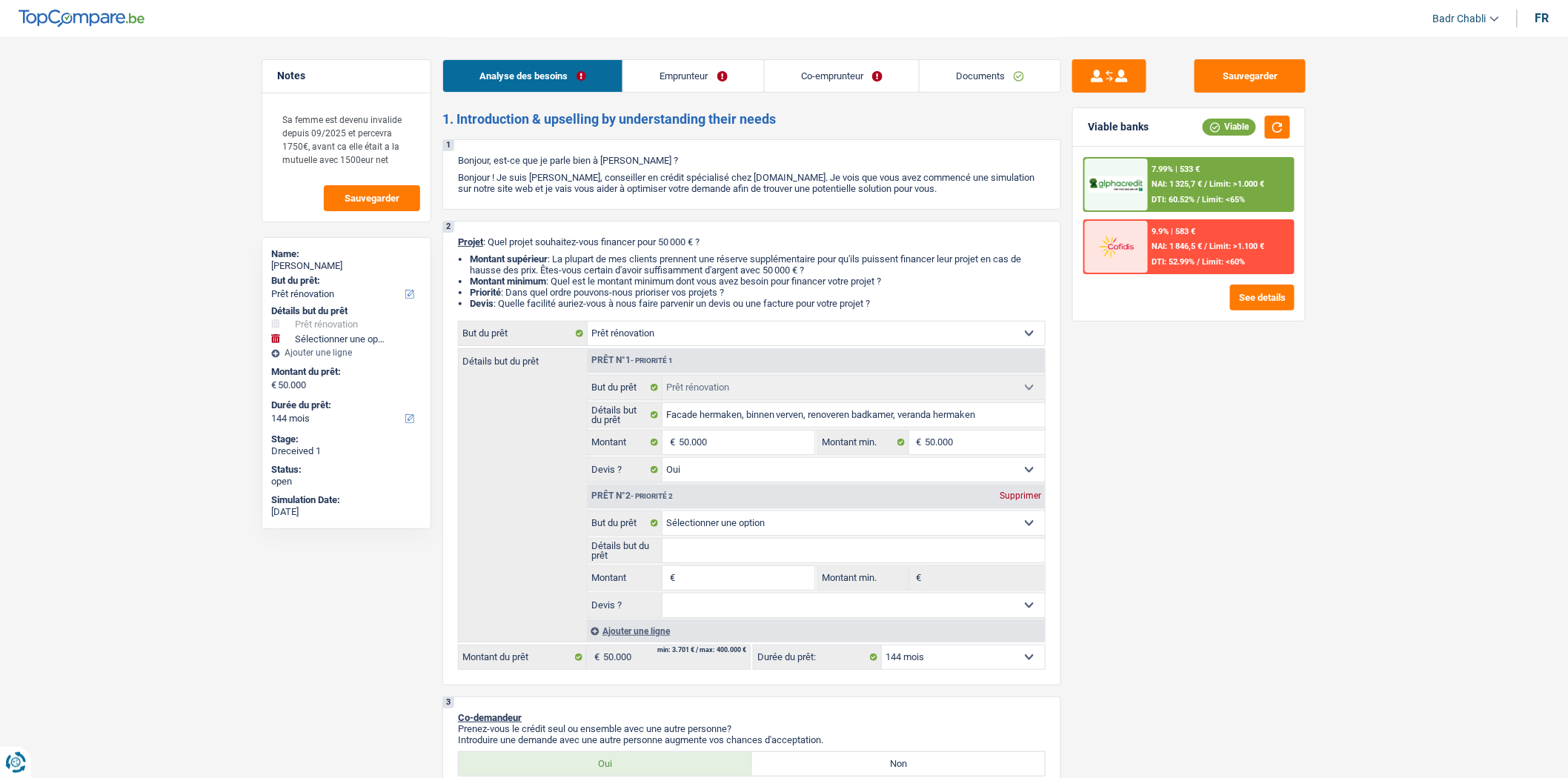
click at [997, 500] on div "Supprimer" at bounding box center [1020, 496] width 49 height 9
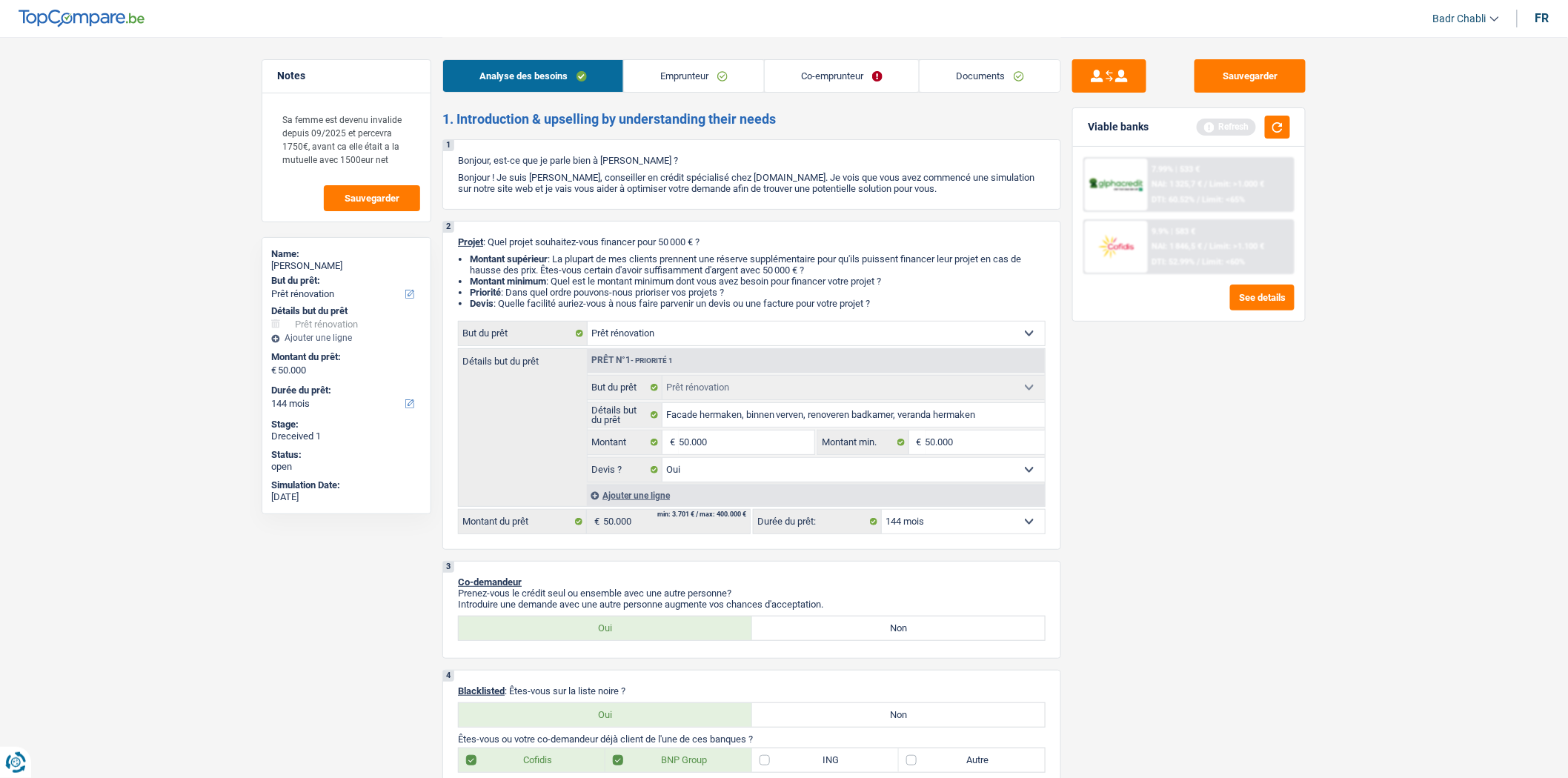
click at [1097, 395] on div "Sauvegarder Viable banks Refresh 7.99% | 533 € NAI: 1 325,7 € / Limit: >1.000 €…" at bounding box center [1189, 407] width 256 height 695
click at [1101, 465] on div "Sauvegarder Viable banks Refresh 7.99% | 533 € NAI: 1 325,7 € / Limit: >1.000 €…" at bounding box center [1189, 407] width 256 height 695
click at [1242, 83] on button "Sauvegarder" at bounding box center [1250, 76] width 111 height 33
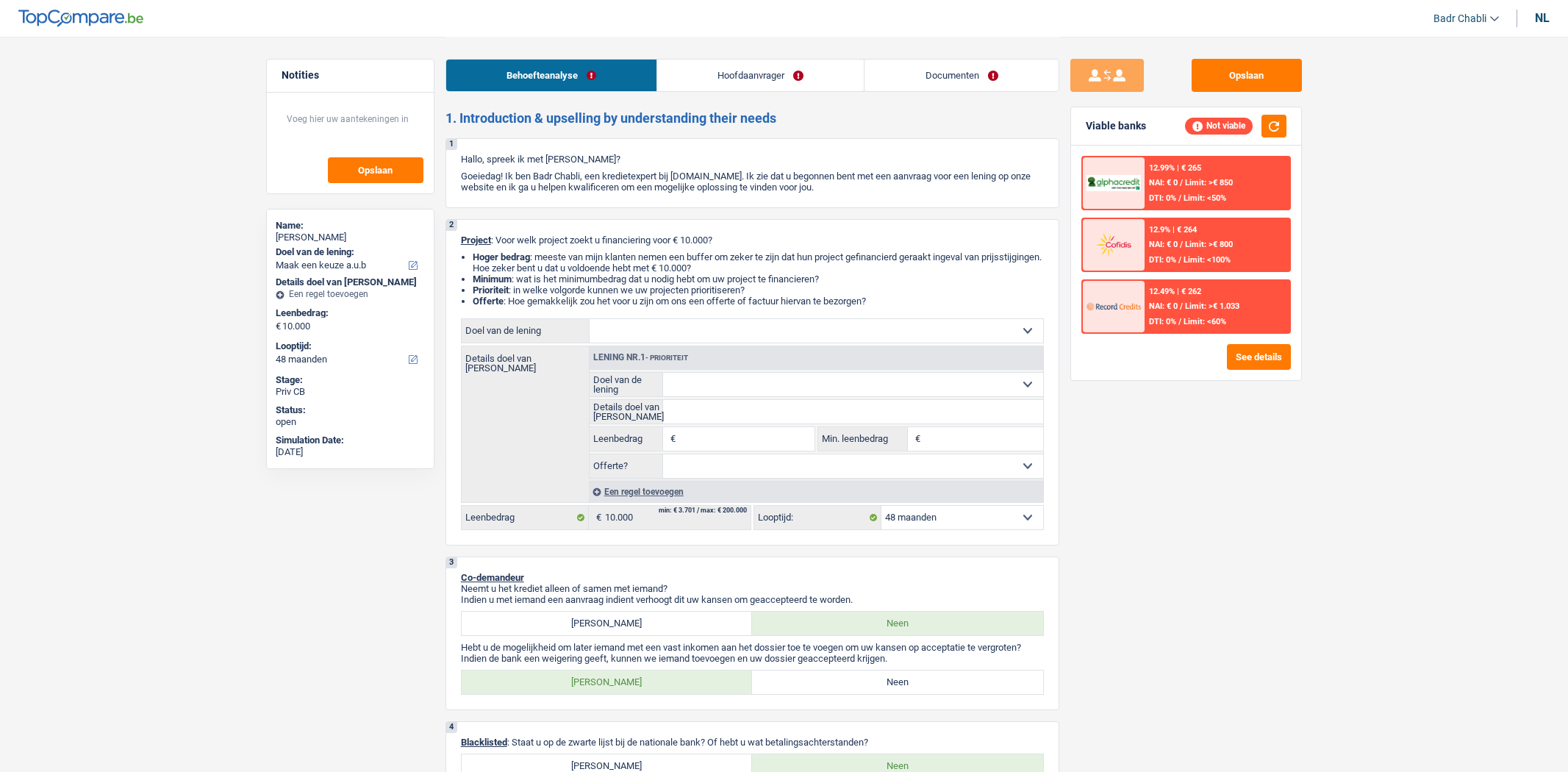
select select "48"
select select "independent"
select select "netSalary"
select select "48"
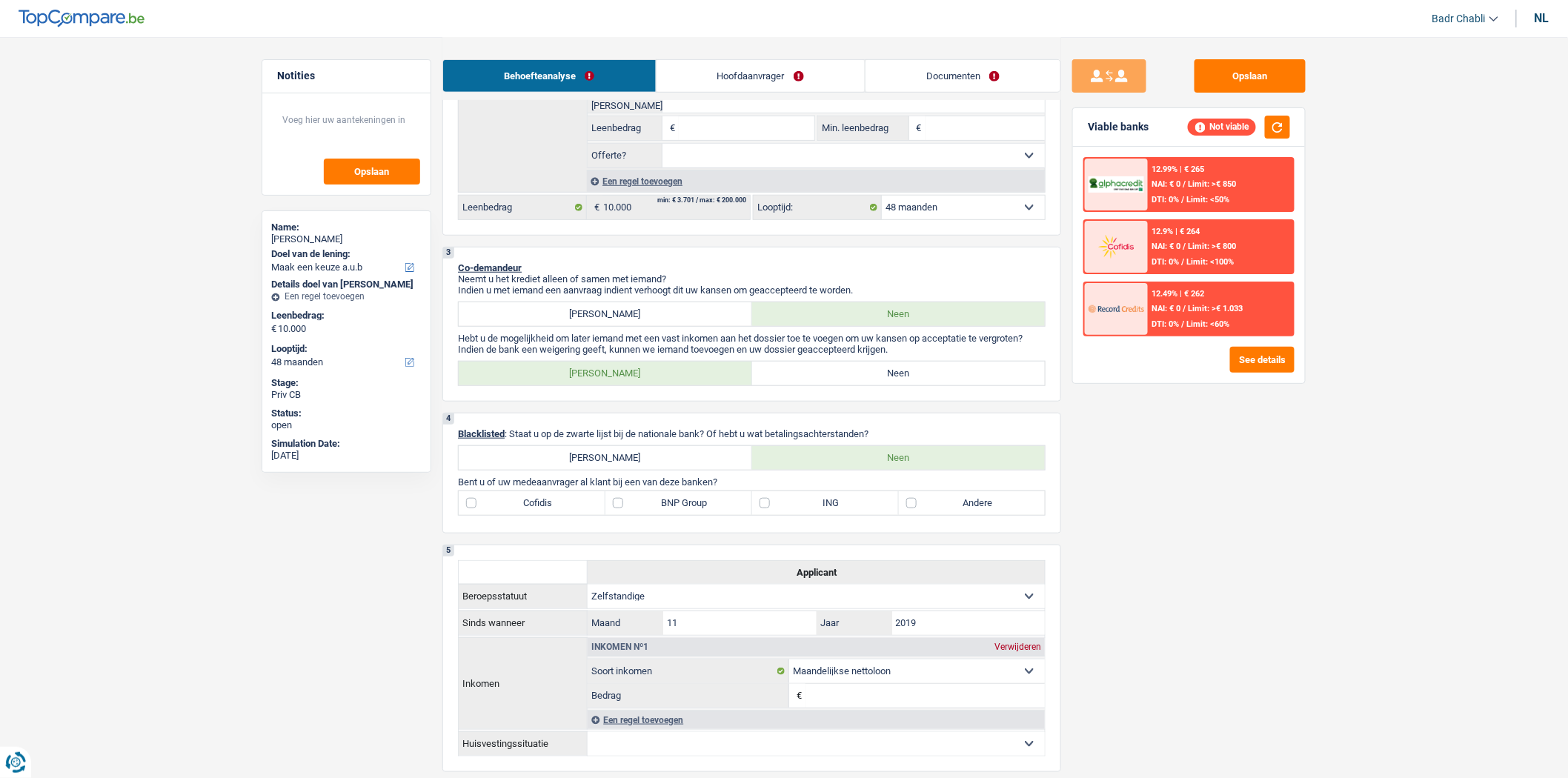
scroll to position [411, 0]
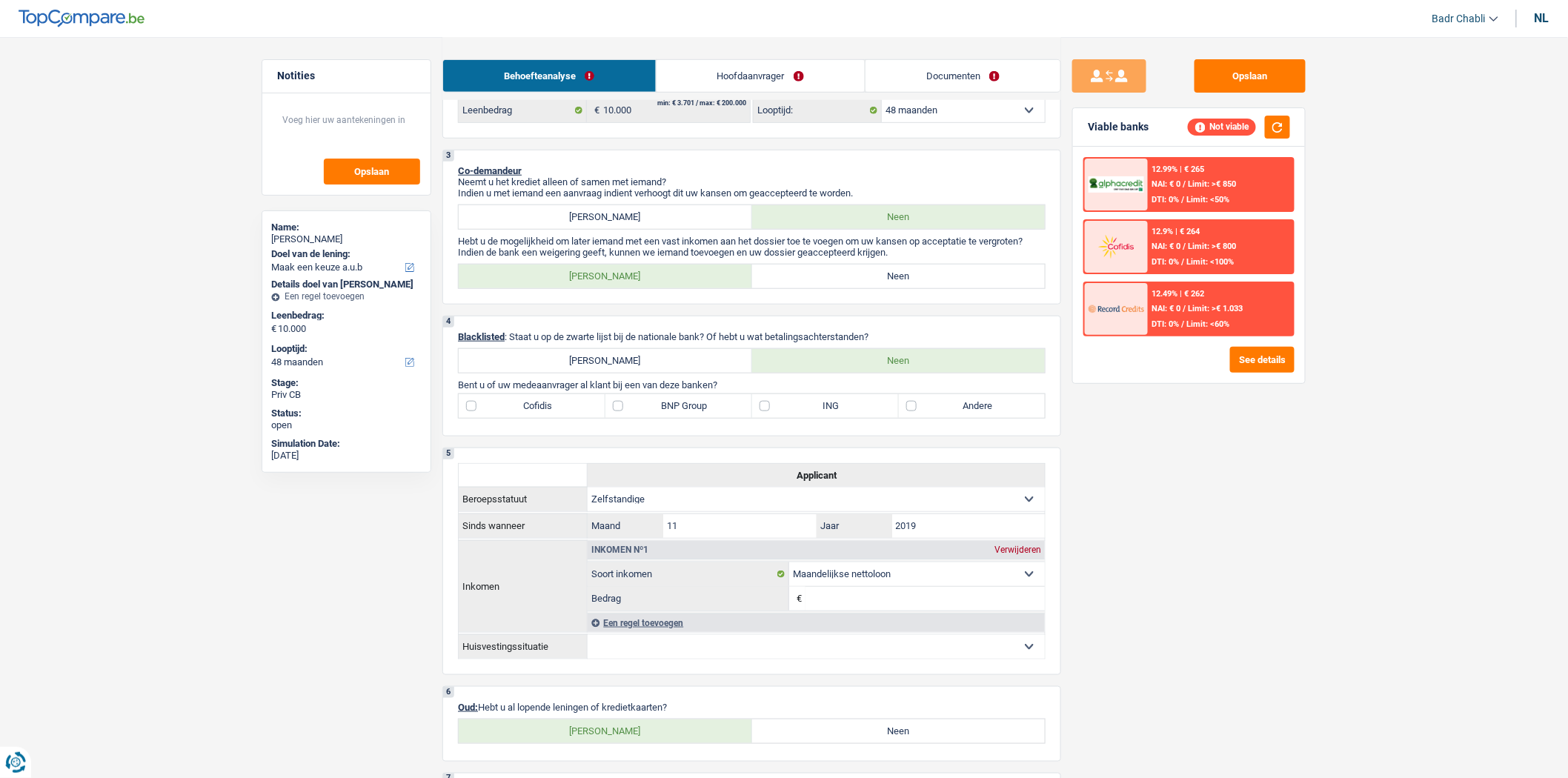
click at [907, 280] on label "Neen" at bounding box center [898, 276] width 293 height 24
click at [907, 280] on input "Neen" at bounding box center [898, 276] width 293 height 24
radio input "true"
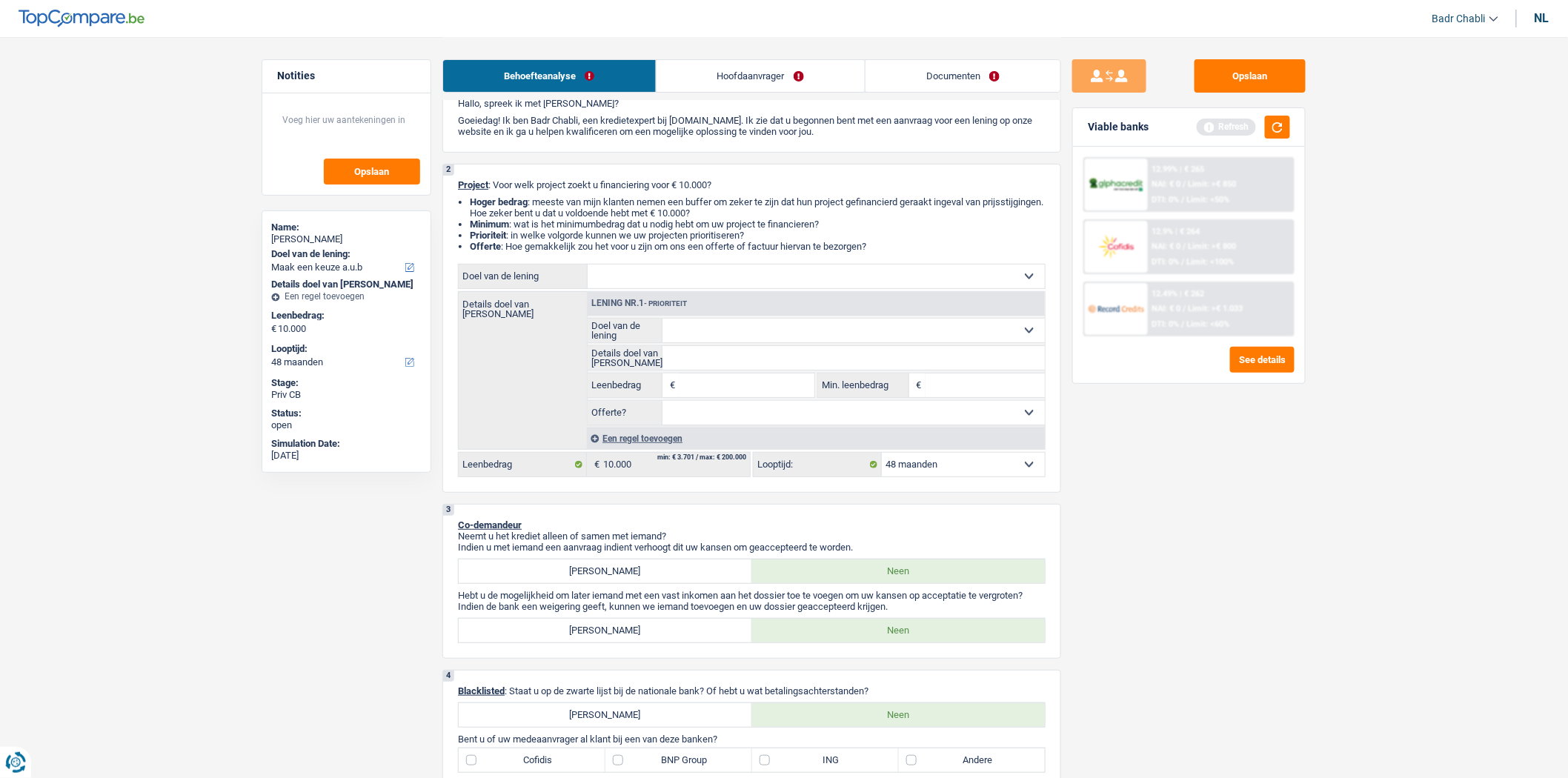
scroll to position [0, 0]
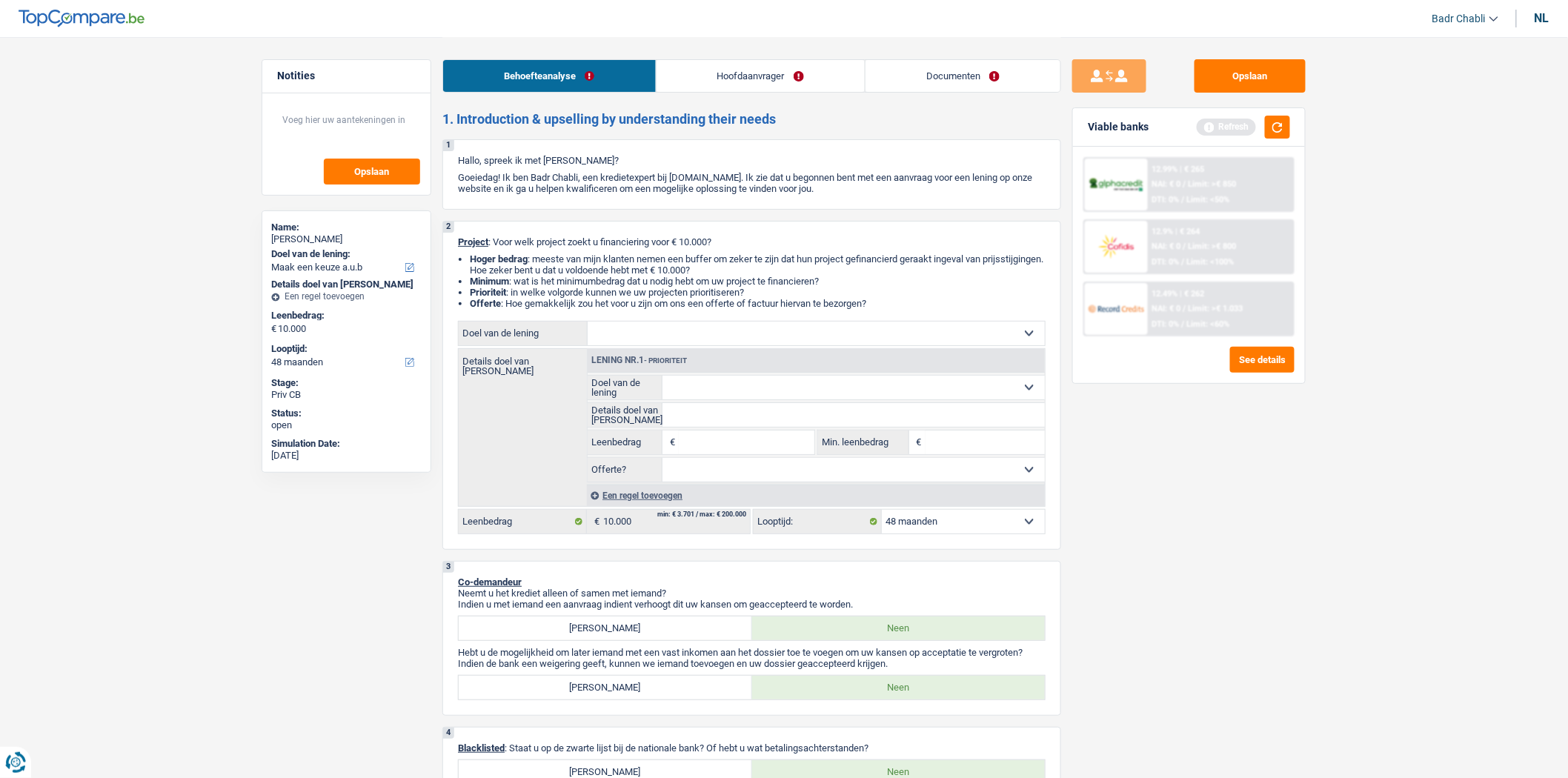
click at [775, 64] on link "Hoofdaanvrager" at bounding box center [760, 76] width 208 height 32
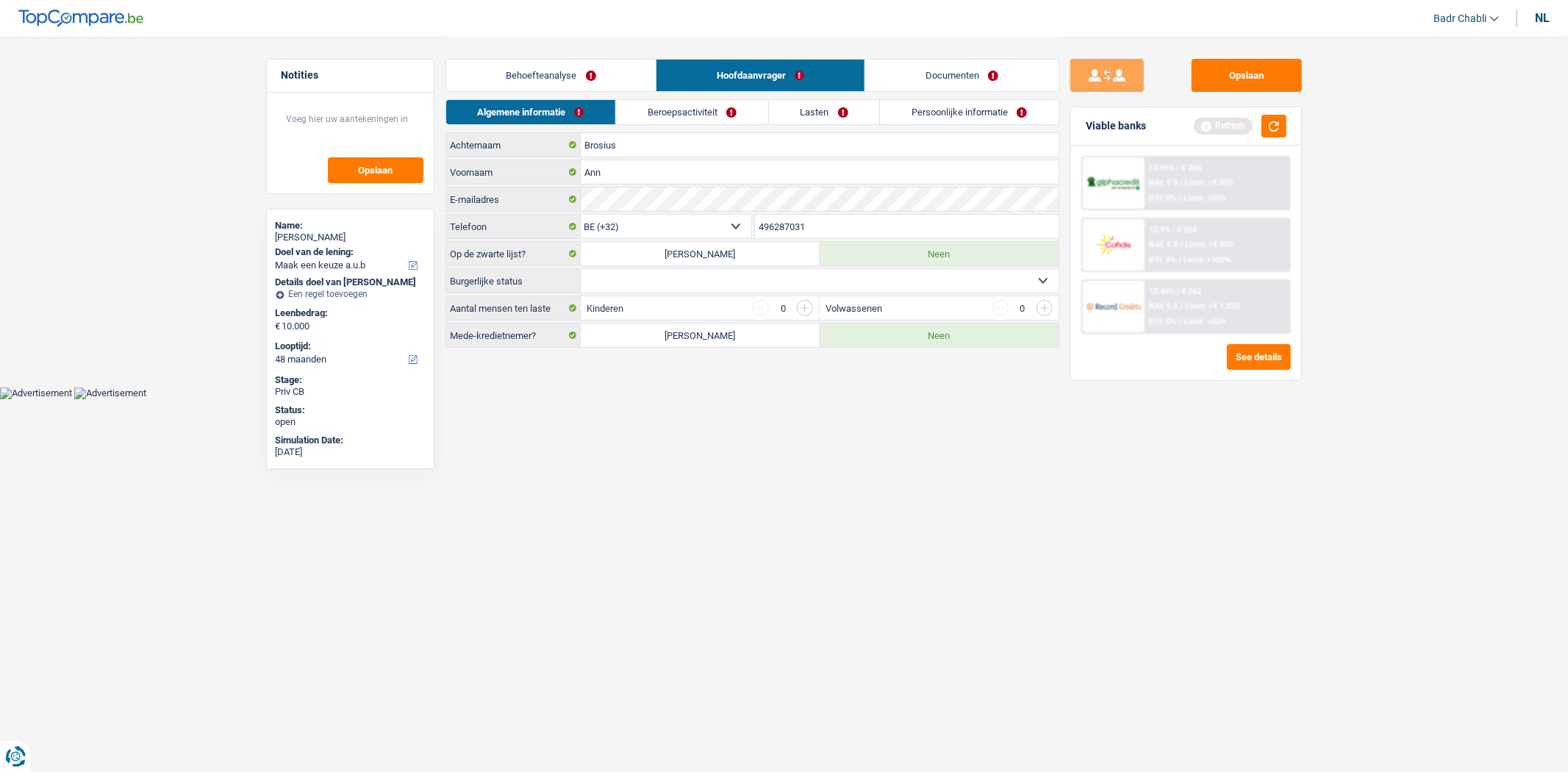
click at [714, 111] on link "Beroepsactiviteit" at bounding box center [692, 112] width 152 height 25
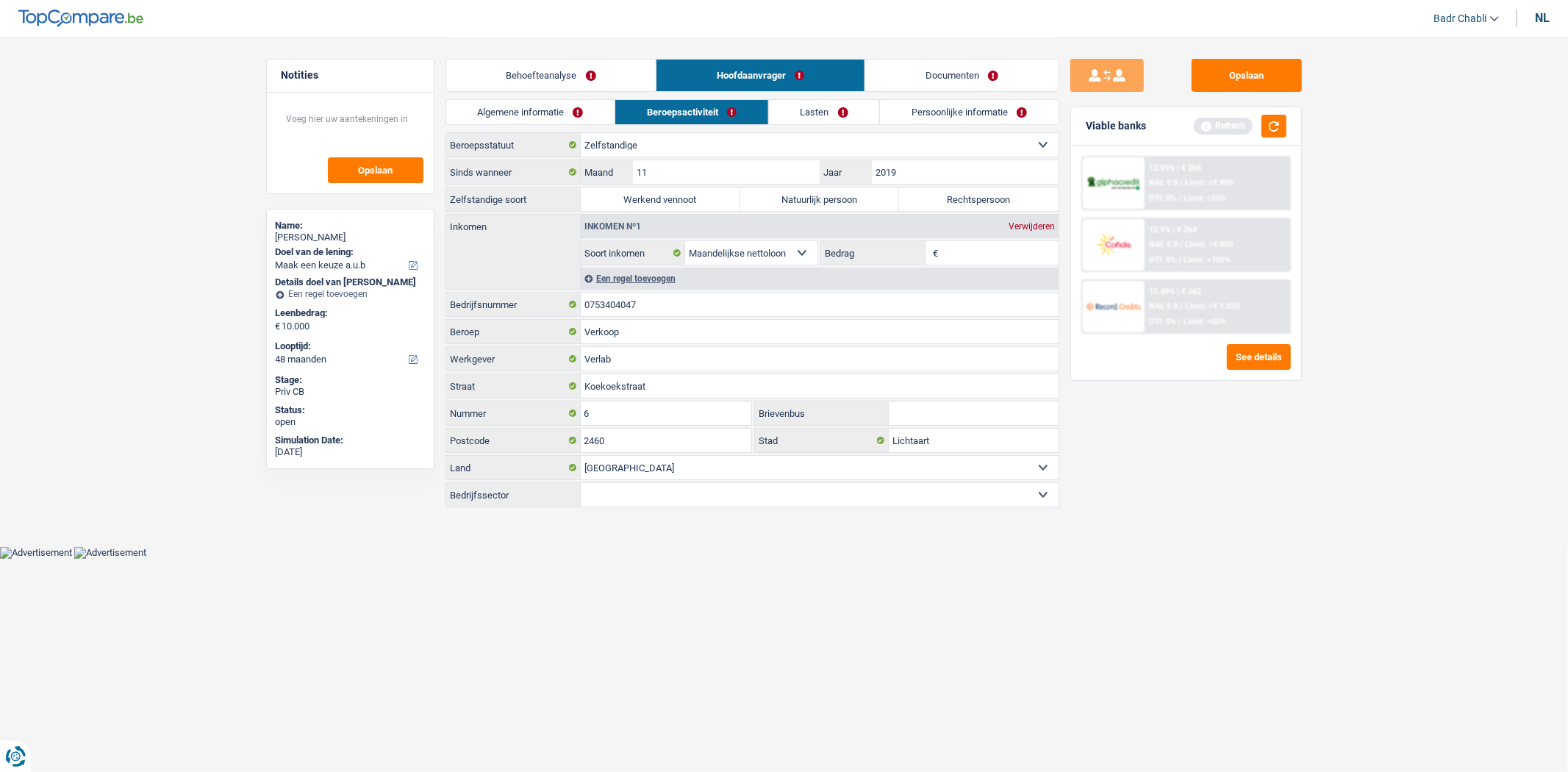
click at [550, 68] on link "Behoefteanalyse" at bounding box center [551, 75] width 211 height 32
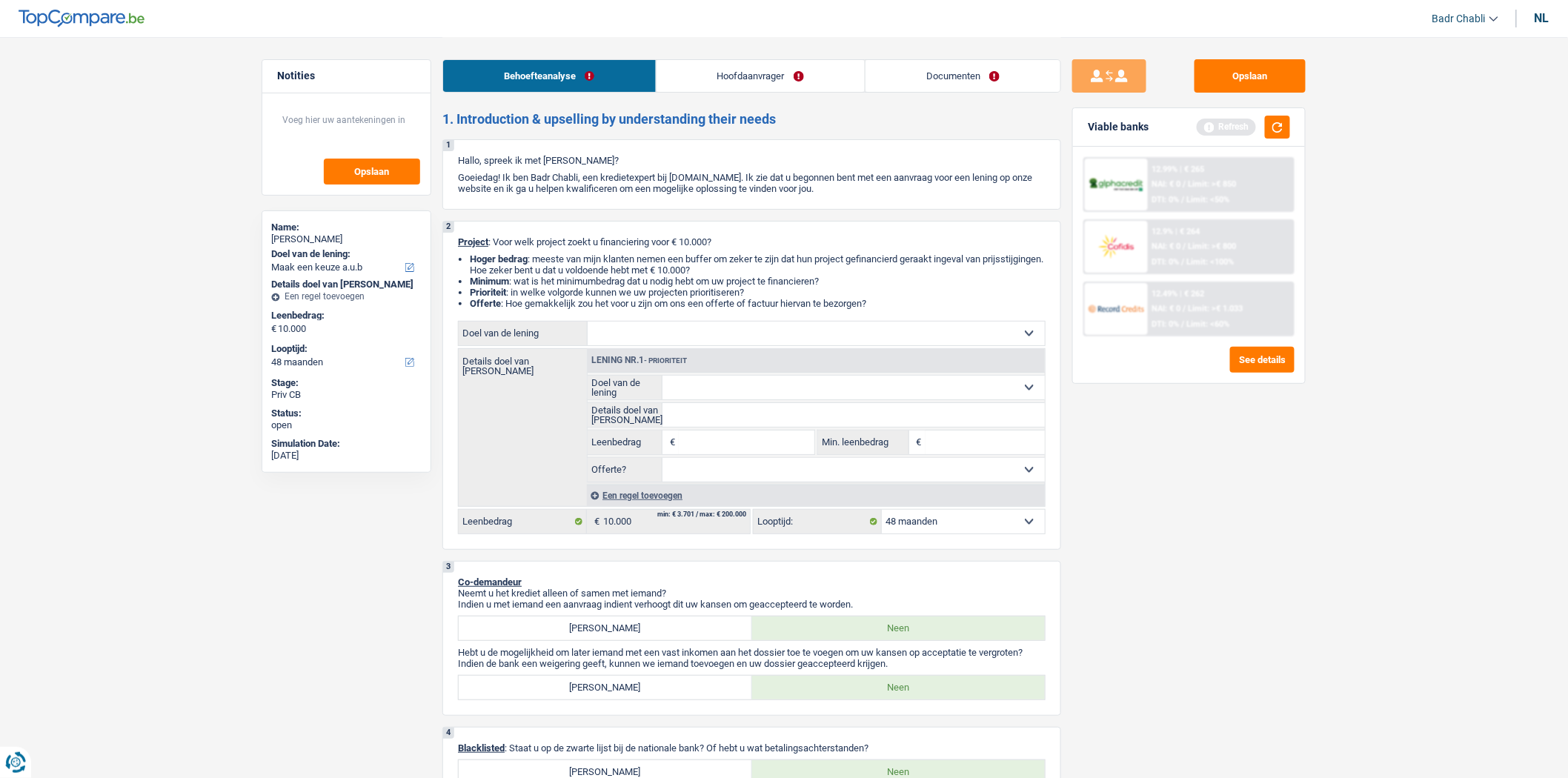
click at [858, 473] on select "Ja Neen Niet beantwoord Maak een keuze a.u.b" at bounding box center [854, 470] width 383 height 24
select select "false"
click at [662, 462] on select "Ja Neen Niet beantwoord Maak een keuze a.u.b" at bounding box center [854, 470] width 383 height 24
select select "false"
click at [708, 334] on select "Comfort woning: meubels, textiel, toestellen, privé materiaal Hifi, multimedia,…" at bounding box center [817, 333] width 457 height 24
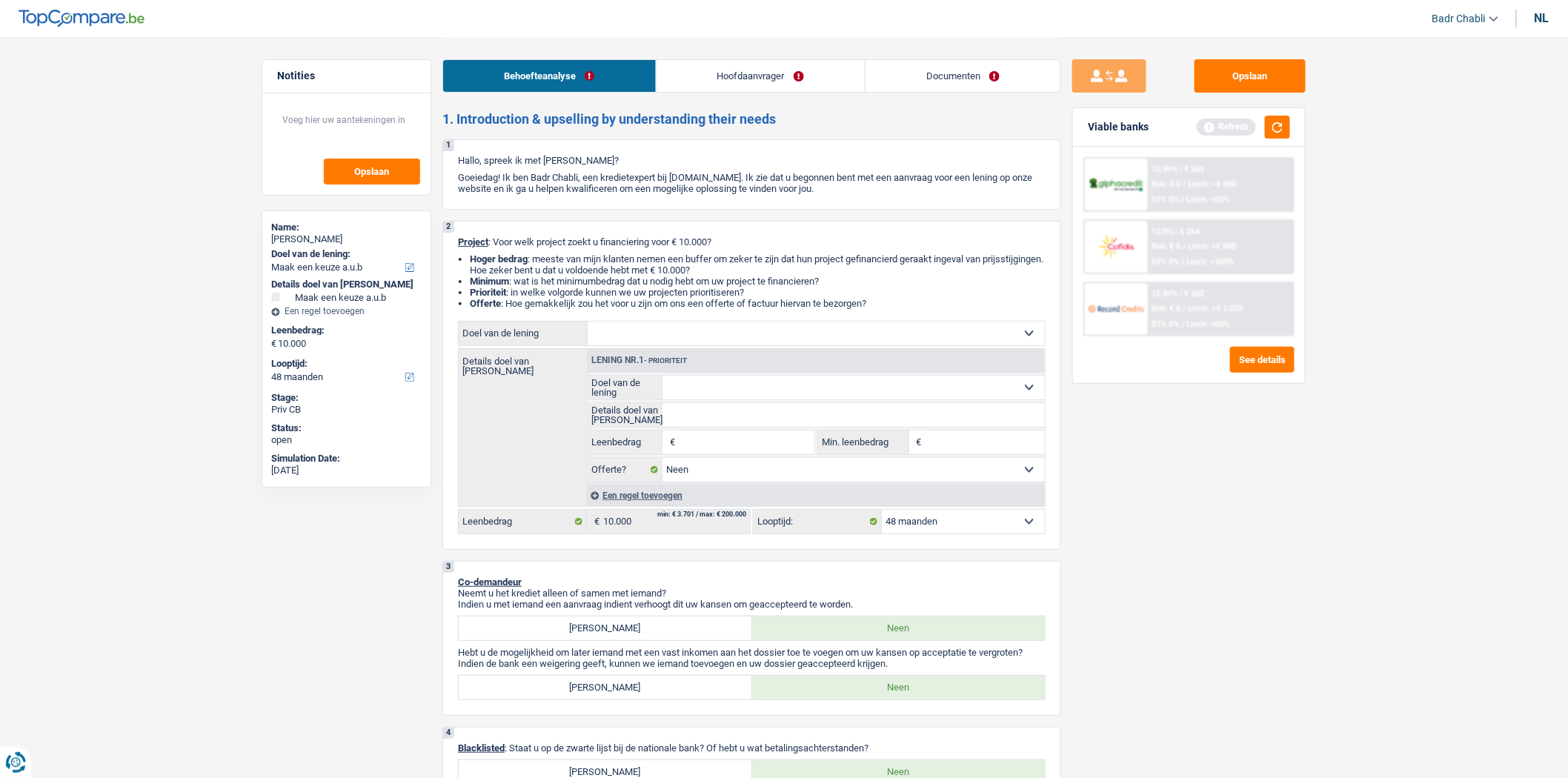
select select "household"
click at [588, 325] on select "Comfort woning: meubels, textiel, toestellen, privé materiaal Hifi, multimedia,…" at bounding box center [817, 333] width 457 height 24
select select "household"
type input "10.000"
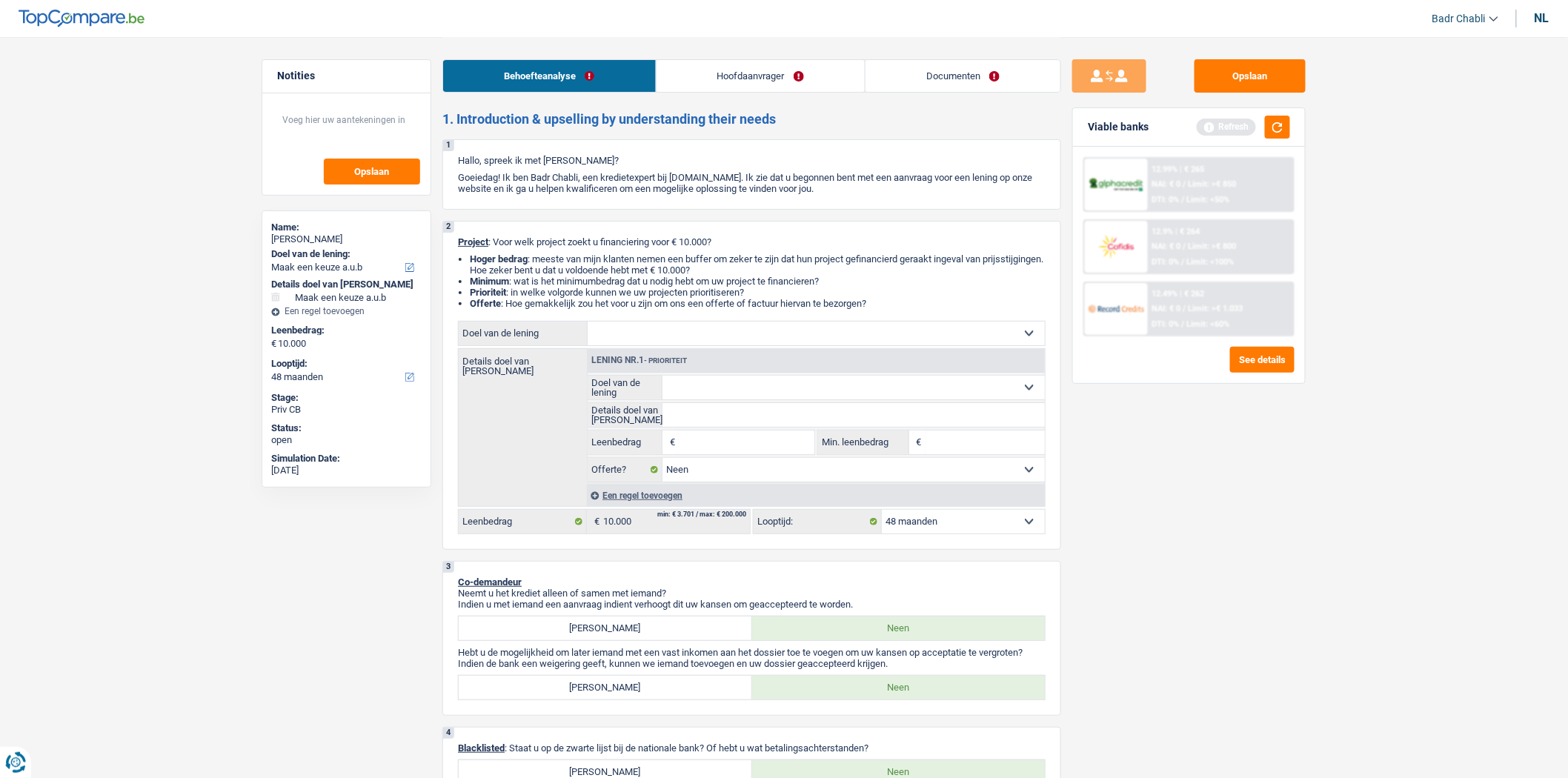
select select
select select "household"
type input "10.000"
select select
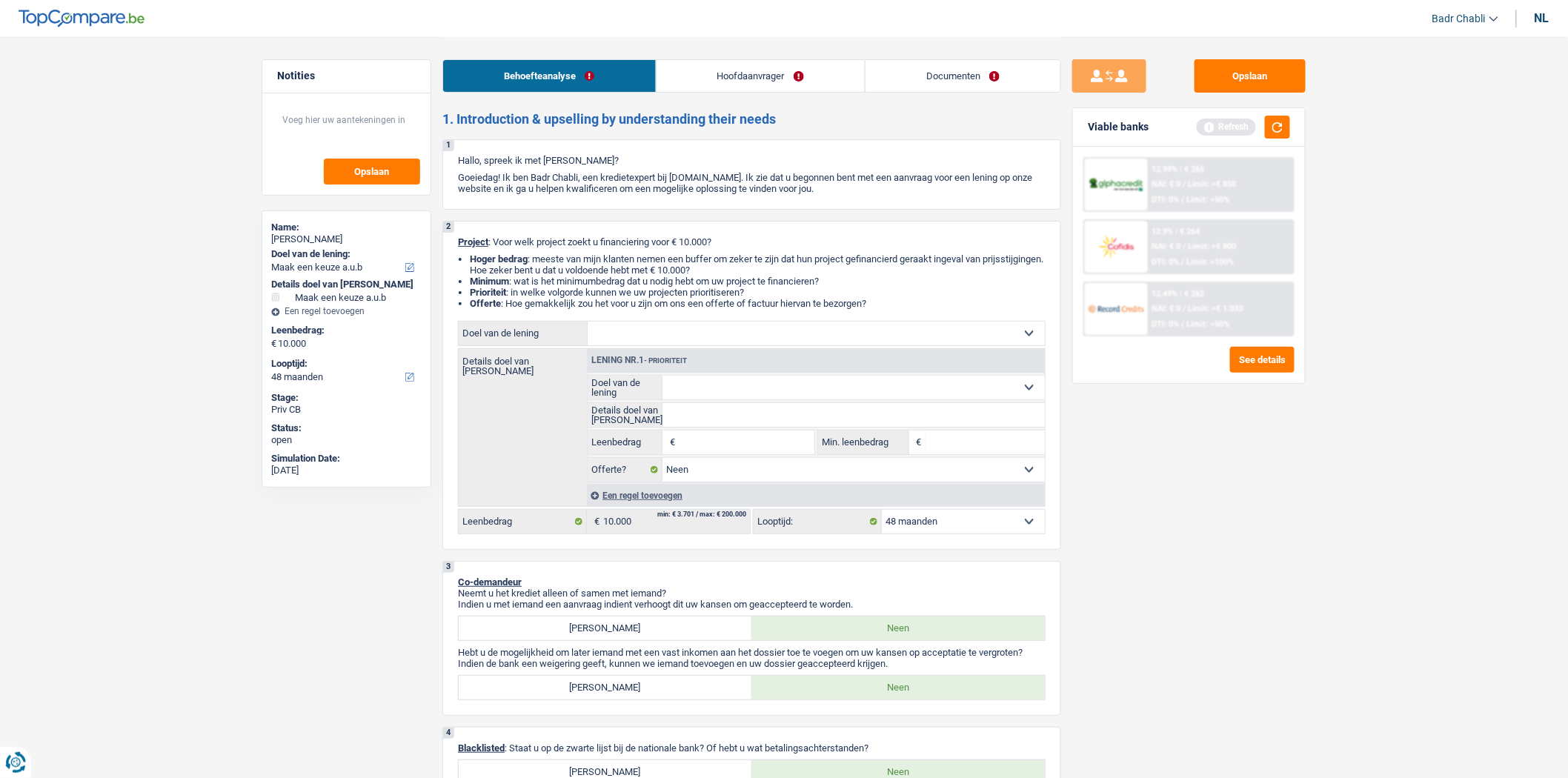
select select "household"
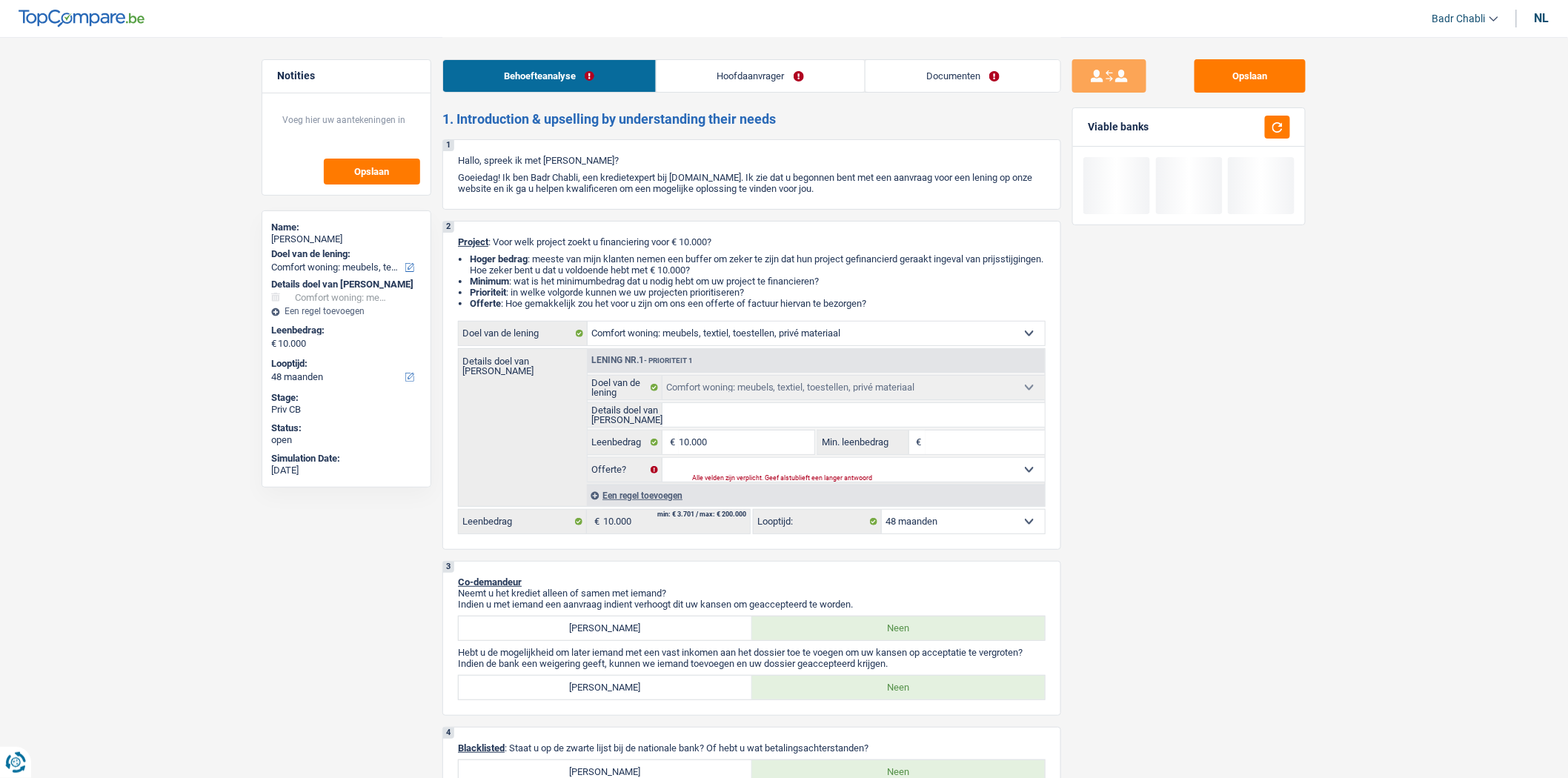
click at [723, 421] on input "Details doel van [PERSON_NAME]" at bounding box center [854, 415] width 383 height 24
type input "S"
type input "Sc"
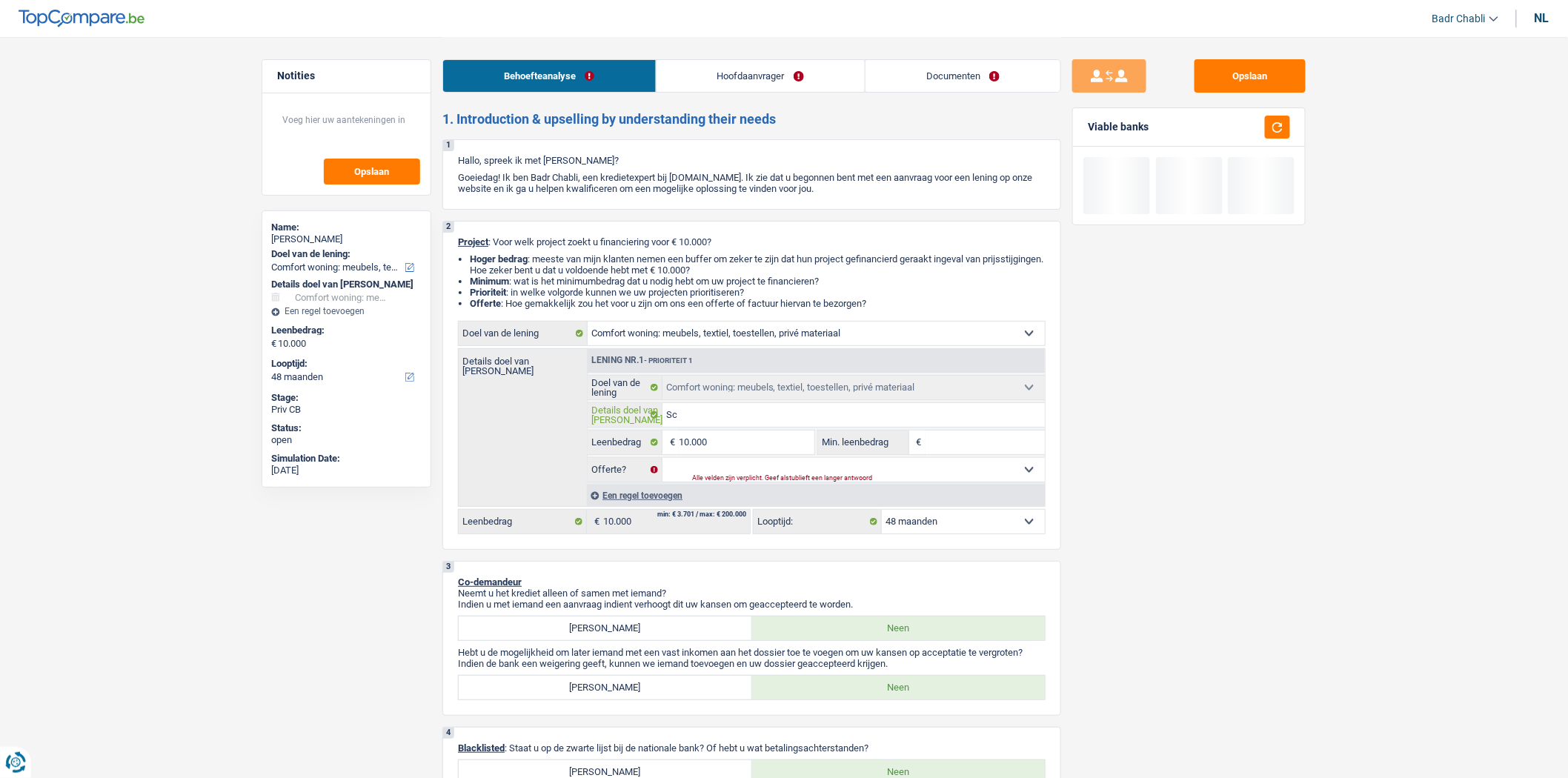
type input "Sch"
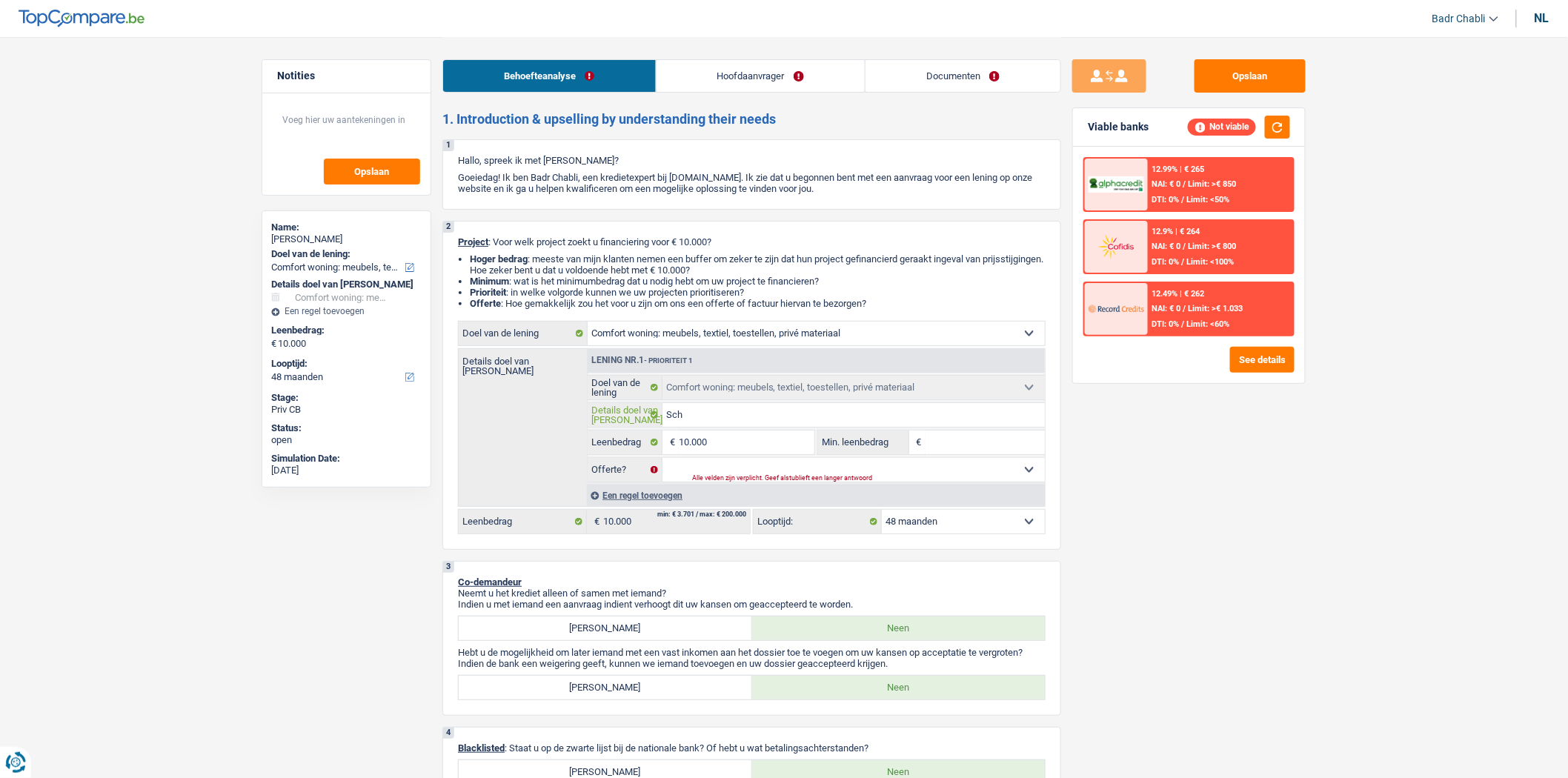
type input "Scho"
type input "Schoo"
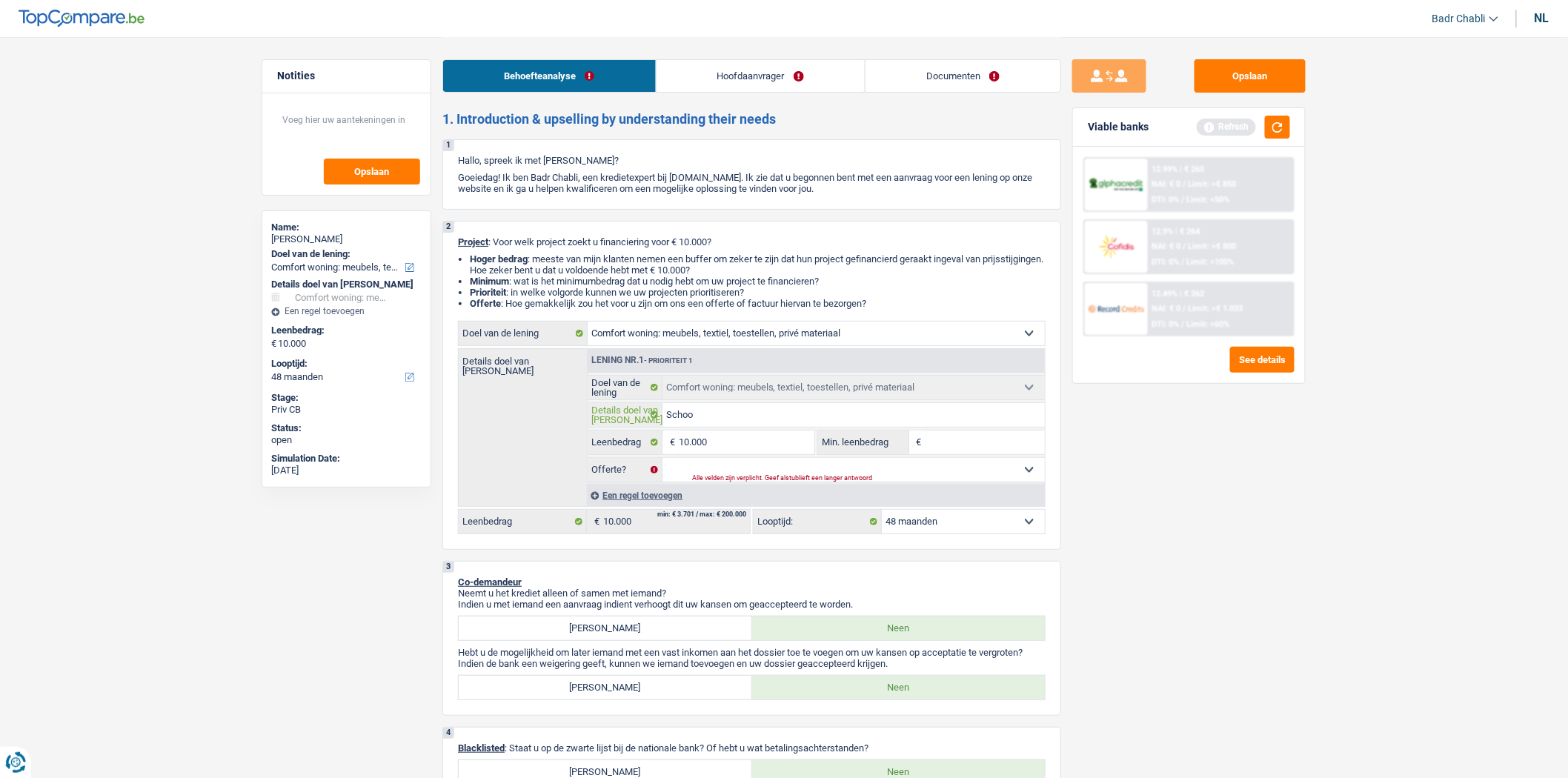
type input "School"
type input "Schoolk"
type input "Schoolko"
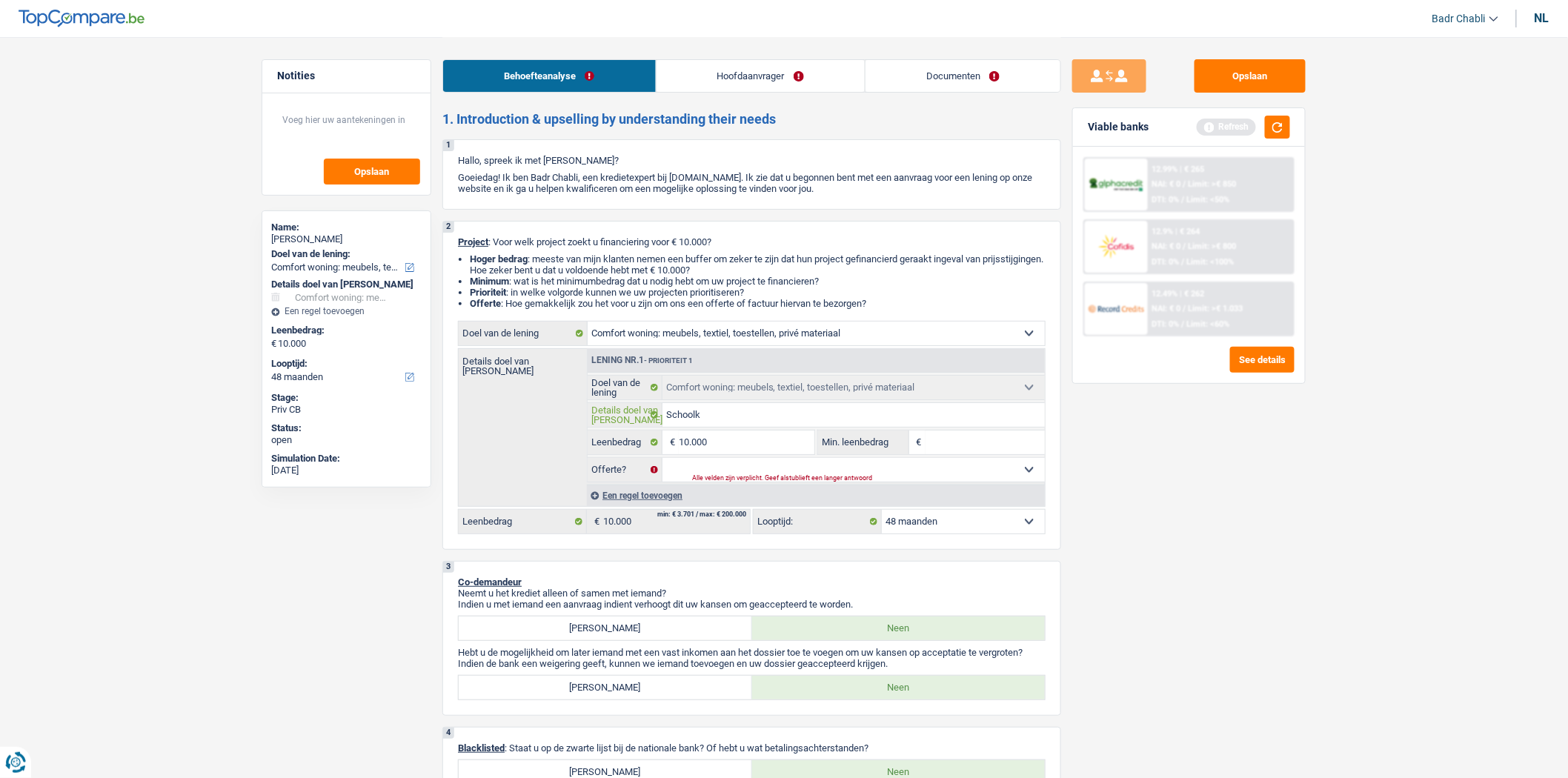
type input "Schoolko"
type input "Schoolkos"
type input "Schoolkost"
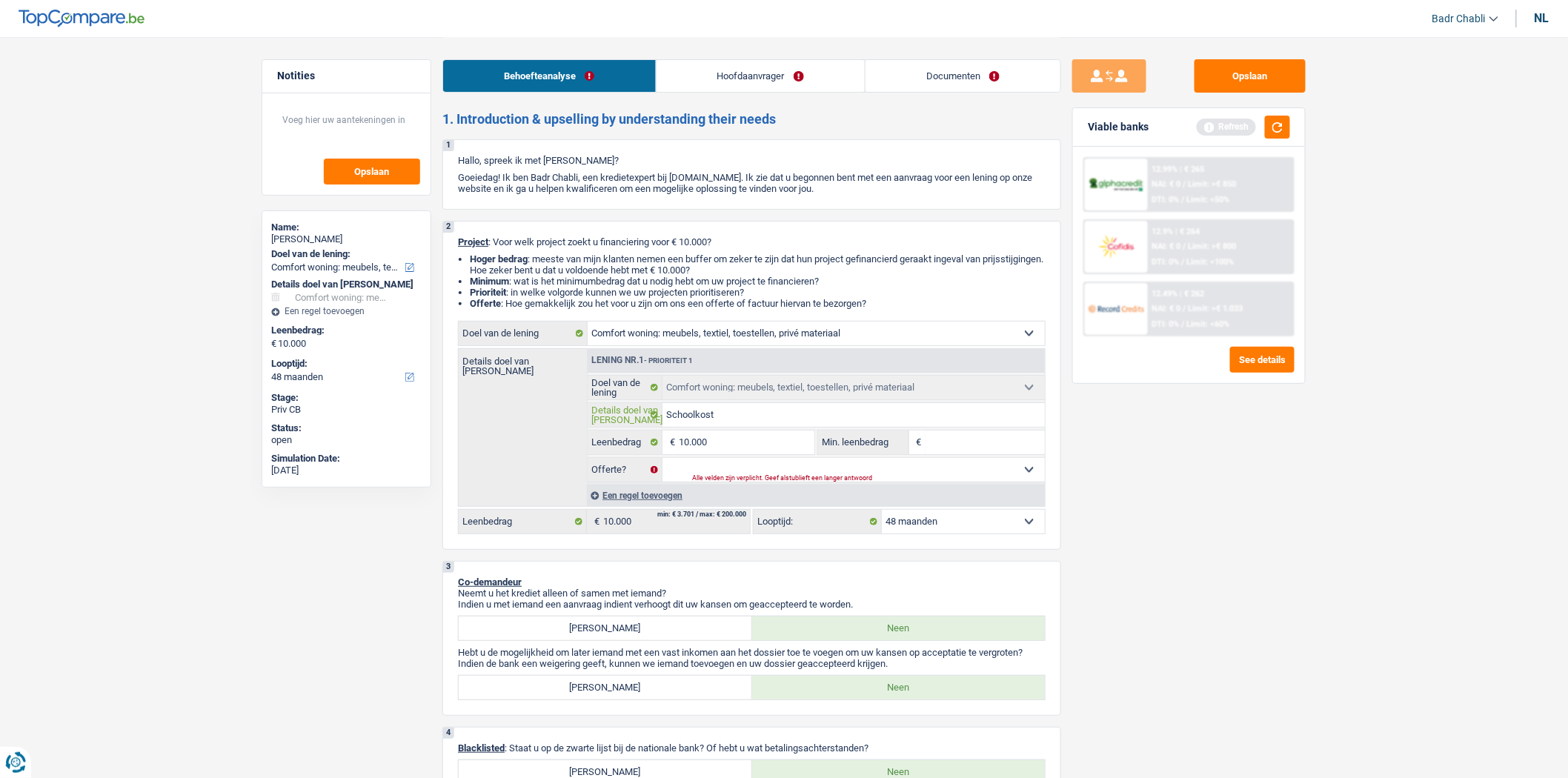
type input "Schoolkostn"
type input "Schoolkost"
type input "Schoolkoste"
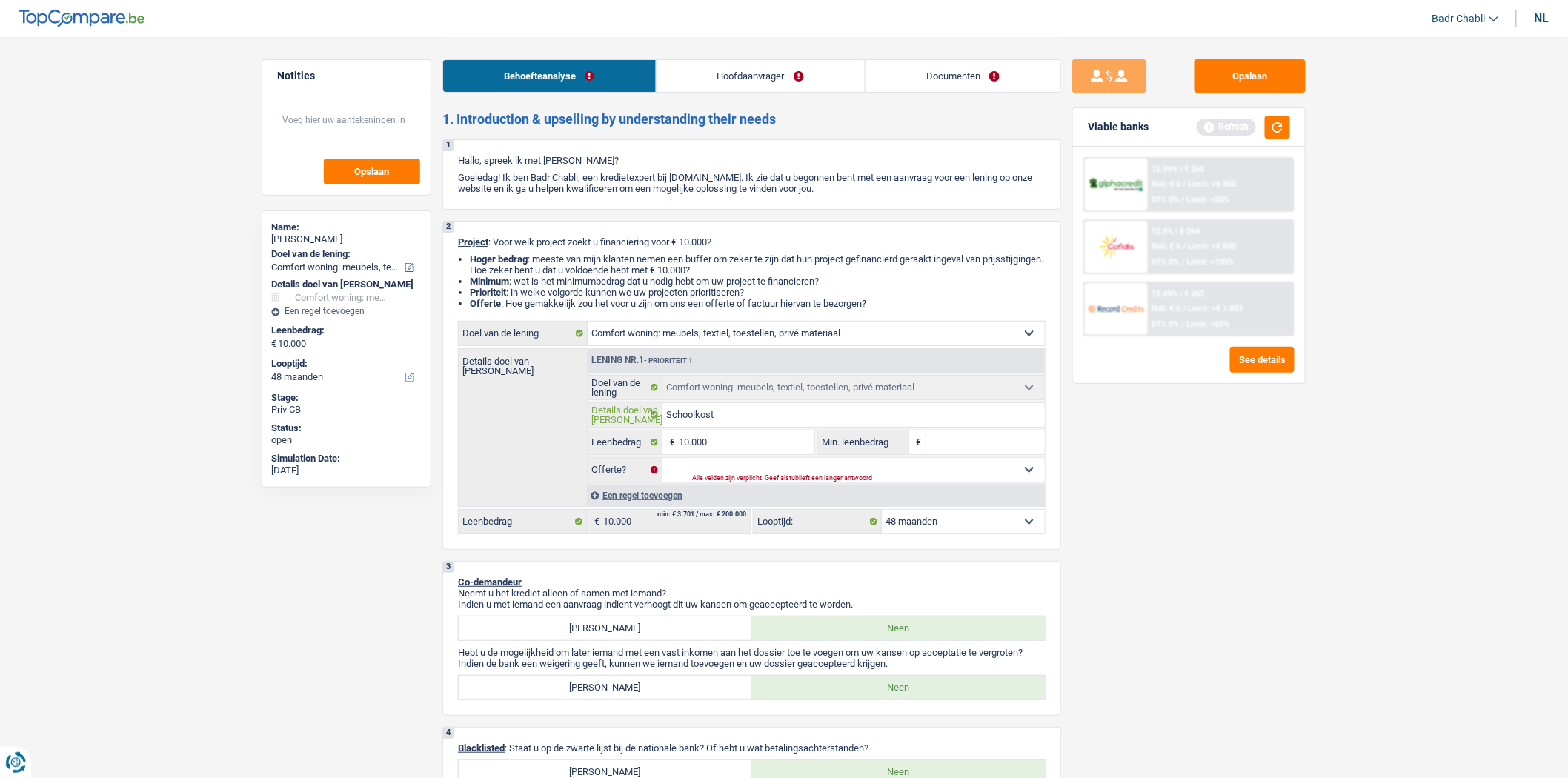
type input "Schoolkoste"
type input "Schoolkosten"
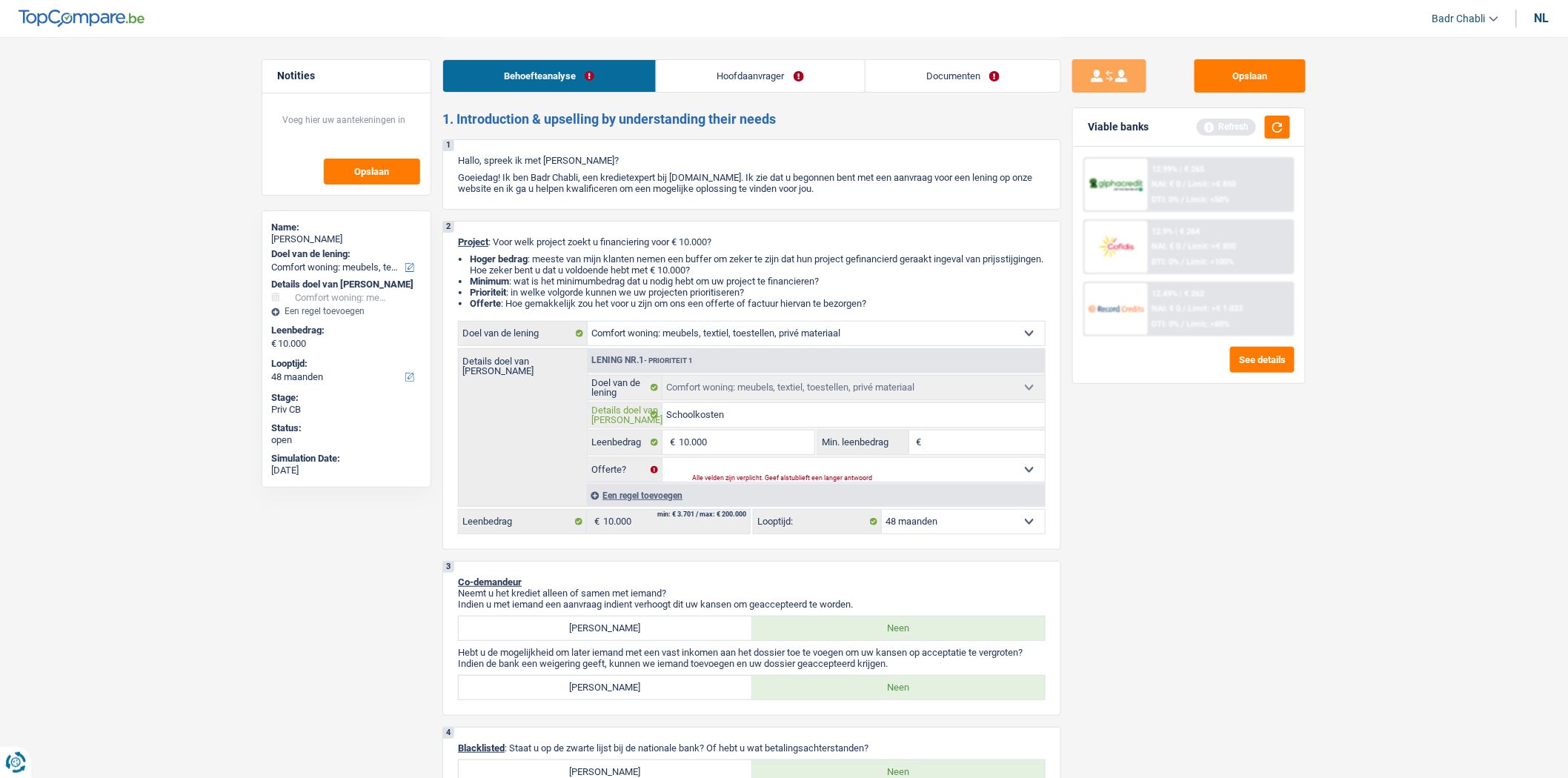
type input "Schoolkosten"
type input "Schoolkosten e"
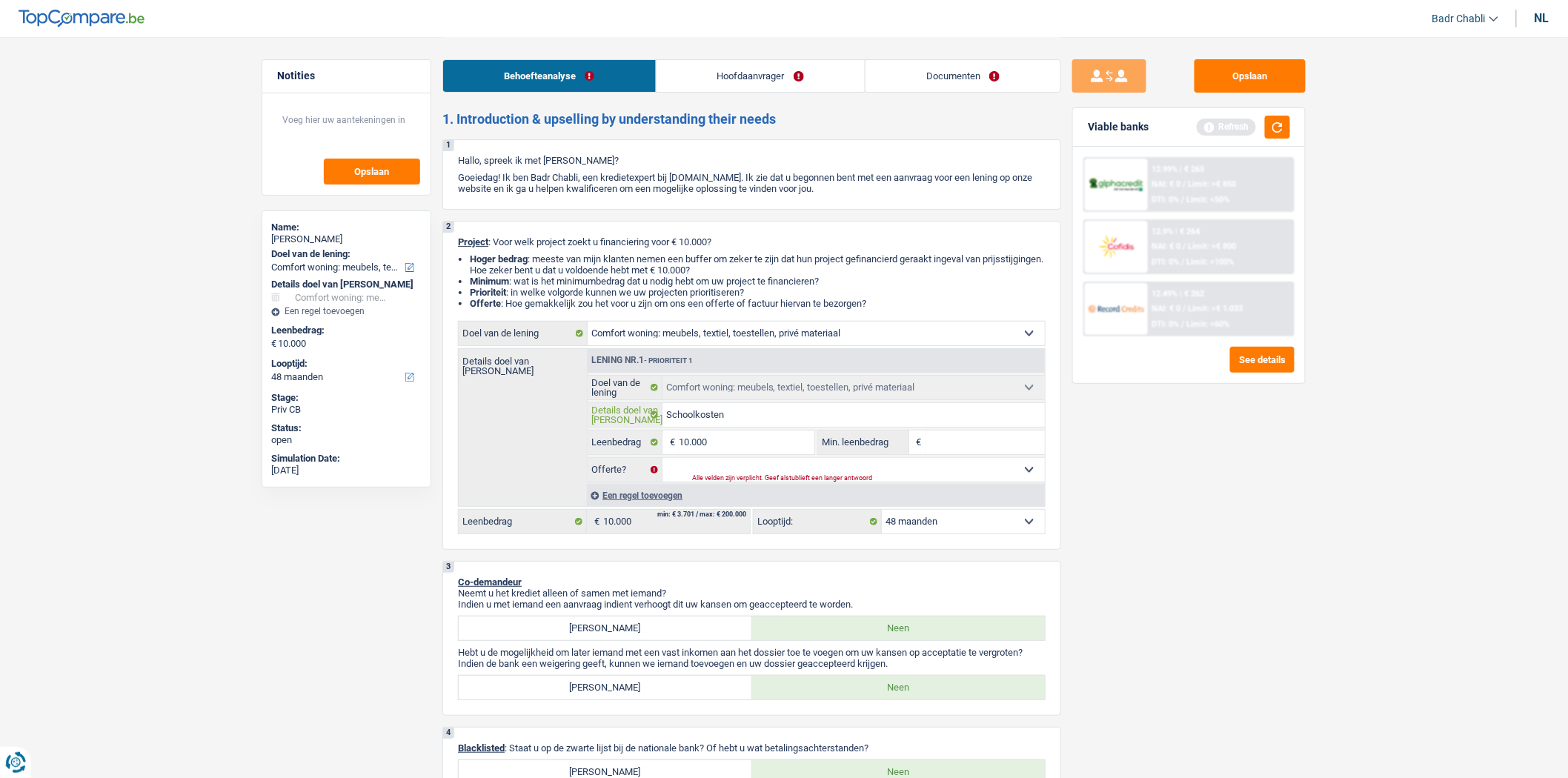
type input "Schoolkosten e"
type input "Schoolkosten en"
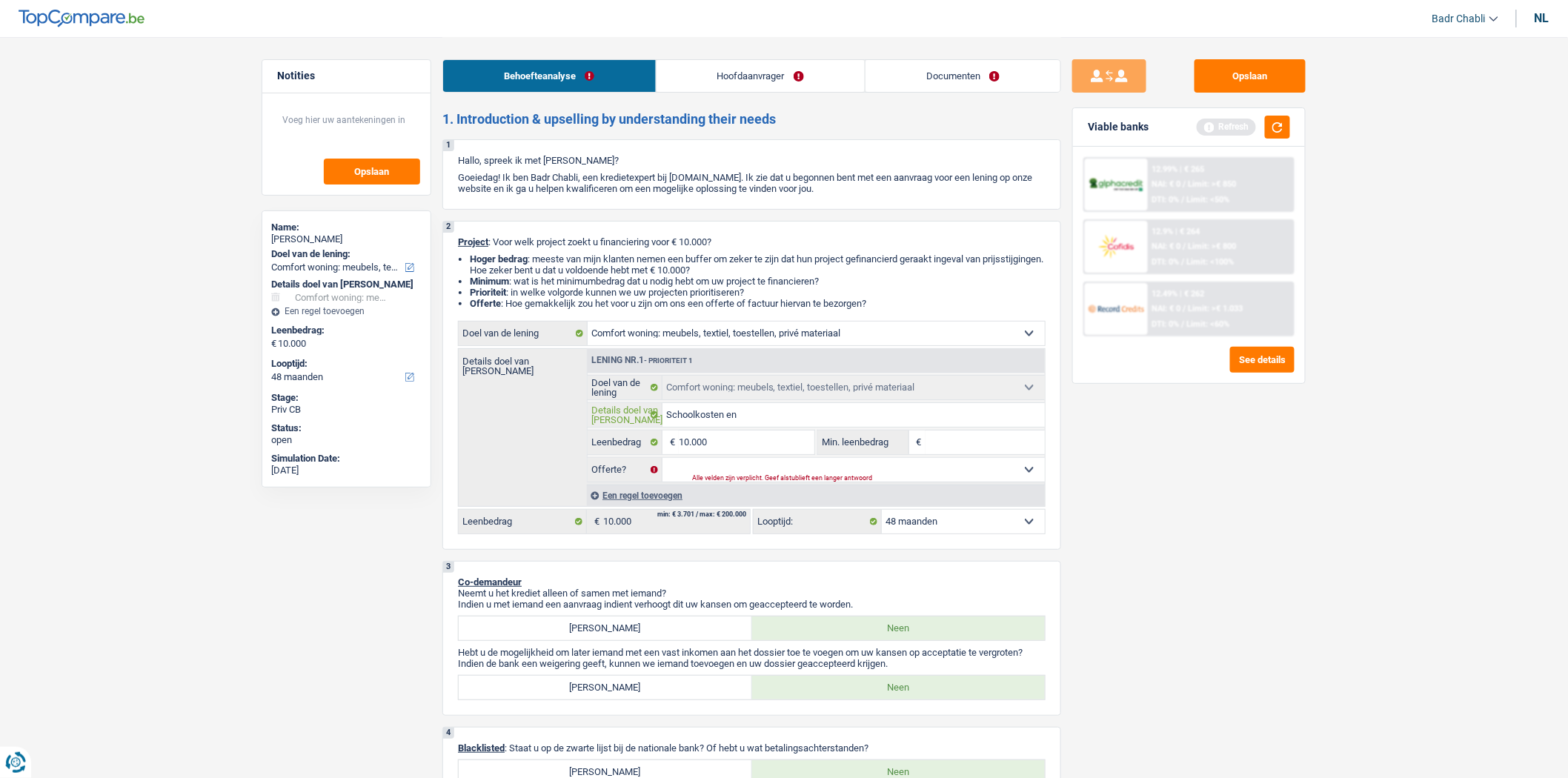
type input "Schoolkosten en m"
type input "Schoolkosten en me"
type input "Schoolkosten en meu"
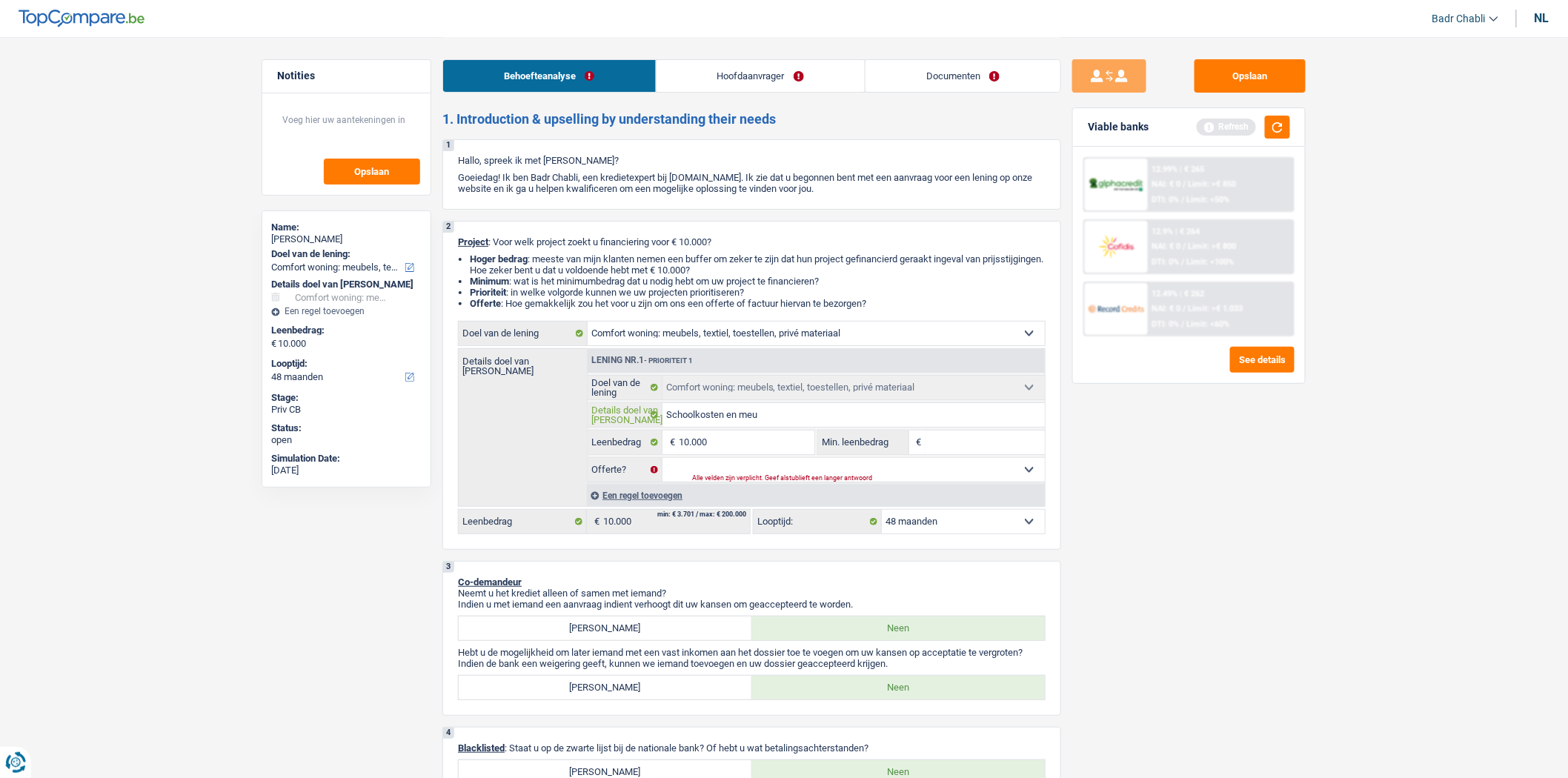
type input "Schoolkosten en meu"
type input "Schoolkosten en meub"
type input "Schoolkosten en meube"
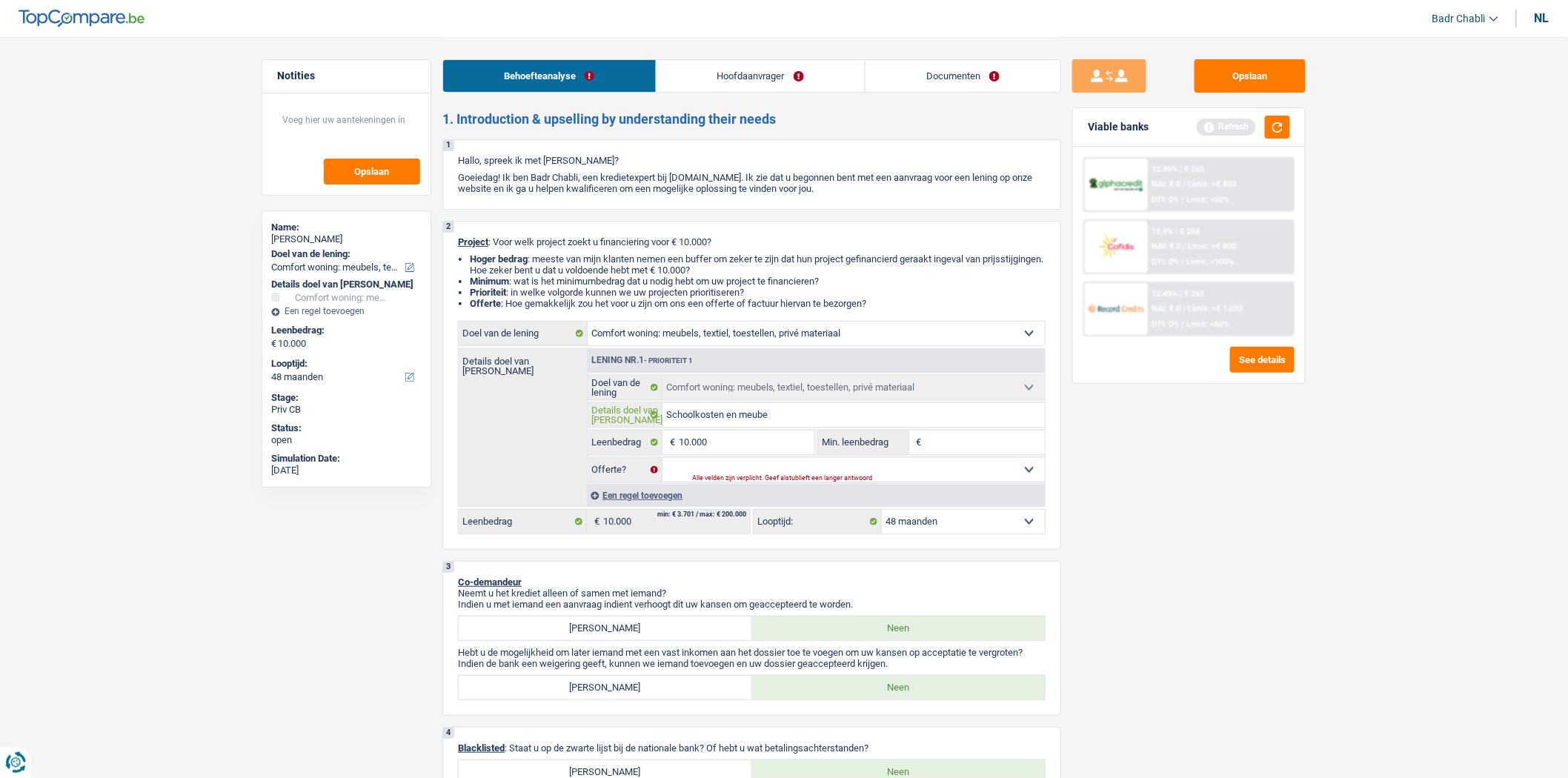
type input "Schoolkosten en meubel"
type input "Schoolkosten en meubels"
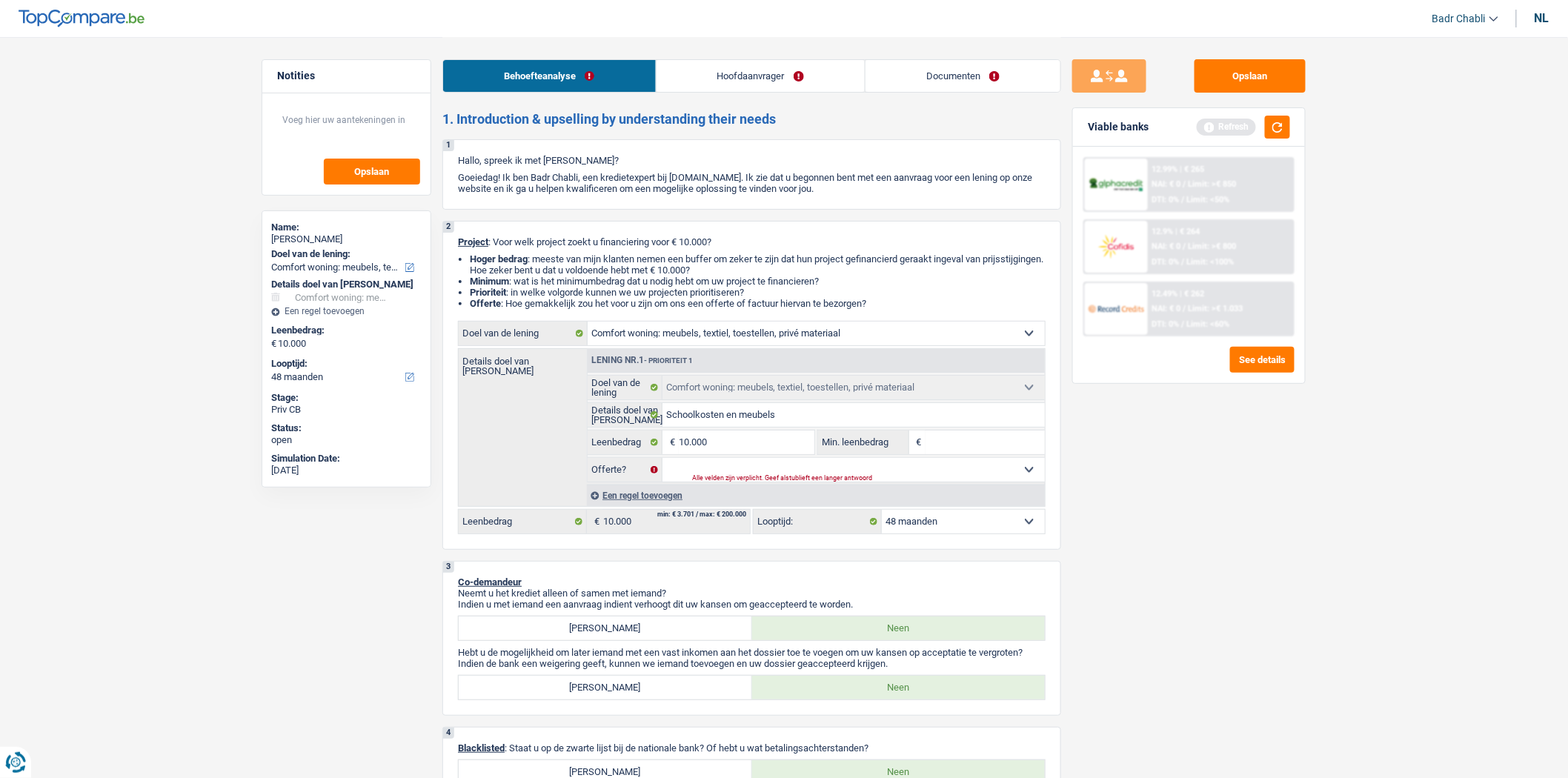
type input "8"
type input "80"
type input "800"
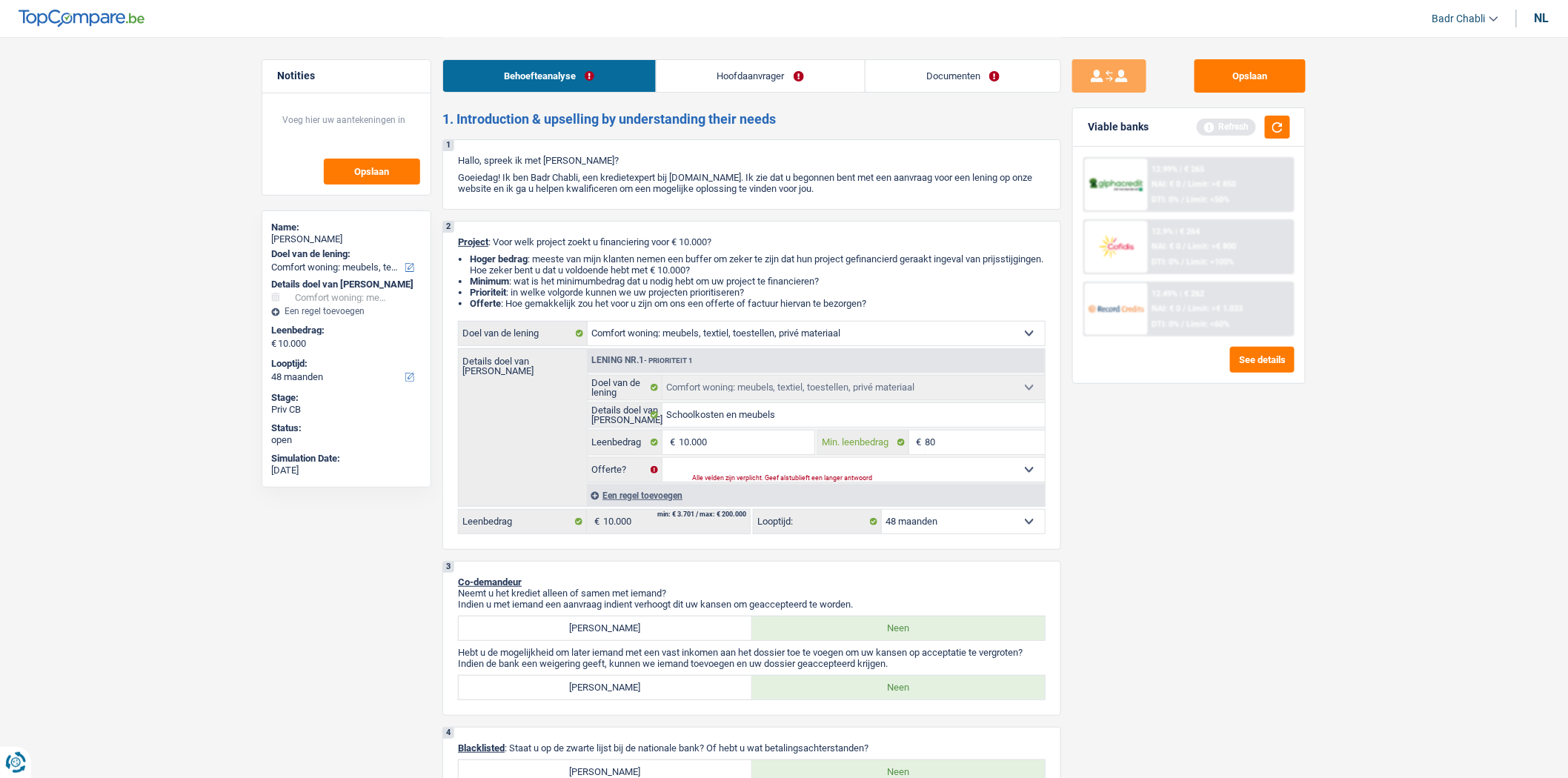
type input "800"
type input "8.000"
click at [779, 467] on select "Ja Neen Niet beantwoord Maak een keuze a.u.b" at bounding box center [854, 470] width 383 height 24
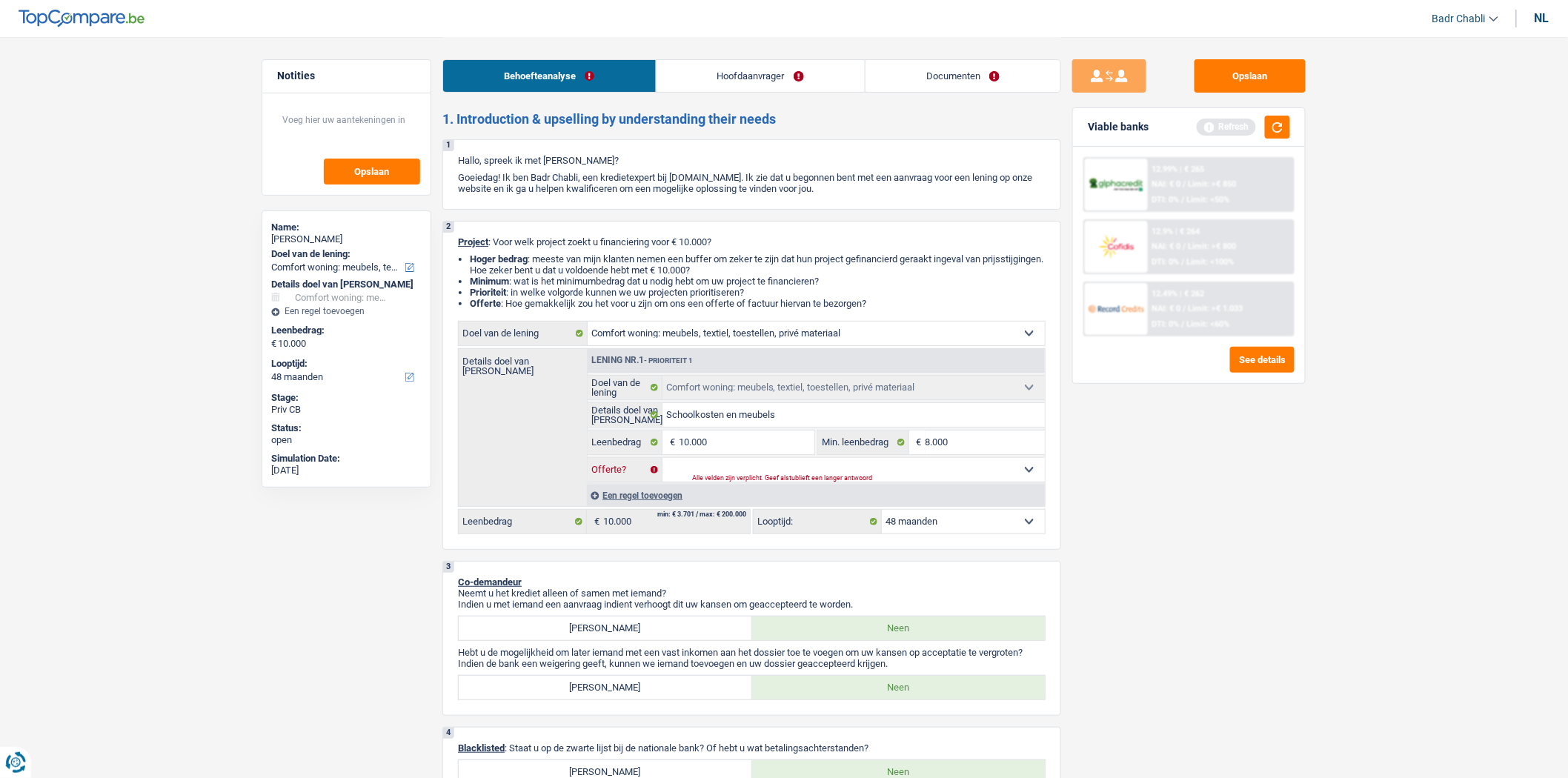
select select "false"
click at [662, 462] on select "Ja Neen Niet beantwoord Maak een keuze a.u.b" at bounding box center [854, 470] width 383 height 24
select select "false"
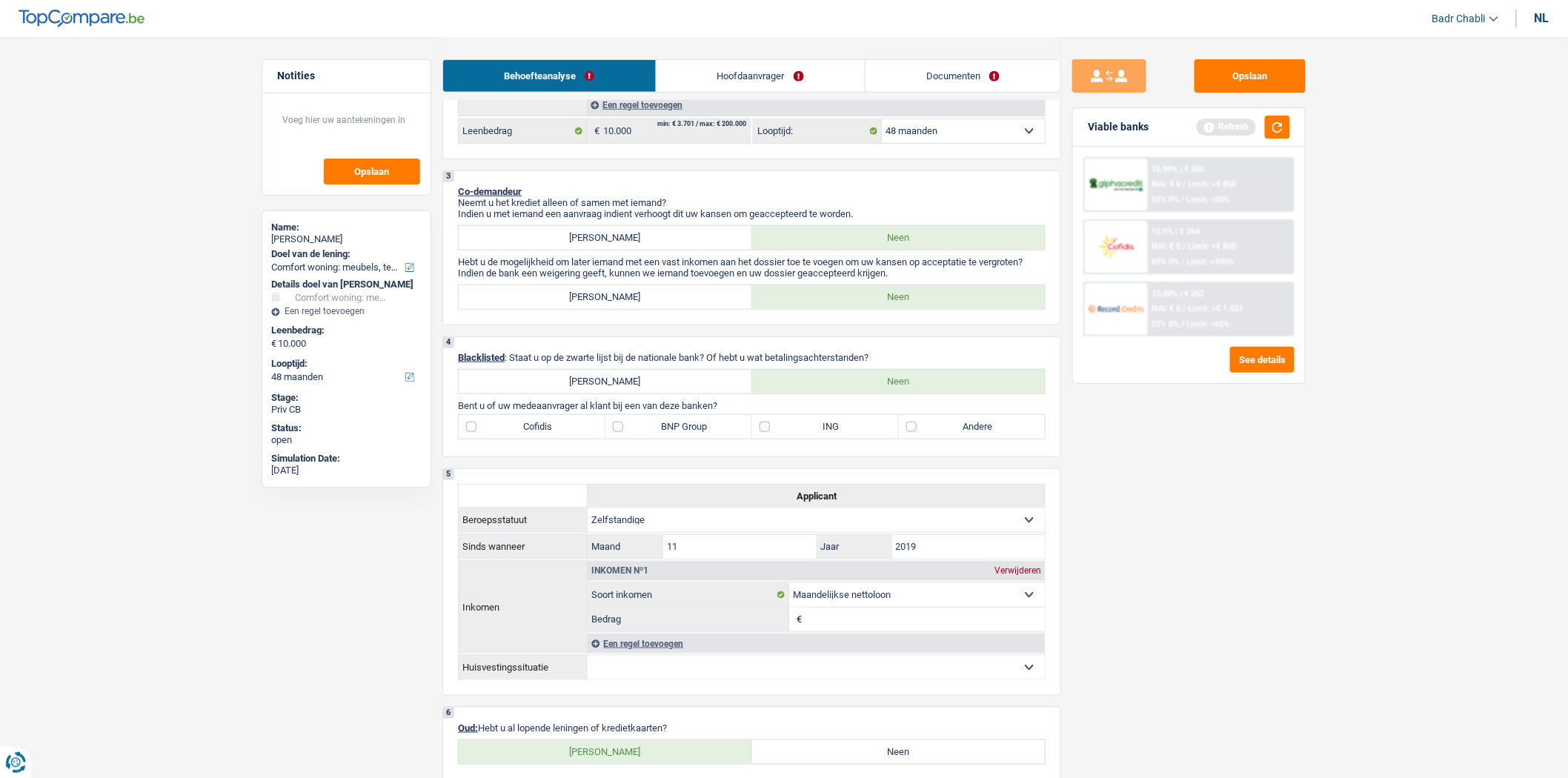
scroll to position [494, 0]
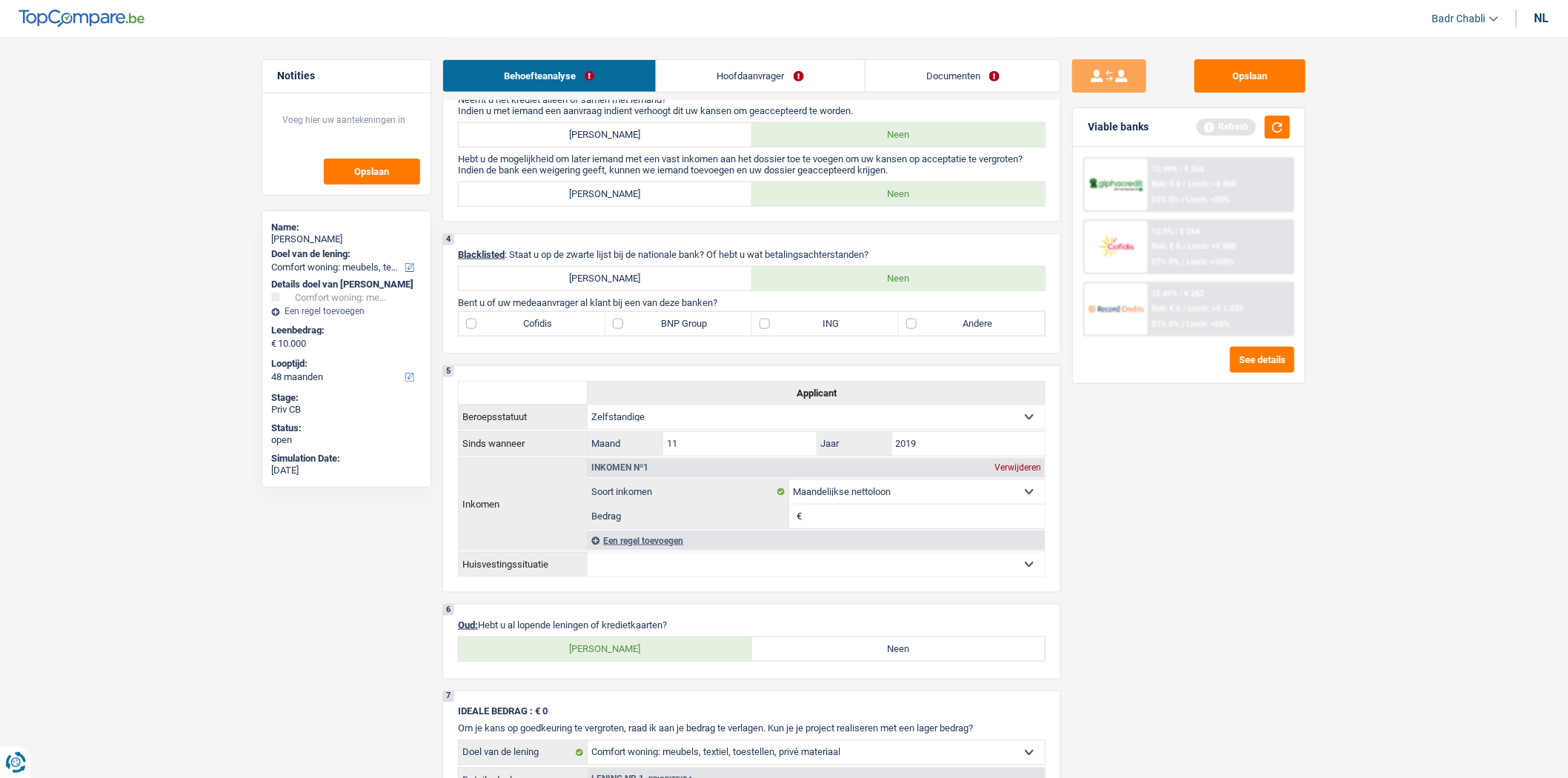
click at [1390, 396] on main "Notities Opslaan Name: [PERSON_NAME] van de lening: Comfort woning: meubels, te…" at bounding box center [784, 477] width 1568 height 1943
drag, startPoint x: 912, startPoint y: 652, endPoint x: 907, endPoint y: 658, distance: 7.8
click at [907, 658] on label "Neen" at bounding box center [898, 649] width 293 height 24
click at [907, 658] on input "Neen" at bounding box center [898, 649] width 293 height 24
radio input "true"
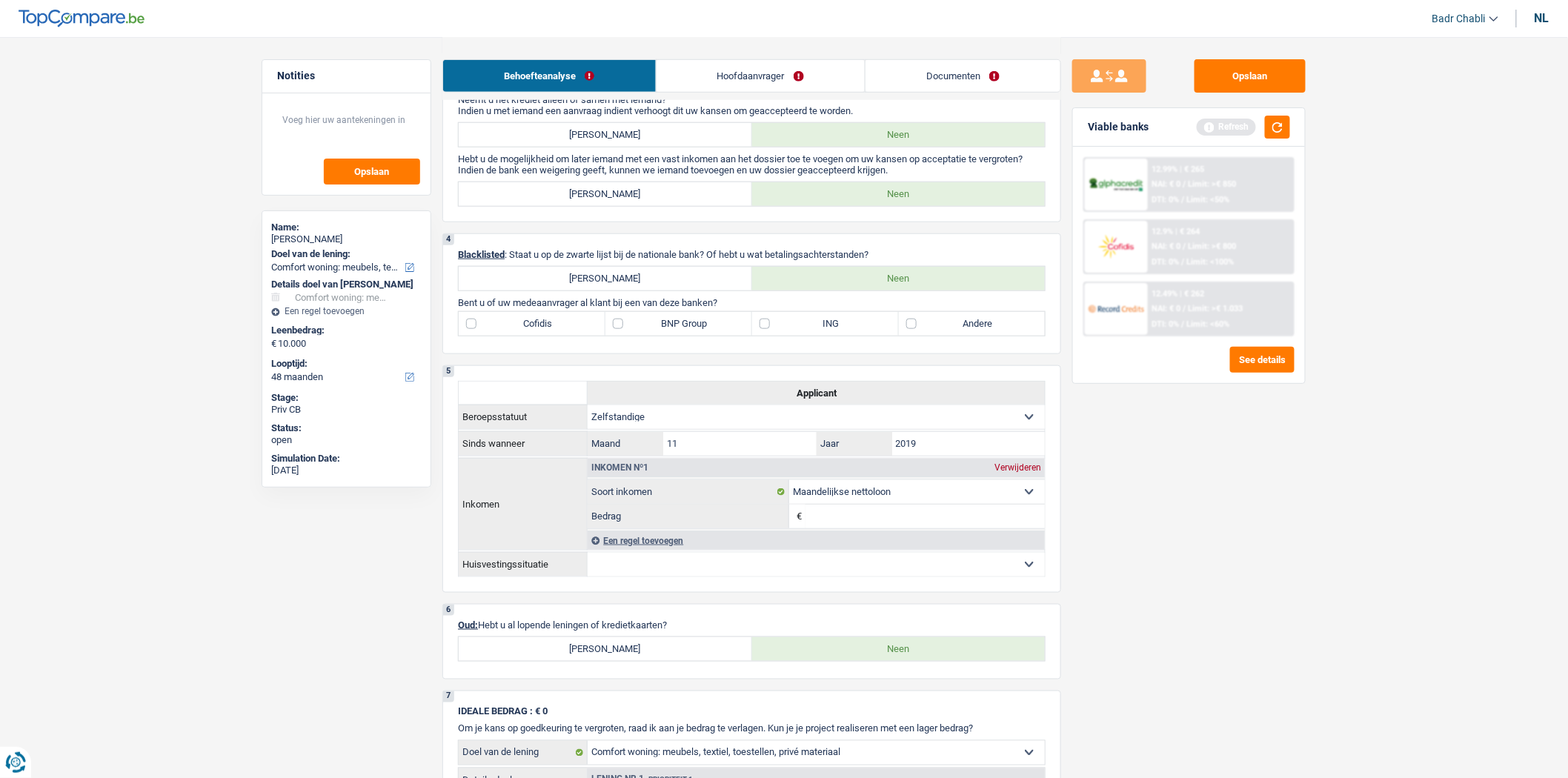
click at [1121, 430] on div "Opslaan Viable banks Refresh 12.99% | € 265 NAI: € 0 / Limit: >€ 850 DTI: 0% / …" at bounding box center [1189, 407] width 256 height 695
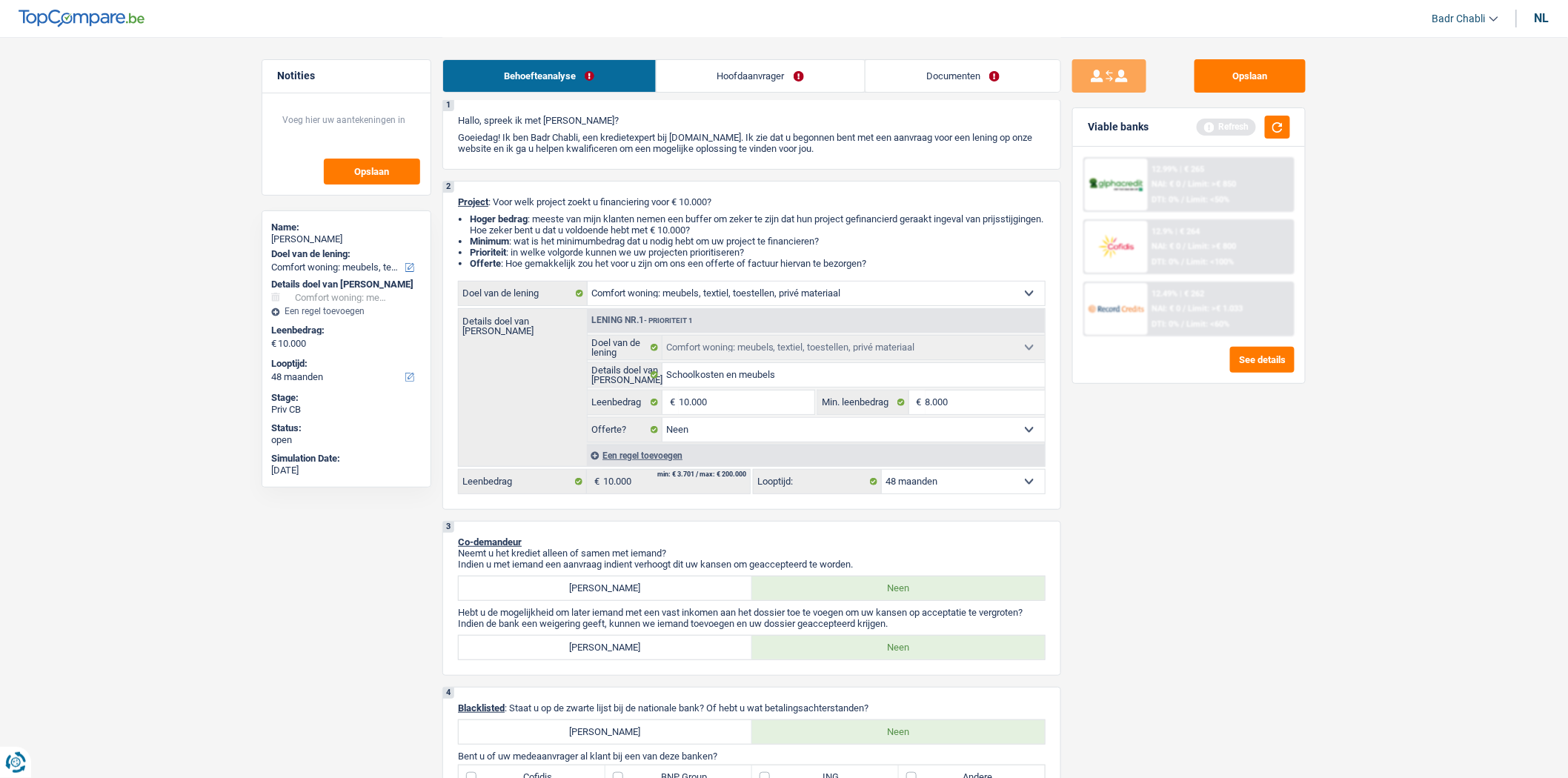
scroll to position [0, 0]
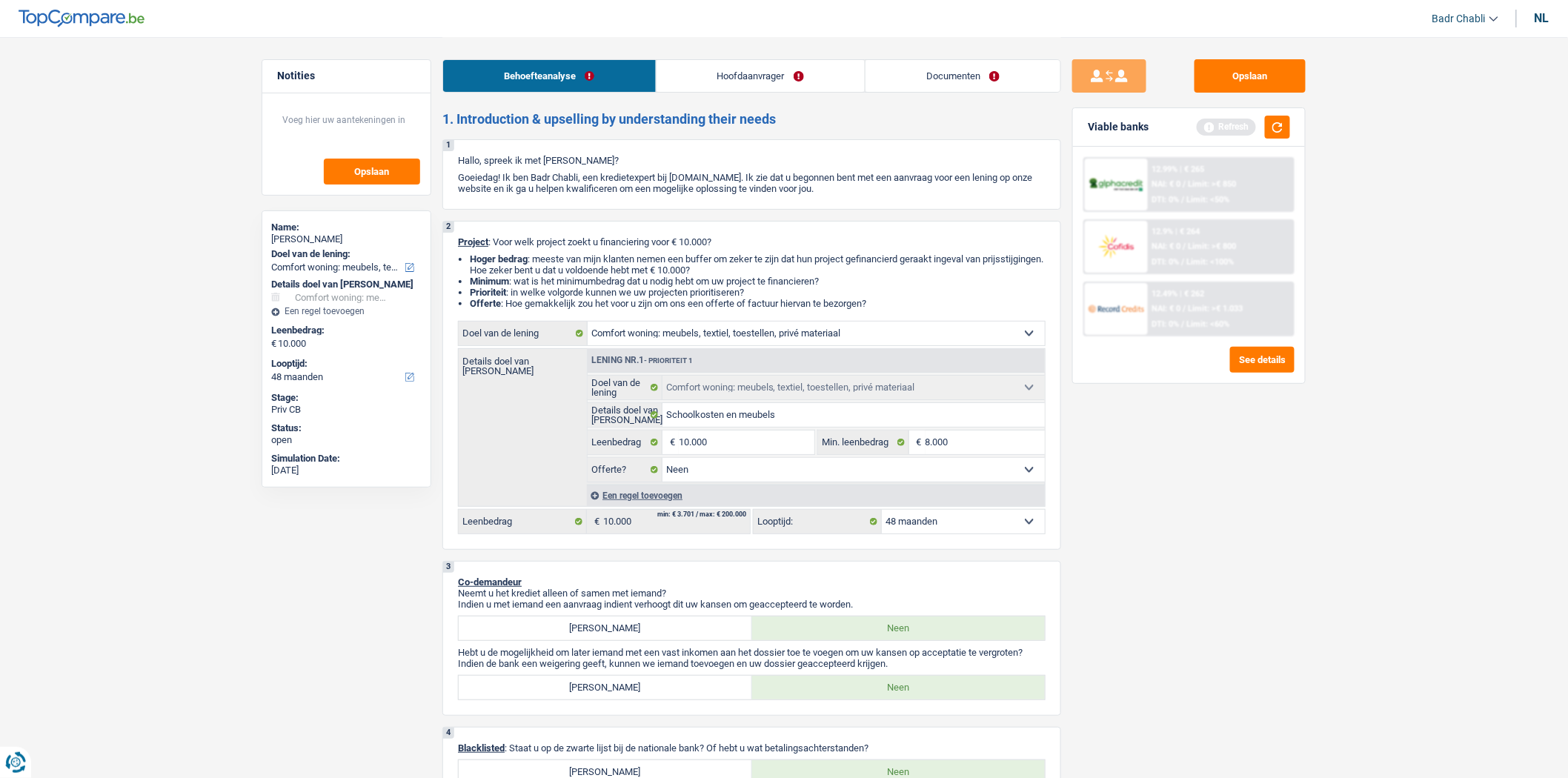
click at [988, 520] on select "12 maanden 18 maanden 24 maanden 30 maanden 36 maanden 42 maanden 48 maanden Ma…" at bounding box center [963, 521] width 163 height 24
click at [748, 437] on input "10.000" at bounding box center [746, 442] width 135 height 24
type input "1.000"
type input "10.001"
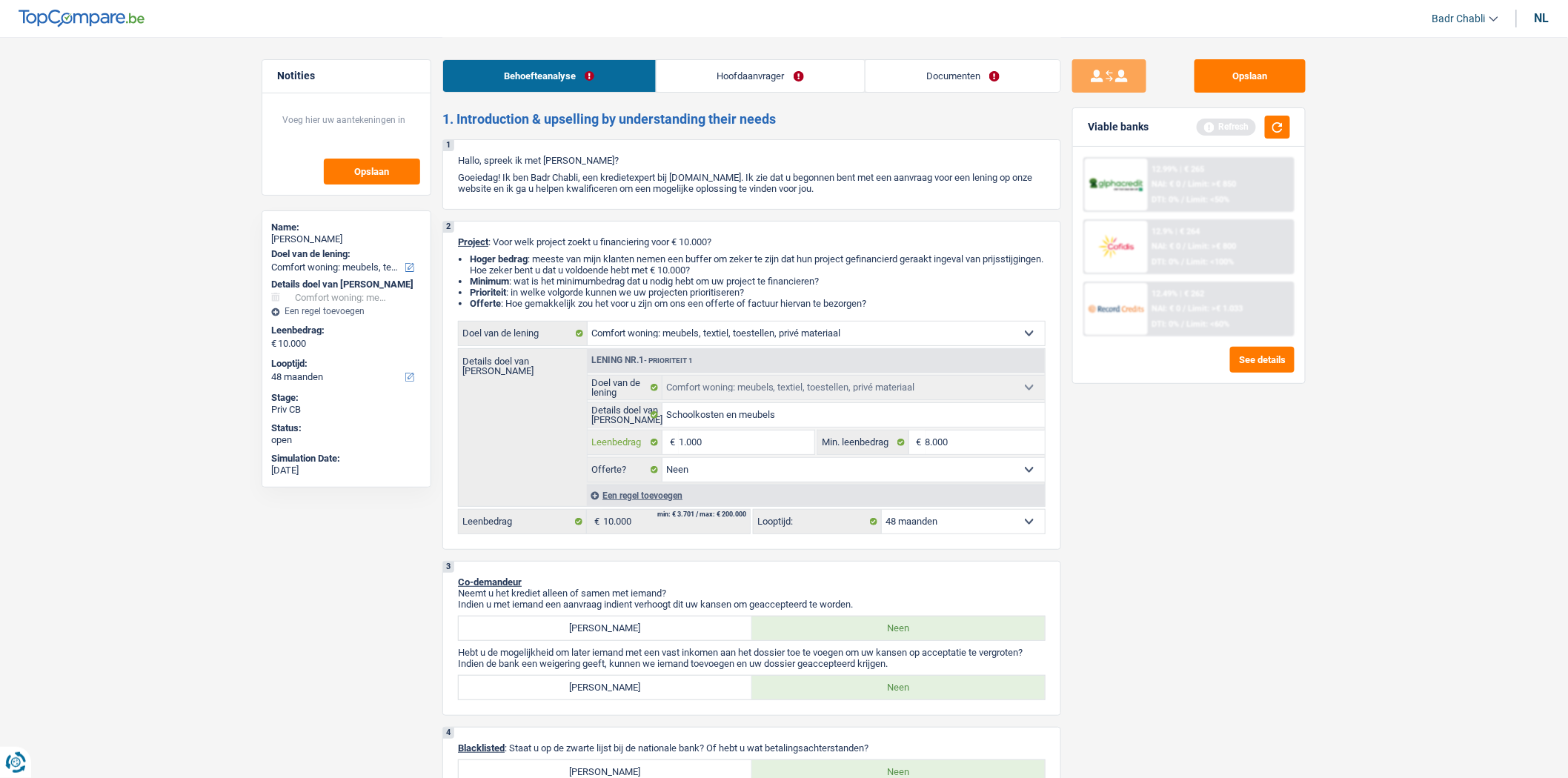
type input "10.001"
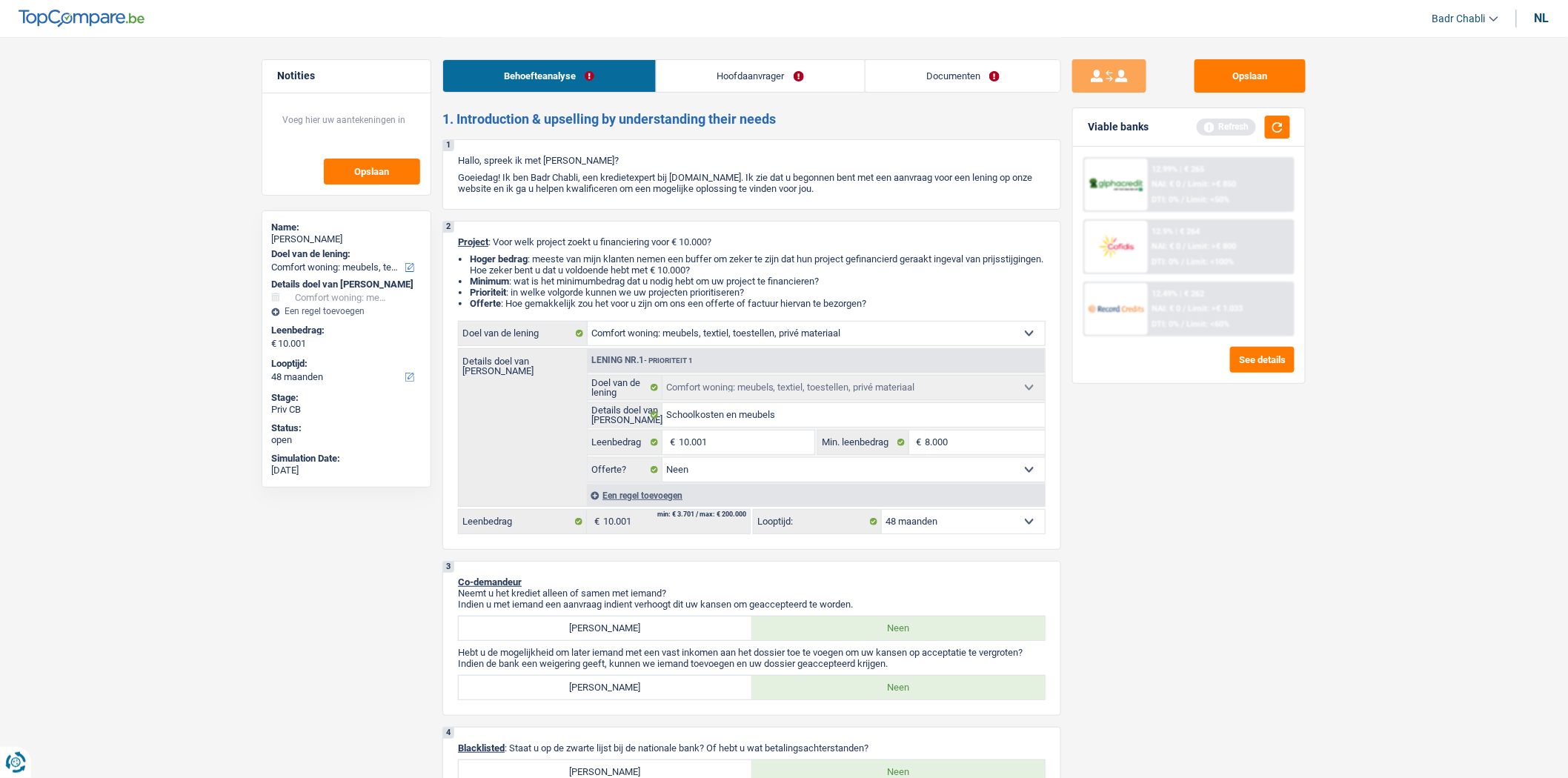
select select "60"
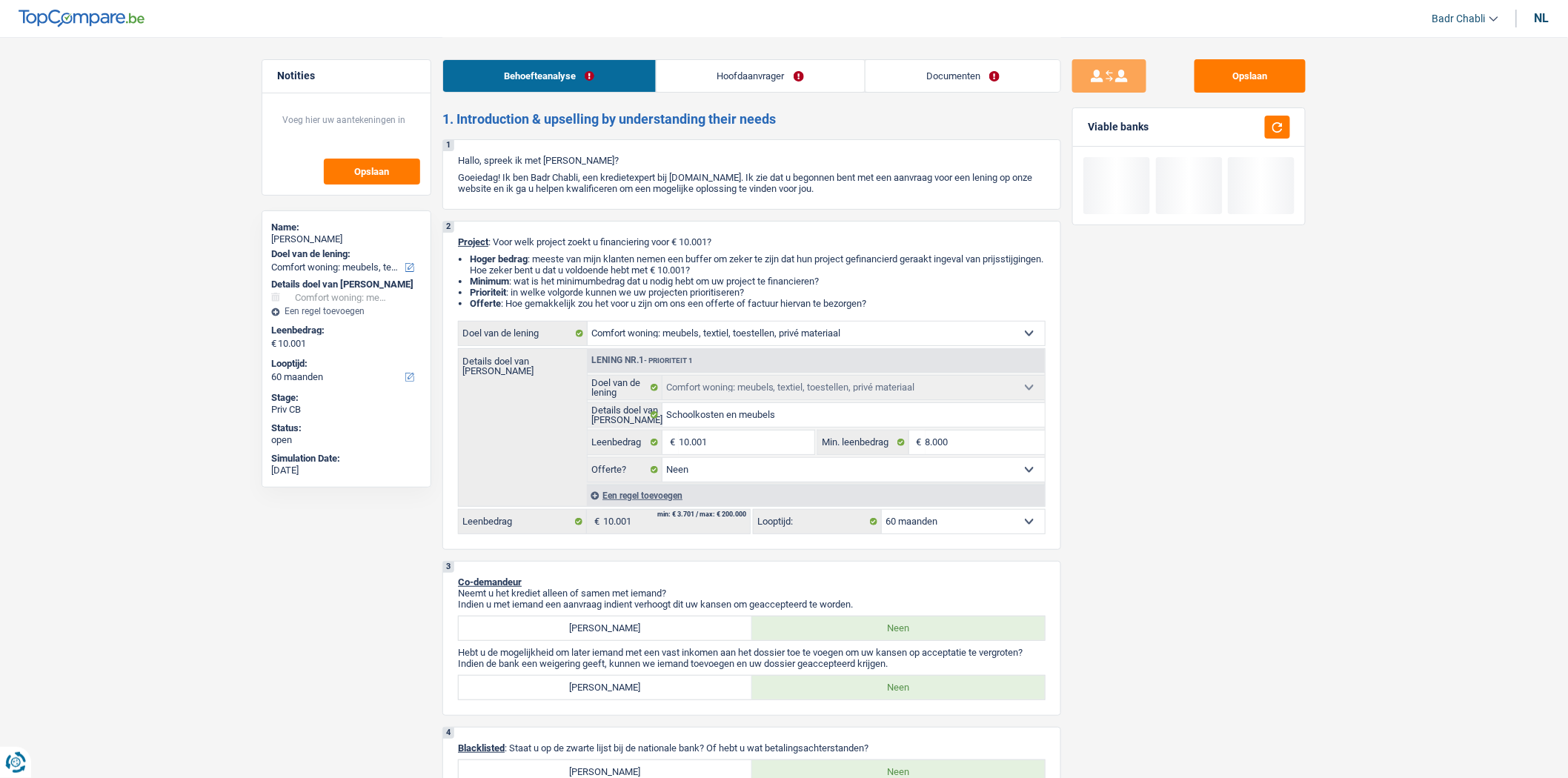
click at [987, 524] on select "12 maanden 18 maanden 24 maanden 30 maanden 36 maanden 42 maanden 48 maanden 60…" at bounding box center [963, 521] width 163 height 24
click at [882, 515] on select "12 maanden 18 maanden 24 maanden 30 maanden 36 maanden 42 maanden 48 maanden 60…" at bounding box center [963, 521] width 163 height 24
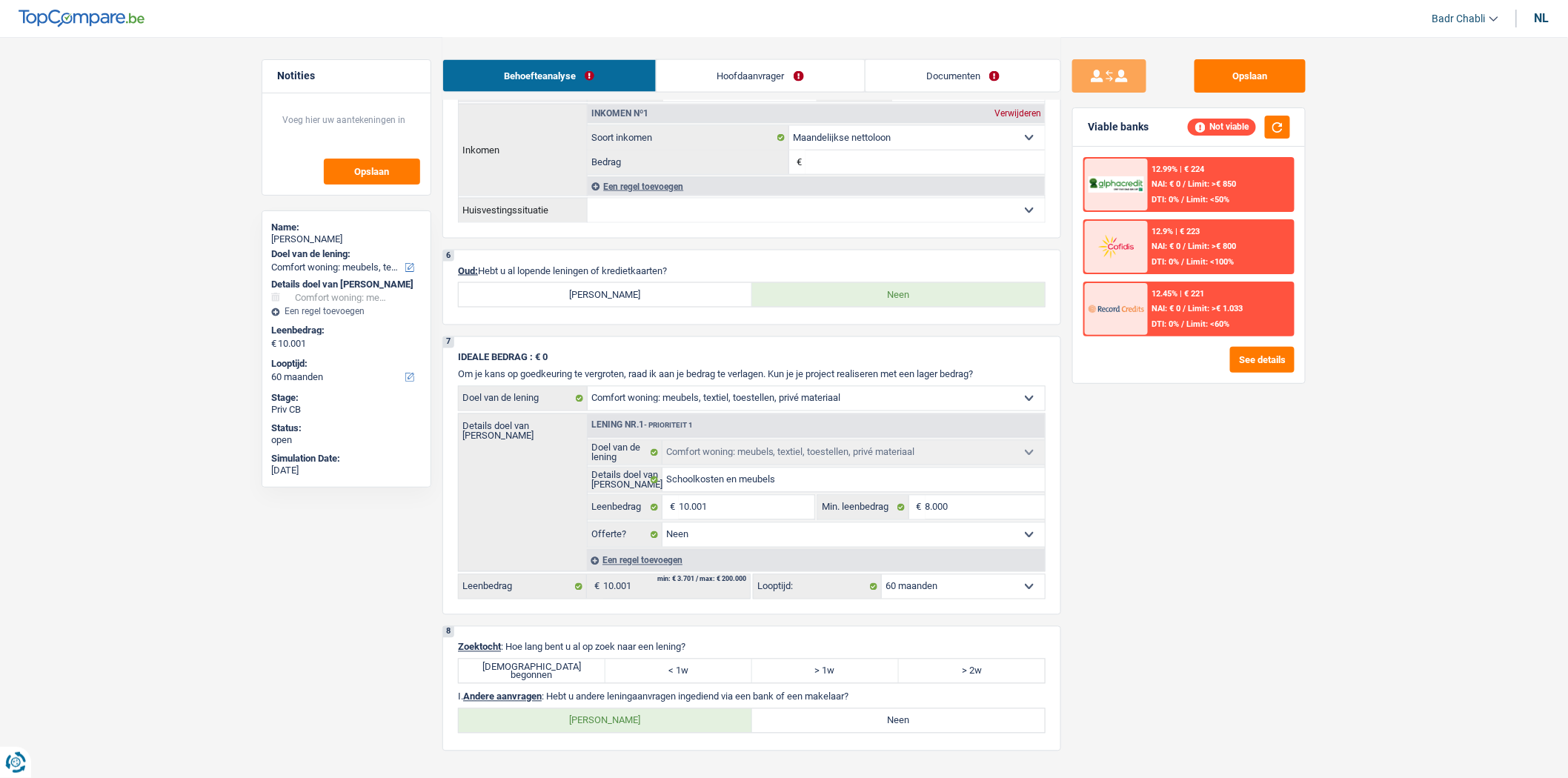
scroll to position [988, 0]
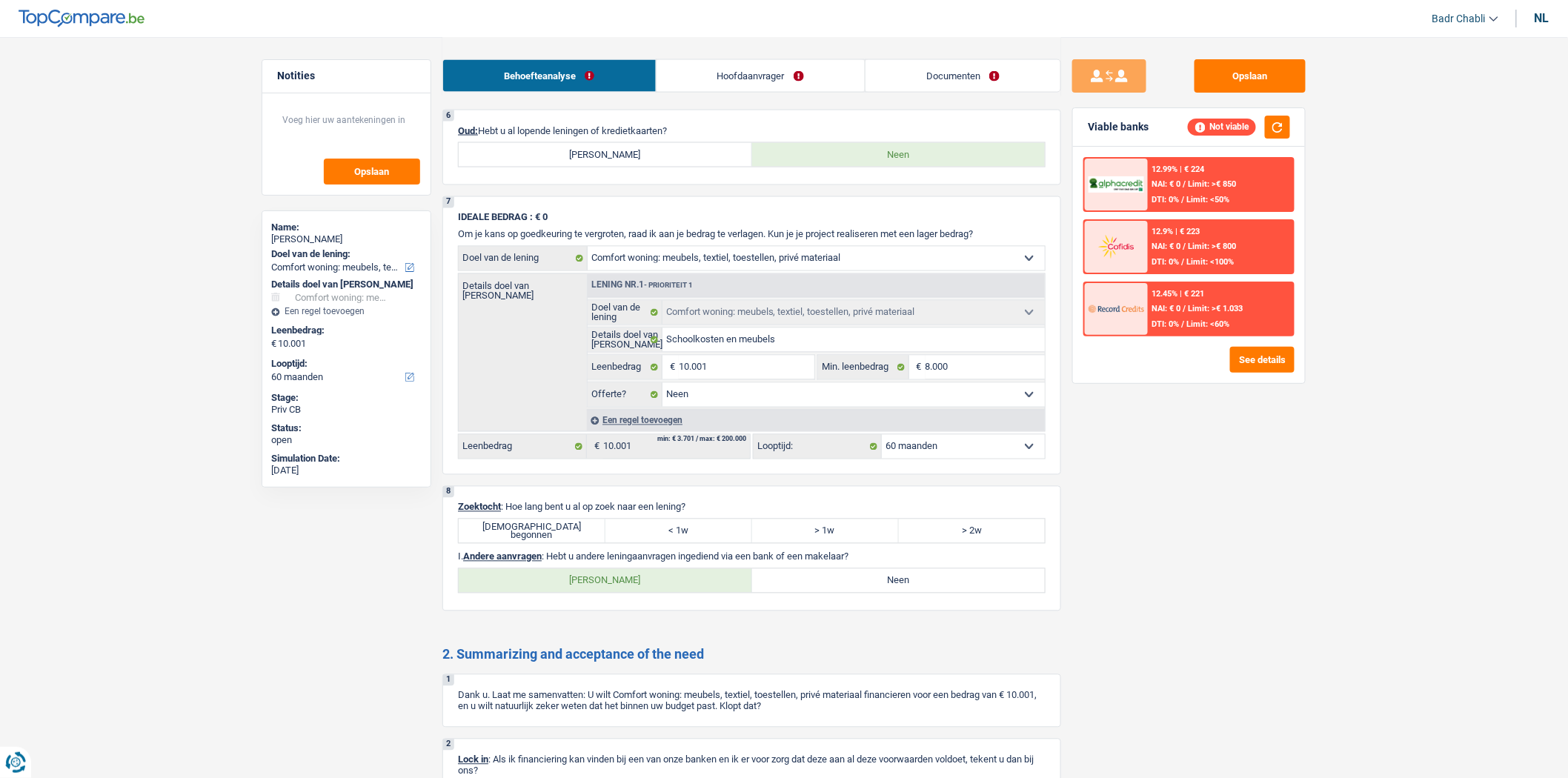
click at [544, 537] on label "[DEMOGRAPHIC_DATA] begonnen" at bounding box center [532, 531] width 147 height 24
click at [544, 537] on input "[DEMOGRAPHIC_DATA] begonnen" at bounding box center [532, 531] width 147 height 24
radio input "true"
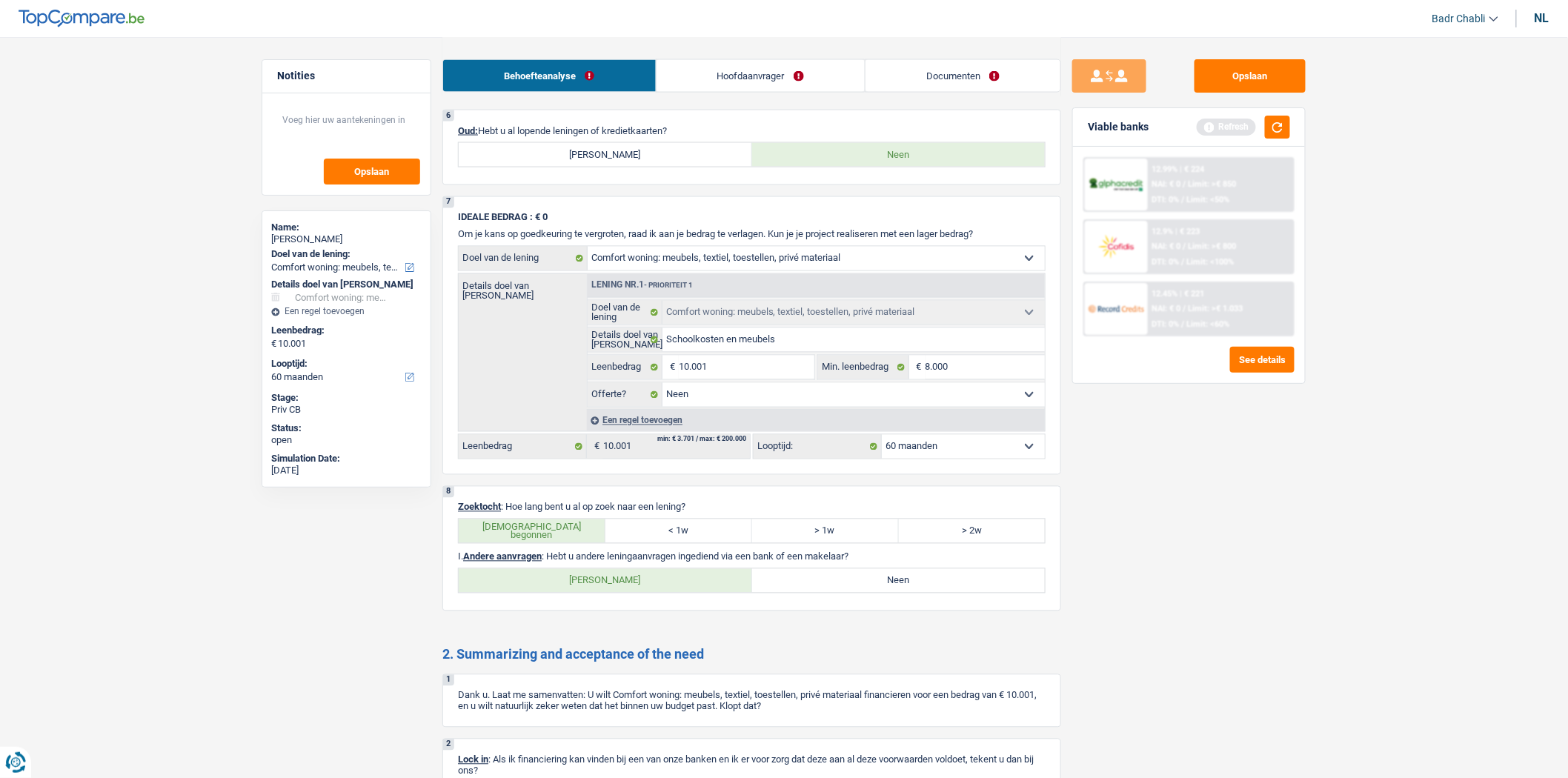
click at [950, 593] on label "Neen" at bounding box center [898, 581] width 293 height 24
click at [950, 593] on input "Neen" at bounding box center [898, 581] width 293 height 24
radio input "true"
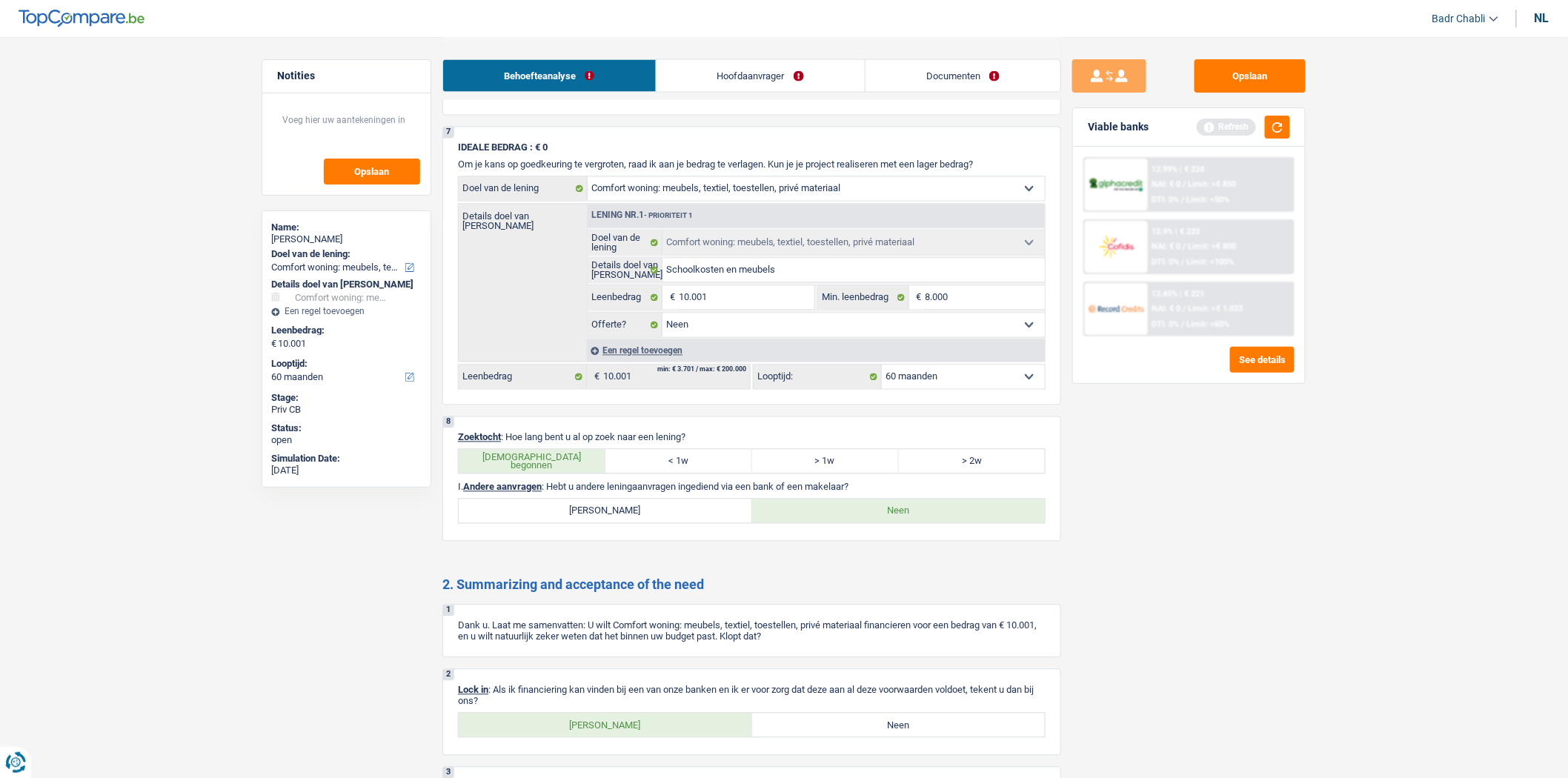
scroll to position [1194, 0]
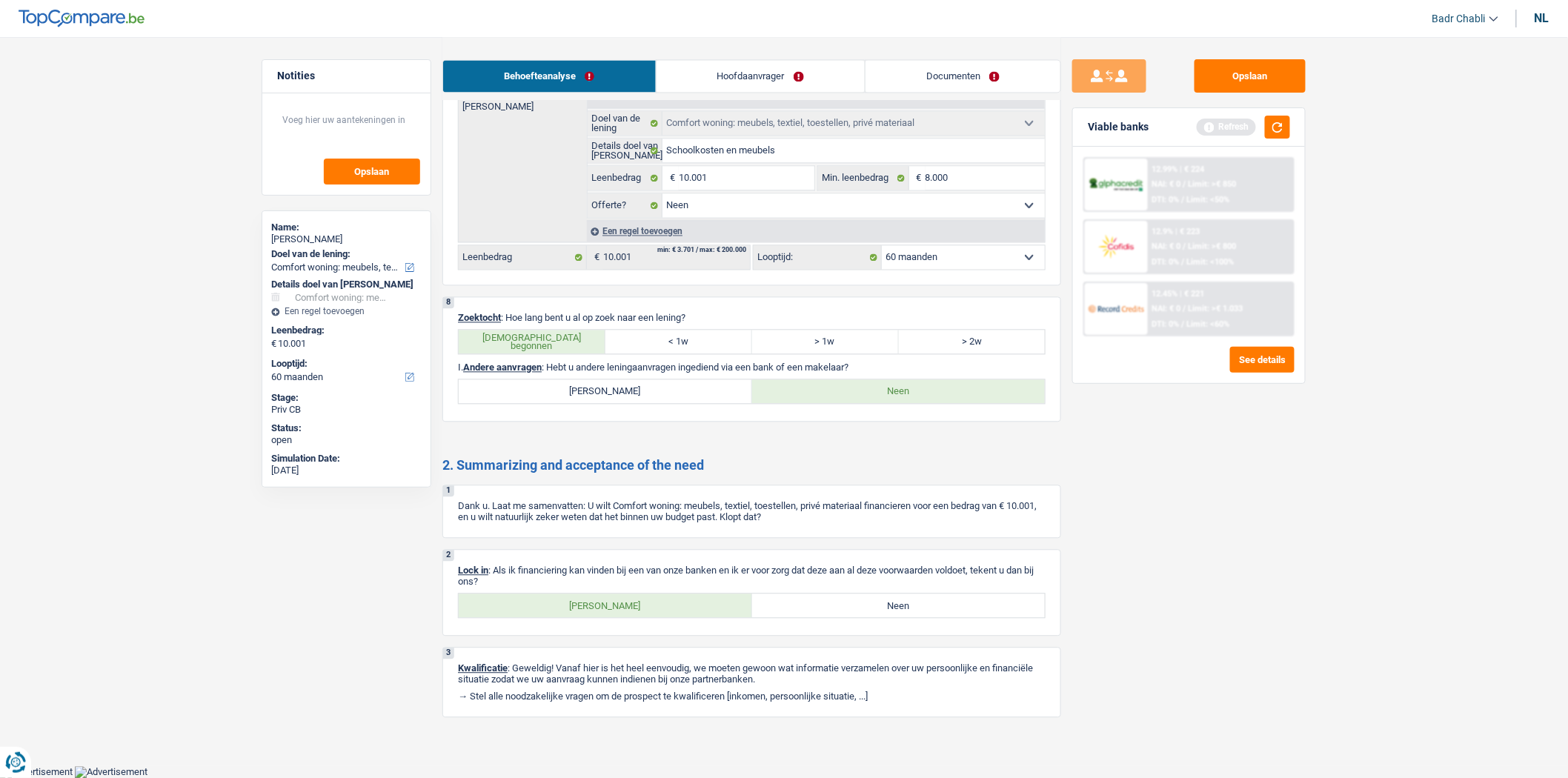
click at [647, 605] on label "[PERSON_NAME]" at bounding box center [604, 605] width 293 height 24
click at [647, 605] on input "[PERSON_NAME]" at bounding box center [604, 605] width 293 height 24
radio input "true"
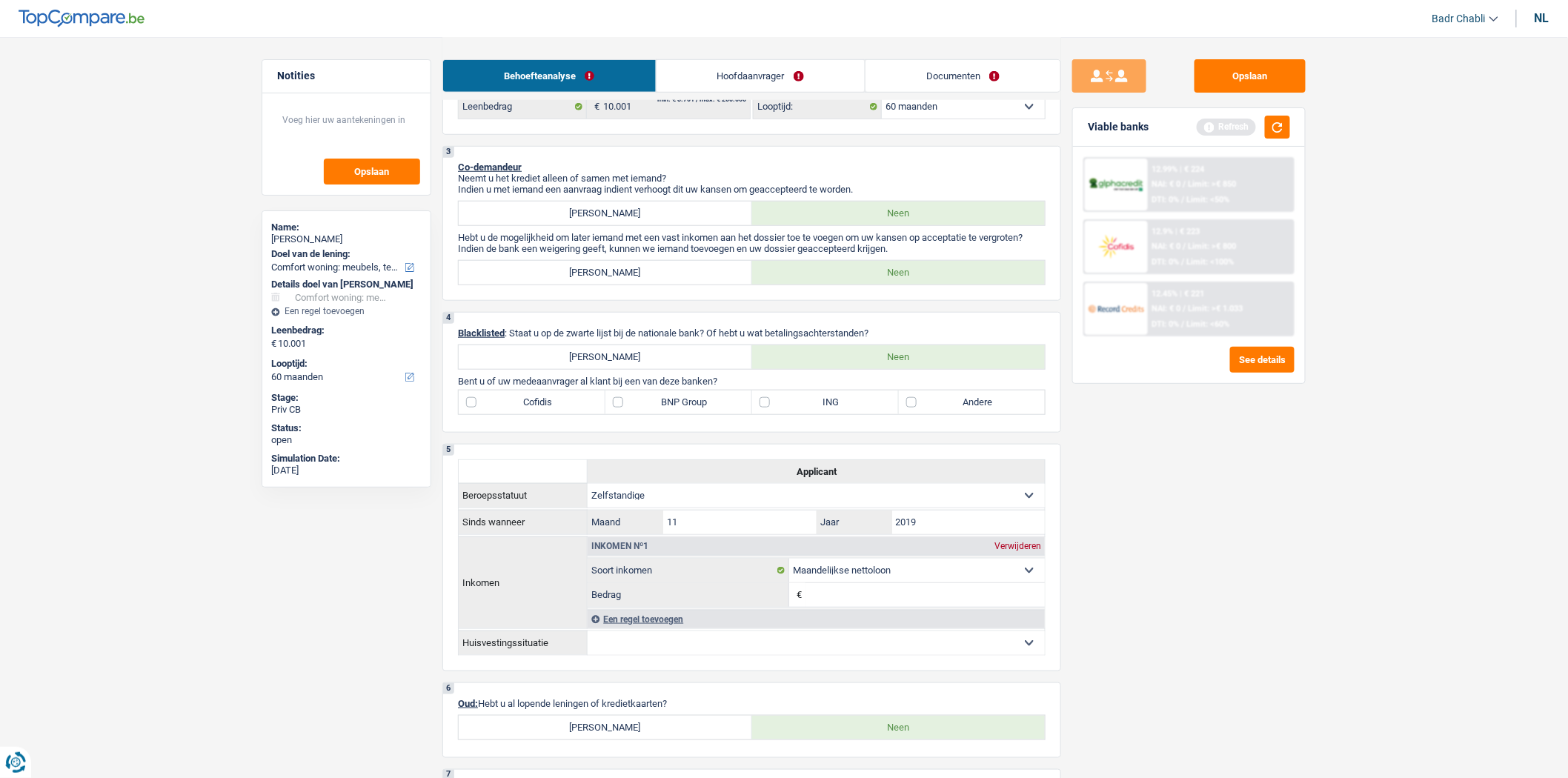
scroll to position [700, 0]
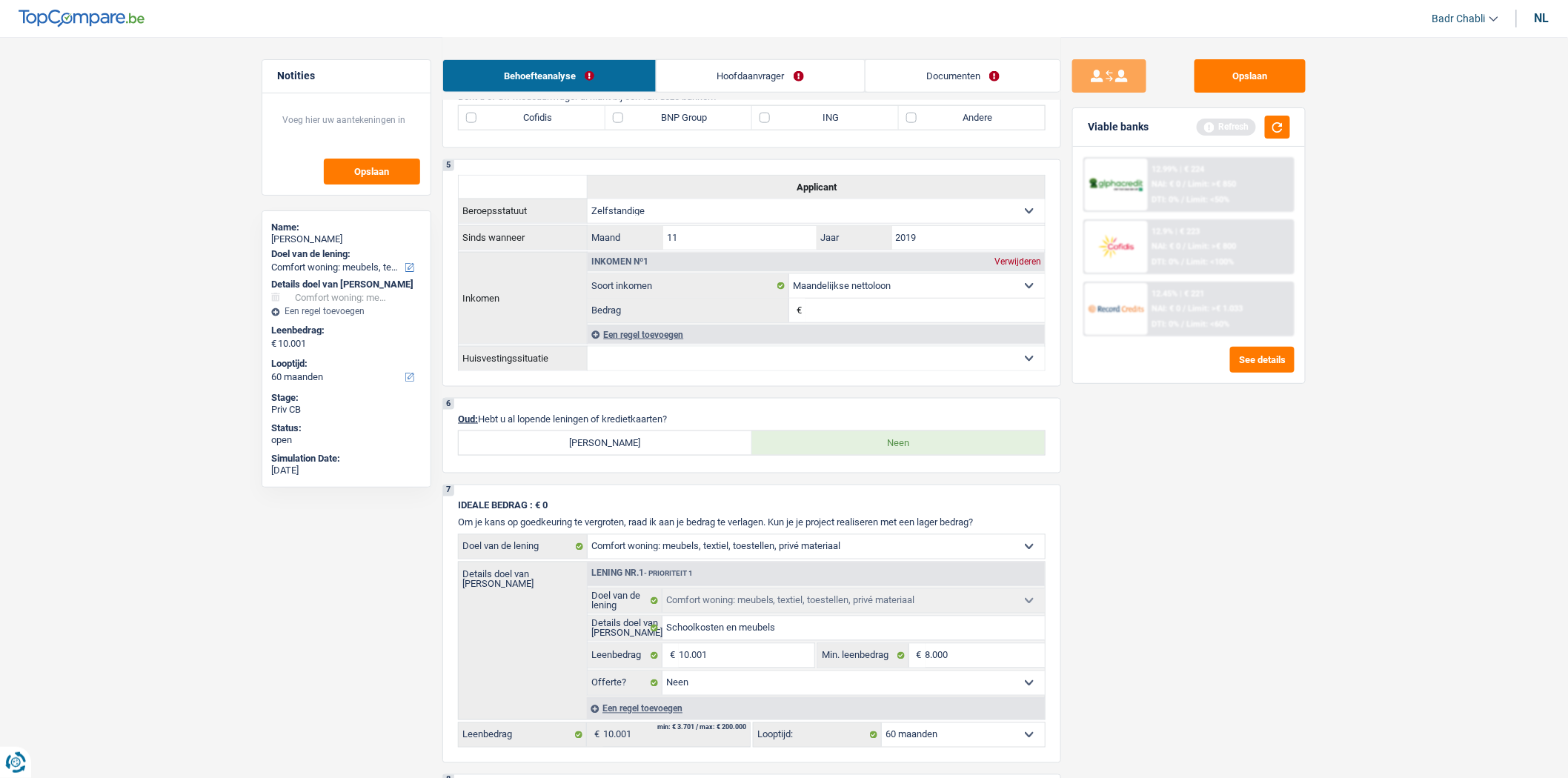
click at [642, 446] on label "[PERSON_NAME]" at bounding box center [604, 443] width 293 height 24
click at [642, 446] on input "[PERSON_NAME]" at bounding box center [604, 443] width 293 height 24
radio input "true"
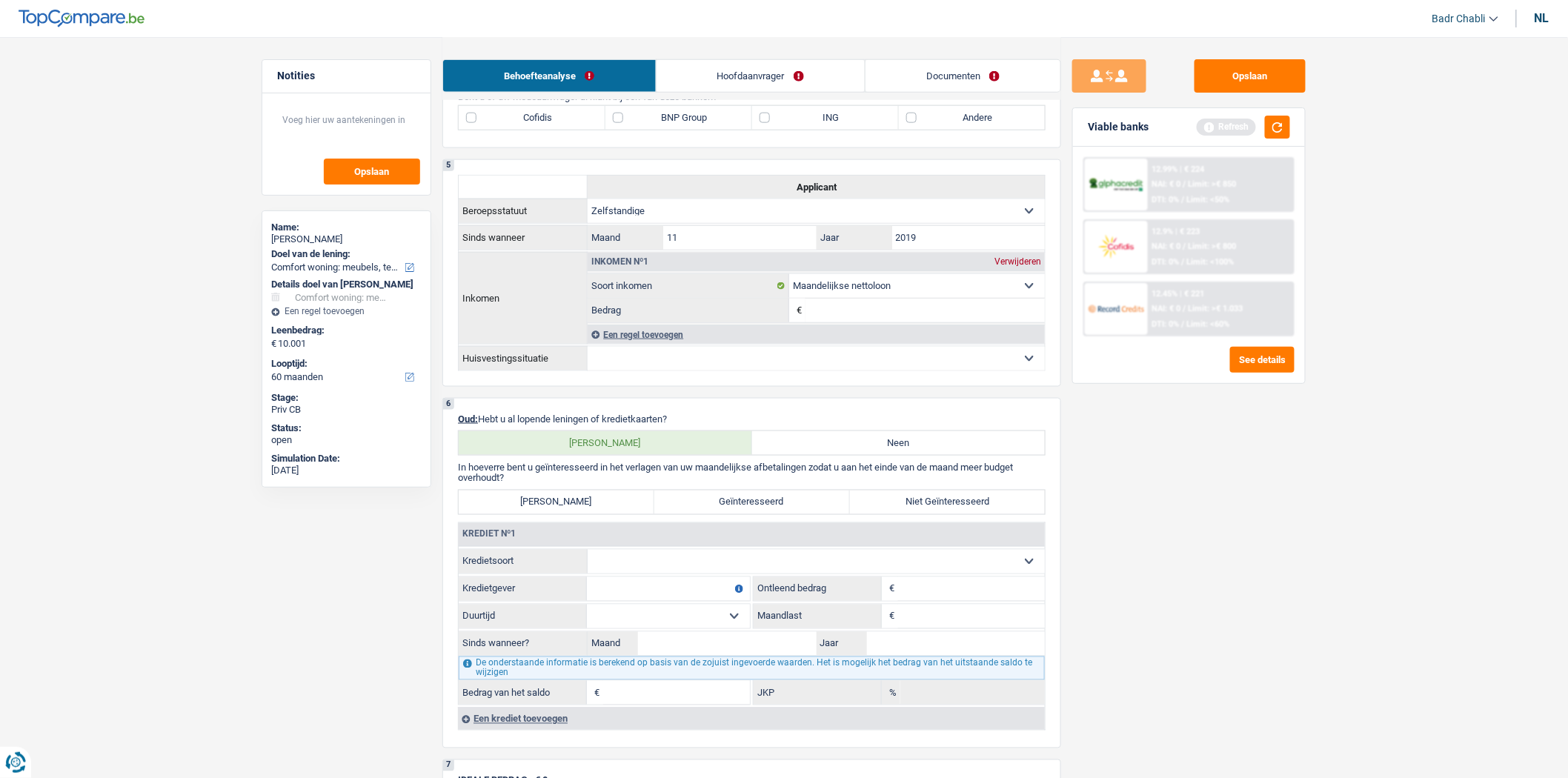
click at [636, 567] on select "Kaart of kredietlijn Hypothecaire lening Verkoop op afbetaling Lening op afbeta…" at bounding box center [817, 562] width 457 height 24
select select "mortgage"
click at [588, 560] on select "Kaart of kredietlijn Hypothecaire lening Verkoop op afbetaling Lening op afbeta…" at bounding box center [817, 562] width 457 height 24
type input "0"
click at [685, 595] on input "Kredietgever" at bounding box center [668, 589] width 163 height 24
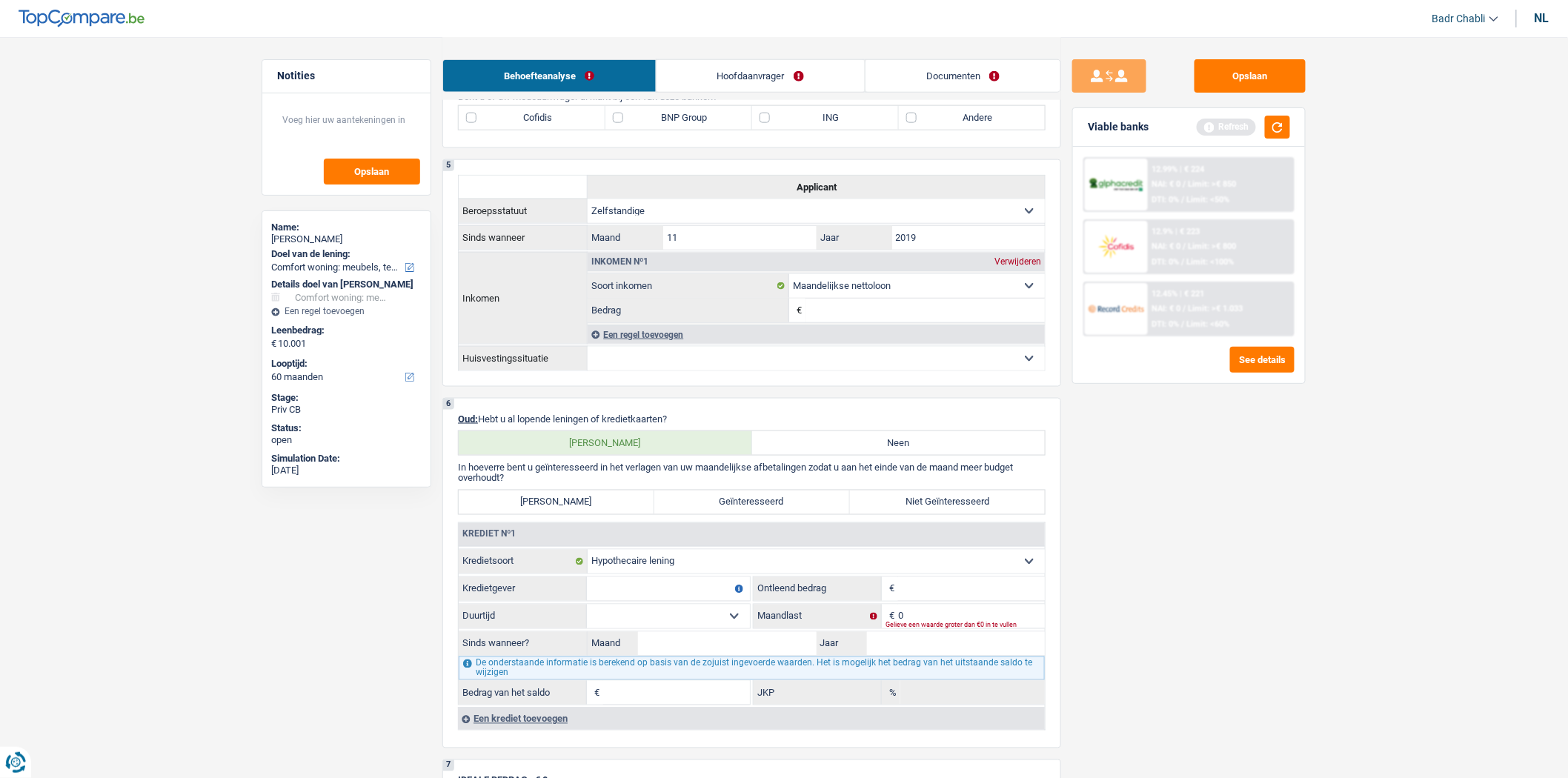
drag, startPoint x: 560, startPoint y: 724, endPoint x: 595, endPoint y: 692, distance: 47.4
click at [560, 724] on div "Een krediet toevoegen" at bounding box center [751, 719] width 587 height 22
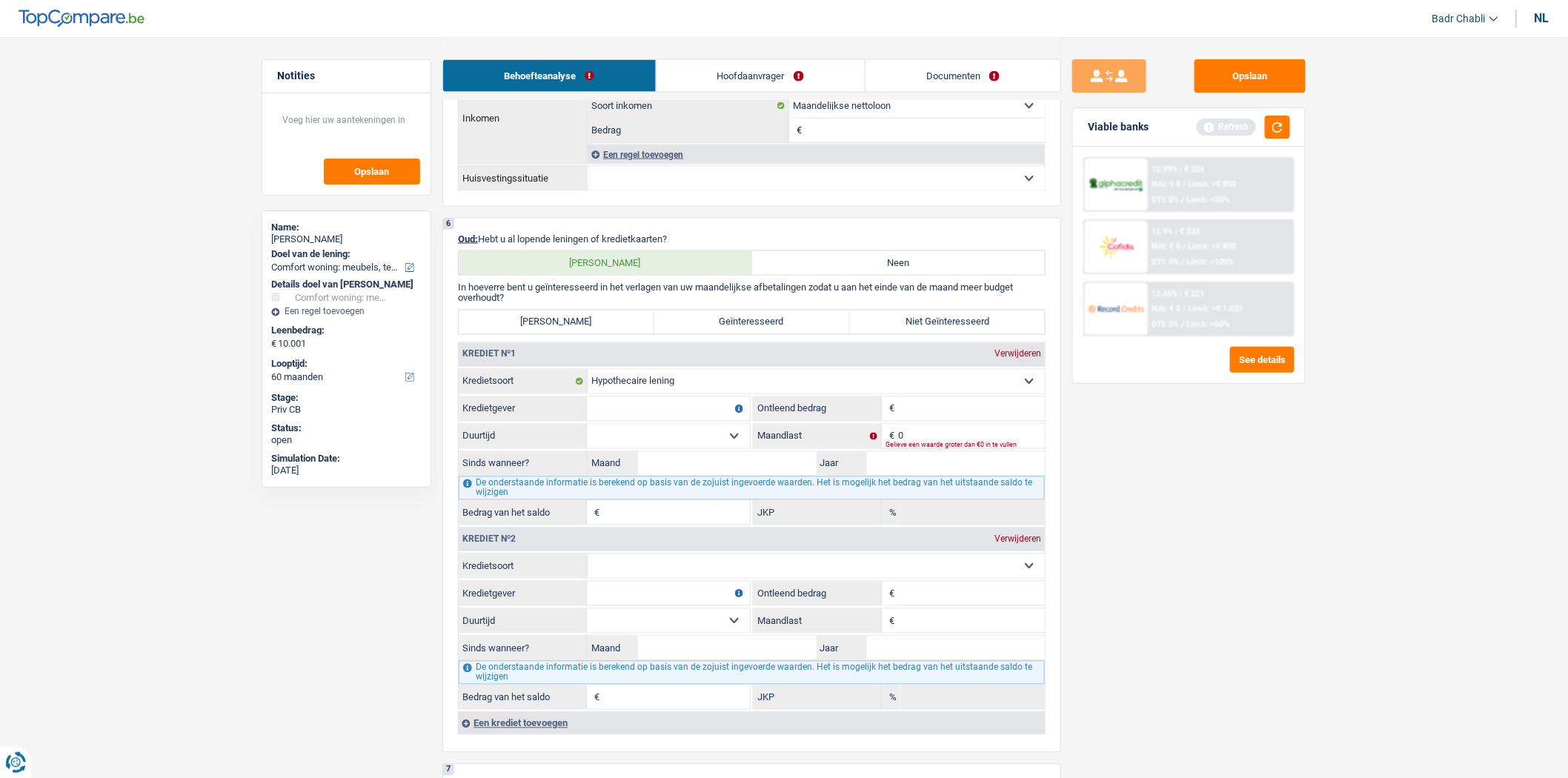
scroll to position [1029, 0]
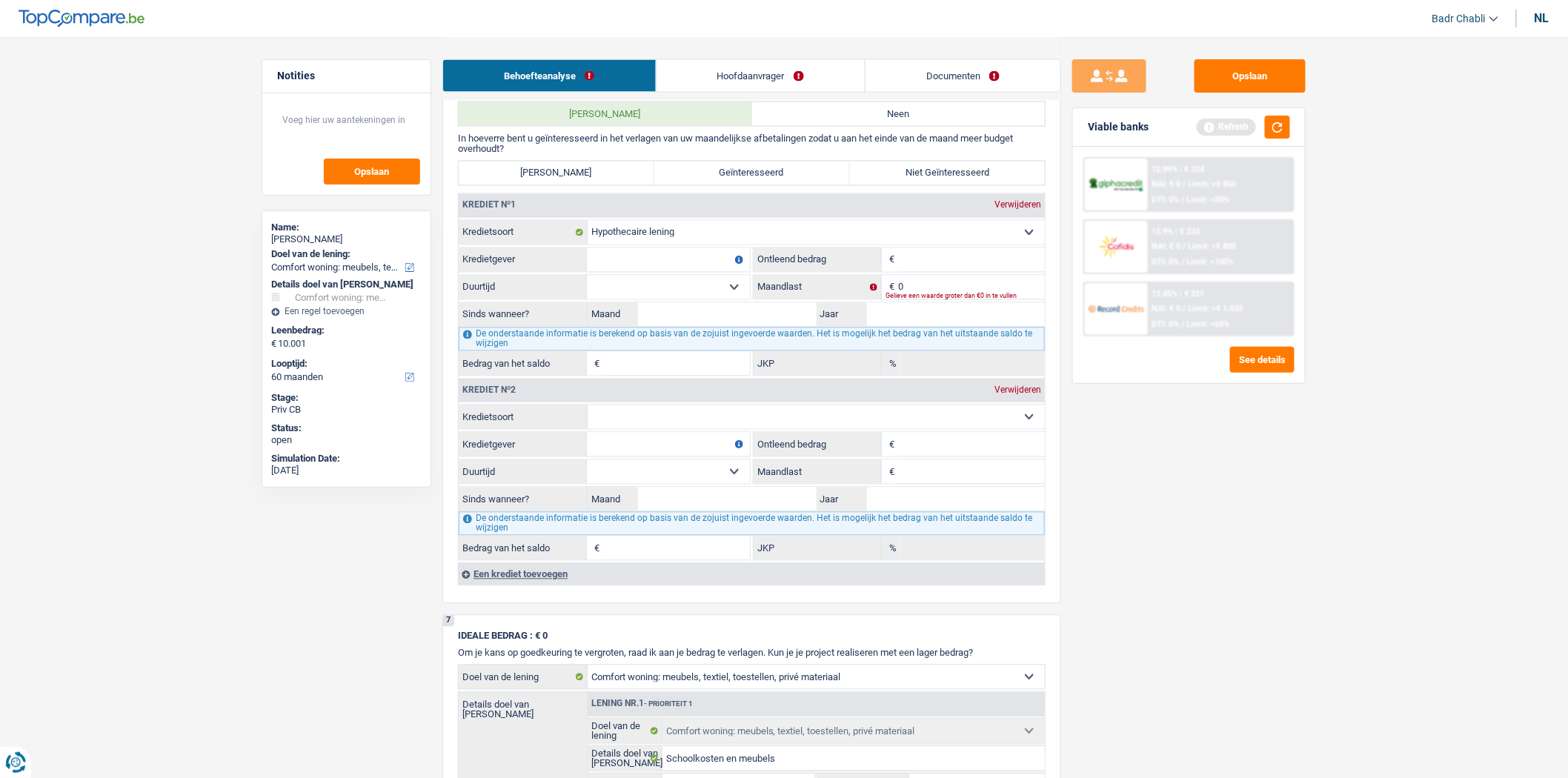
click at [741, 429] on select "Kaart of kredietlijn Hypothecaire lening Verkoop op afbetaling Lening op afbeta…" at bounding box center [817, 417] width 457 height 24
select select "cardOrCredit"
type input "0"
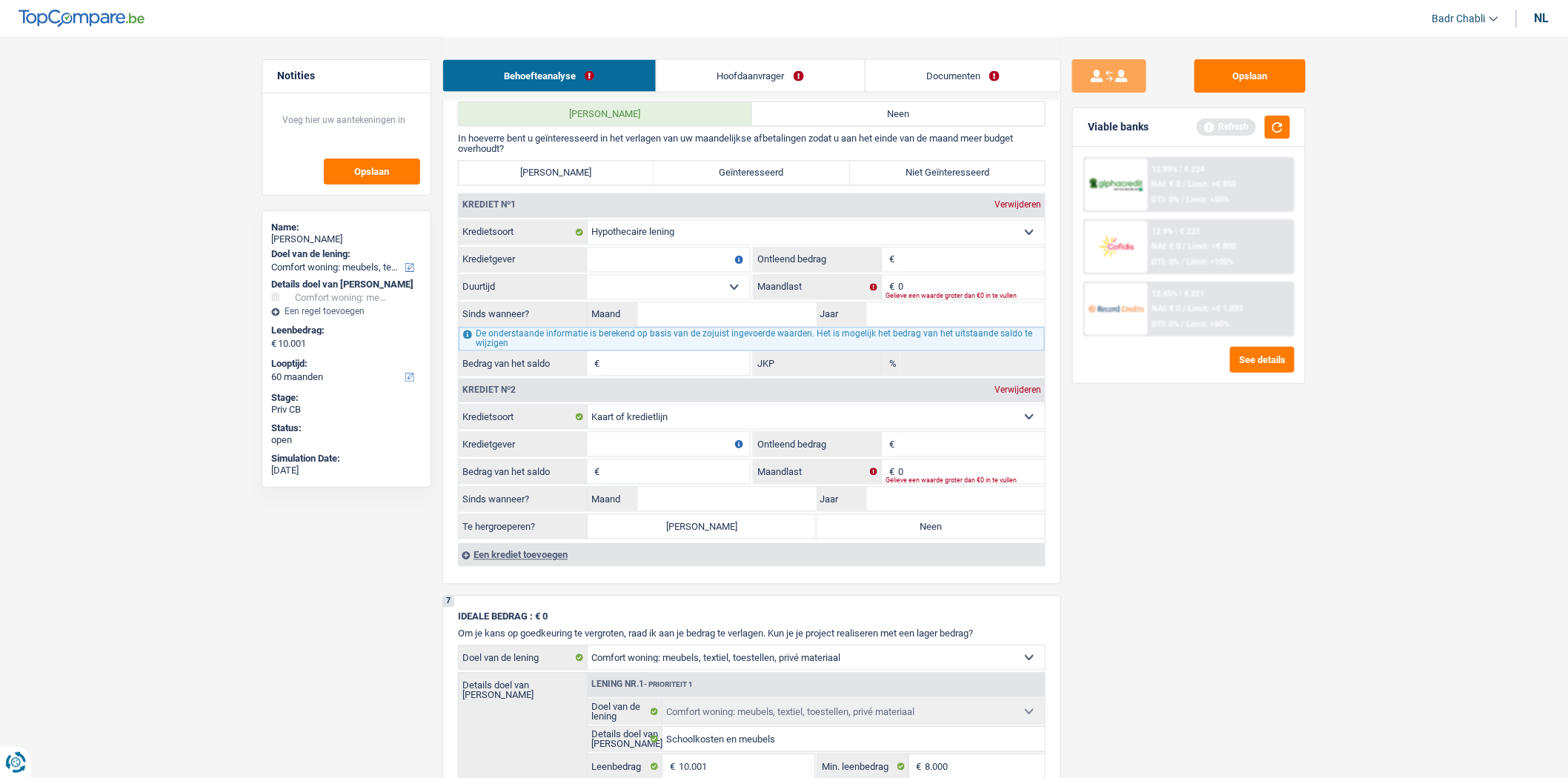
click at [671, 450] on input "Kredietgever" at bounding box center [668, 444] width 163 height 24
type input "BNP"
type input "5.000"
type input "1"
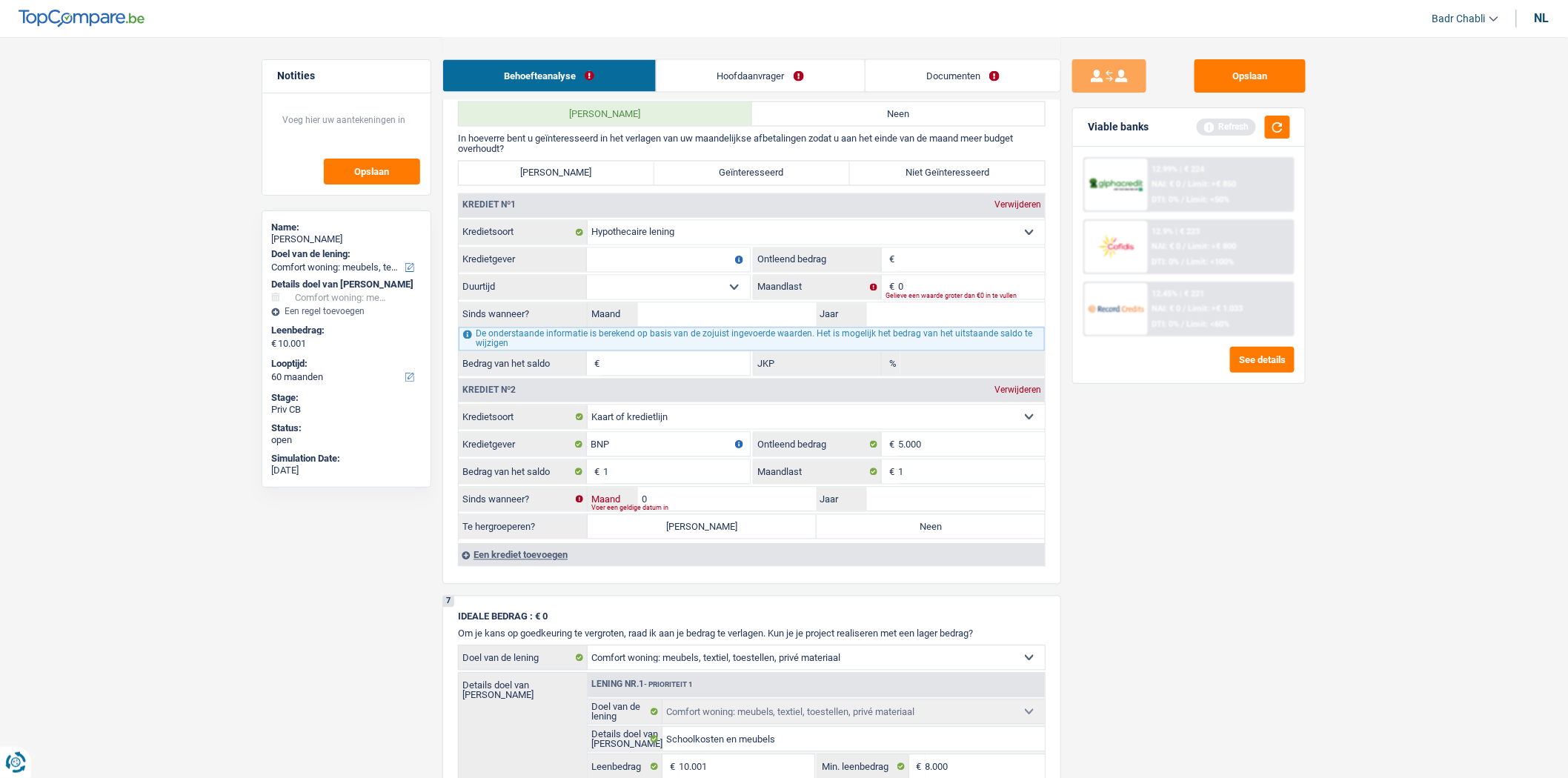
type input "01"
type input "2021"
click at [864, 538] on label "Neen" at bounding box center [931, 527] width 229 height 24
click at [864, 538] on input "Neen" at bounding box center [931, 527] width 229 height 24
radio input "true"
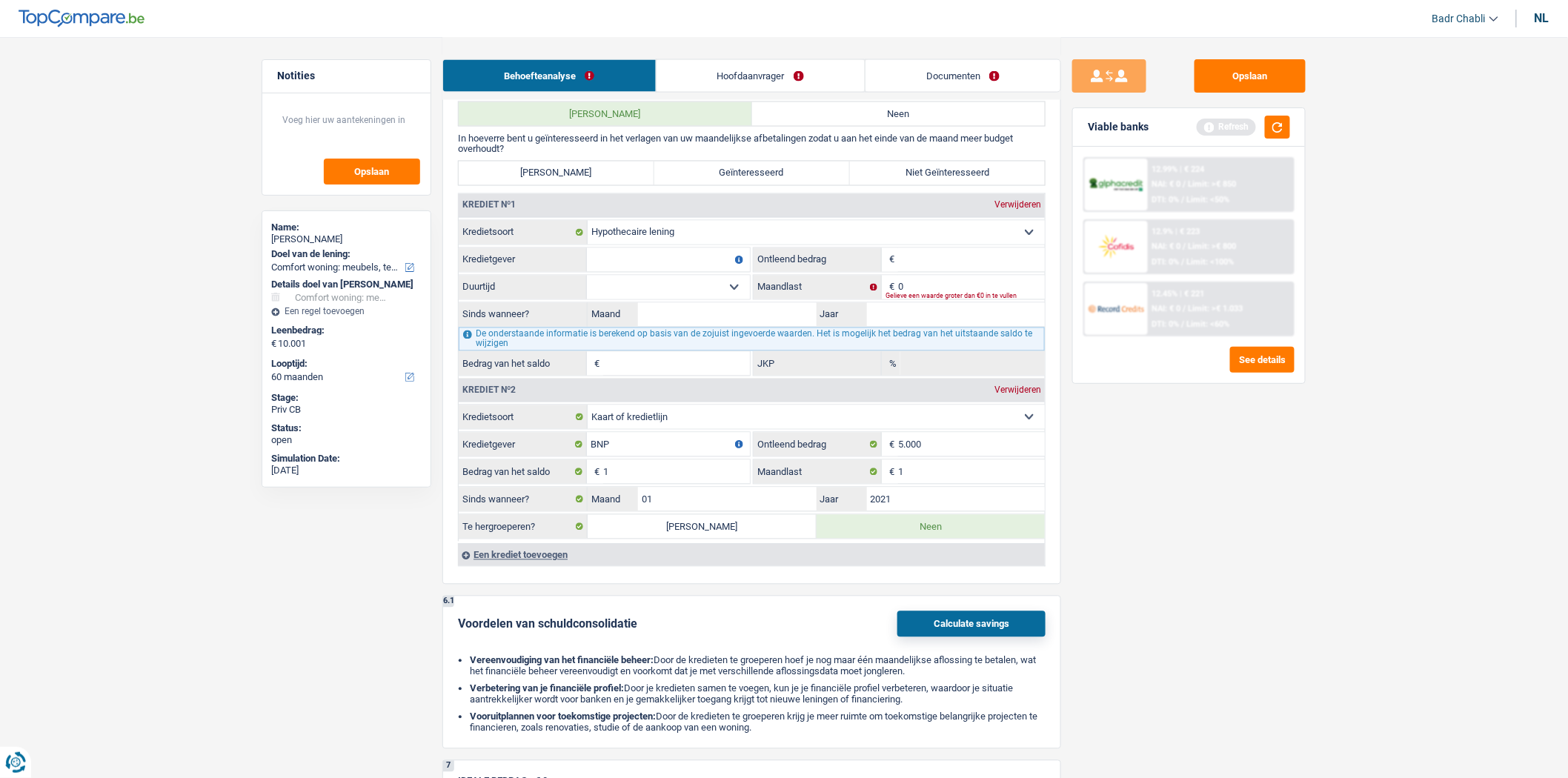
click at [660, 272] on input "Kredietgever" at bounding box center [668, 260] width 163 height 24
type input "BNP"
type input "130.000"
click at [708, 292] on select "120 maanden 132 maanden 144 maanden 180 maanden 240 maanden 300 maanden 360 maa…" at bounding box center [668, 287] width 163 height 24
select select "300"
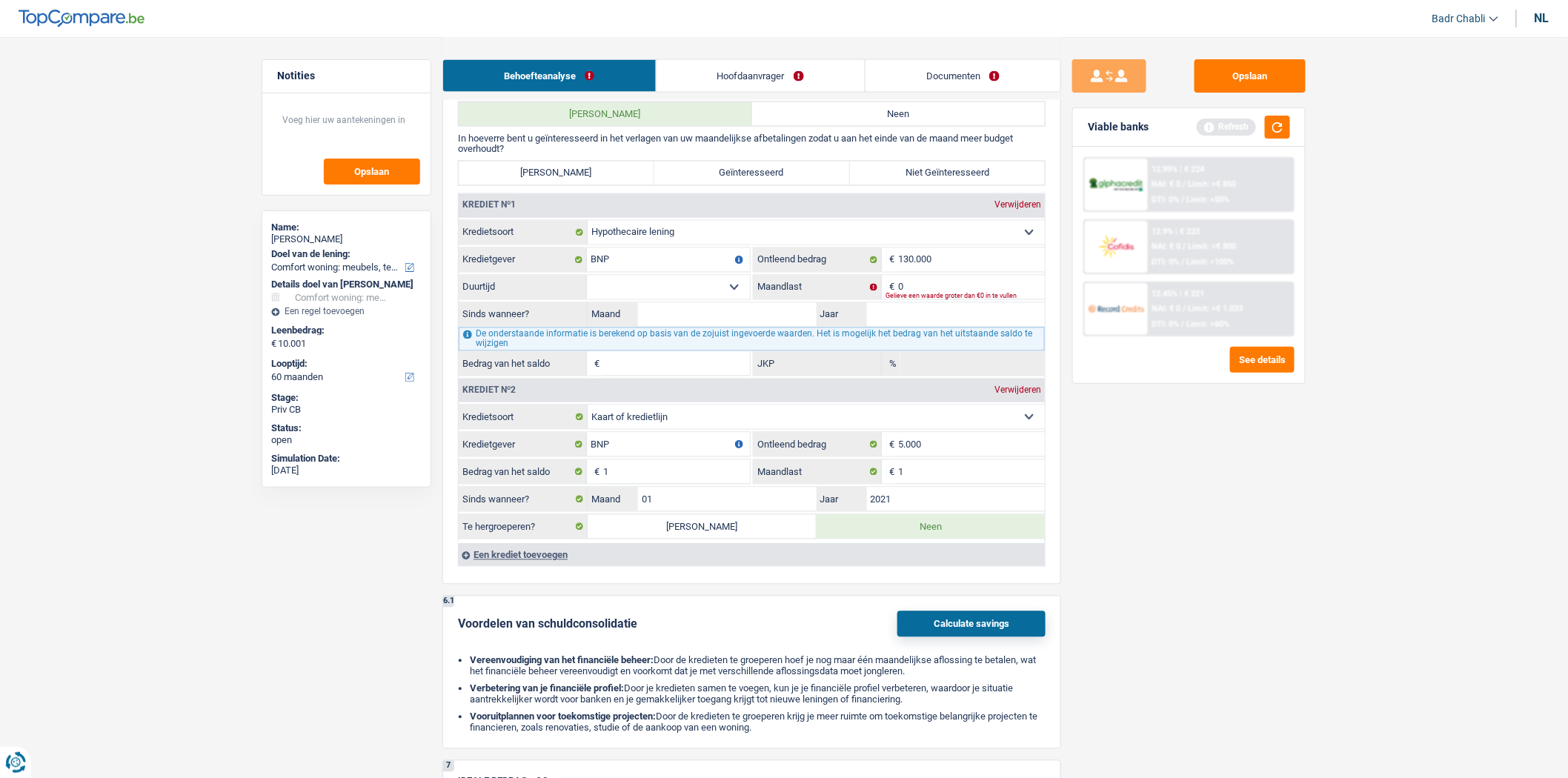
click at [587, 286] on select "120 maanden 132 maanden 144 maanden 180 maanden 240 maanden 300 maanden 360 maa…" at bounding box center [668, 287] width 163 height 24
click at [752, 327] on input "Maand" at bounding box center [727, 315] width 178 height 24
type input "05"
type input "2015"
click at [727, 300] on select "120 maanden 132 maanden 144 maanden 180 maanden 240 maanden 300 maanden 360 maa…" at bounding box center [668, 287] width 163 height 24
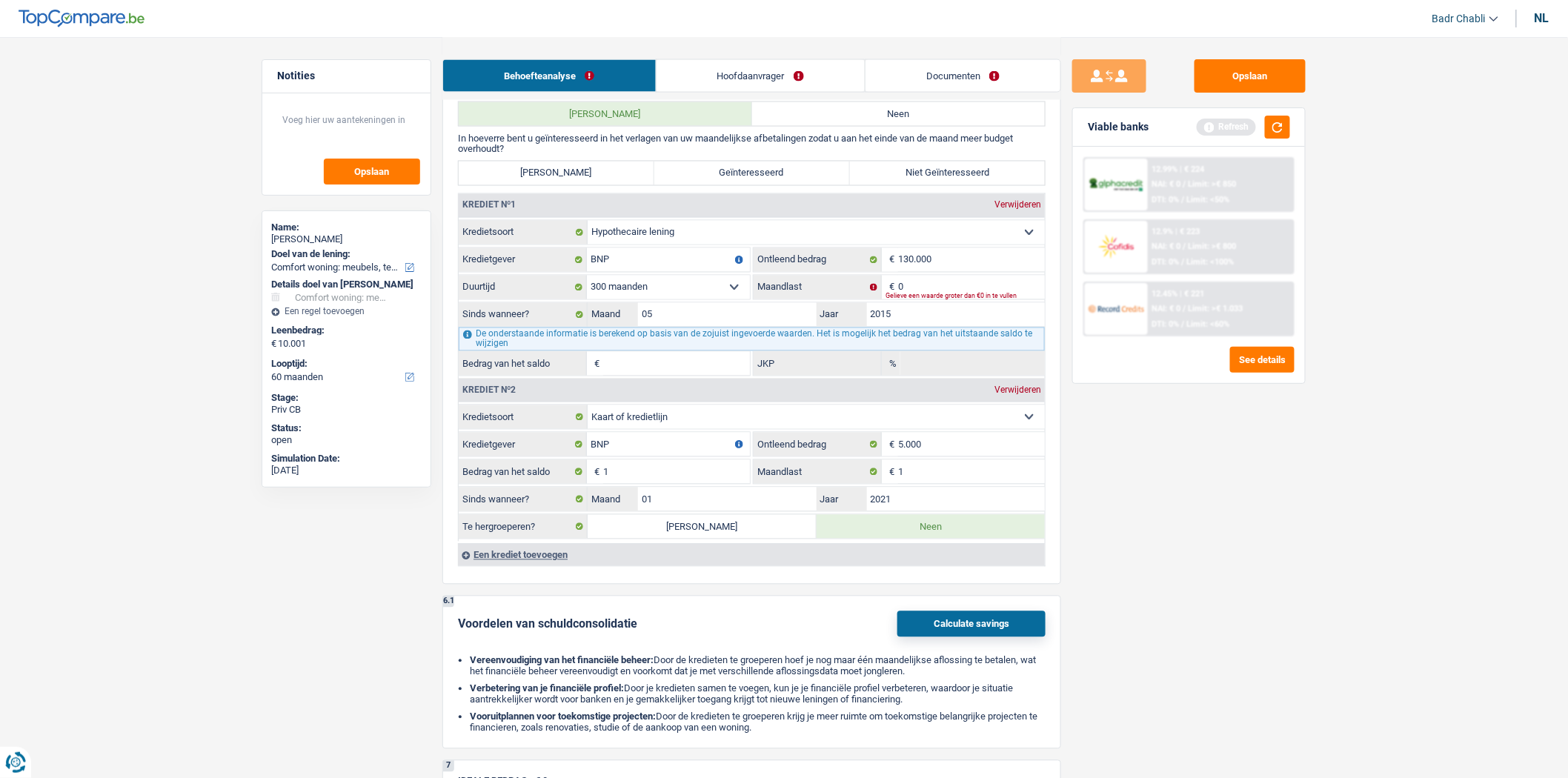
type input "1"
type input "0,00"
select select "240"
click at [587, 286] on select "120 maanden 132 maanden 144 maanden 180 maanden 240 maanden 300 maanden 360 maa…" at bounding box center [668, 287] width 163 height 24
click at [944, 294] on input "0" at bounding box center [972, 287] width 147 height 24
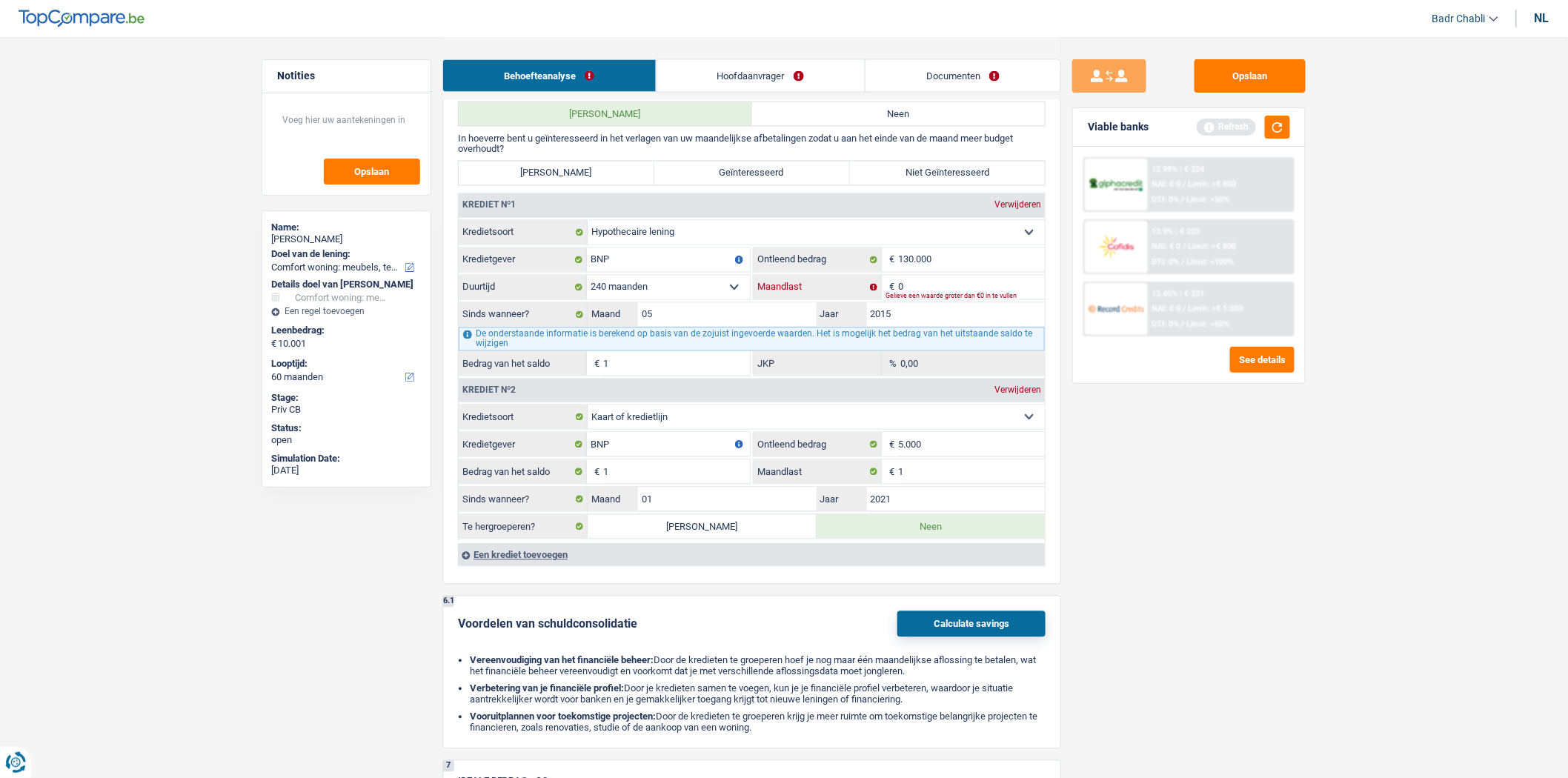
click at [944, 294] on input "0" at bounding box center [972, 287] width 147 height 24
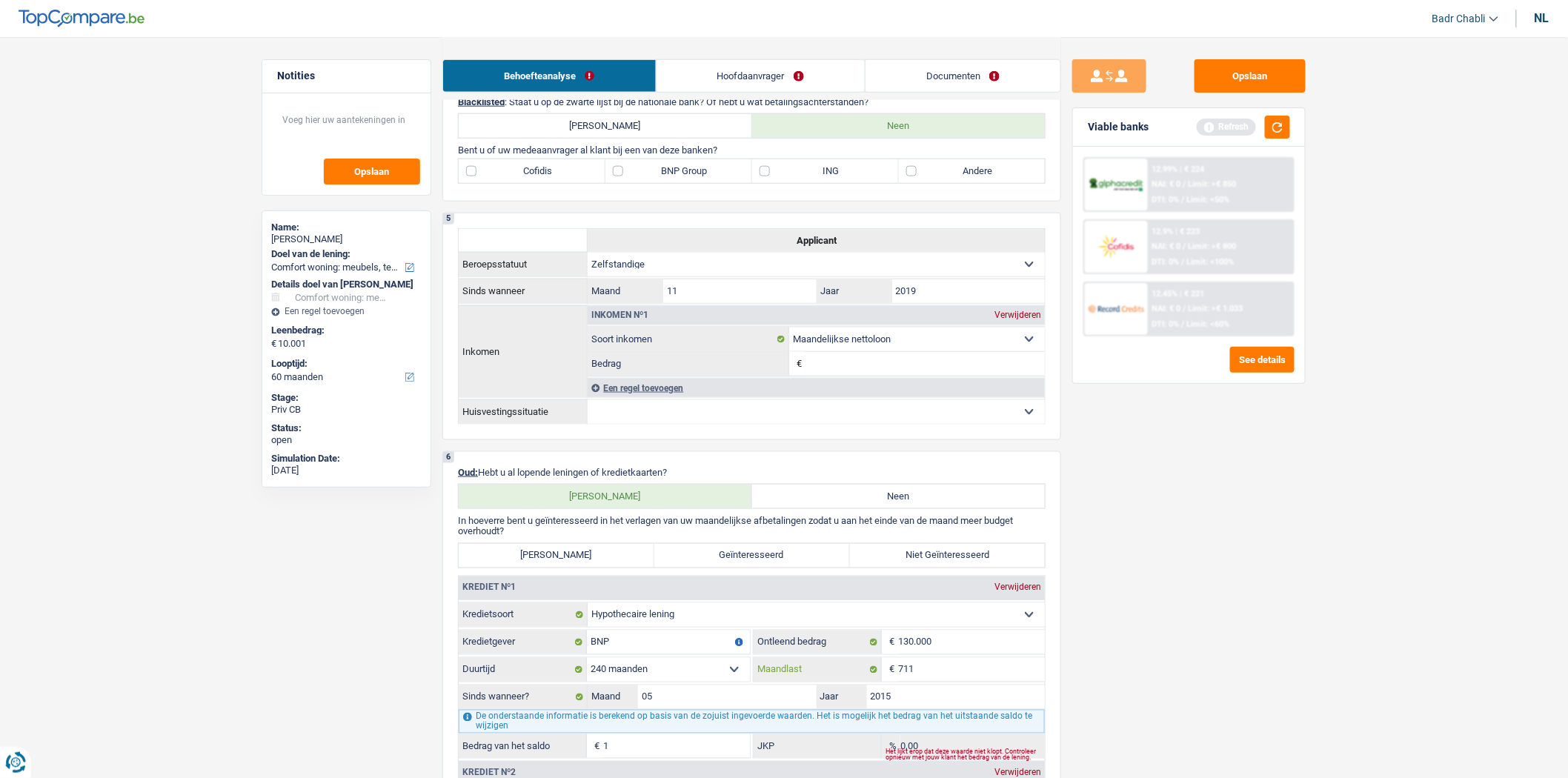
scroll to position [946, 0]
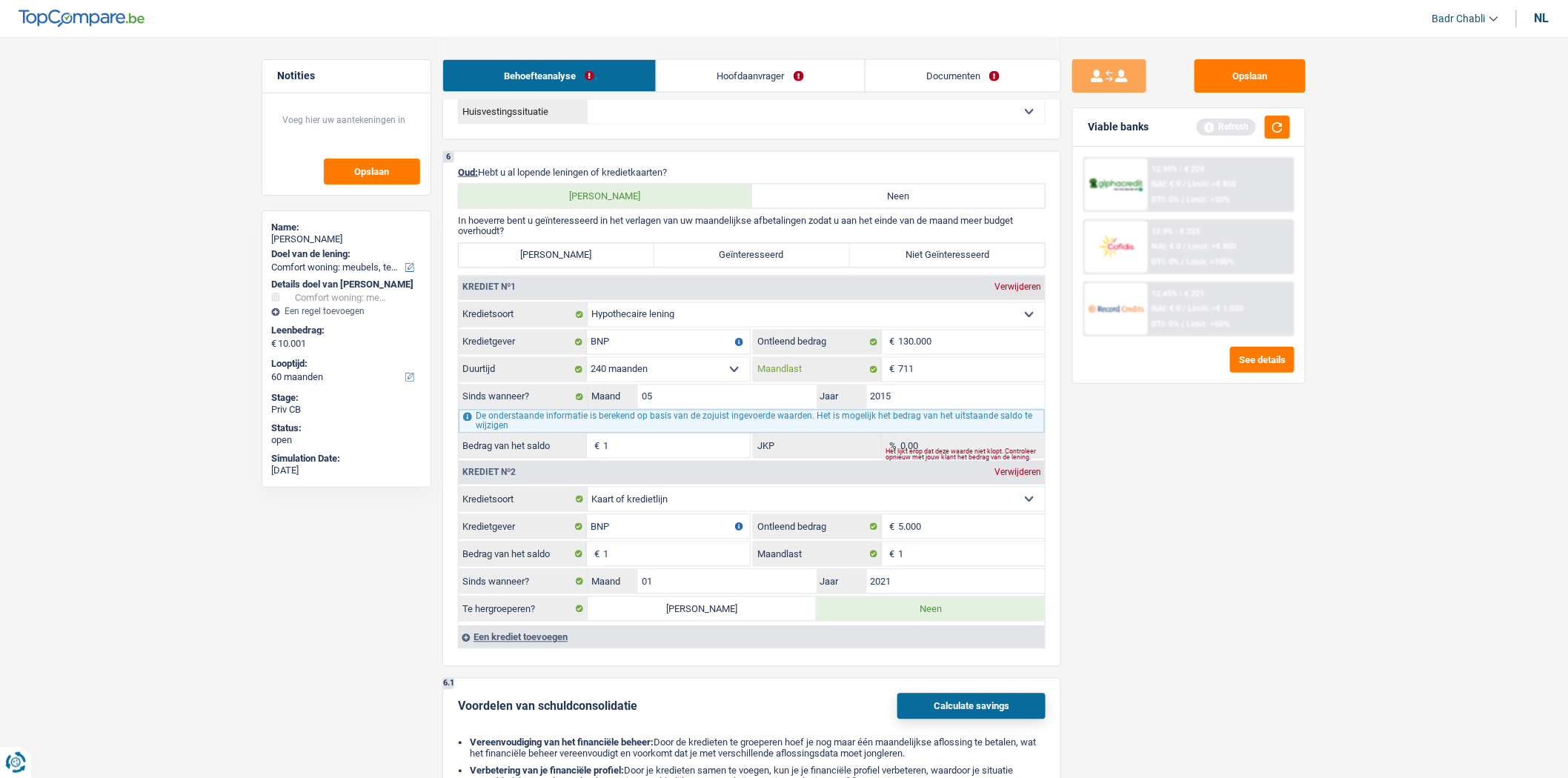
type input "711"
type input "72.030"
type input "2,88"
click at [953, 268] on label "Niet Geïnteresseerd" at bounding box center [947, 255] width 196 height 24
click at [953, 268] on input "Niet Geïnteresseerd" at bounding box center [947, 255] width 196 height 24
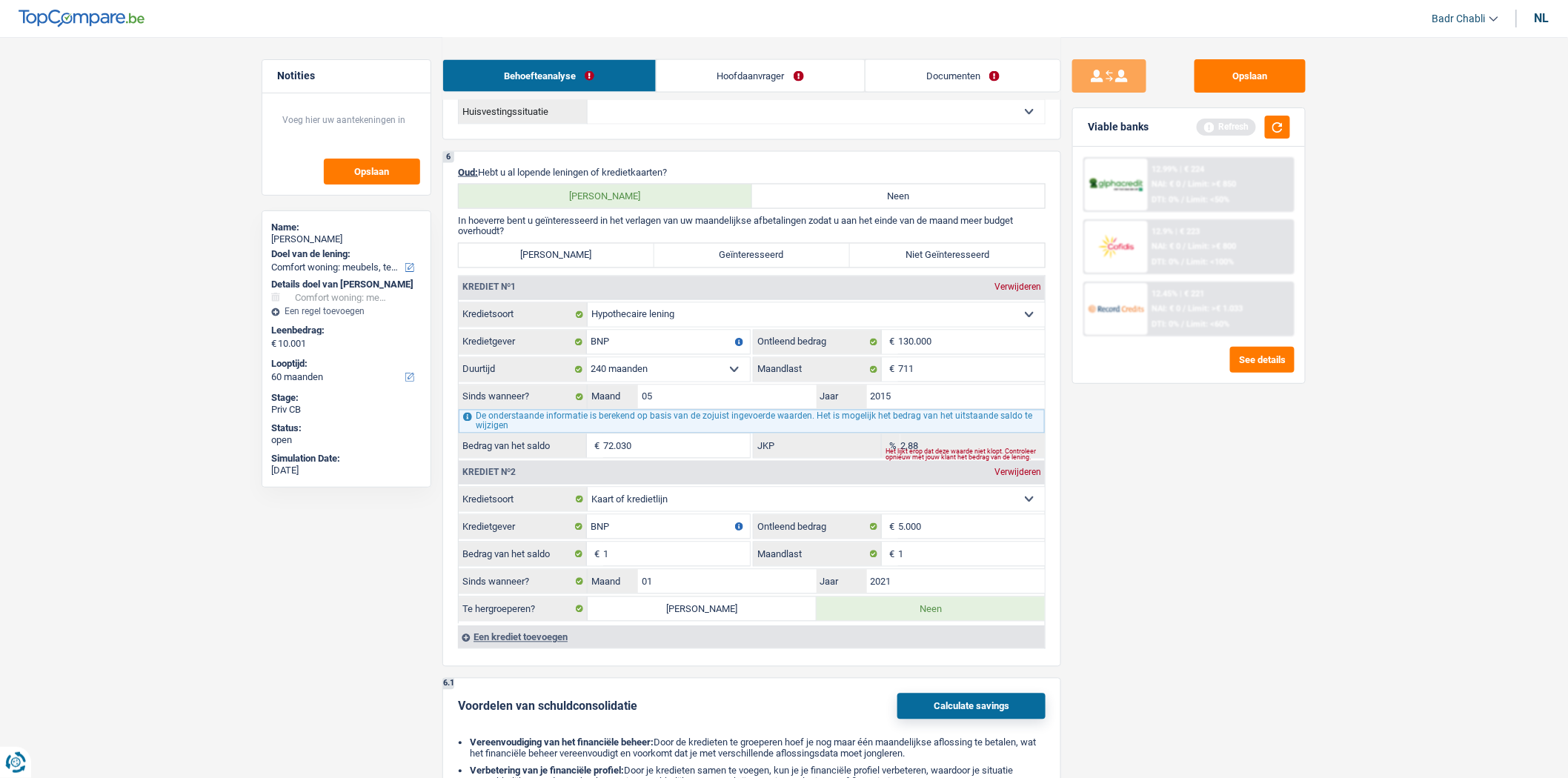
radio input "true"
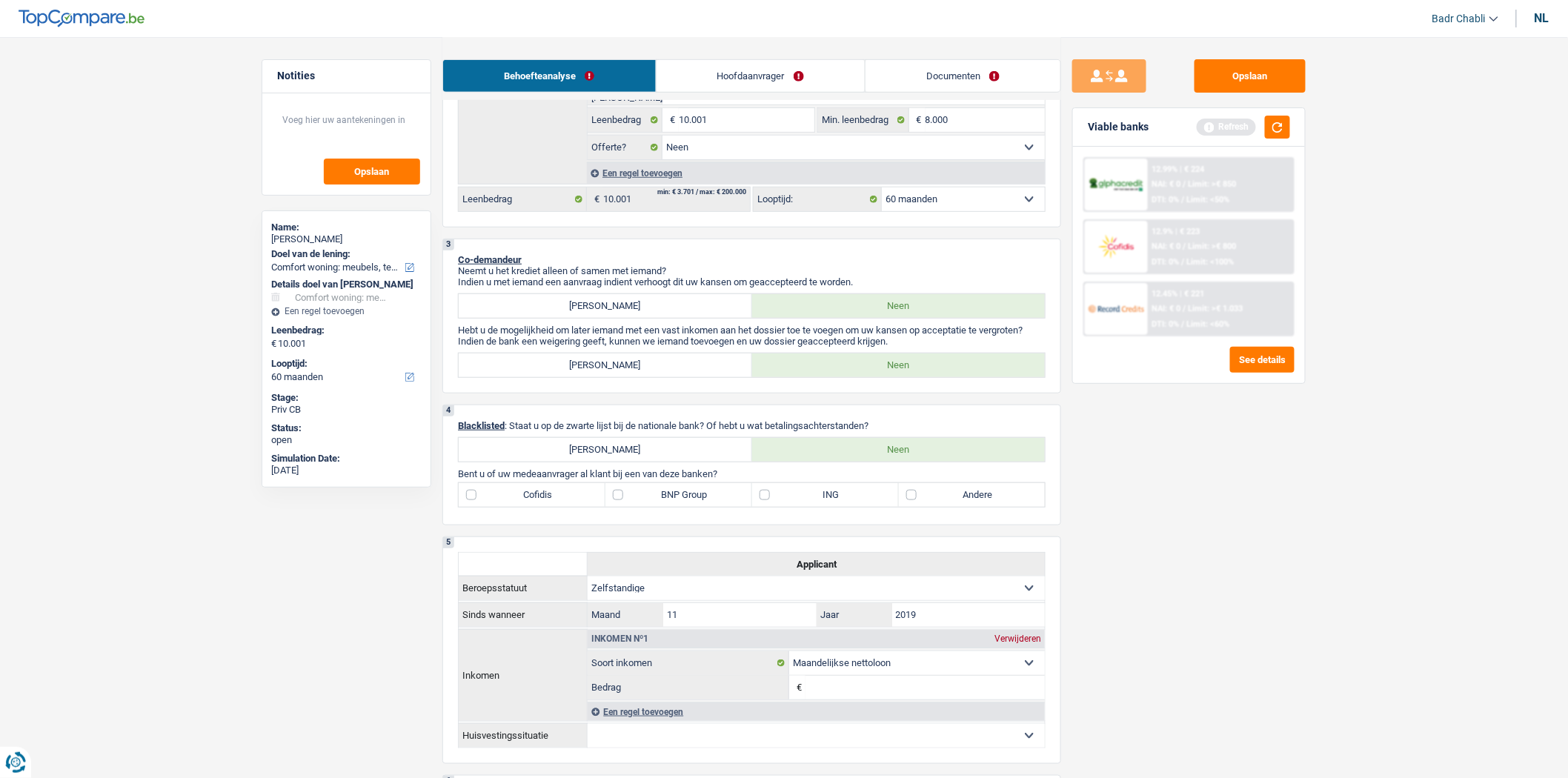
scroll to position [321, 0]
click at [638, 505] on label "BNP Group" at bounding box center [679, 496] width 147 height 24
click at [638, 505] on input "BNP Group" at bounding box center [679, 496] width 147 height 24
checkbox input "true"
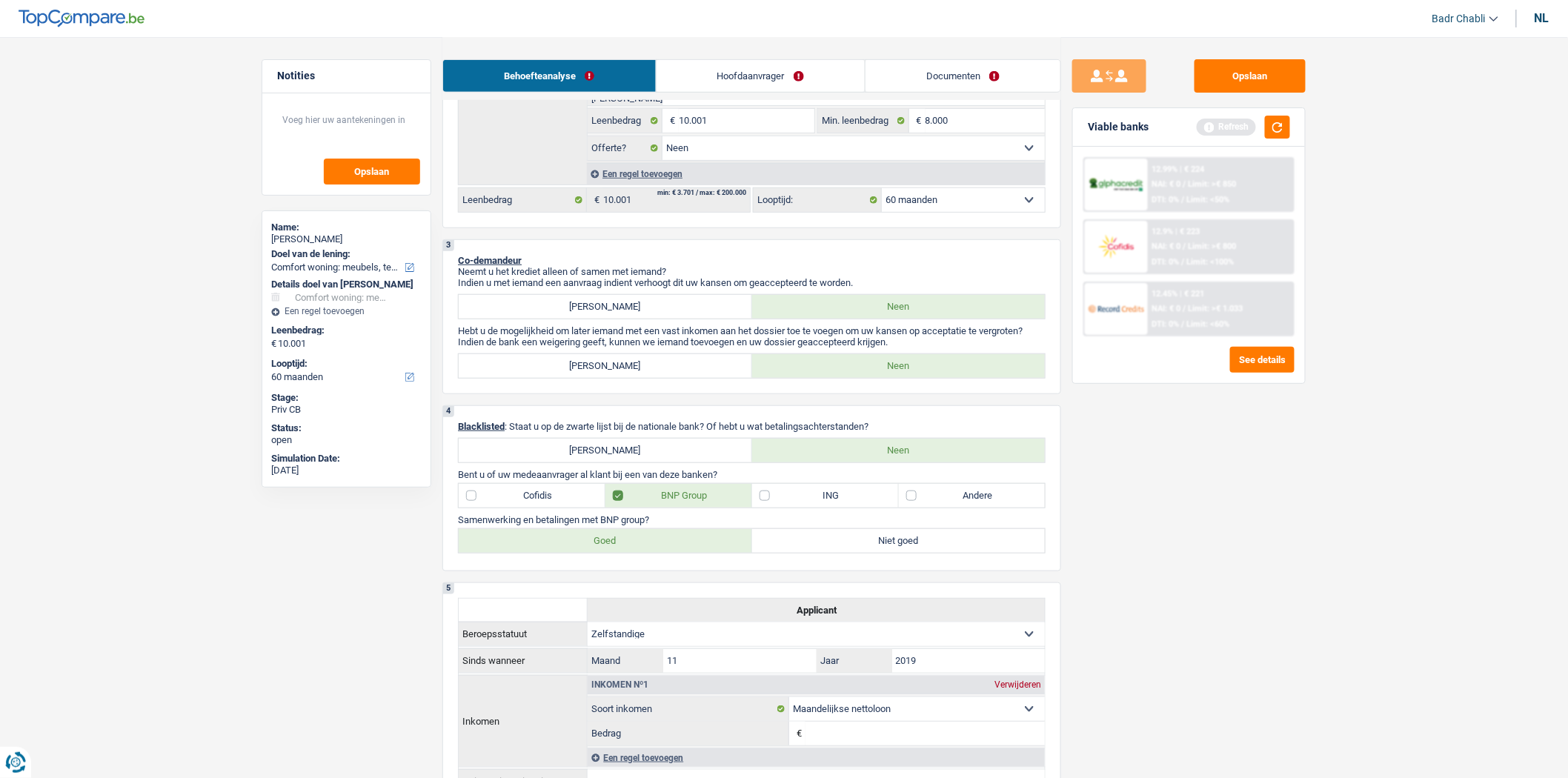
click at [634, 546] on label "Goed" at bounding box center [604, 541] width 293 height 24
click at [634, 546] on input "Goed" at bounding box center [604, 541] width 293 height 24
radio input "true"
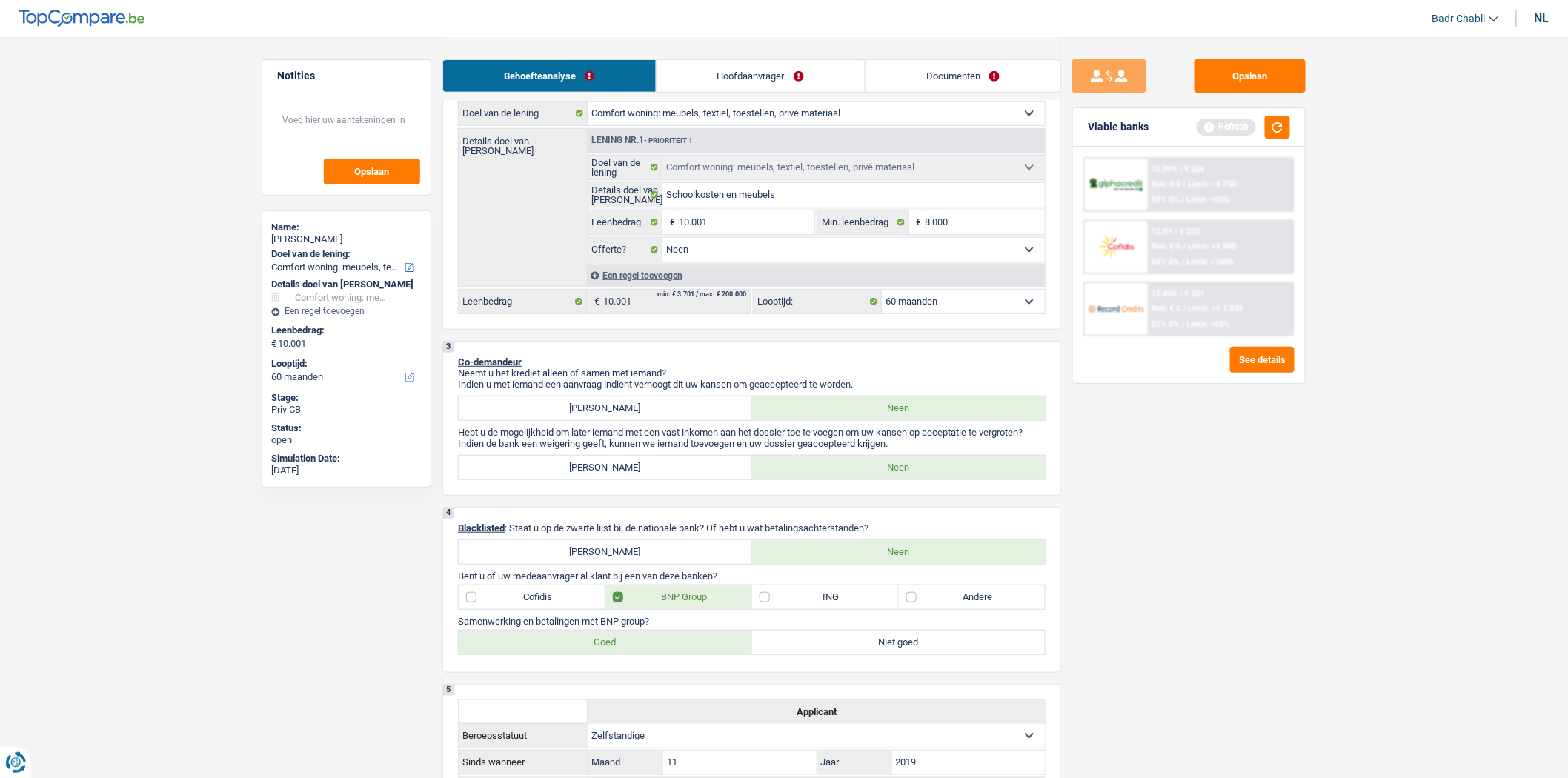
scroll to position [0, 0]
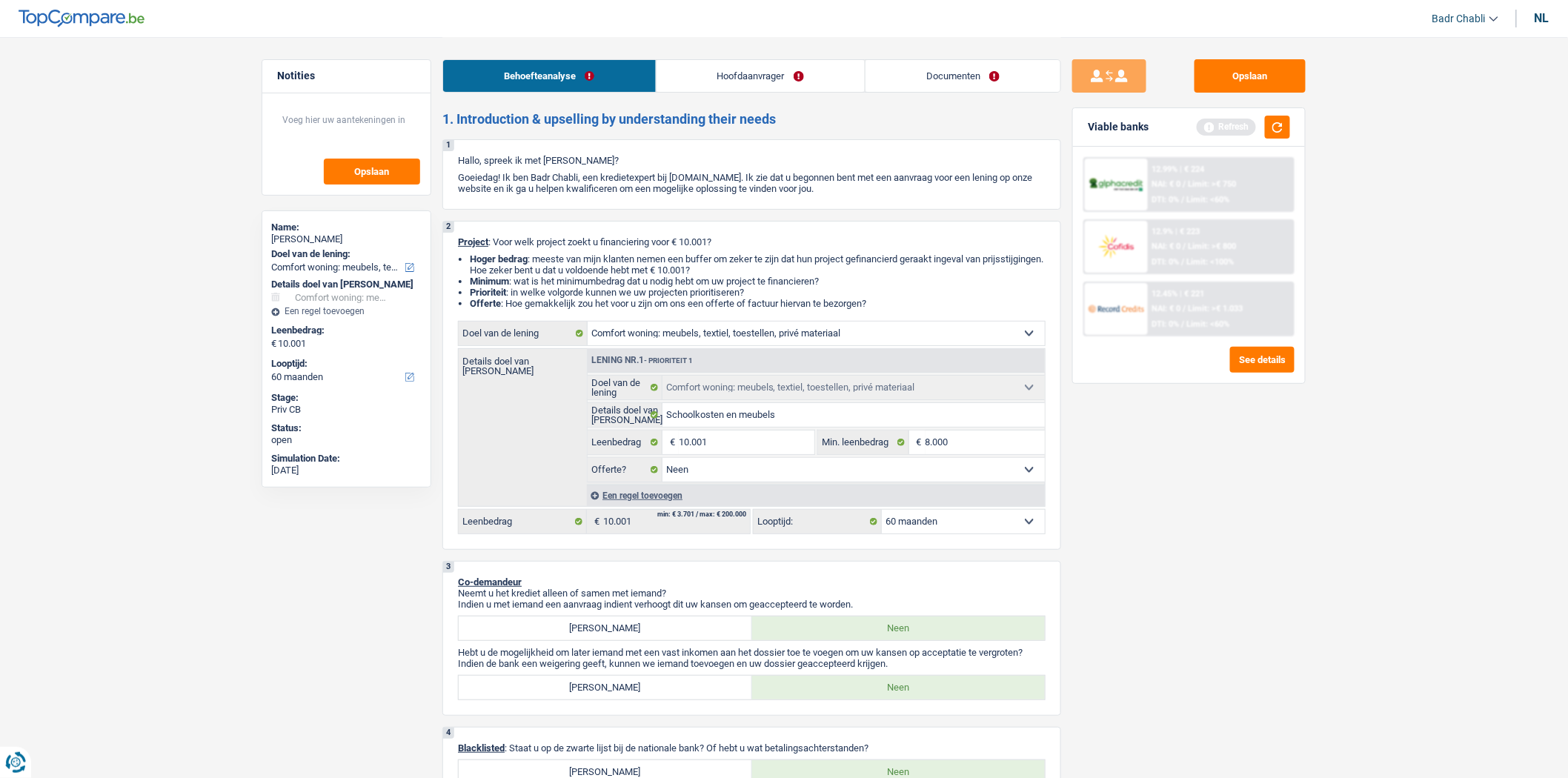
click at [699, 67] on link "Hoofdaanvrager" at bounding box center [760, 76] width 208 height 32
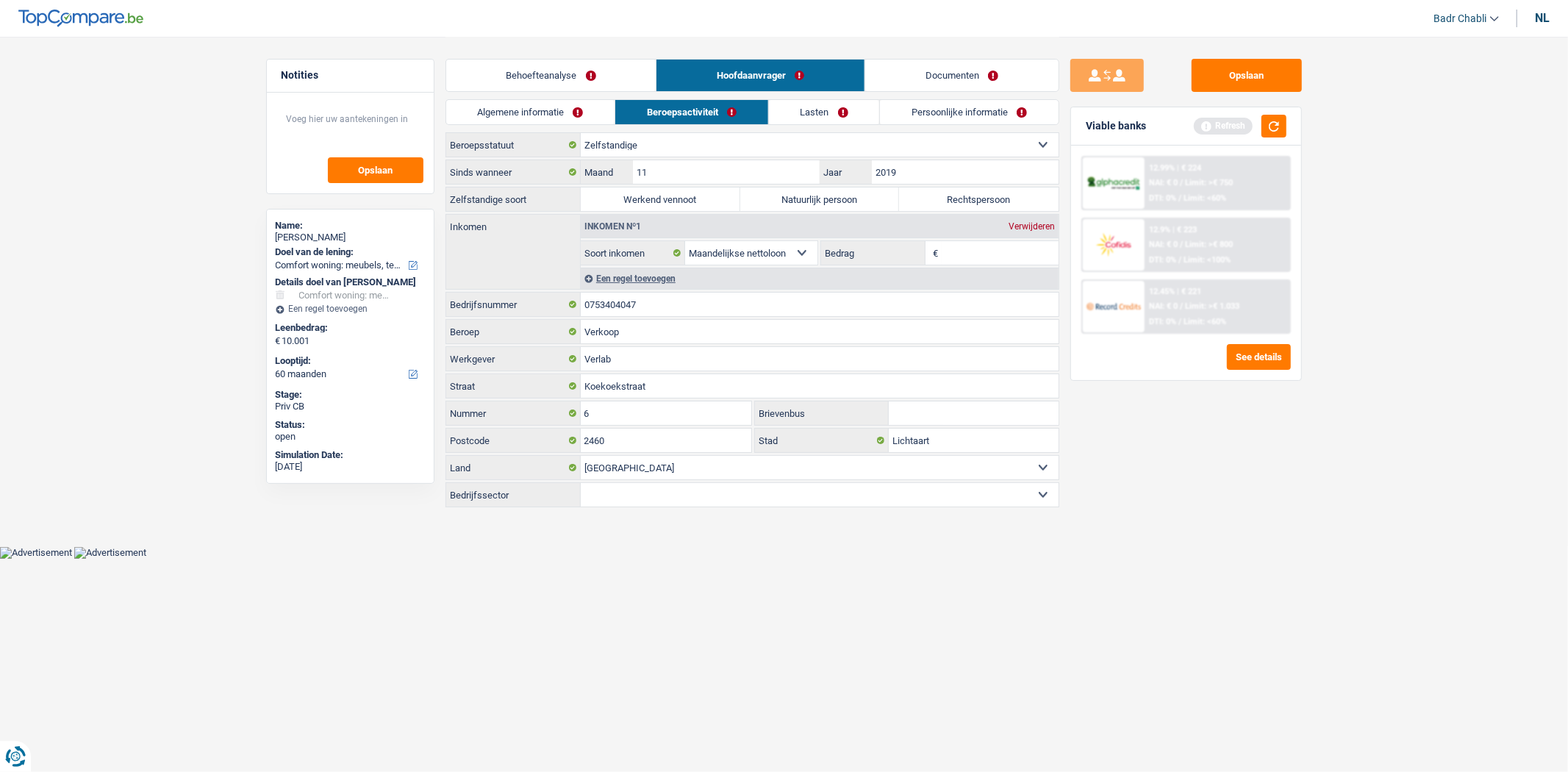
click at [523, 104] on link "Algemene informatie" at bounding box center [531, 112] width 169 height 25
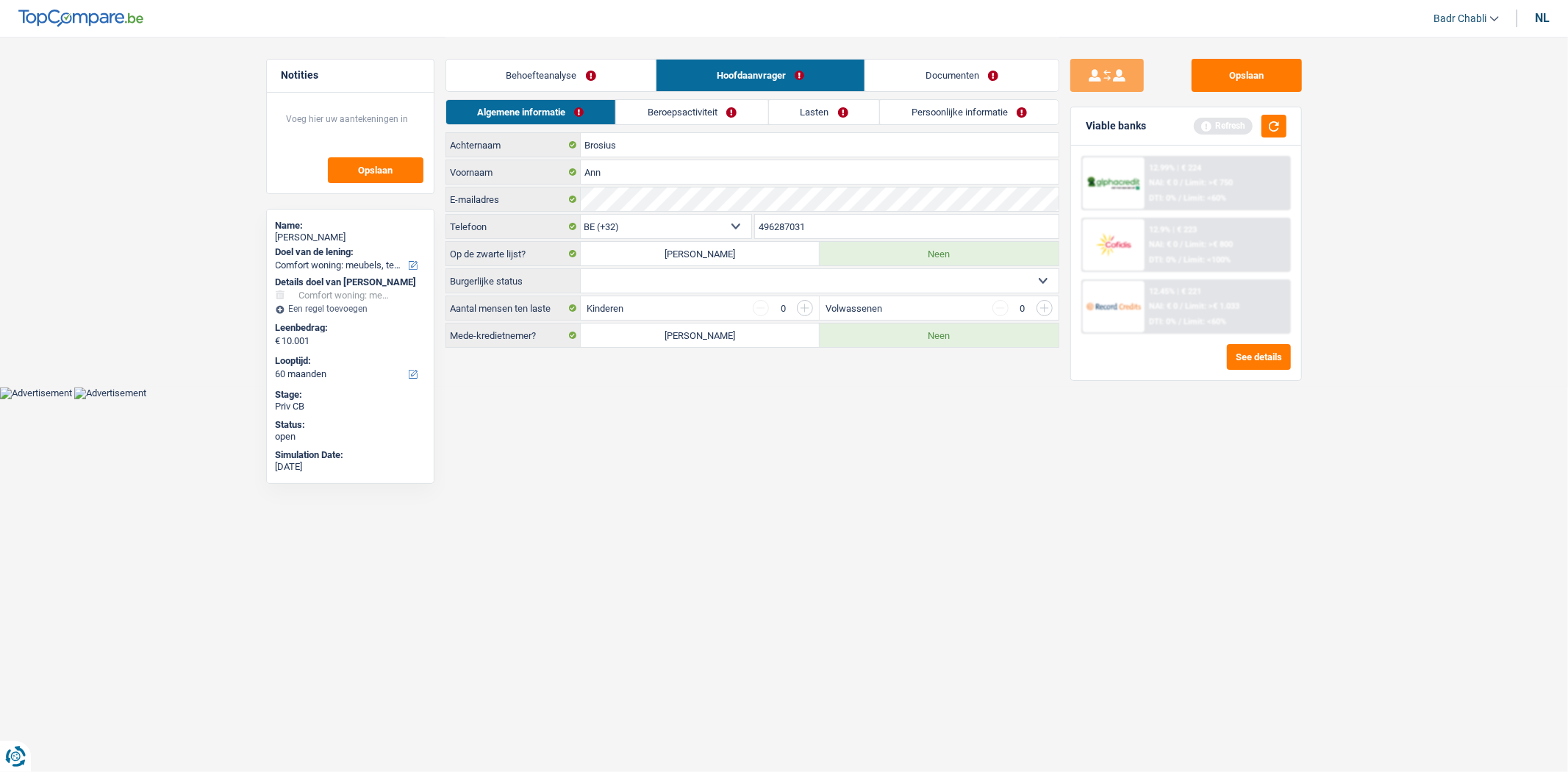
click at [551, 68] on link "Behoefteanalyse" at bounding box center [551, 75] width 211 height 32
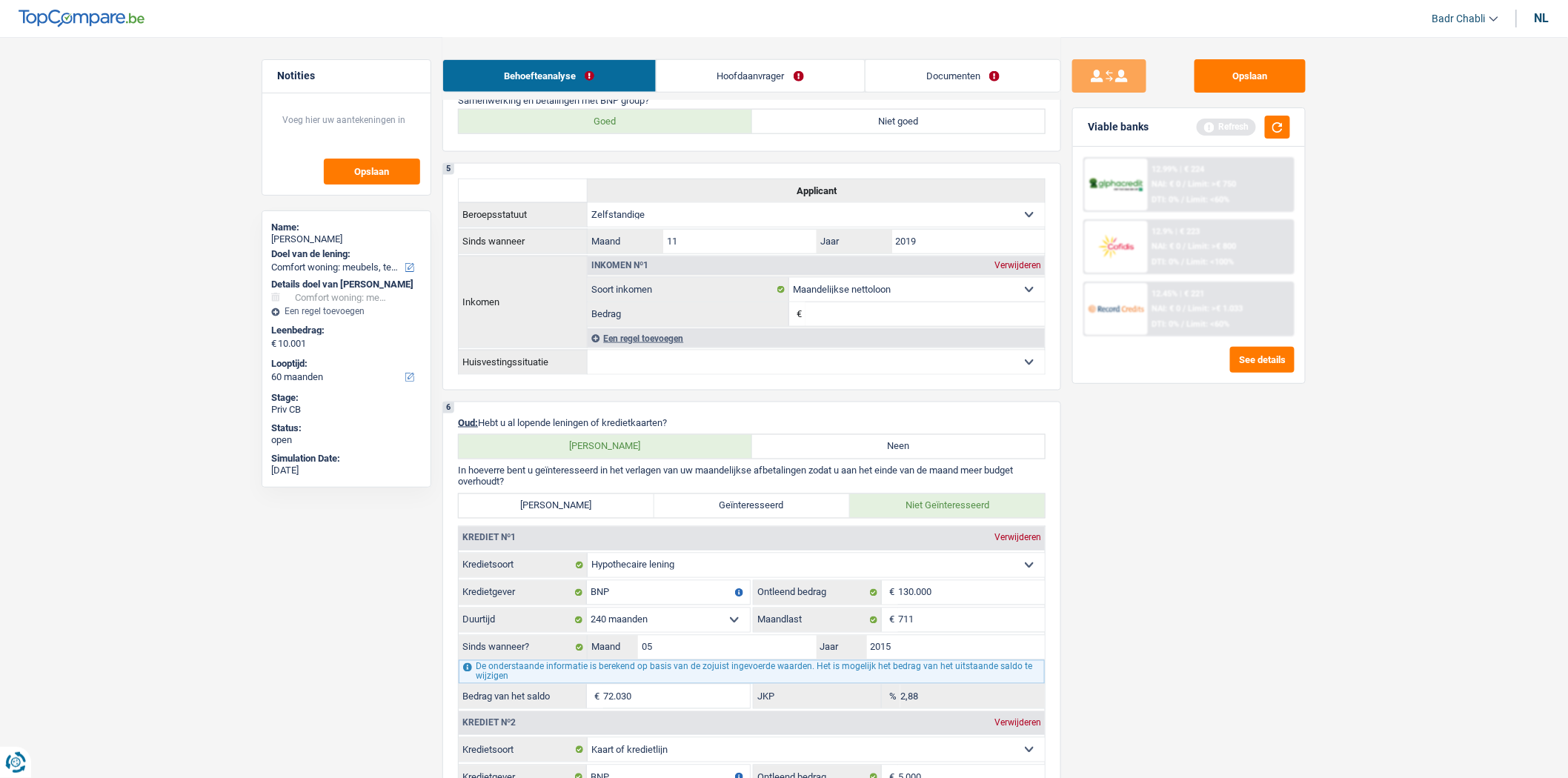
scroll to position [988, 0]
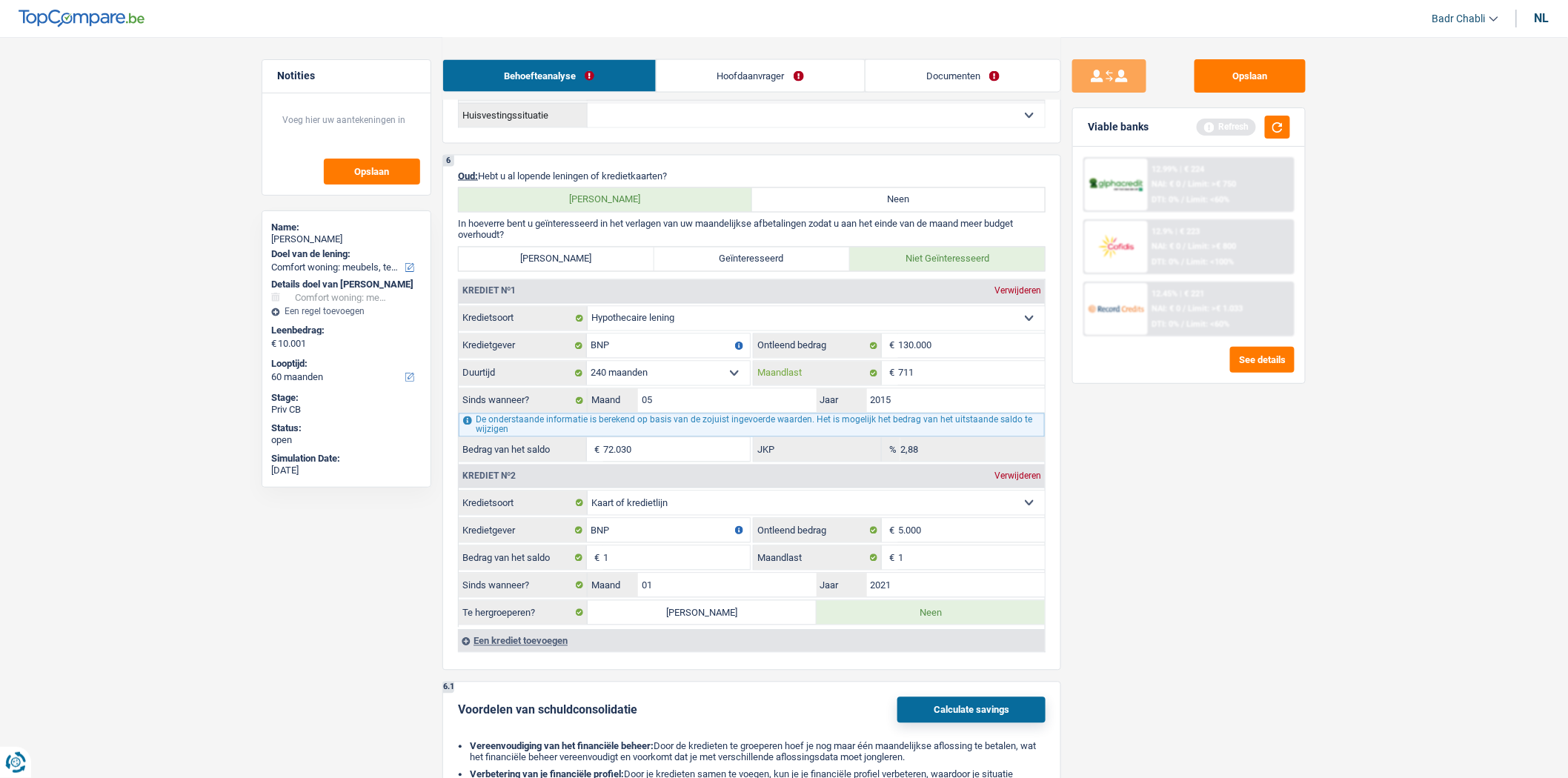
click at [938, 381] on input "711" at bounding box center [972, 373] width 147 height 24
type input "1.200"
type input "91.374"
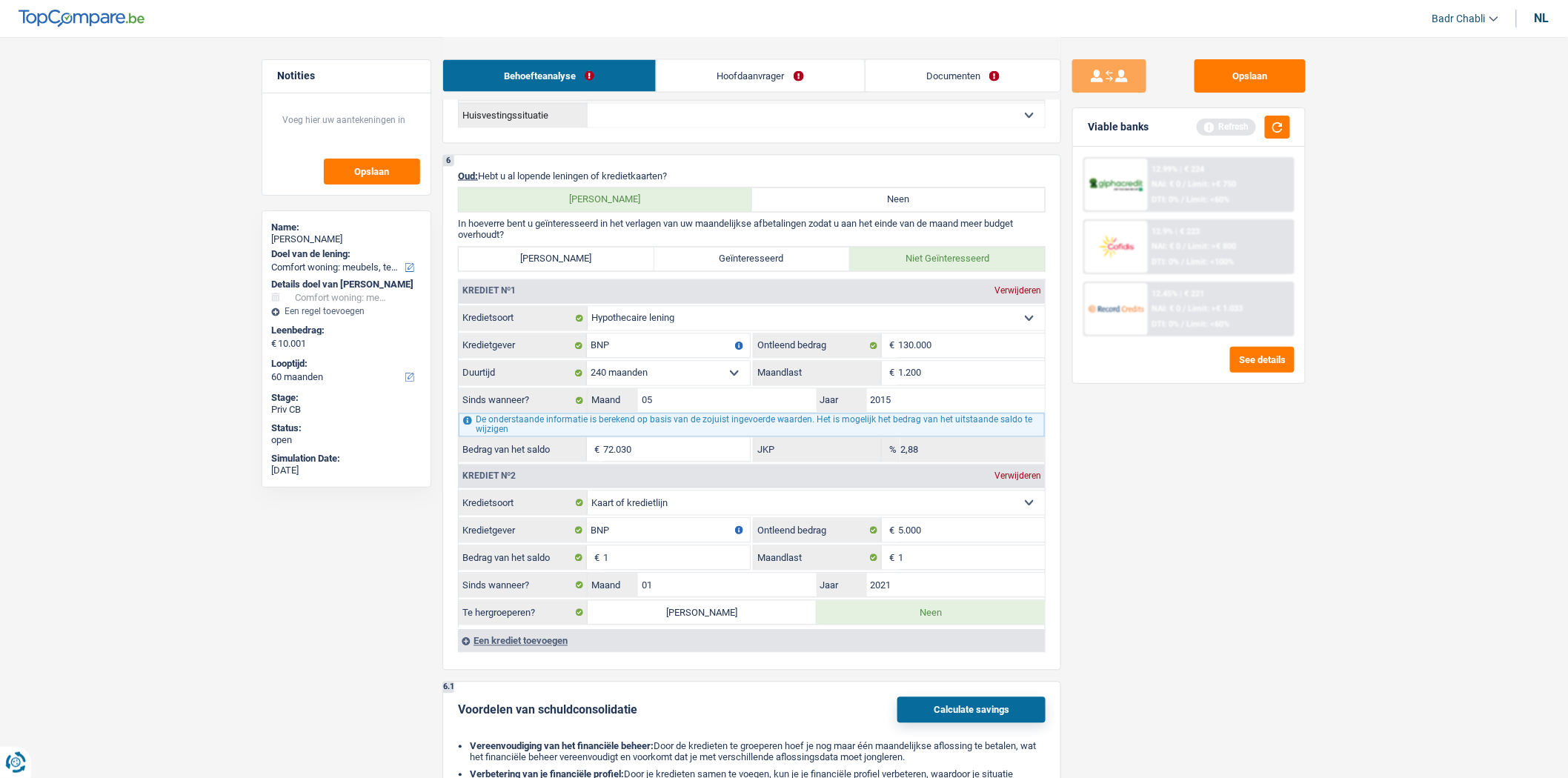
type input "9,77"
click at [1413, 494] on main "Notities Opslaan Name: [PERSON_NAME] van de lening: Comfort woning: meubels, te…" at bounding box center [784, 309] width 1568 height 2594
click at [1291, 121] on div "Viable banks Refresh" at bounding box center [1188, 127] width 232 height 39
click at [1285, 123] on button "button" at bounding box center [1277, 127] width 26 height 23
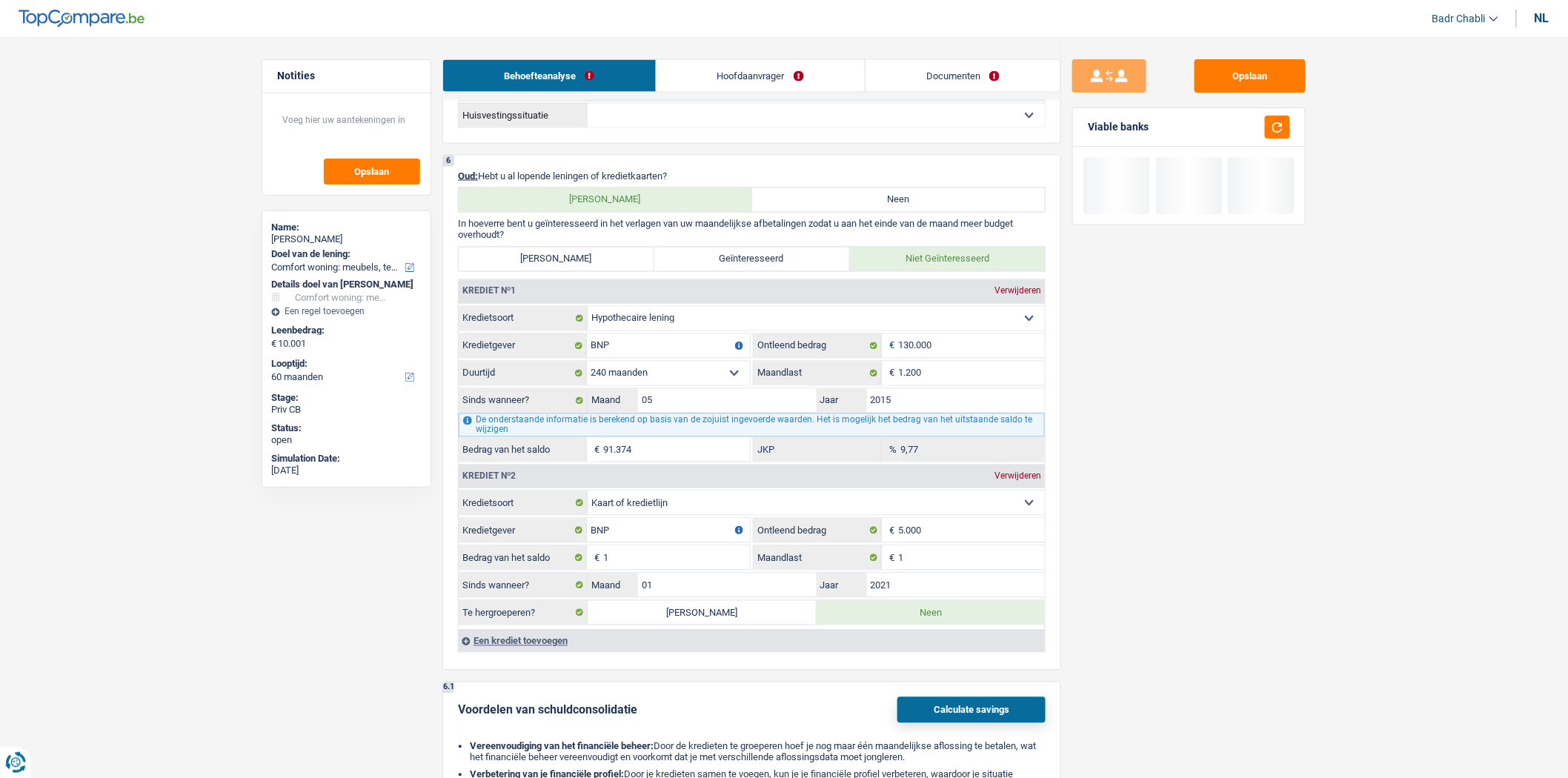
click at [742, 63] on link "Hoofdaanvrager" at bounding box center [760, 76] width 208 height 32
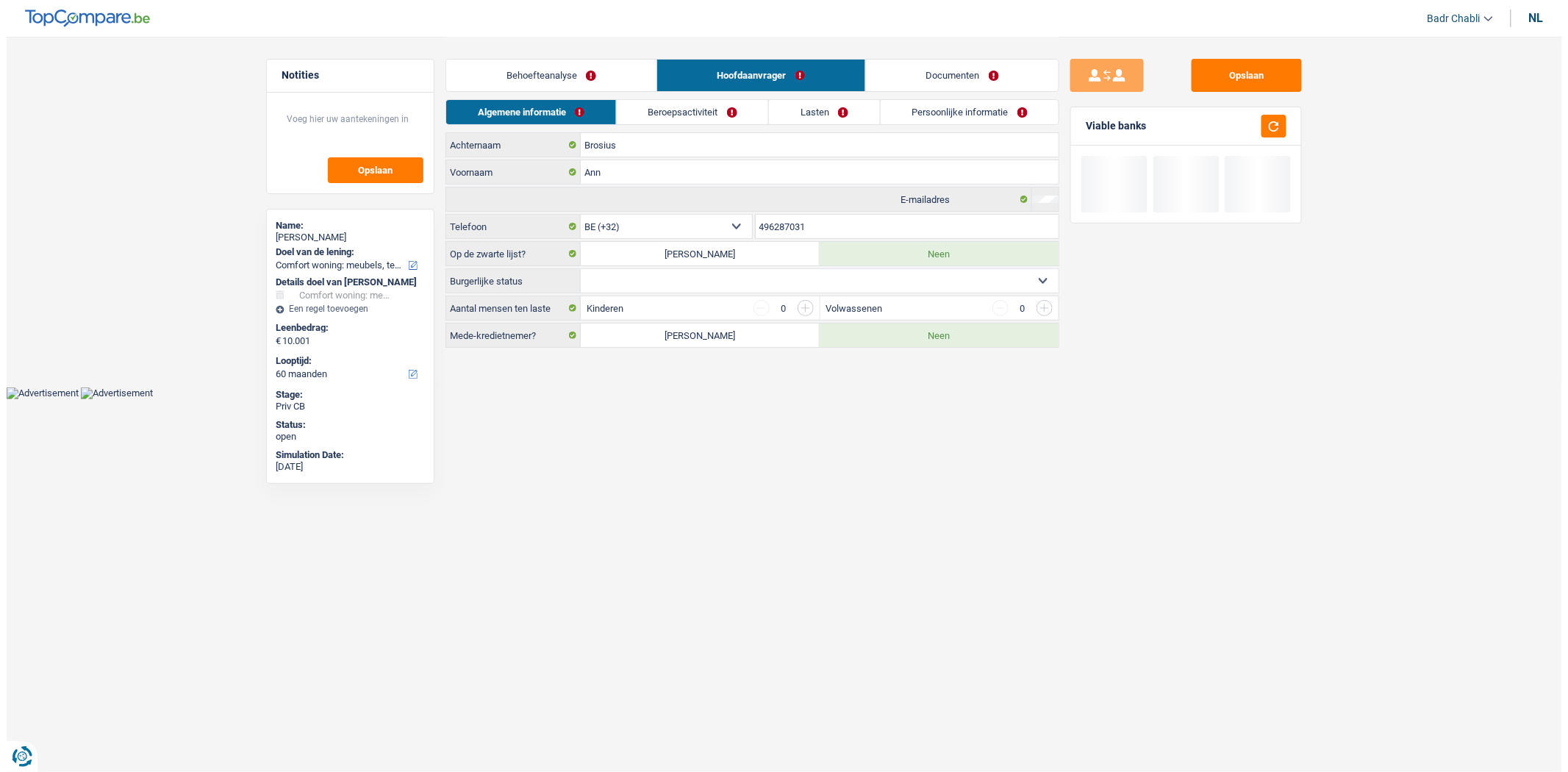
scroll to position [0, 0]
click at [744, 118] on link "Beroepsactiviteit" at bounding box center [692, 112] width 152 height 25
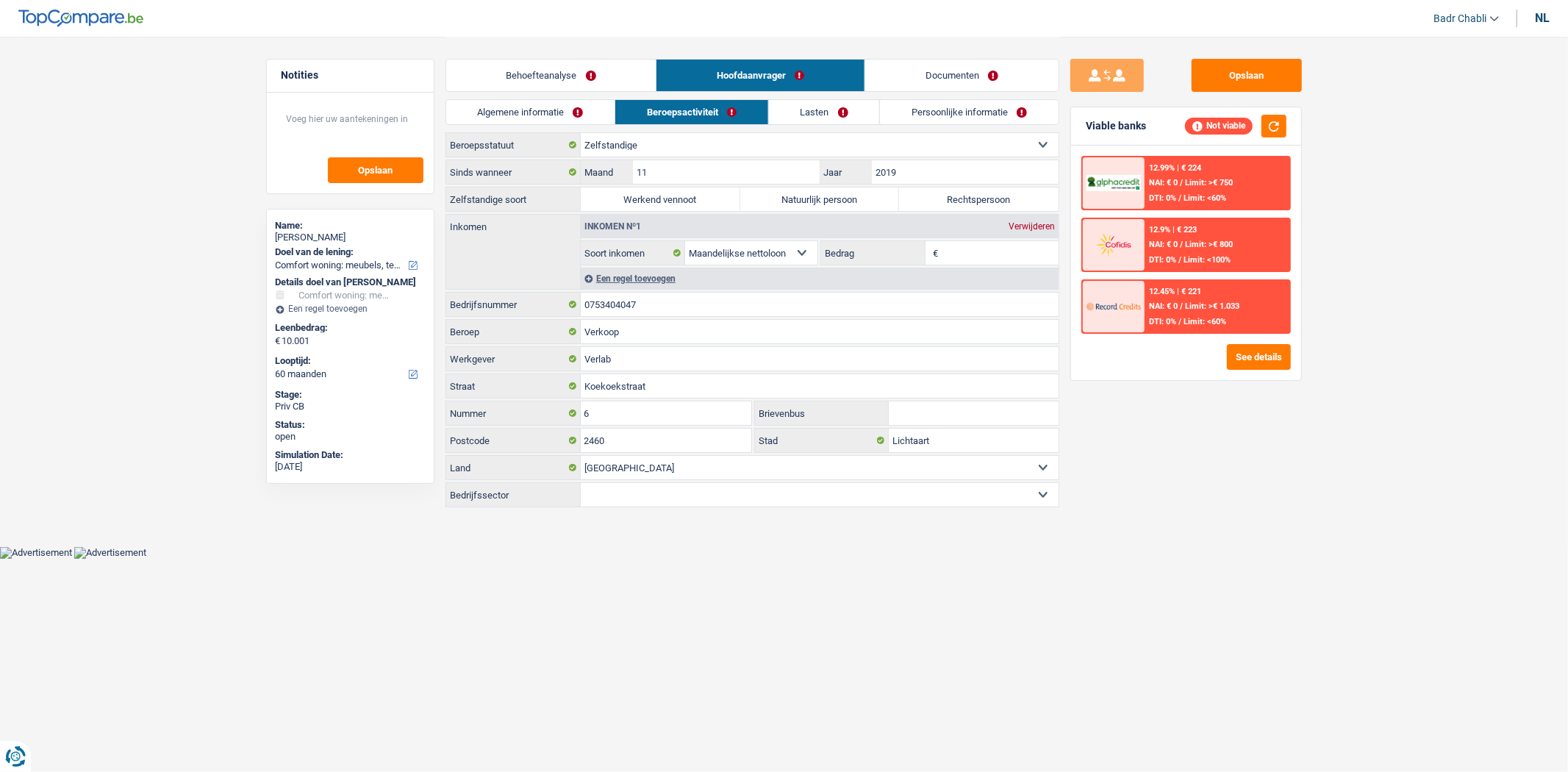
click at [573, 74] on link "Behoefteanalyse" at bounding box center [551, 75] width 211 height 32
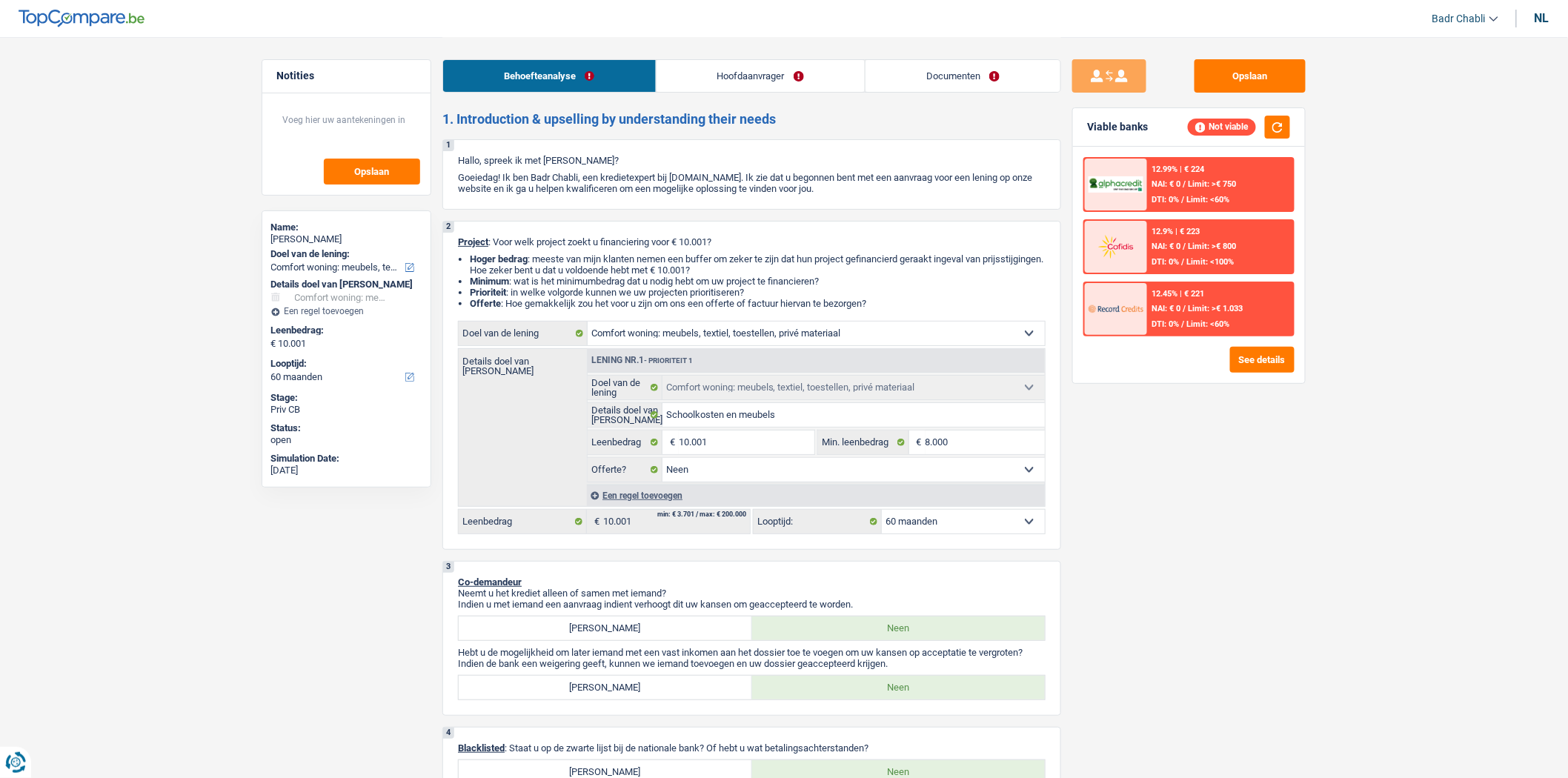
click at [761, 69] on link "Hoofdaanvrager" at bounding box center [760, 76] width 208 height 32
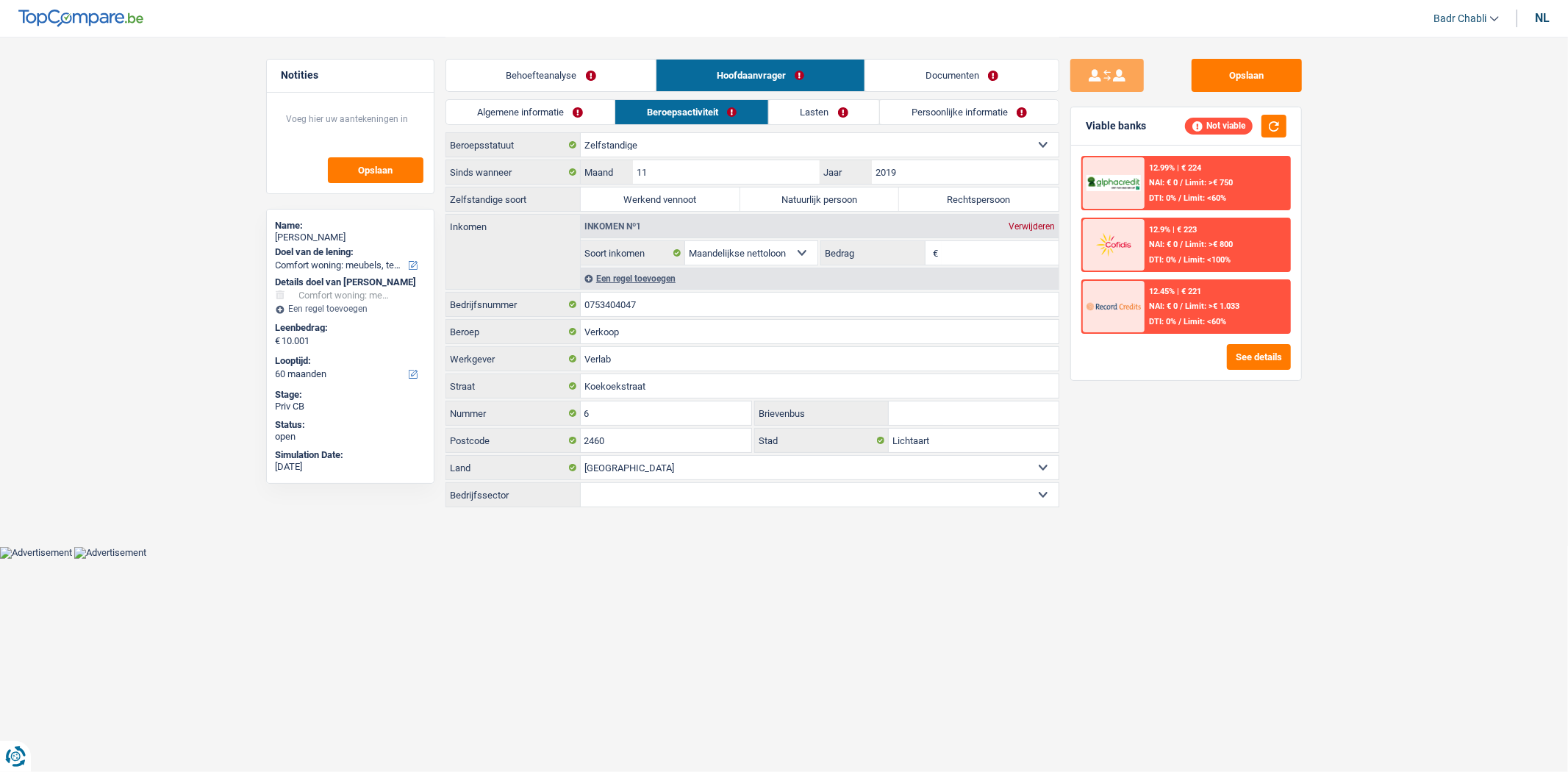
click at [569, 103] on link "Algemene informatie" at bounding box center [531, 112] width 169 height 25
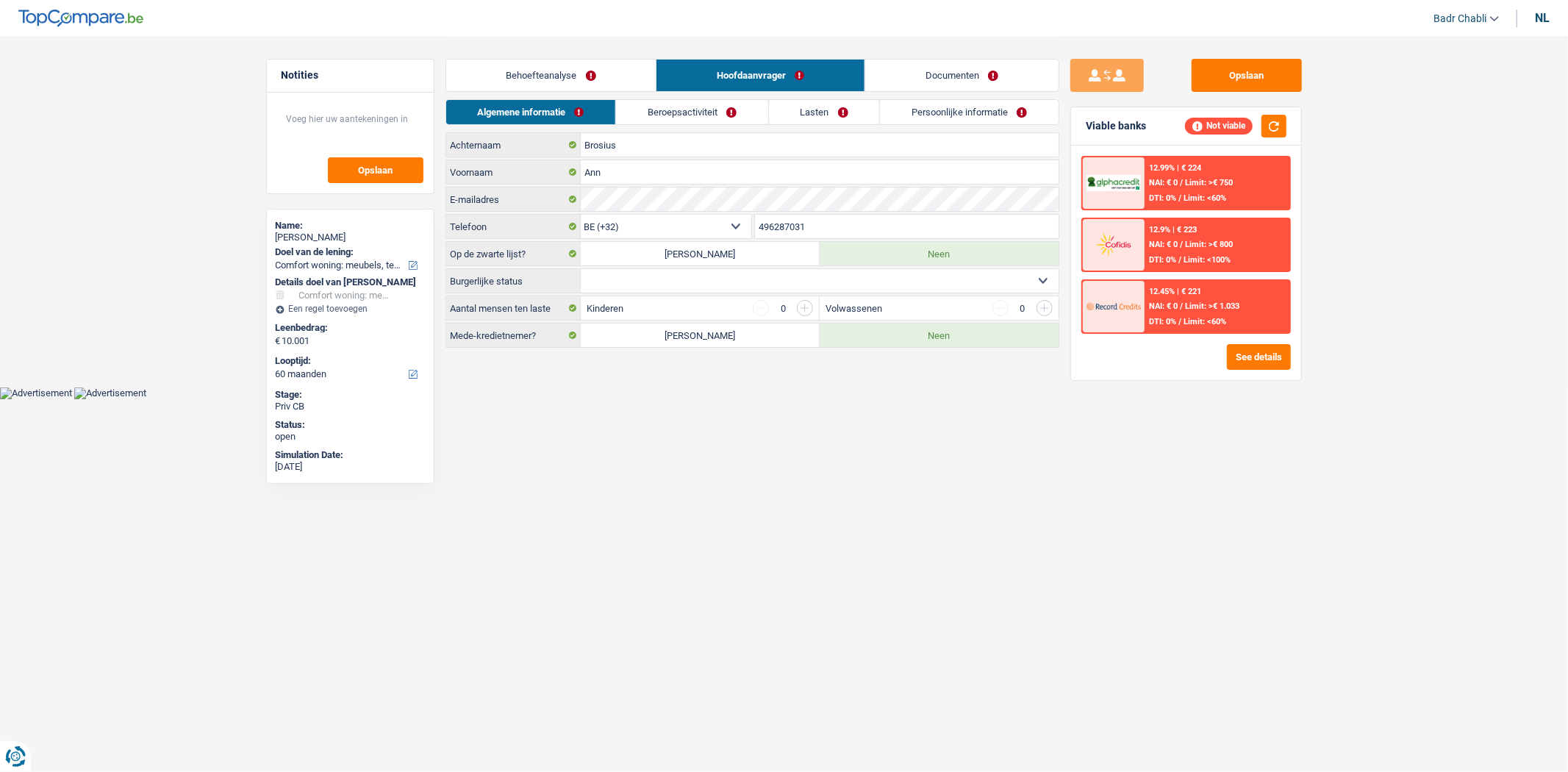
click at [739, 276] on select "Alleenstaand Getrouwd Samenwonend Uit de echt gescheiden Weduwe/weduwnaar Gehuw…" at bounding box center [819, 280] width 478 height 24
select select "married"
click at [581, 270] on select "Alleenstaand Getrouwd Samenwonend Uit de echt gescheiden Weduwe/weduwnaar Gehuw…" at bounding box center [819, 280] width 478 height 24
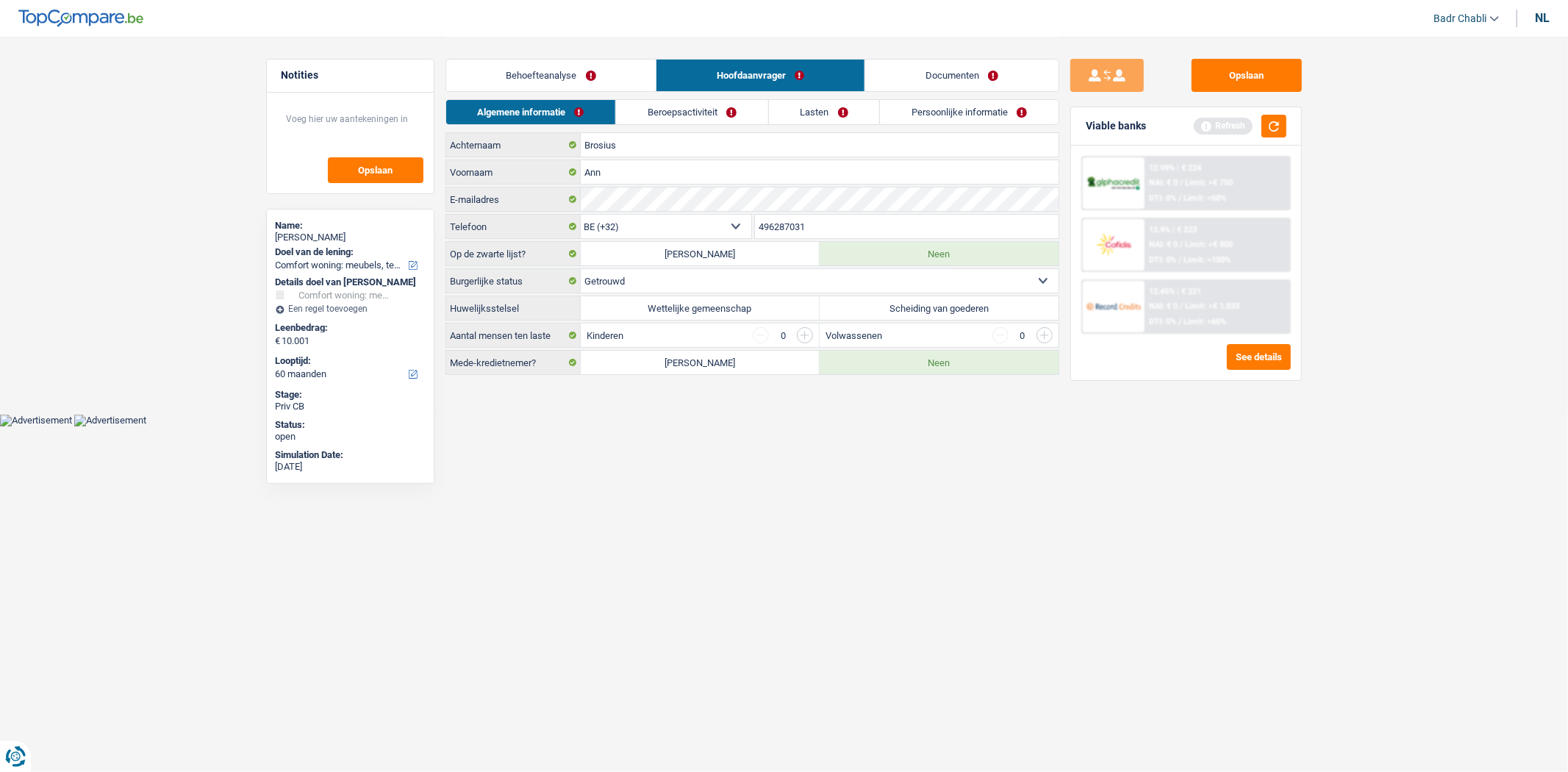
click at [922, 310] on label "Scheiding van goederen" at bounding box center [940, 308] width 239 height 24
click at [922, 310] on input "Scheiding van goederen" at bounding box center [940, 308] width 239 height 24
radio input "true"
click at [560, 56] on div "Behoefteanalyse Hoofdaanvrager Documenten" at bounding box center [752, 68] width 614 height 62
click at [582, 65] on link "Behoefteanalyse" at bounding box center [551, 75] width 211 height 32
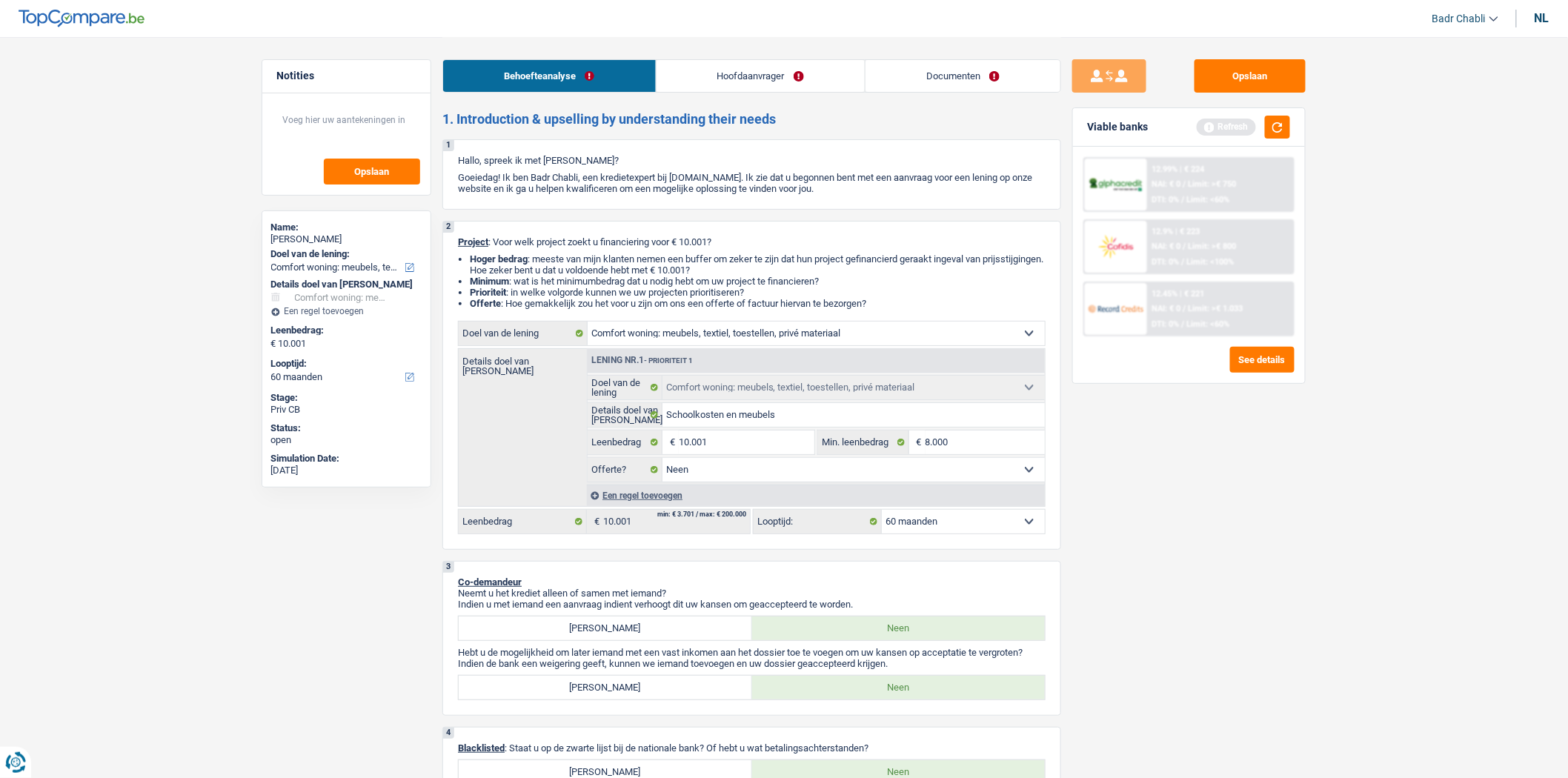
click at [715, 94] on div "Behoefteanalyse Hoofdaanvrager Documenten" at bounding box center [751, 69] width 618 height 63
click at [719, 99] on div "Behoefteanalyse Hoofdaanvrager Documenten" at bounding box center [751, 69] width 618 height 63
click at [738, 64] on link "Hoofdaanvrager" at bounding box center [760, 76] width 208 height 32
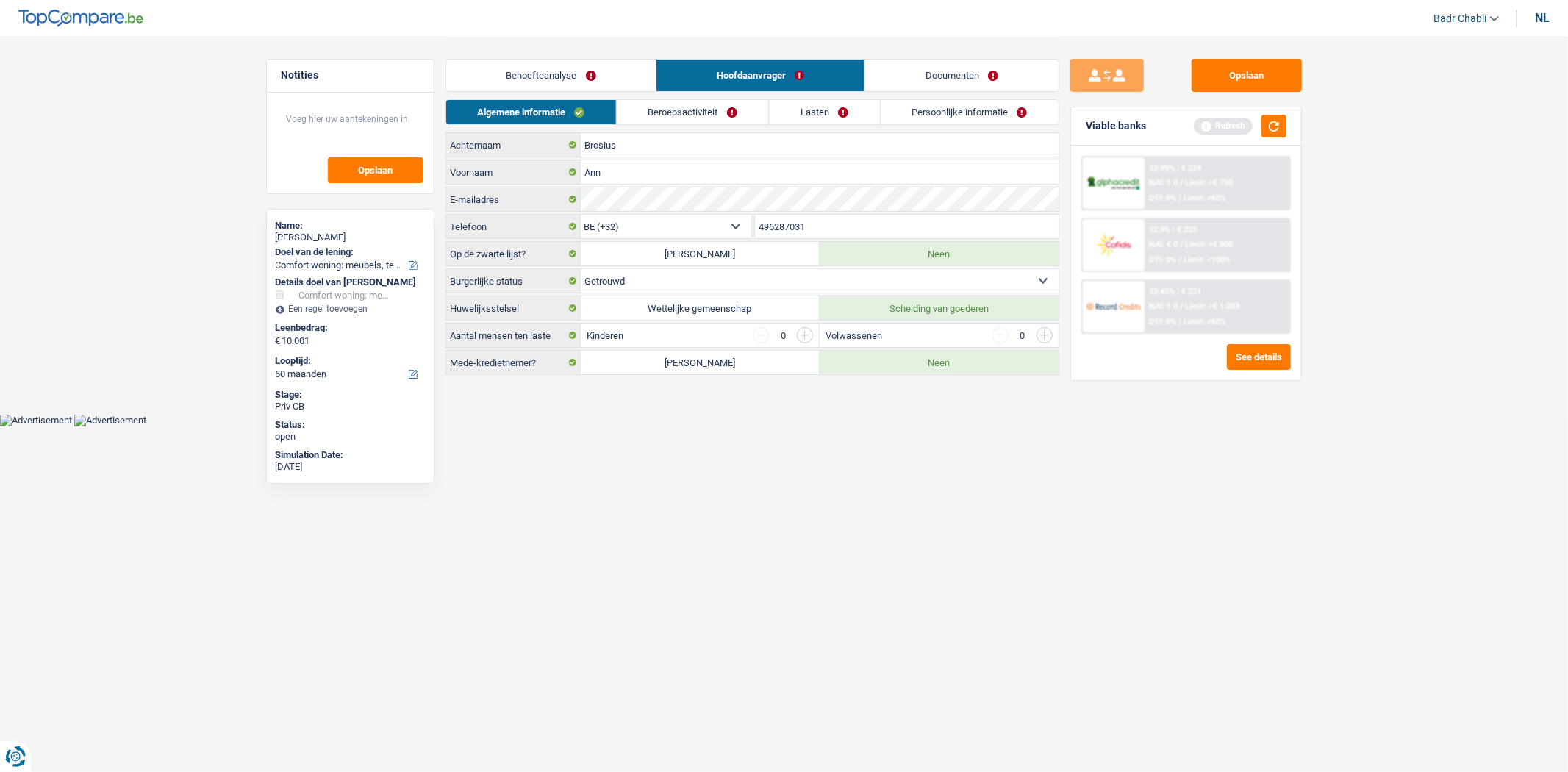
click at [712, 107] on link "Beroepsactiviteit" at bounding box center [692, 112] width 152 height 25
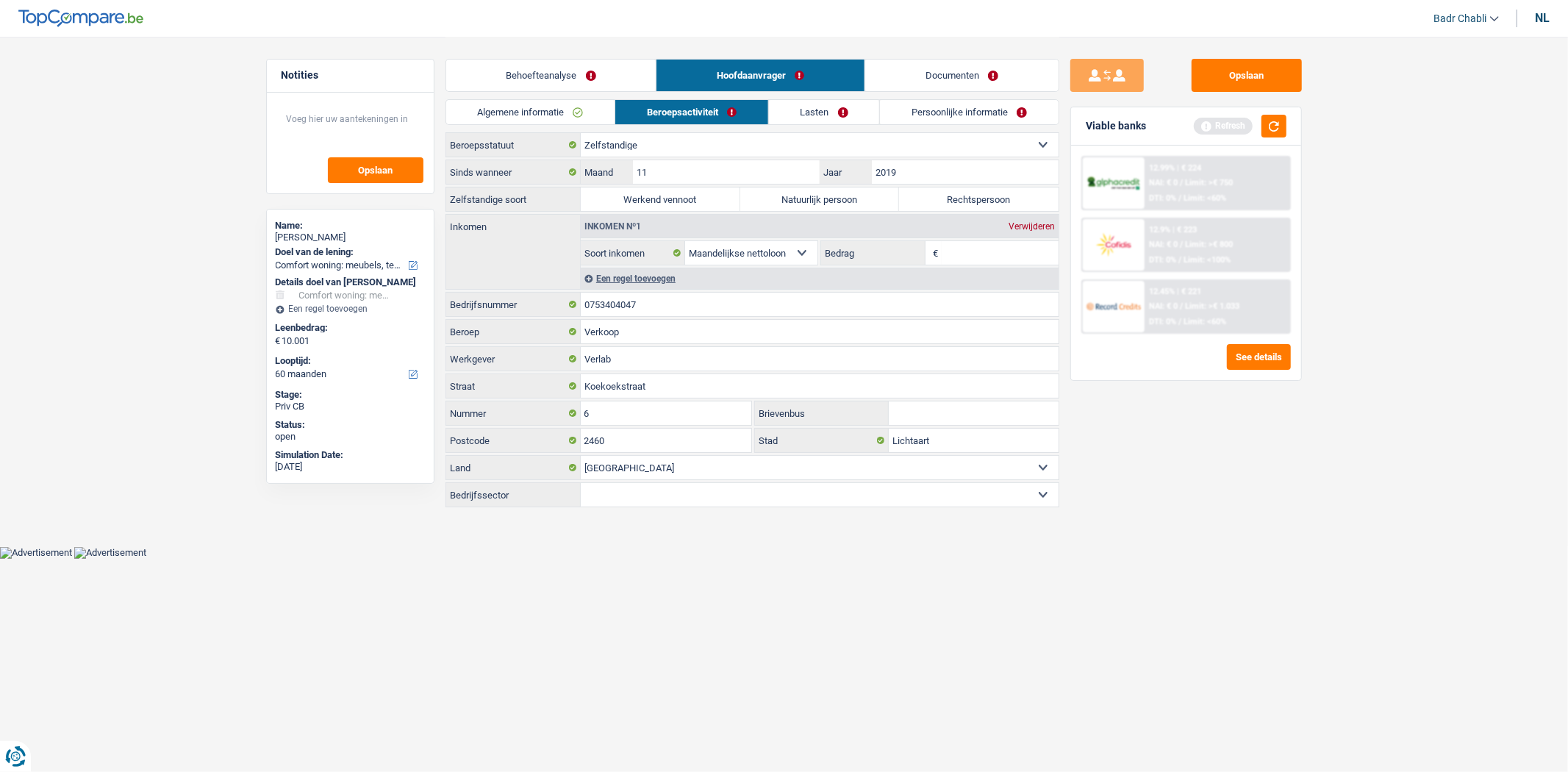
click at [809, 193] on label "Natuurlijk persoon" at bounding box center [820, 199] width 160 height 24
click at [809, 193] on input "Natuurlijk persoon" at bounding box center [820, 199] width 160 height 24
radio input "true"
click at [649, 311] on input "0753404047" at bounding box center [819, 304] width 478 height 24
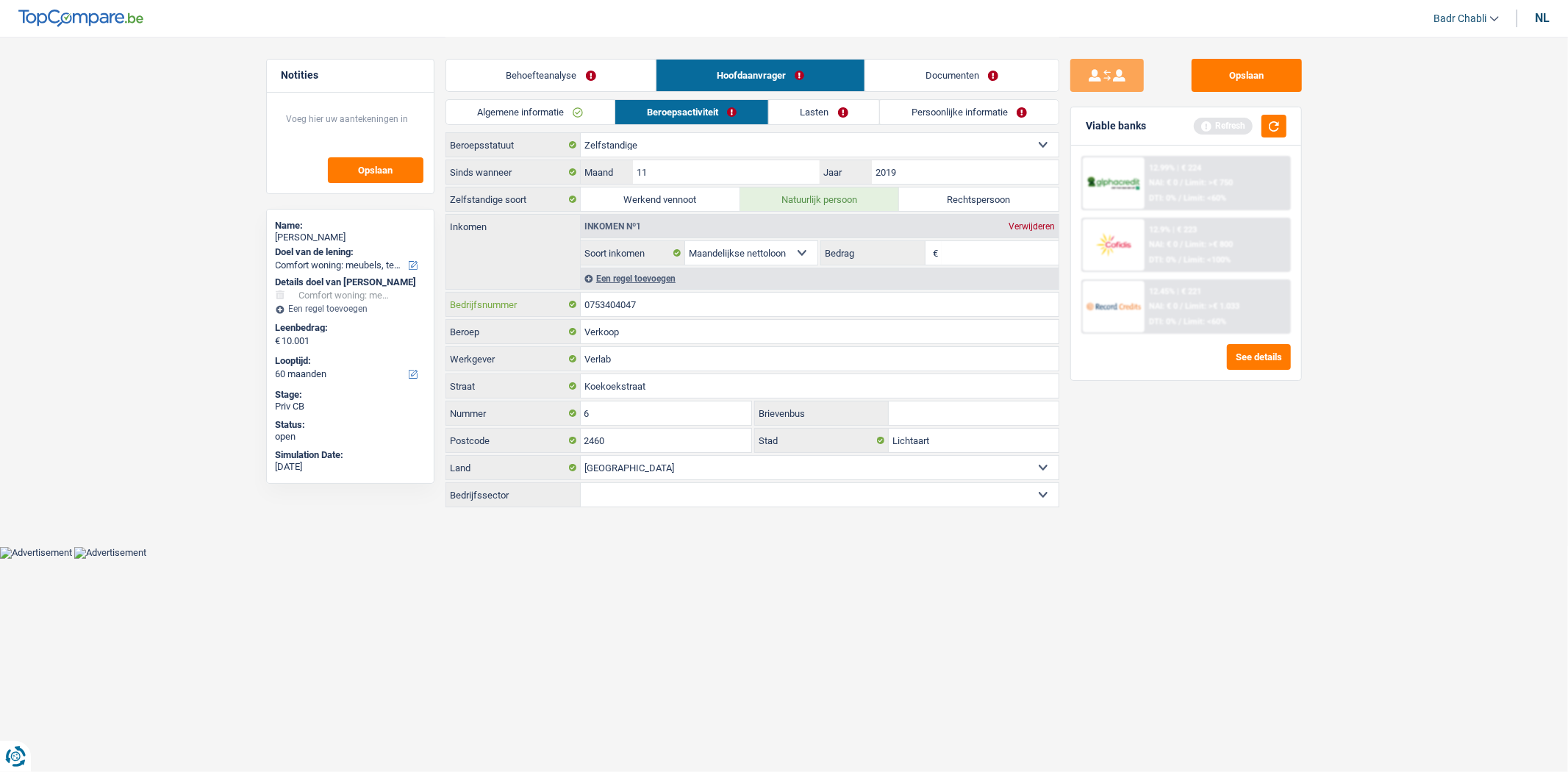
click at [649, 311] on input "0753404047" at bounding box center [819, 304] width 478 height 24
click at [907, 171] on input "2019" at bounding box center [964, 172] width 186 height 24
type input "2020"
click at [974, 196] on label "Rechtspersoon" at bounding box center [978, 199] width 160 height 24
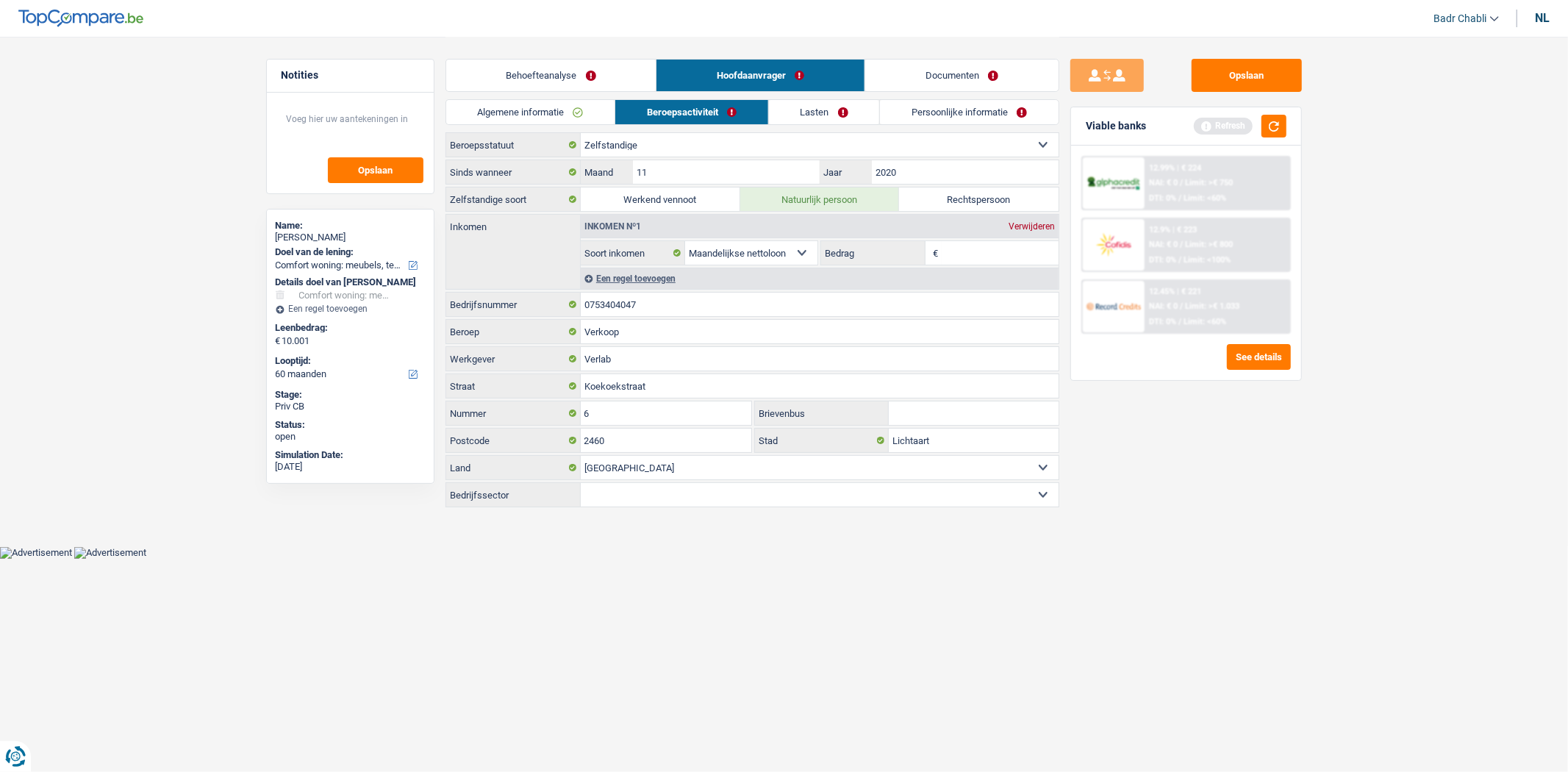
click at [974, 196] on input "Rechtspersoon" at bounding box center [978, 199] width 160 height 24
radio input "true"
click at [997, 252] on input "Bedrag" at bounding box center [1000, 252] width 117 height 24
type input "3.000"
click at [1277, 119] on button "button" at bounding box center [1274, 126] width 25 height 23
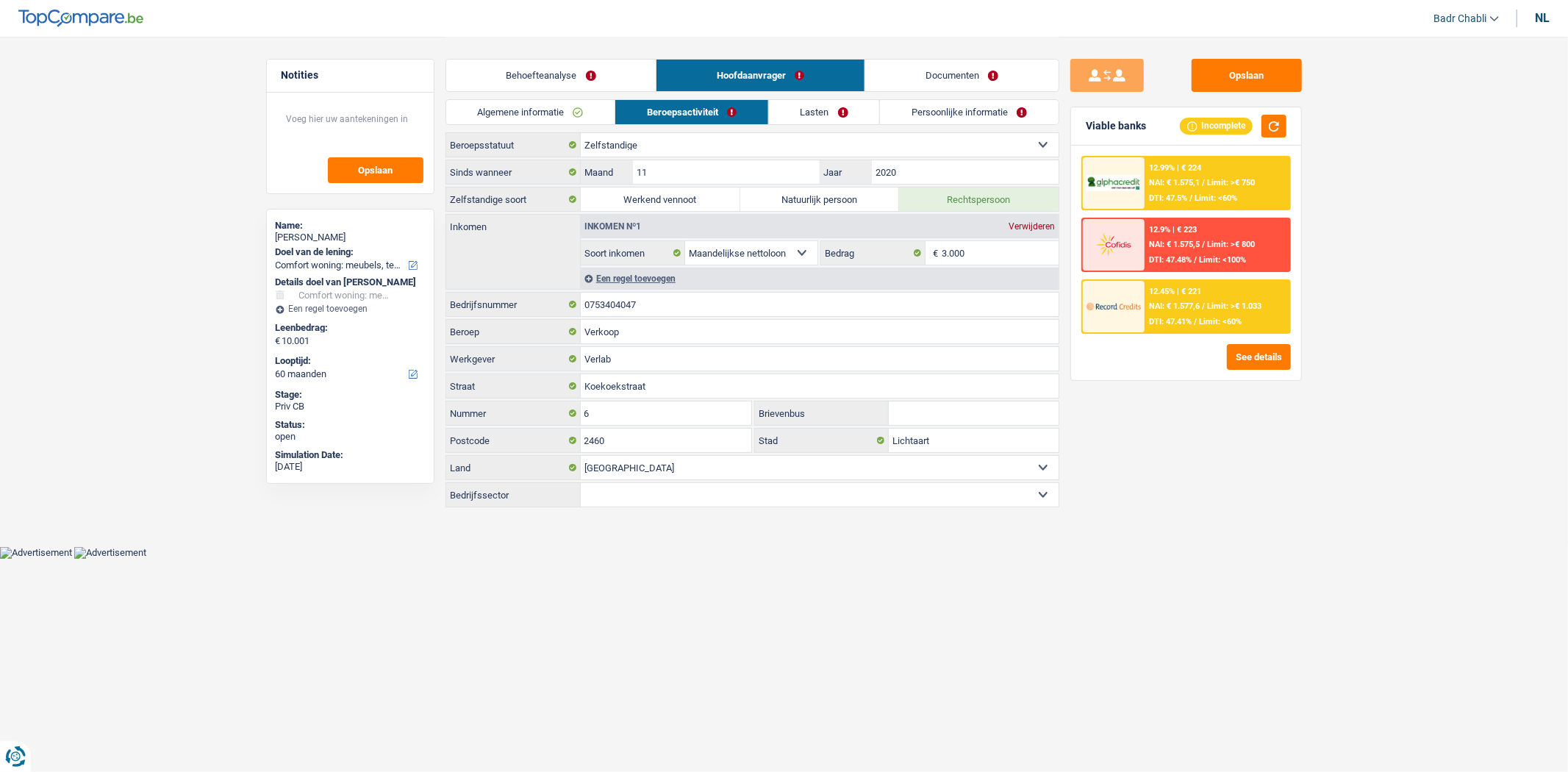
click at [819, 105] on link "Lasten" at bounding box center [825, 112] width 111 height 25
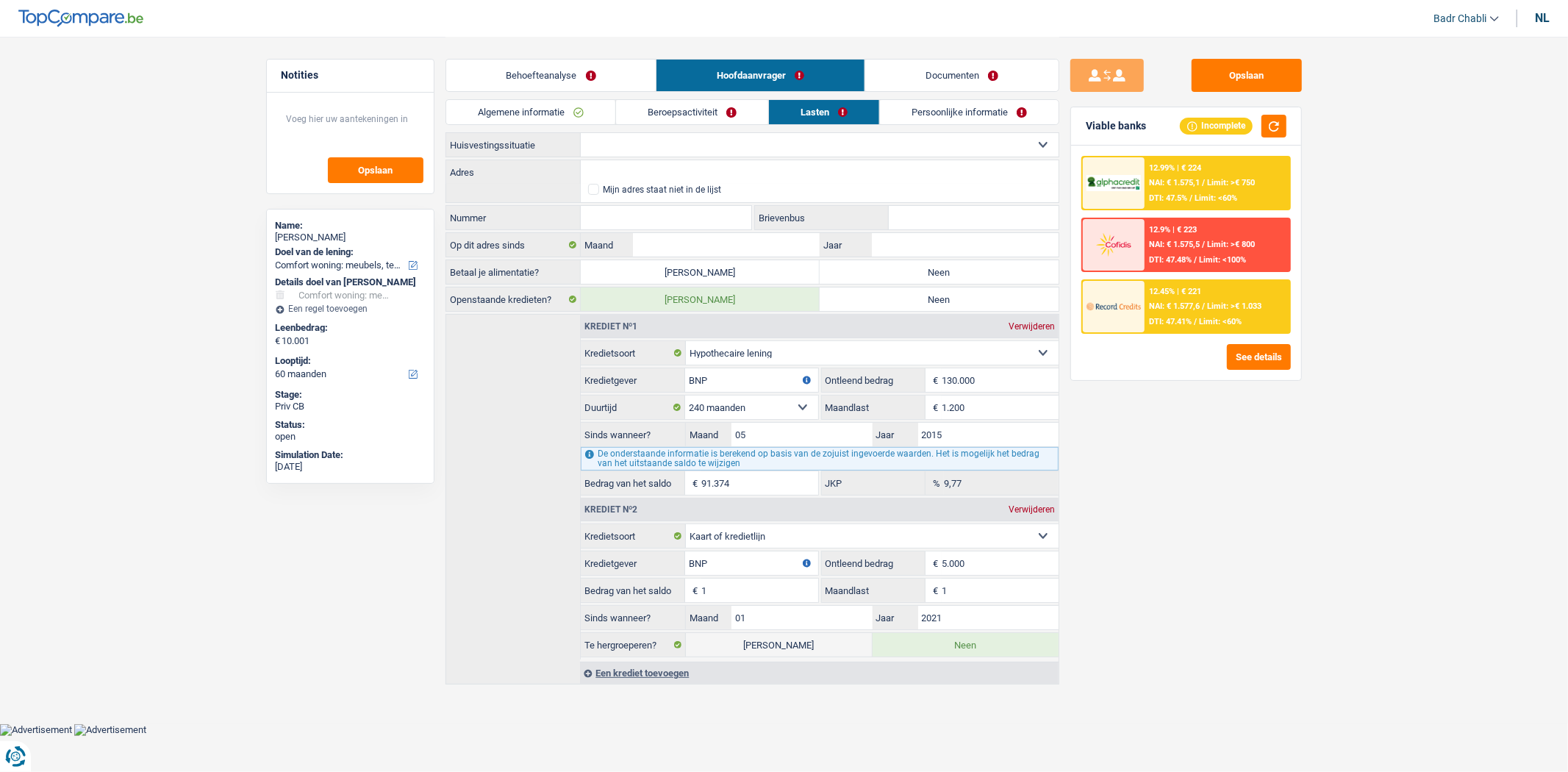
click at [699, 108] on link "Beroepsactiviteit" at bounding box center [692, 112] width 152 height 25
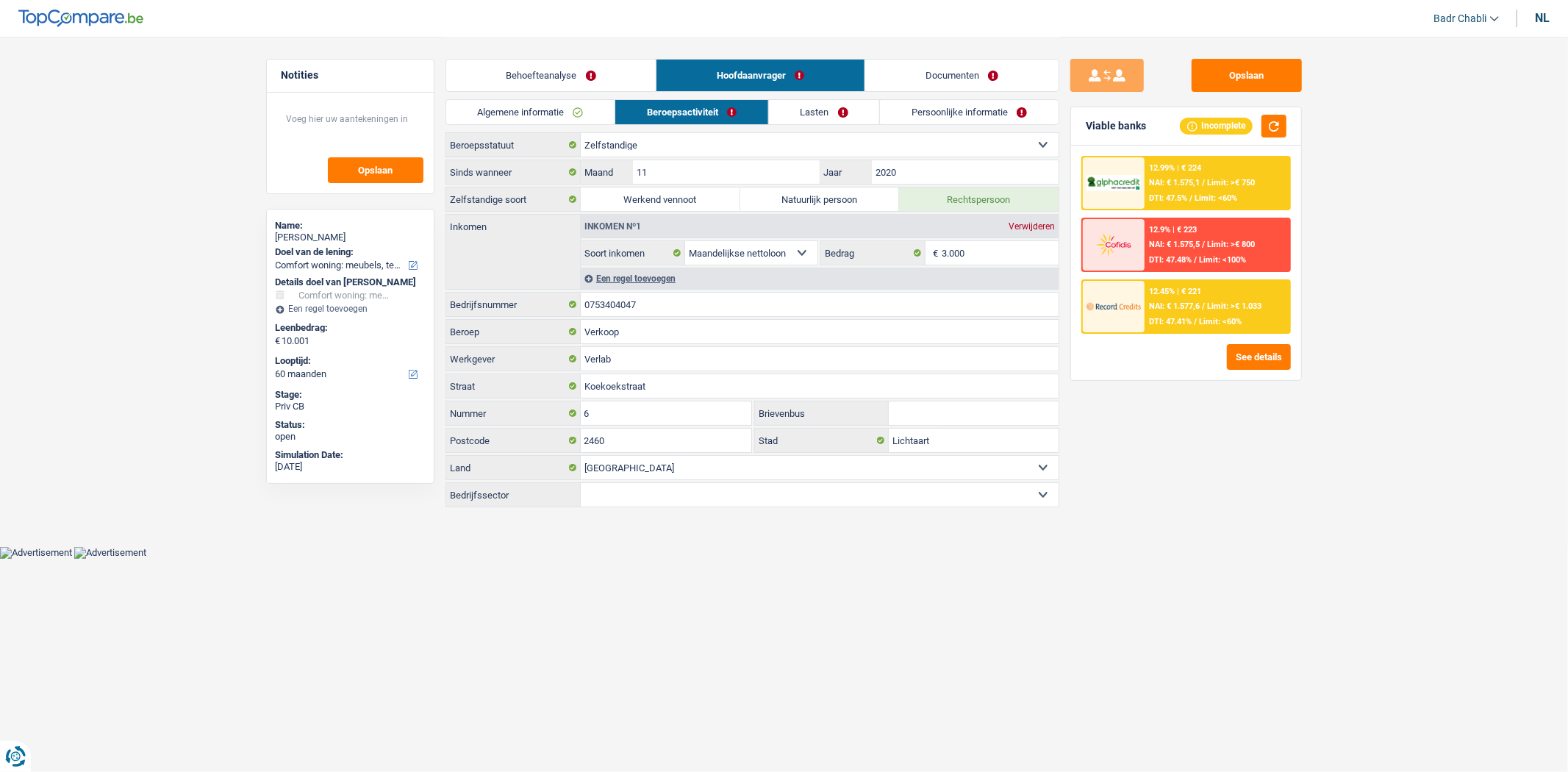
click at [641, 277] on div "Een regel toevoegen" at bounding box center [819, 279] width 478 height 21
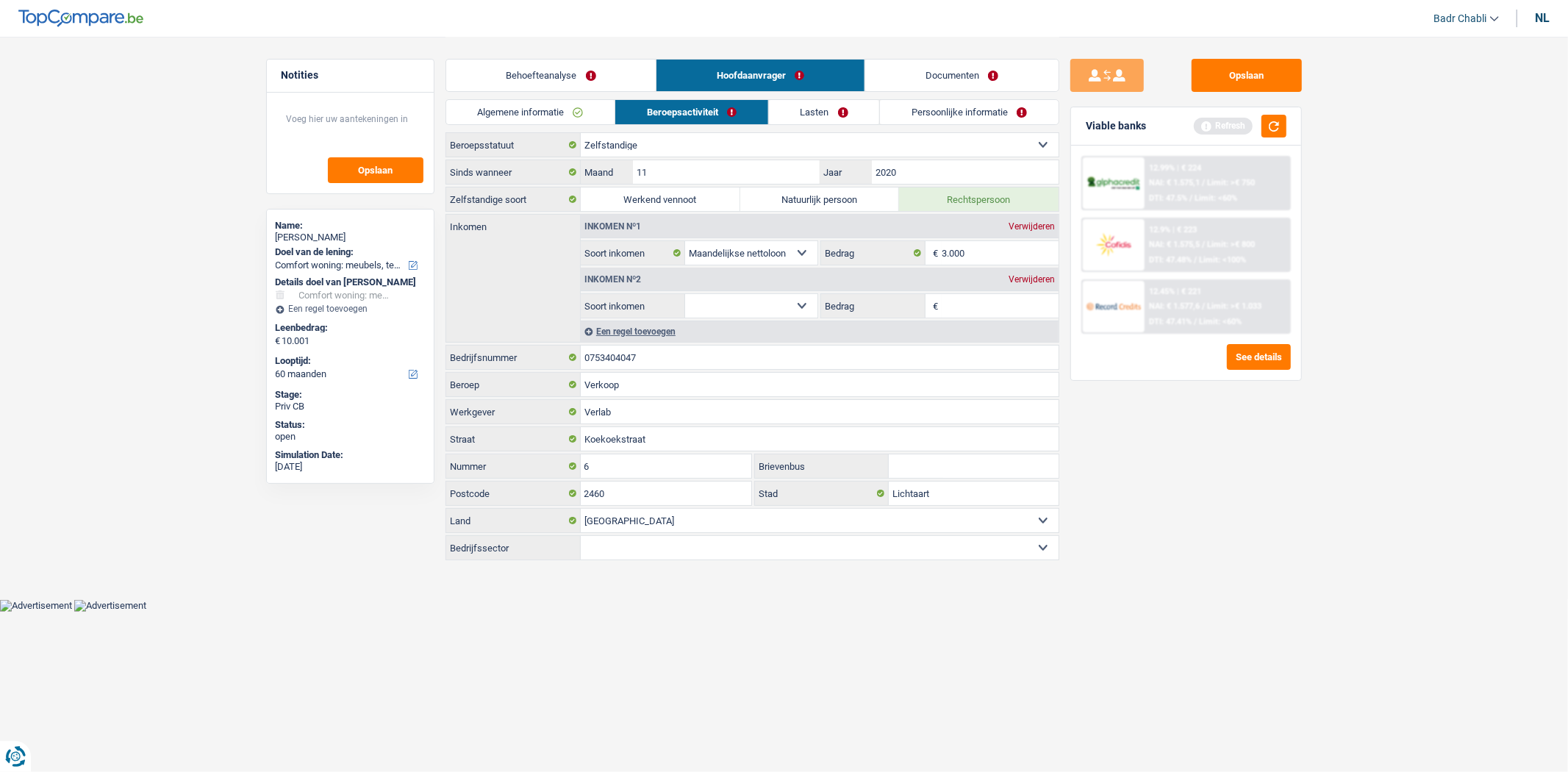
click at [741, 297] on select "Alimentatie geld Bedrijfstoeslag Huurinkomsten Invaliditeitspensioen Kinderbijs…" at bounding box center [751, 306] width 133 height 24
select select "familyAllowances"
click at [685, 295] on select "Alimentatie geld Bedrijfstoeslag Huurinkomsten Invaliditeitspensioen Kinderbijs…" at bounding box center [751, 306] width 133 height 24
click at [973, 303] on input "Bedrag" at bounding box center [1000, 306] width 117 height 24
type input "110"
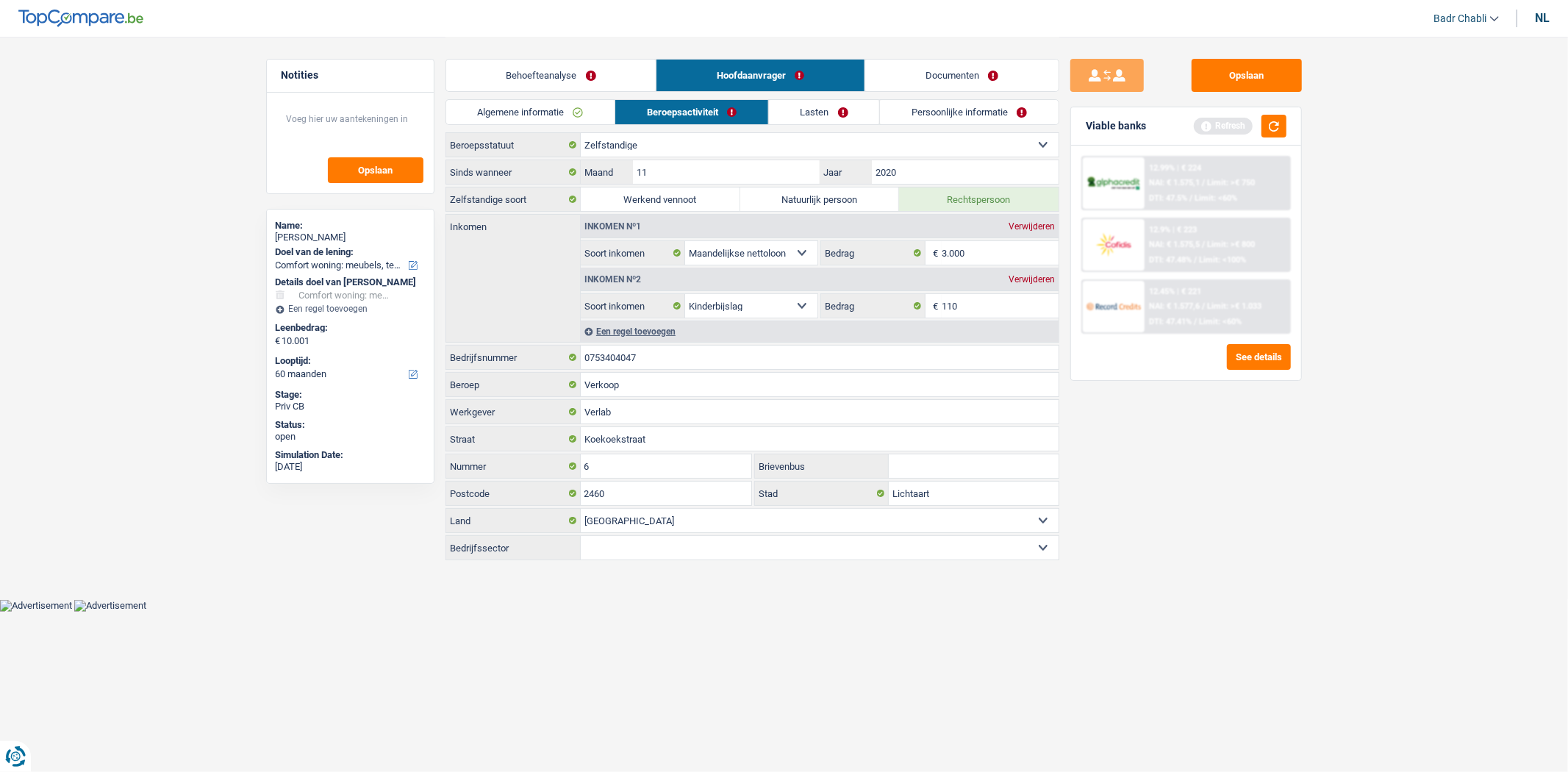
click at [828, 114] on link "Lasten" at bounding box center [825, 112] width 111 height 25
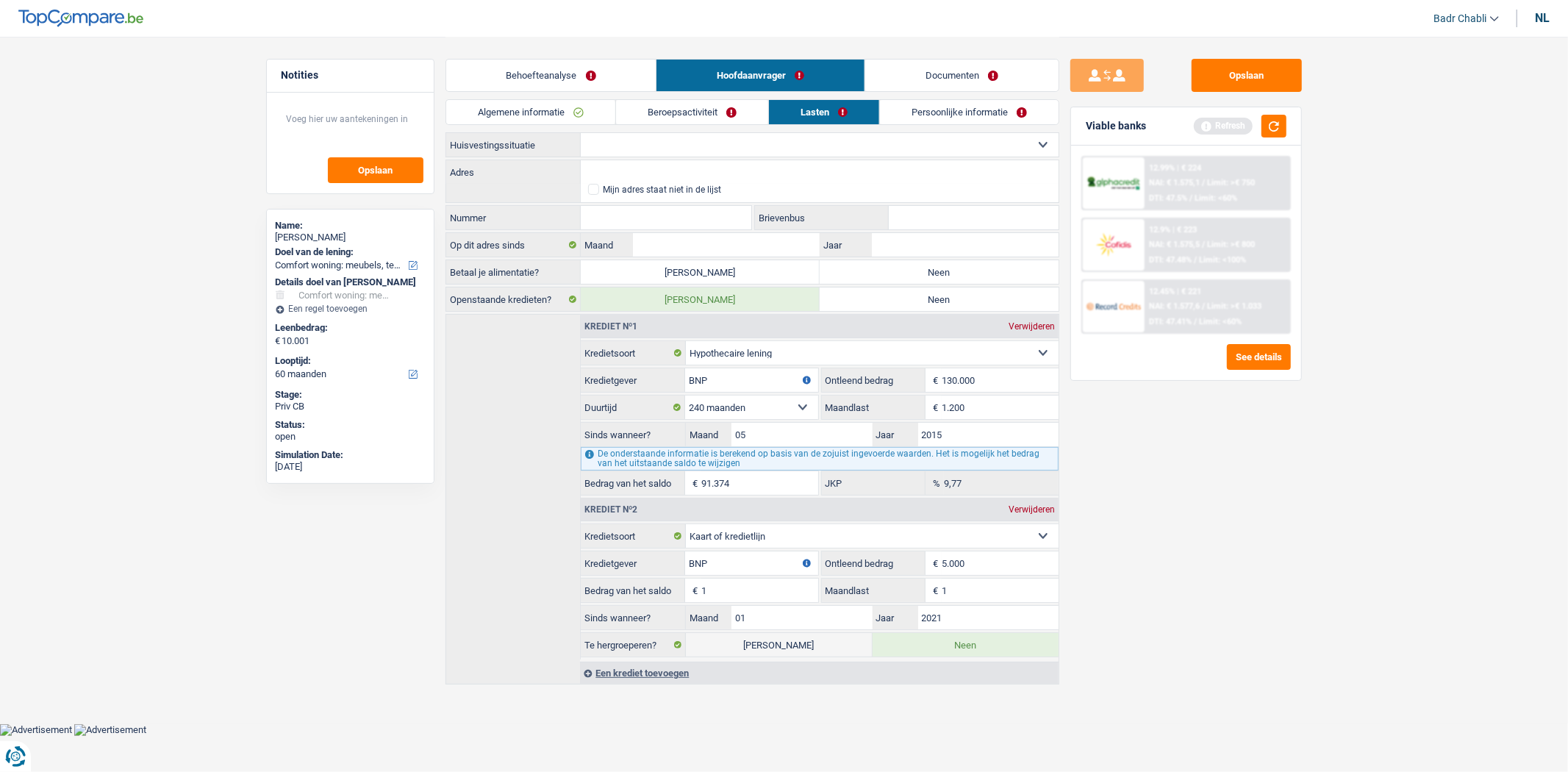
click at [714, 150] on select "Huurder [PERSON_NAME] met een hypothecaire lening Eigenaar zonder hypothecaire …" at bounding box center [819, 144] width 478 height 24
select select "ownerWithMortgage"
click at [581, 133] on select "Huurder [PERSON_NAME] met een hypothecaire lening Eigenaar zonder hypothecaire …" at bounding box center [819, 144] width 478 height 24
click at [903, 276] on label "Neen" at bounding box center [940, 272] width 239 height 24
click at [903, 276] on input "Neen" at bounding box center [940, 272] width 239 height 24
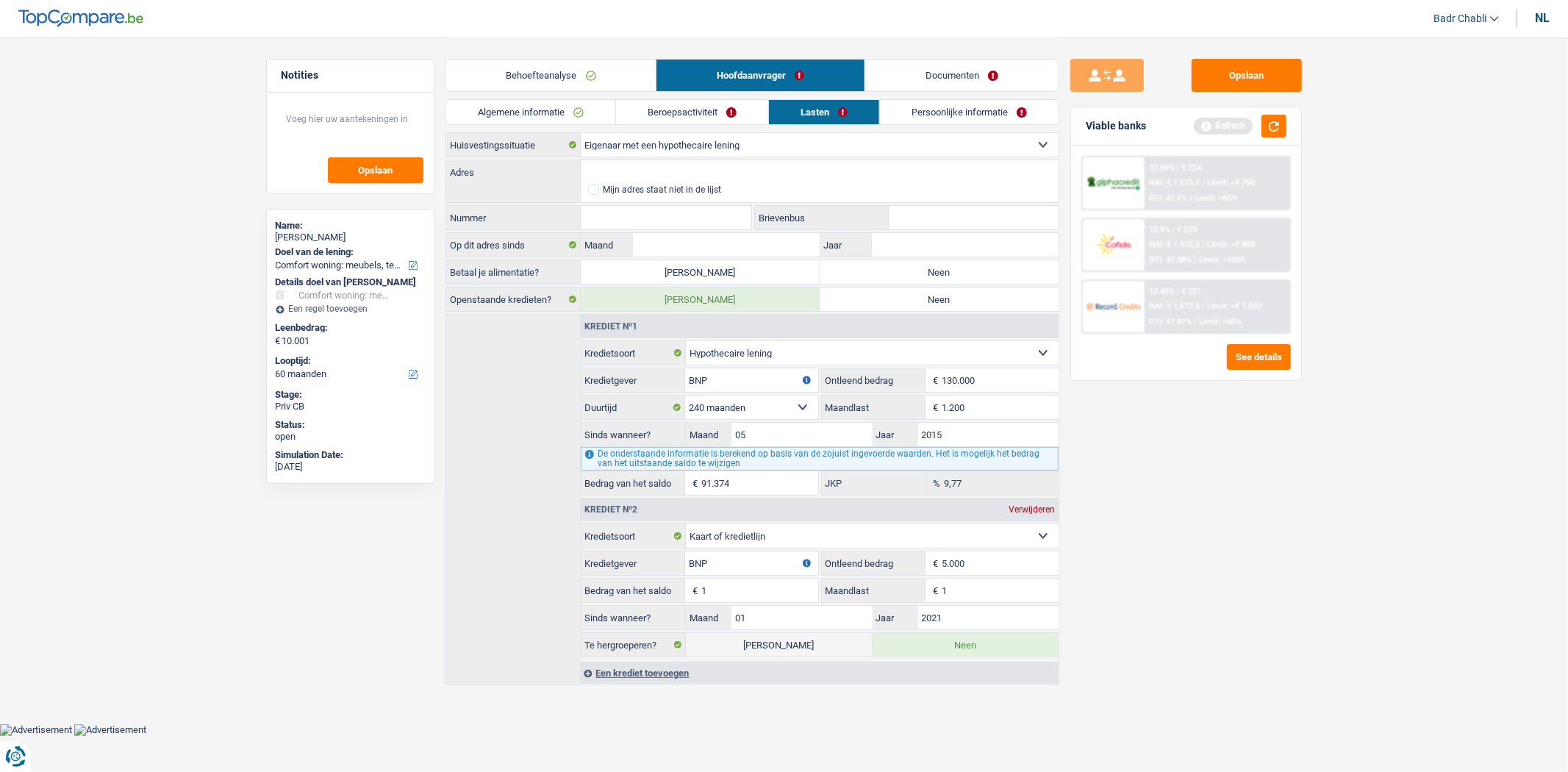
radio input "true"
click at [731, 174] on input "Adres" at bounding box center [819, 172] width 478 height 24
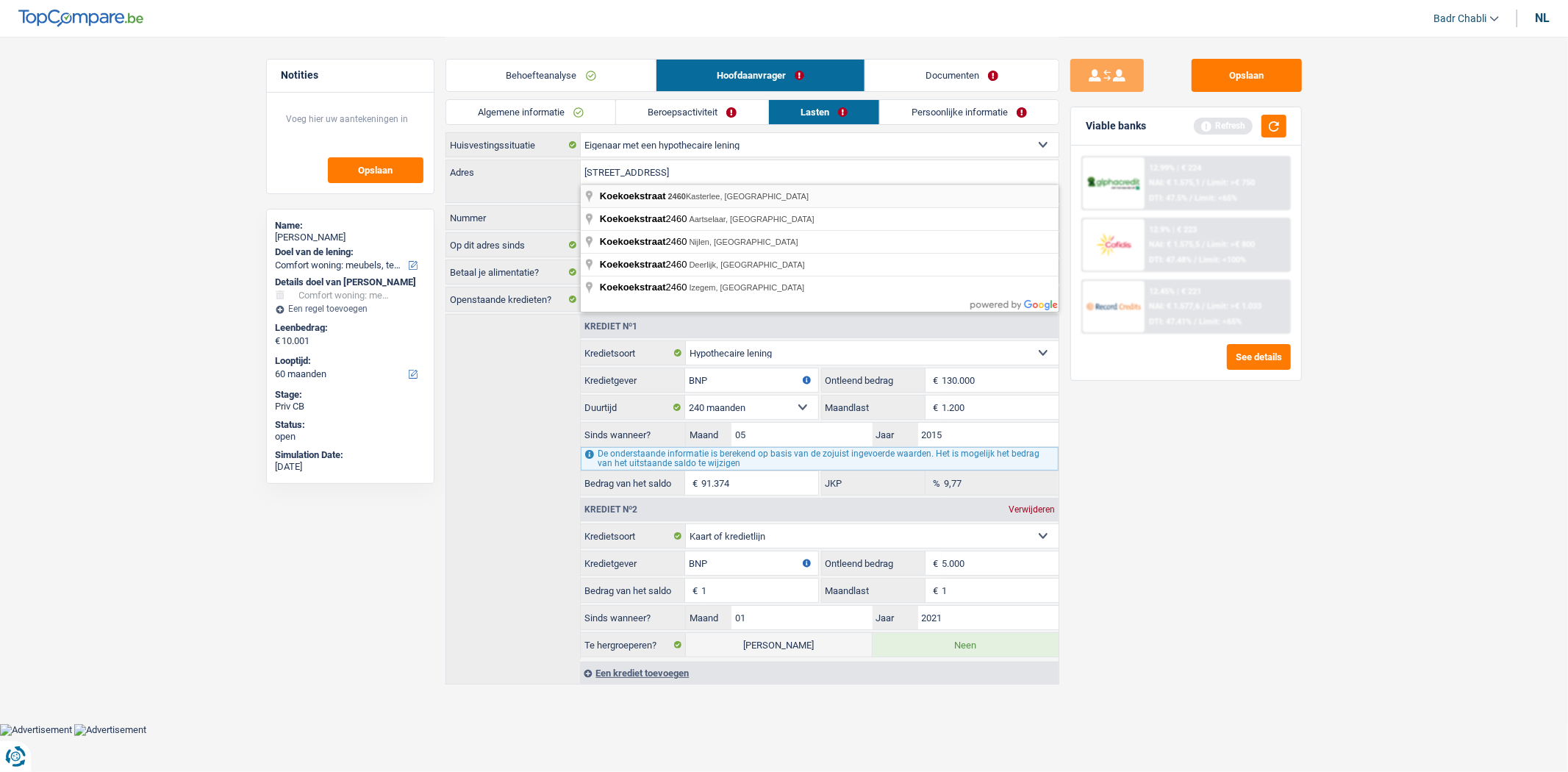
type input "[STREET_ADDRESS]"
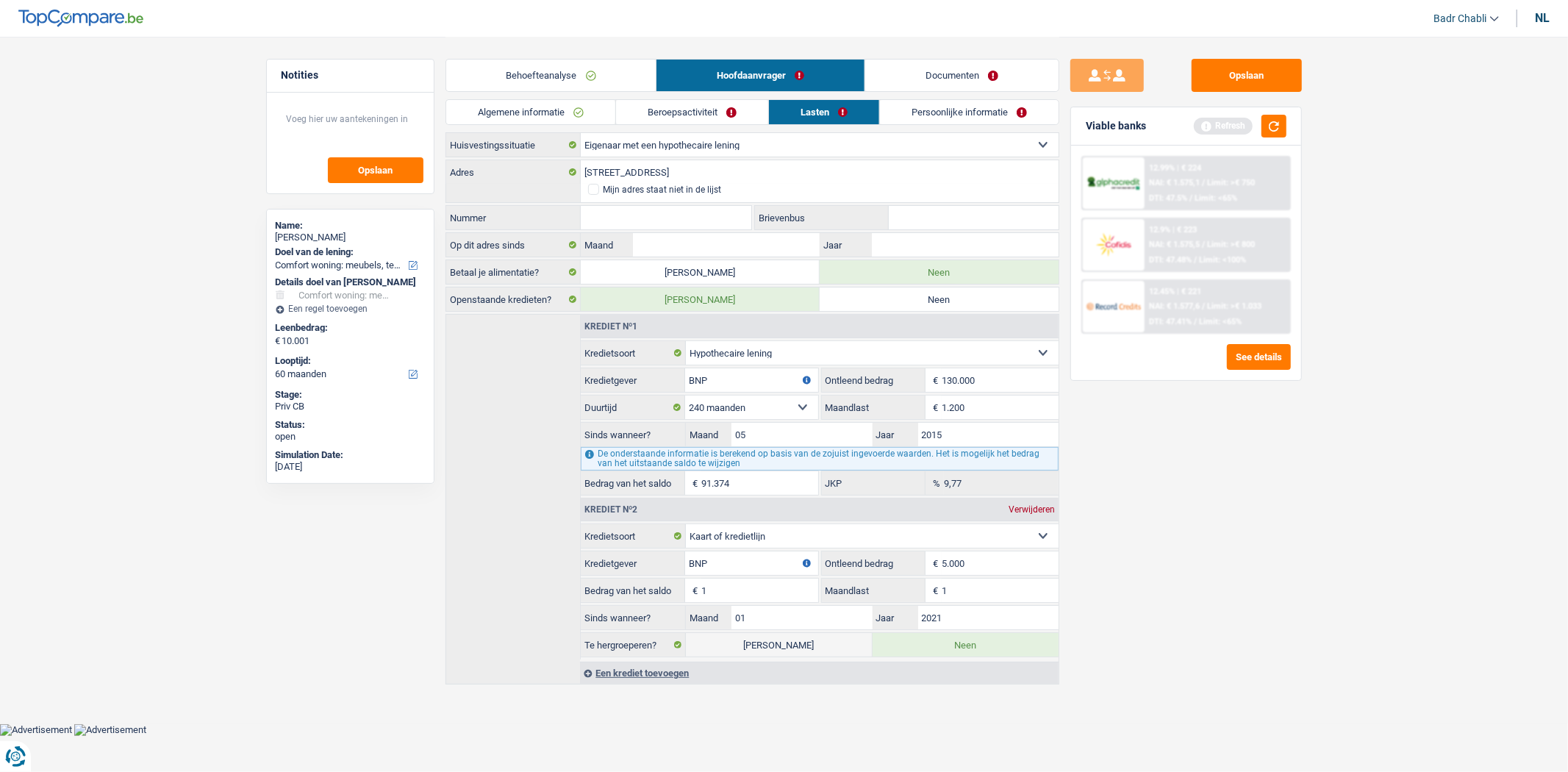
click at [703, 211] on input "Nummer" at bounding box center [666, 217] width 171 height 24
click at [705, 217] on input "Nummer" at bounding box center [666, 217] width 171 height 24
type input "6"
type input "01"
type input "2015"
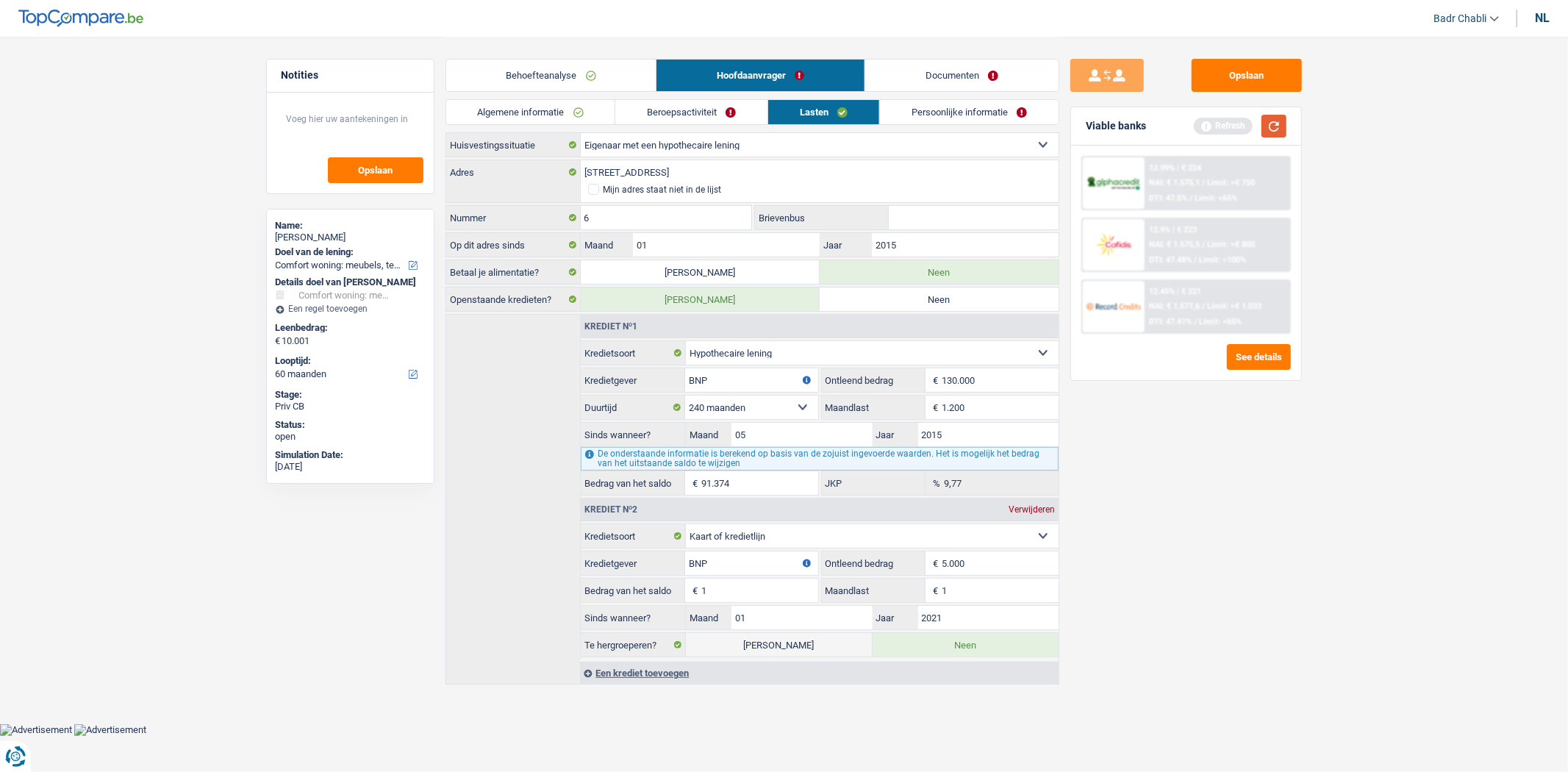
click at [1277, 122] on button "button" at bounding box center [1274, 126] width 25 height 23
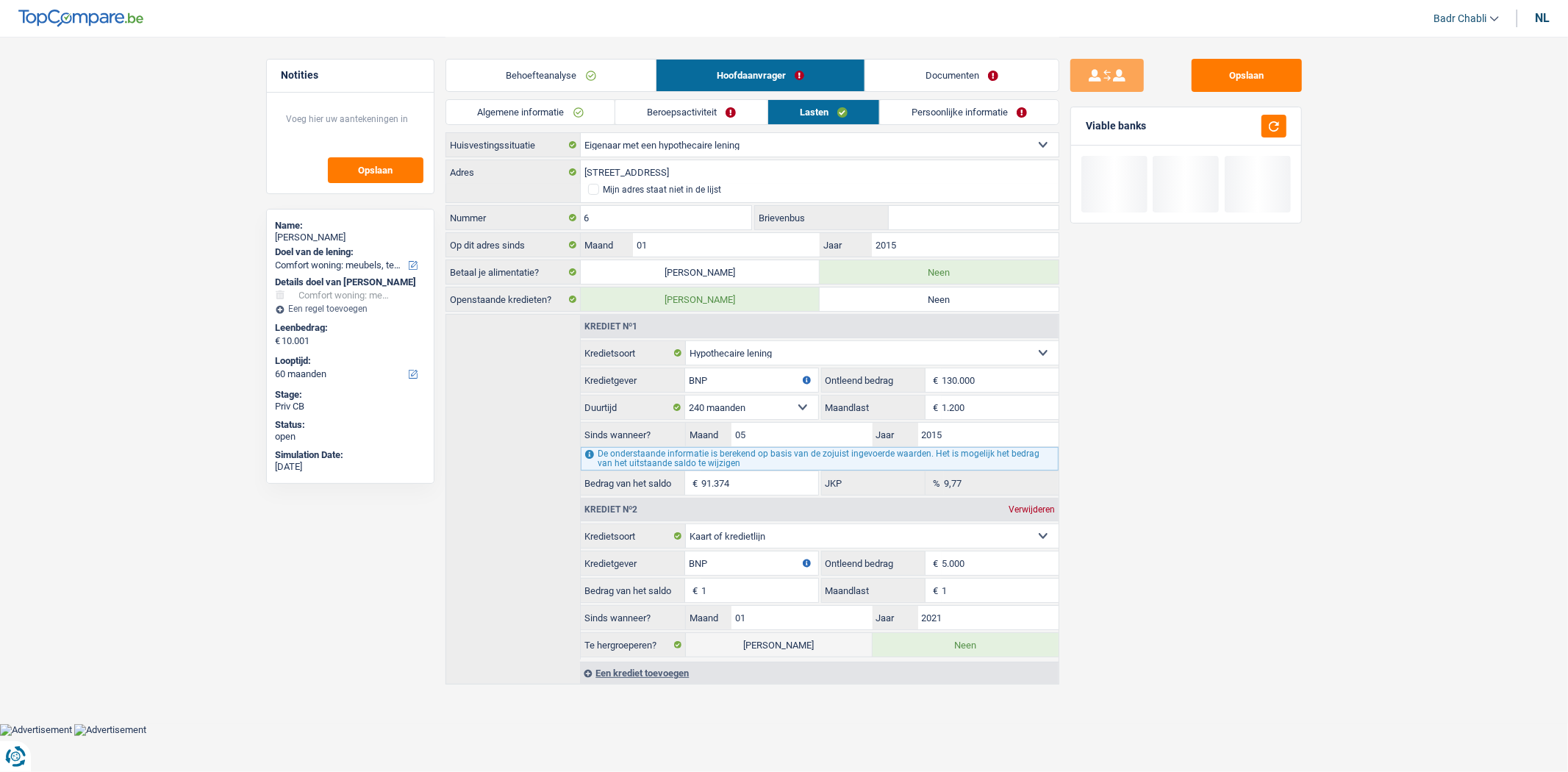
click at [918, 111] on link "Persoonlijke informatie" at bounding box center [969, 112] width 179 height 25
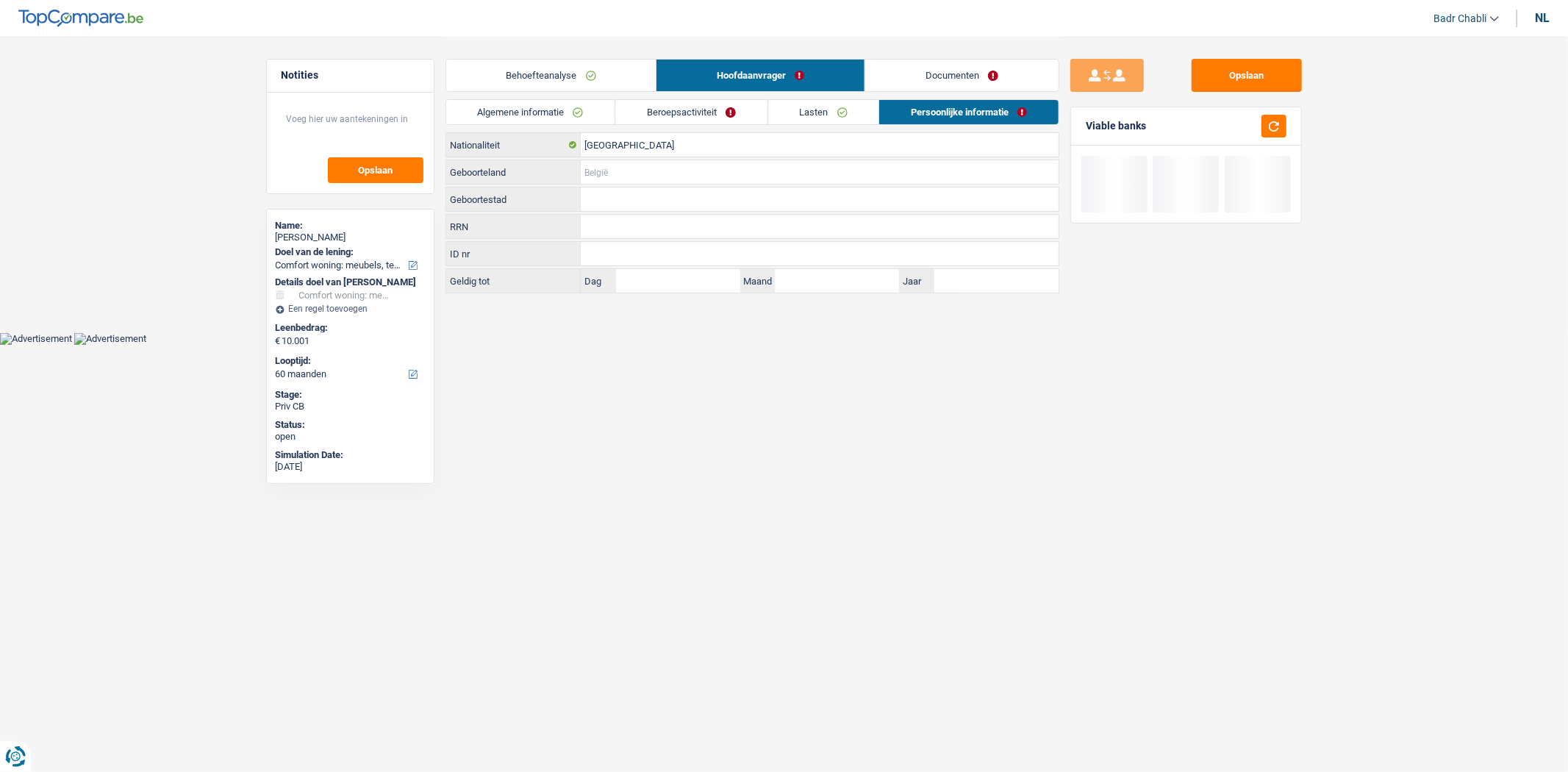
click at [591, 180] on input "Geboorteland" at bounding box center [819, 172] width 478 height 24
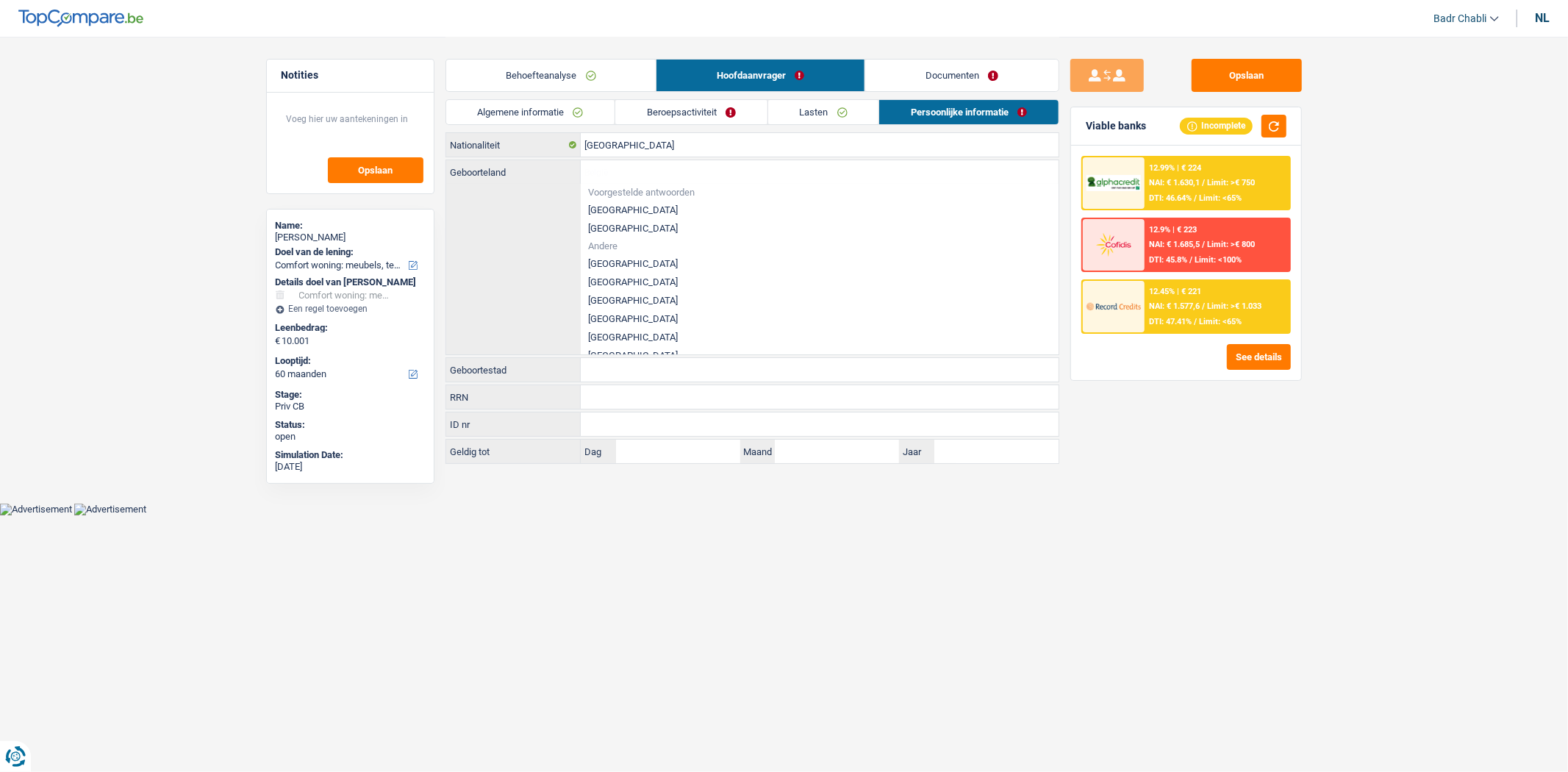
click at [609, 204] on li "[GEOGRAPHIC_DATA]" at bounding box center [819, 210] width 478 height 18
type input "[GEOGRAPHIC_DATA]"
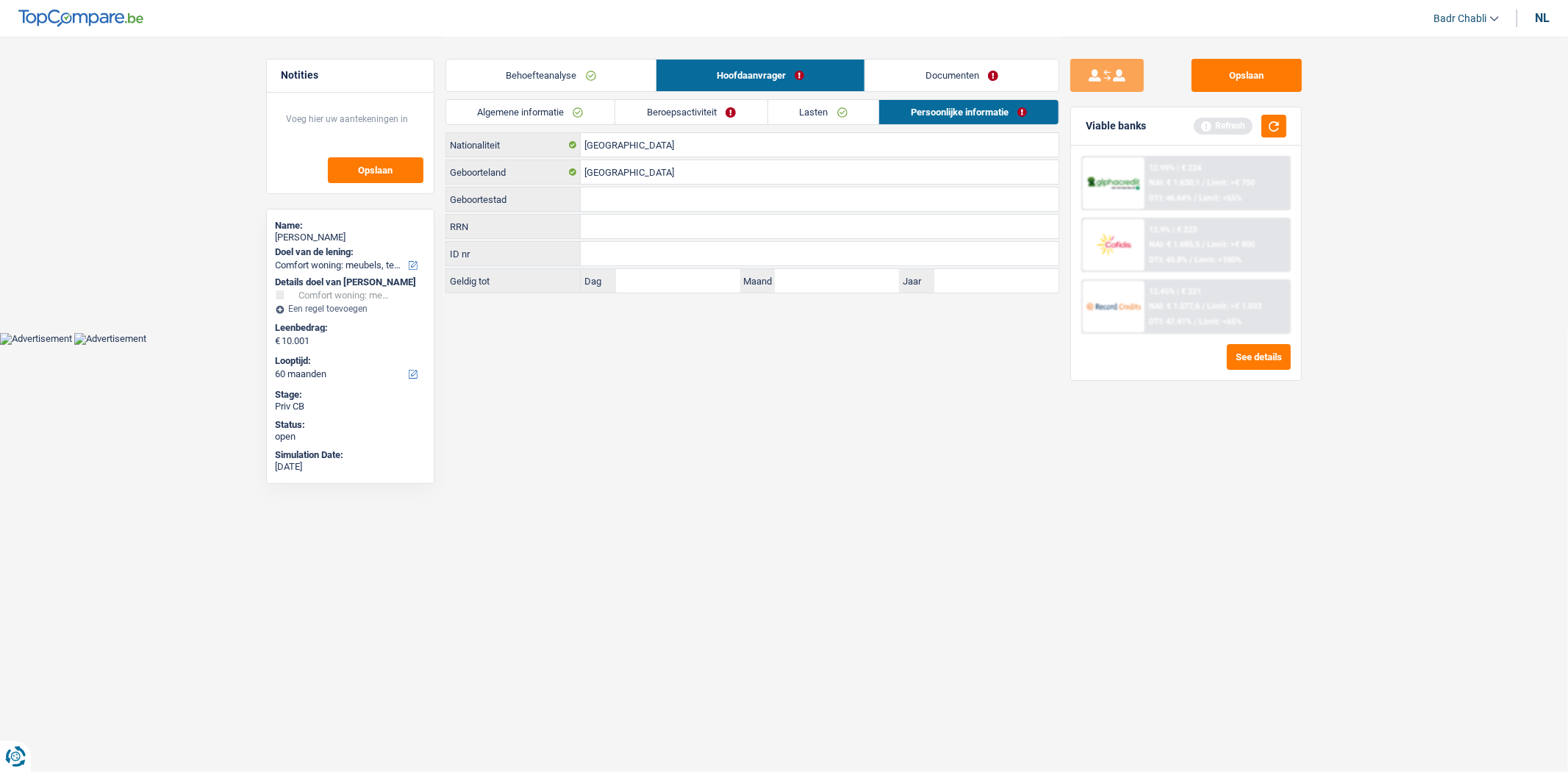
click at [612, 204] on input "Geboortestad" at bounding box center [819, 199] width 478 height 24
type input "Geel"
click at [920, 78] on link "Documenten" at bounding box center [962, 75] width 193 height 32
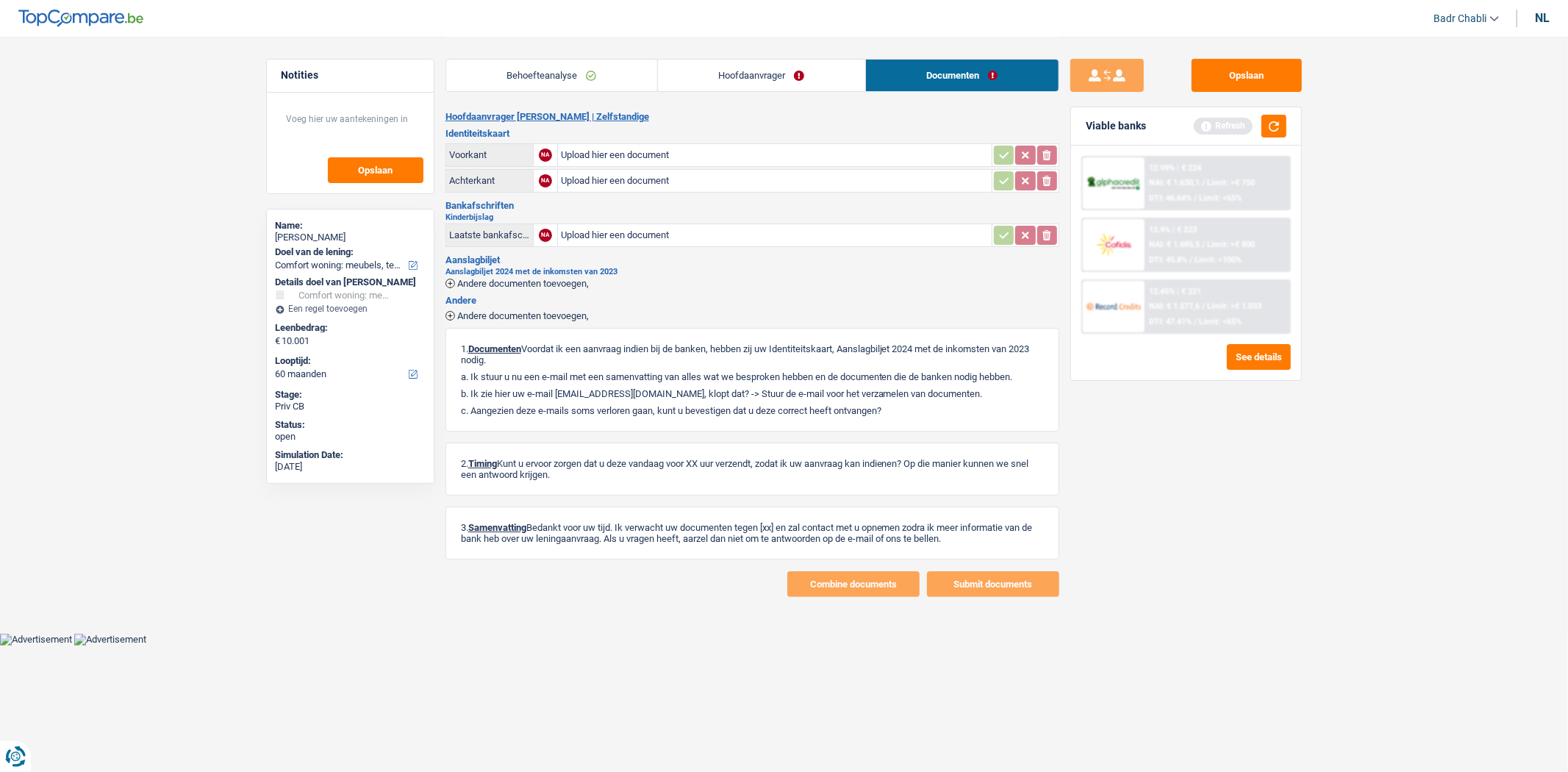
click at [744, 77] on link "Hoofdaanvrager" at bounding box center [761, 75] width 207 height 32
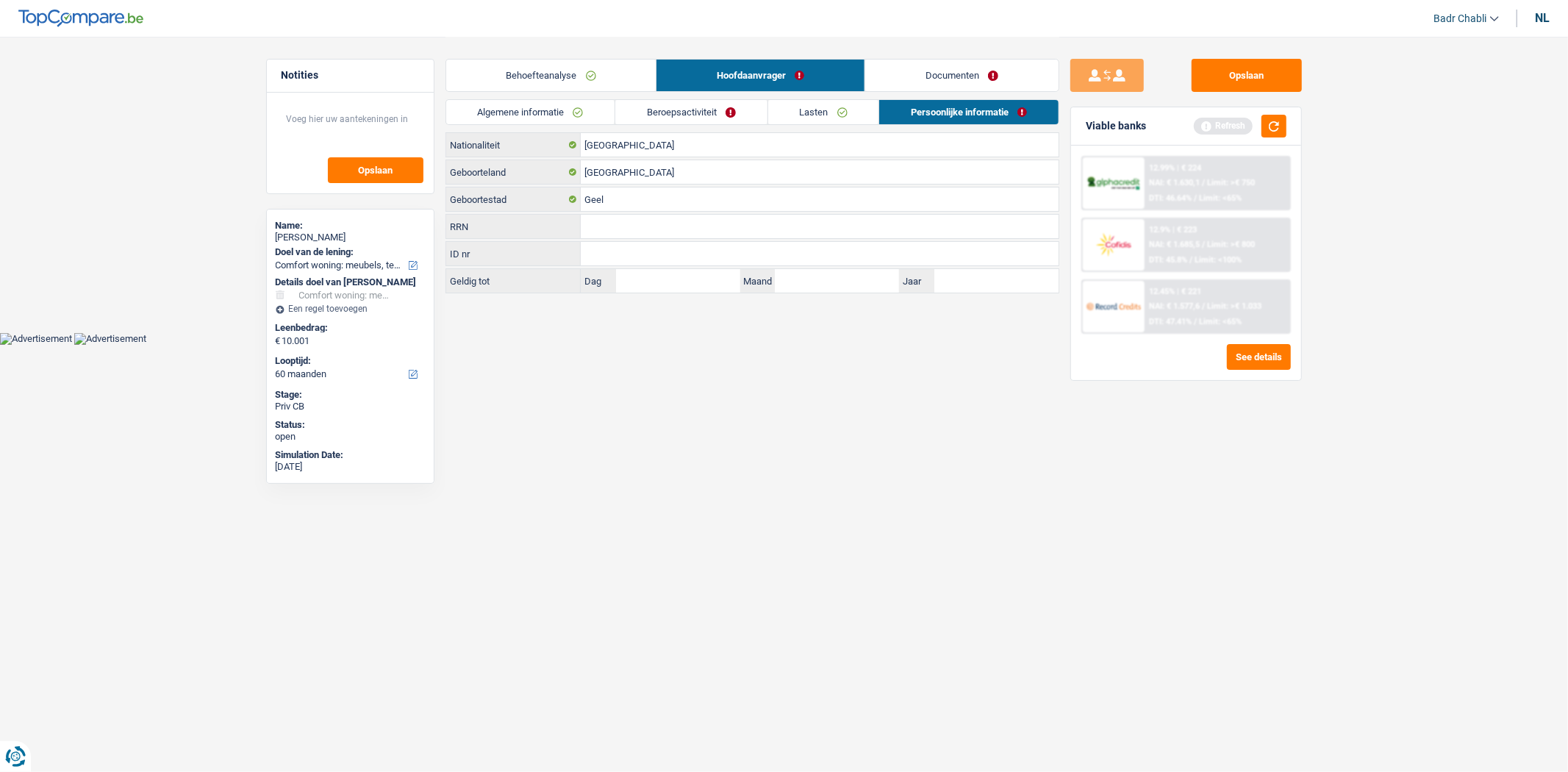
click at [682, 116] on link "Beroepsactiviteit" at bounding box center [691, 112] width 152 height 25
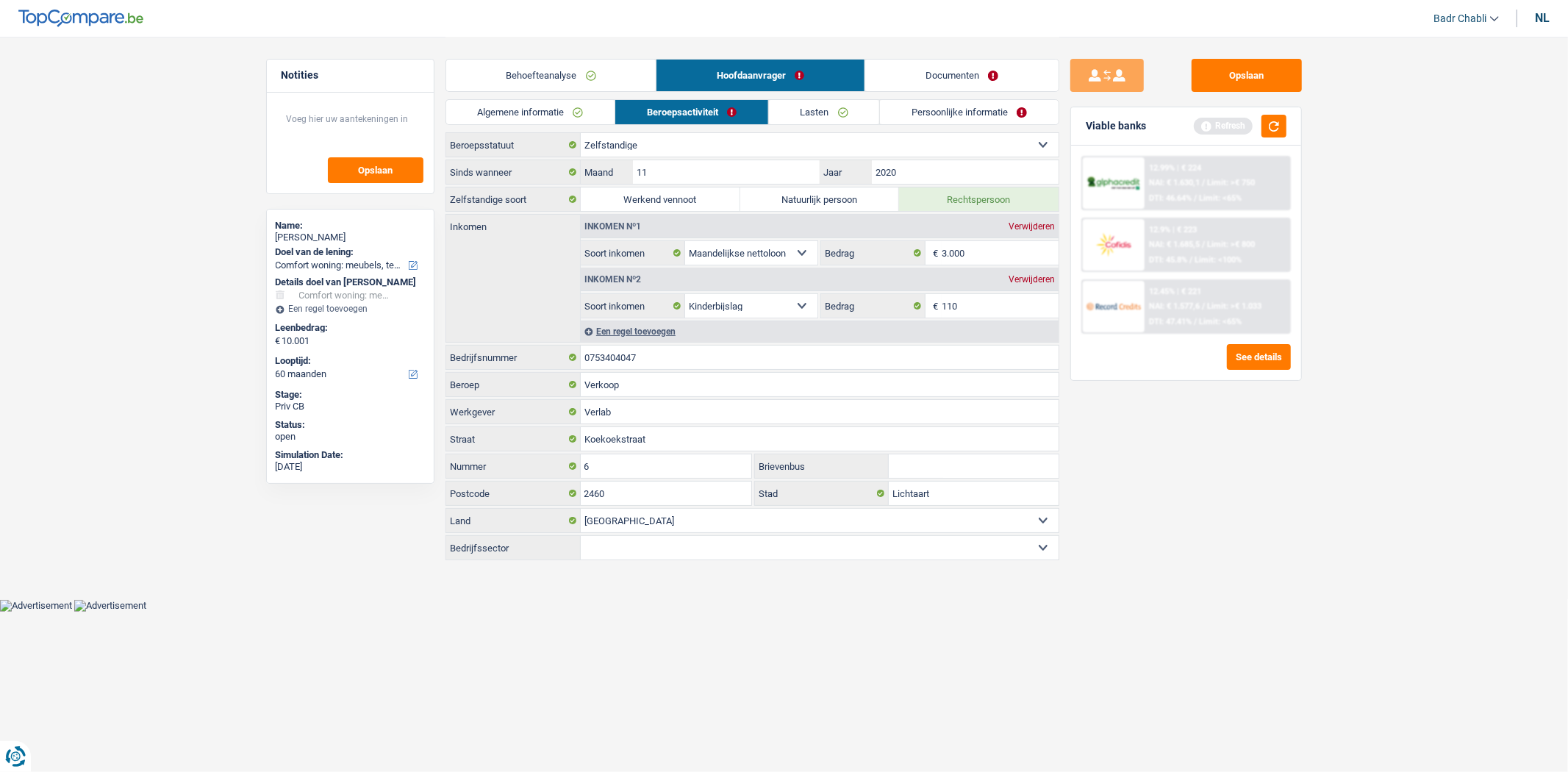
click at [832, 107] on link "Lasten" at bounding box center [825, 112] width 111 height 25
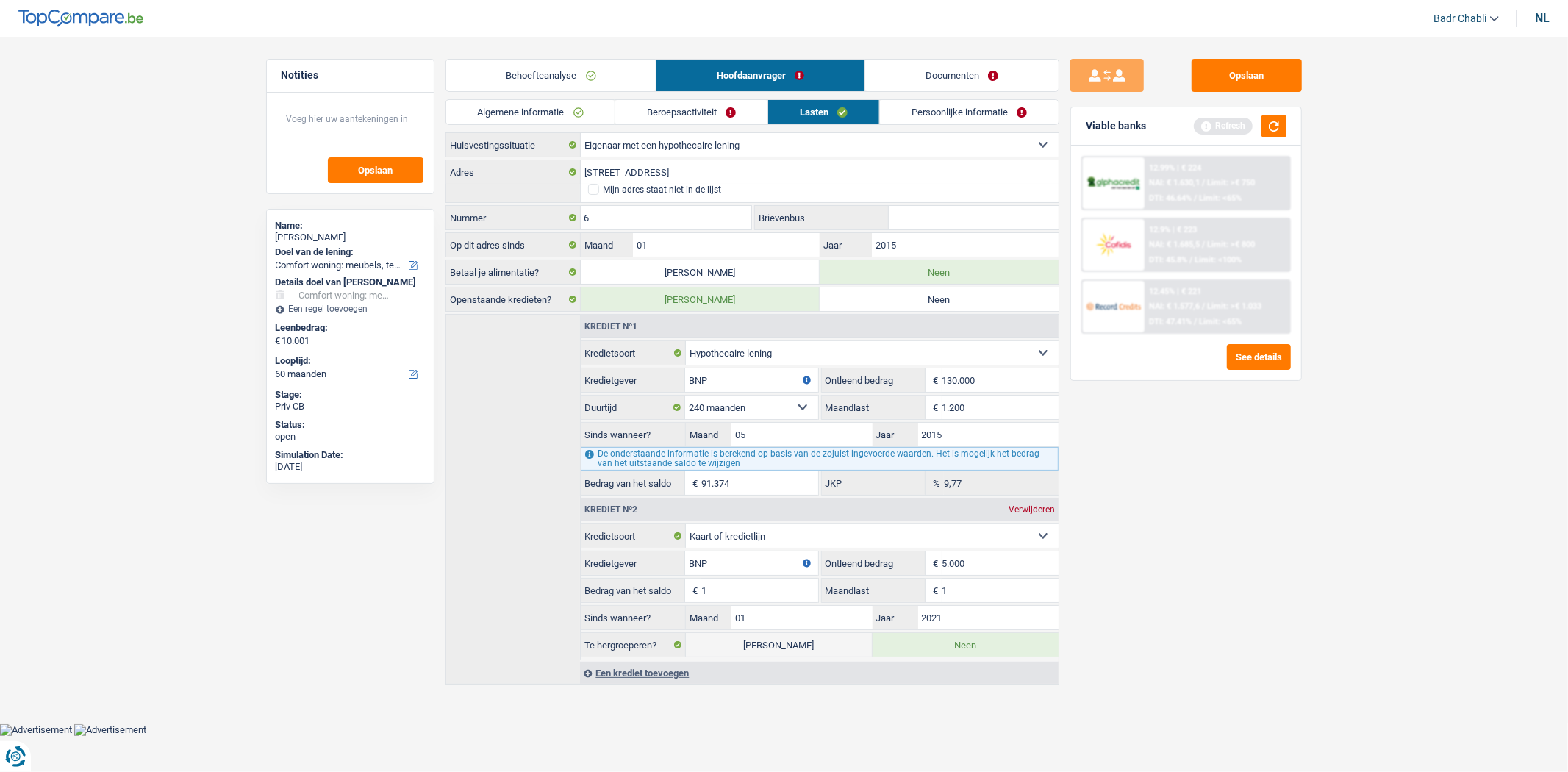
click at [939, 115] on link "Persoonlijke informatie" at bounding box center [969, 112] width 179 height 25
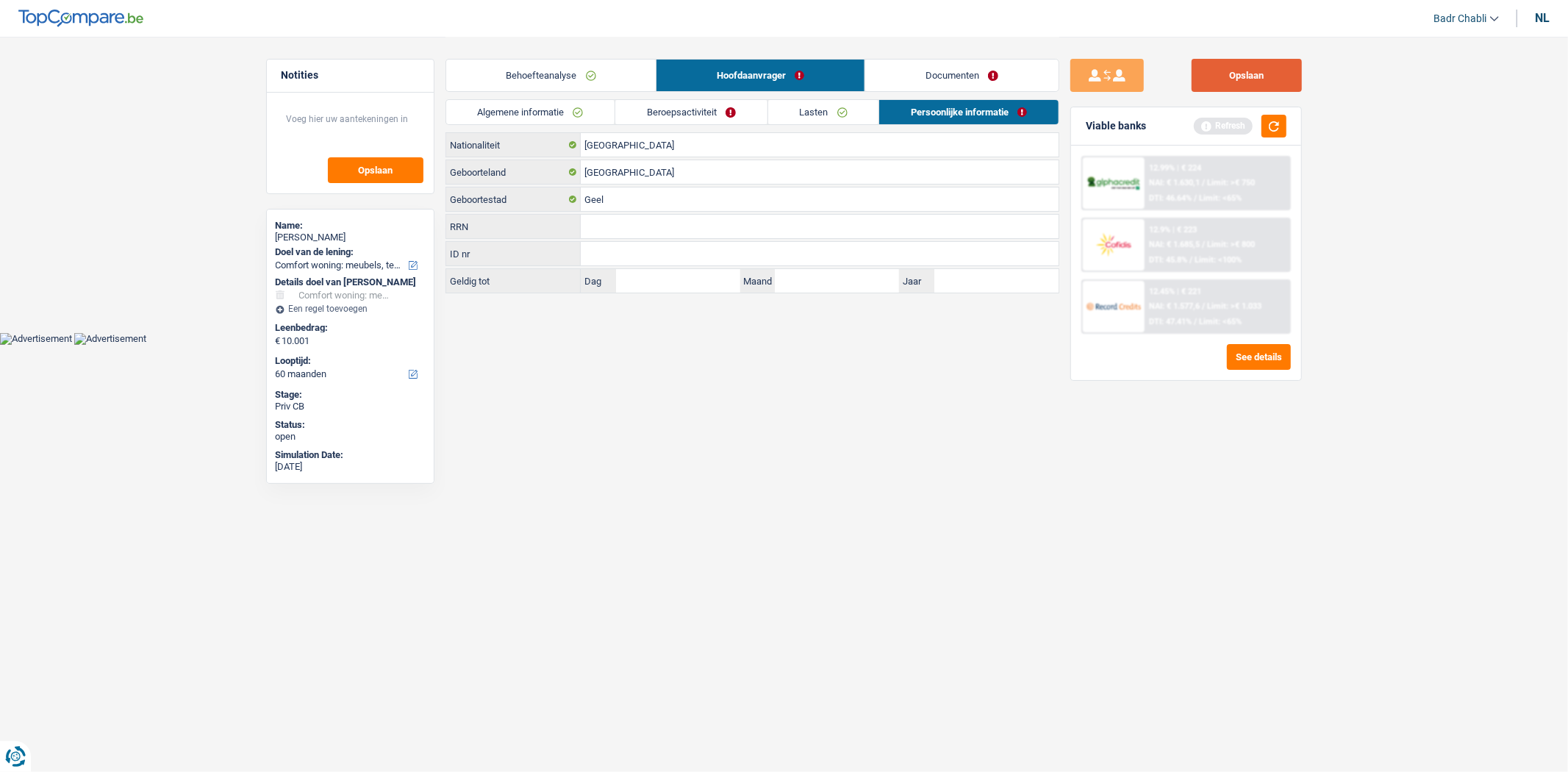
click at [1230, 77] on button "Opslaan" at bounding box center [1247, 75] width 111 height 33
click at [1229, 82] on button "Opslaan" at bounding box center [1247, 75] width 111 height 33
